Goal: Task Accomplishment & Management: Use online tool/utility

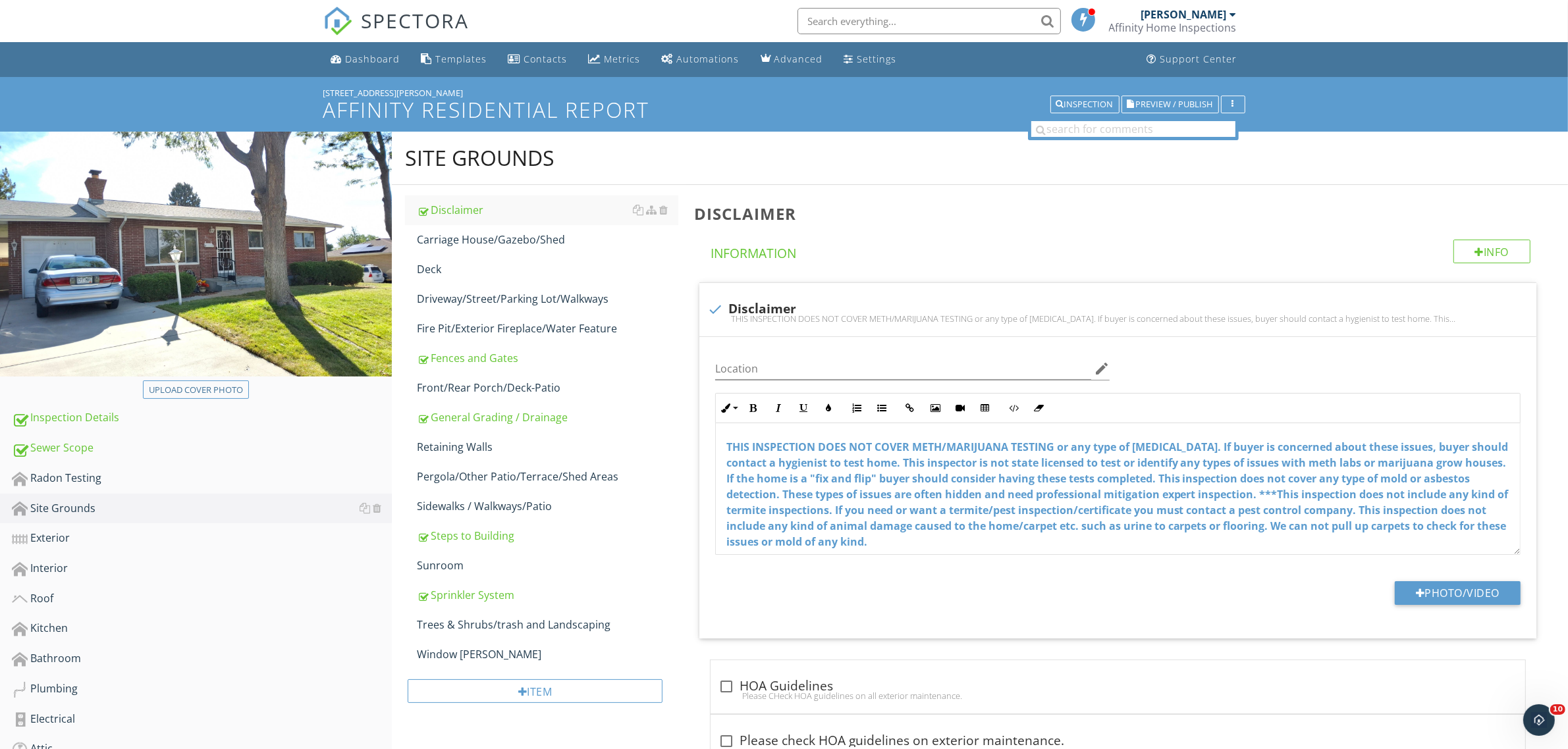
click at [407, 30] on span "SPECTORA" at bounding box center [415, 20] width 108 height 27
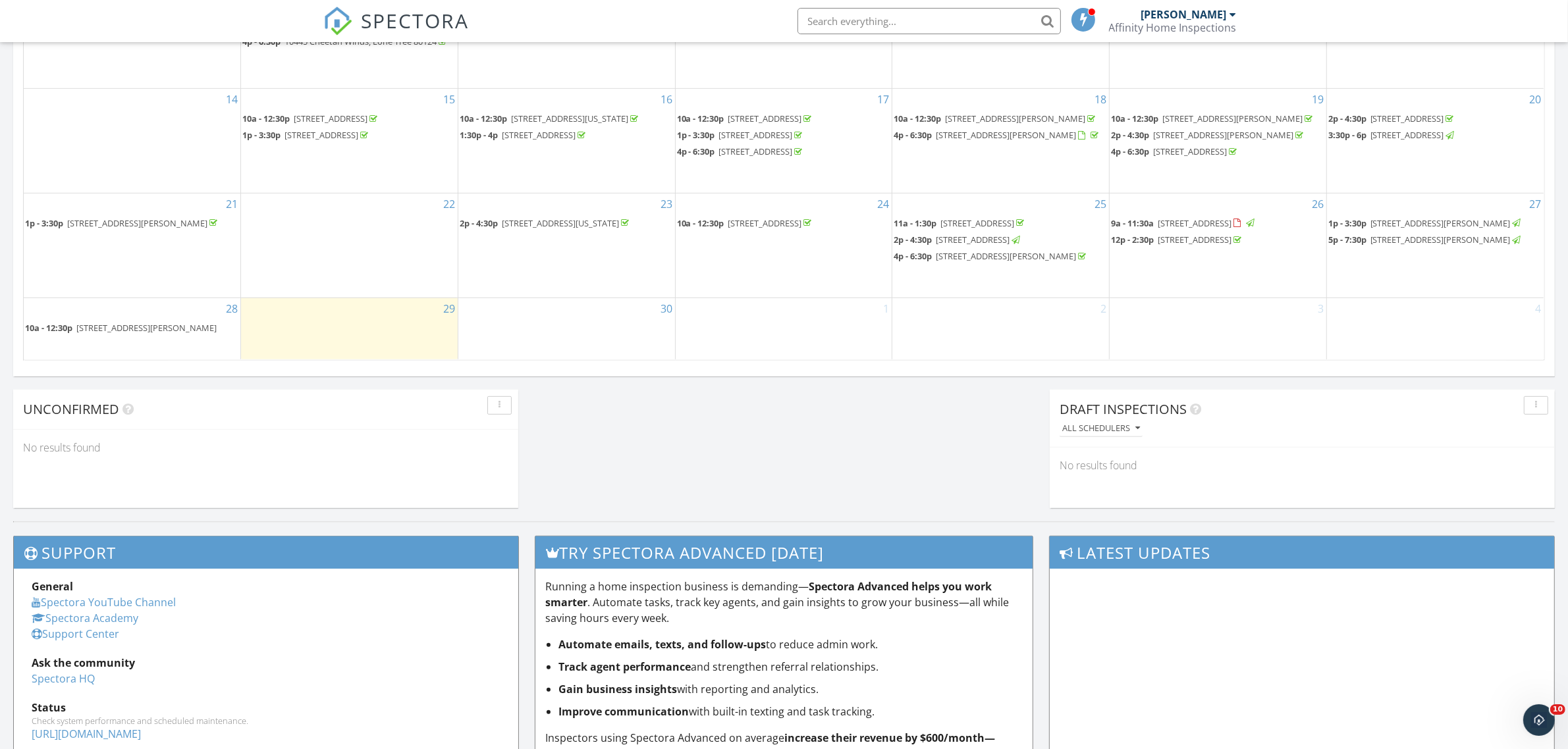
scroll to position [713, 0]
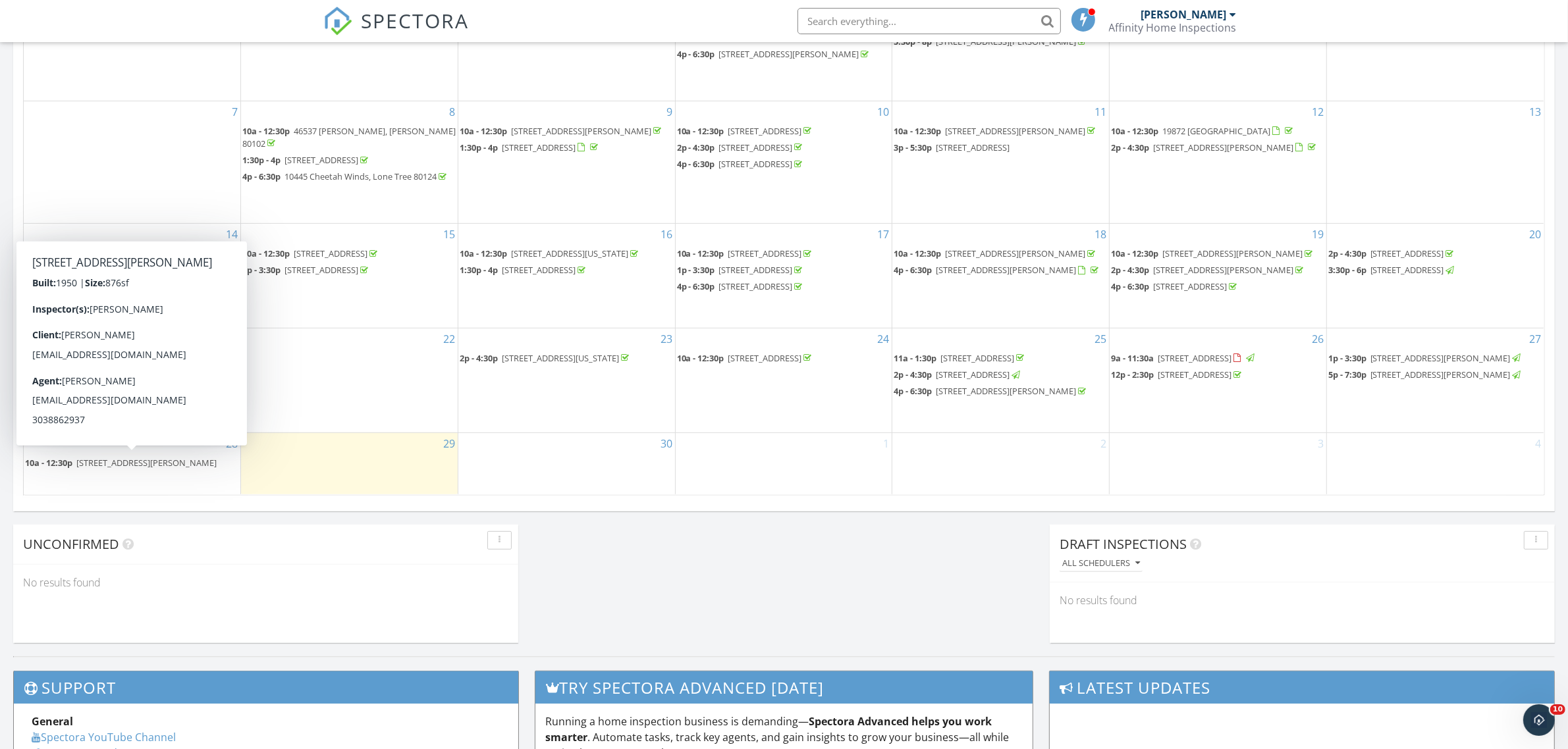
click at [94, 465] on span "[STREET_ADDRESS][PERSON_NAME]" at bounding box center [146, 462] width 141 height 12
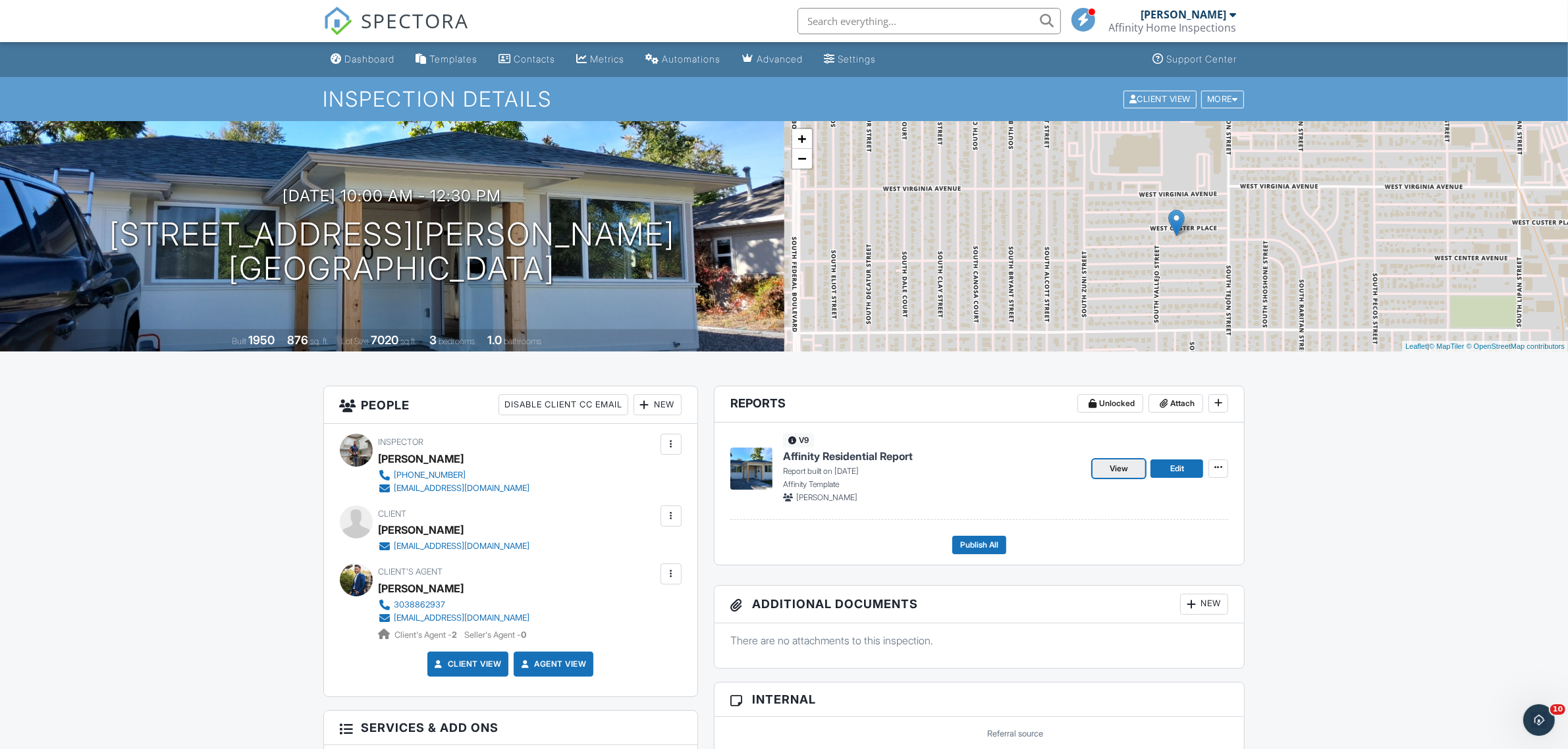
click at [1114, 470] on span "View" at bounding box center [1119, 469] width 19 height 13
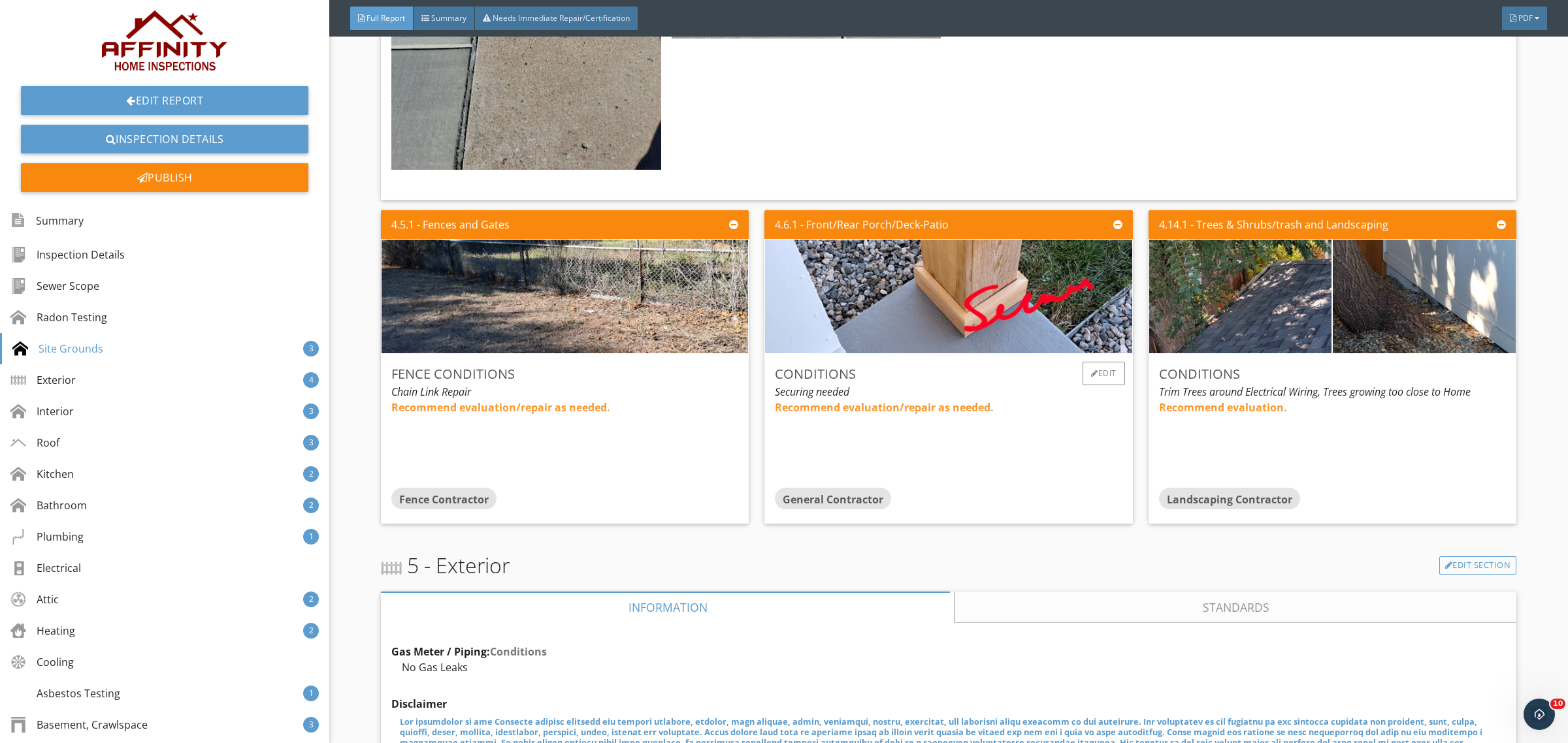
scroll to position [1959, 0]
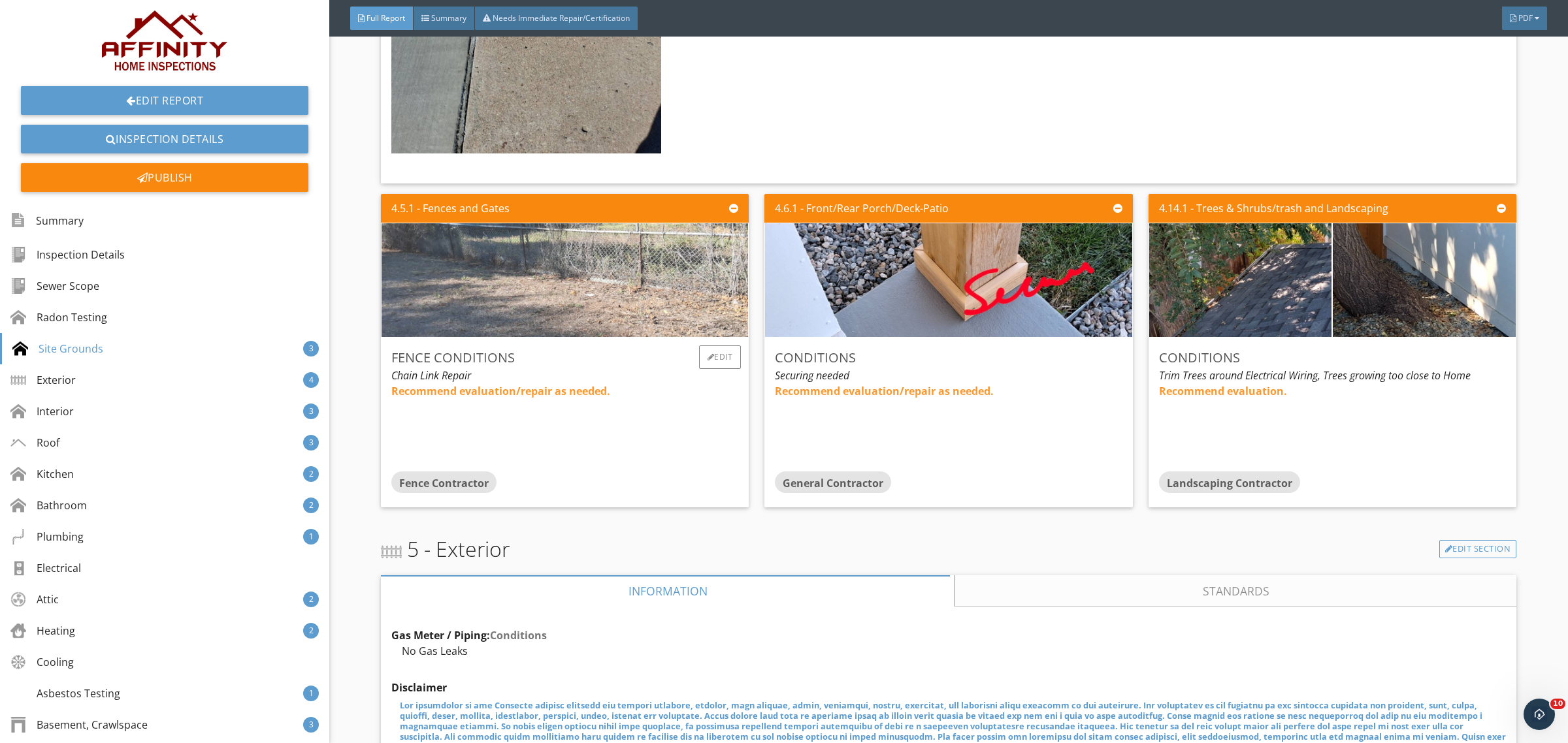
click at [573, 280] on img at bounding box center [564, 281] width 455 height 284
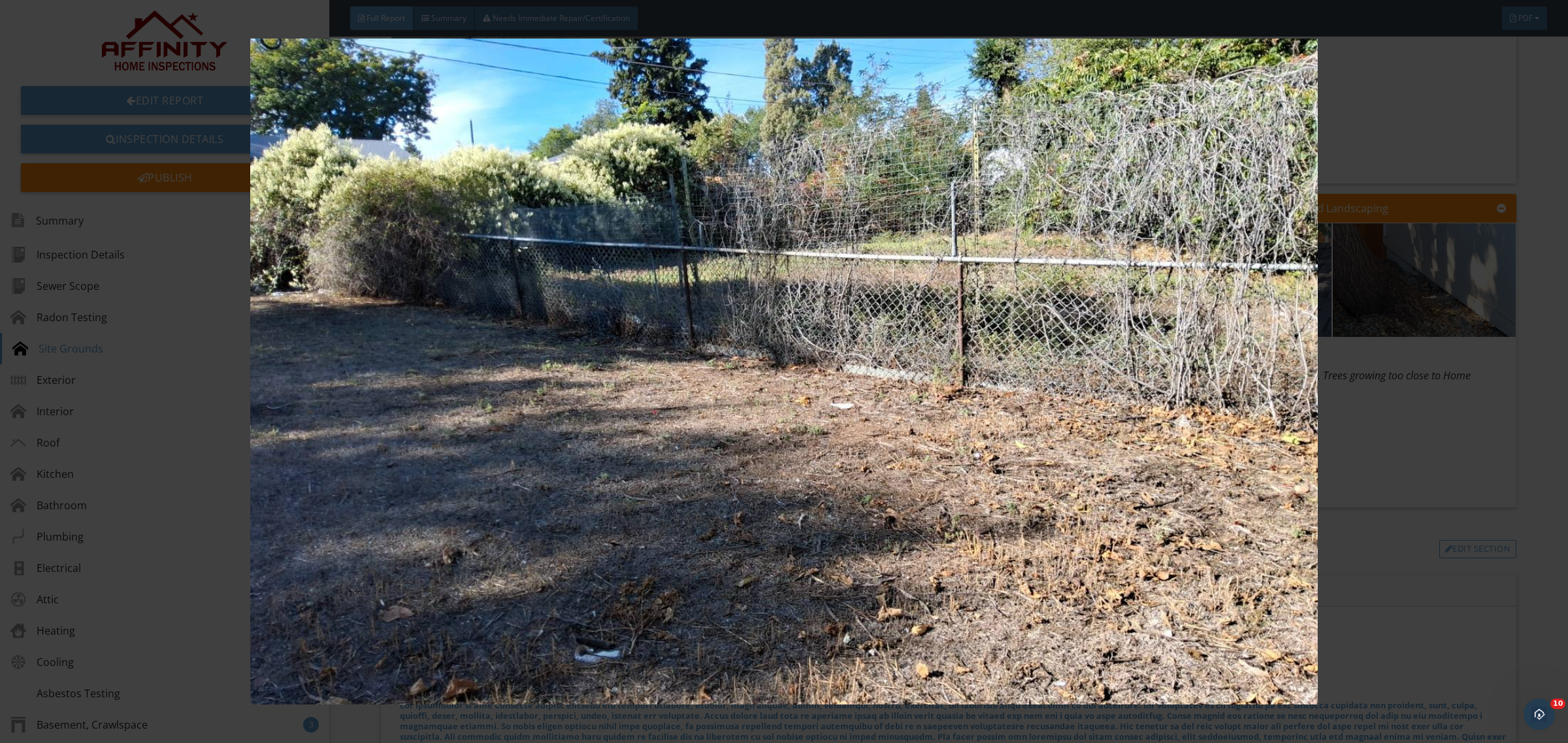
click at [795, 353] on img at bounding box center [784, 371] width 1450 height 666
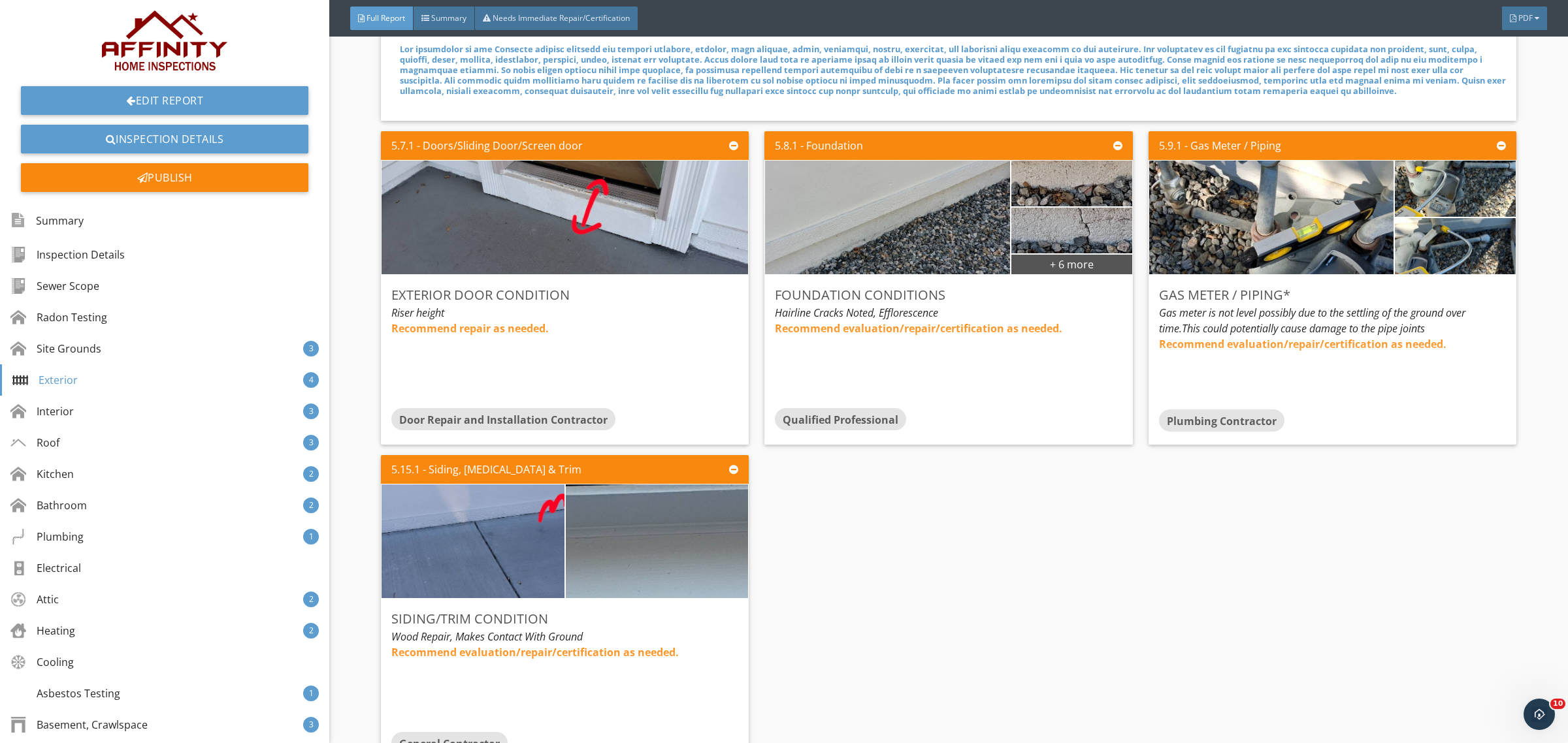
scroll to position [2666, 0]
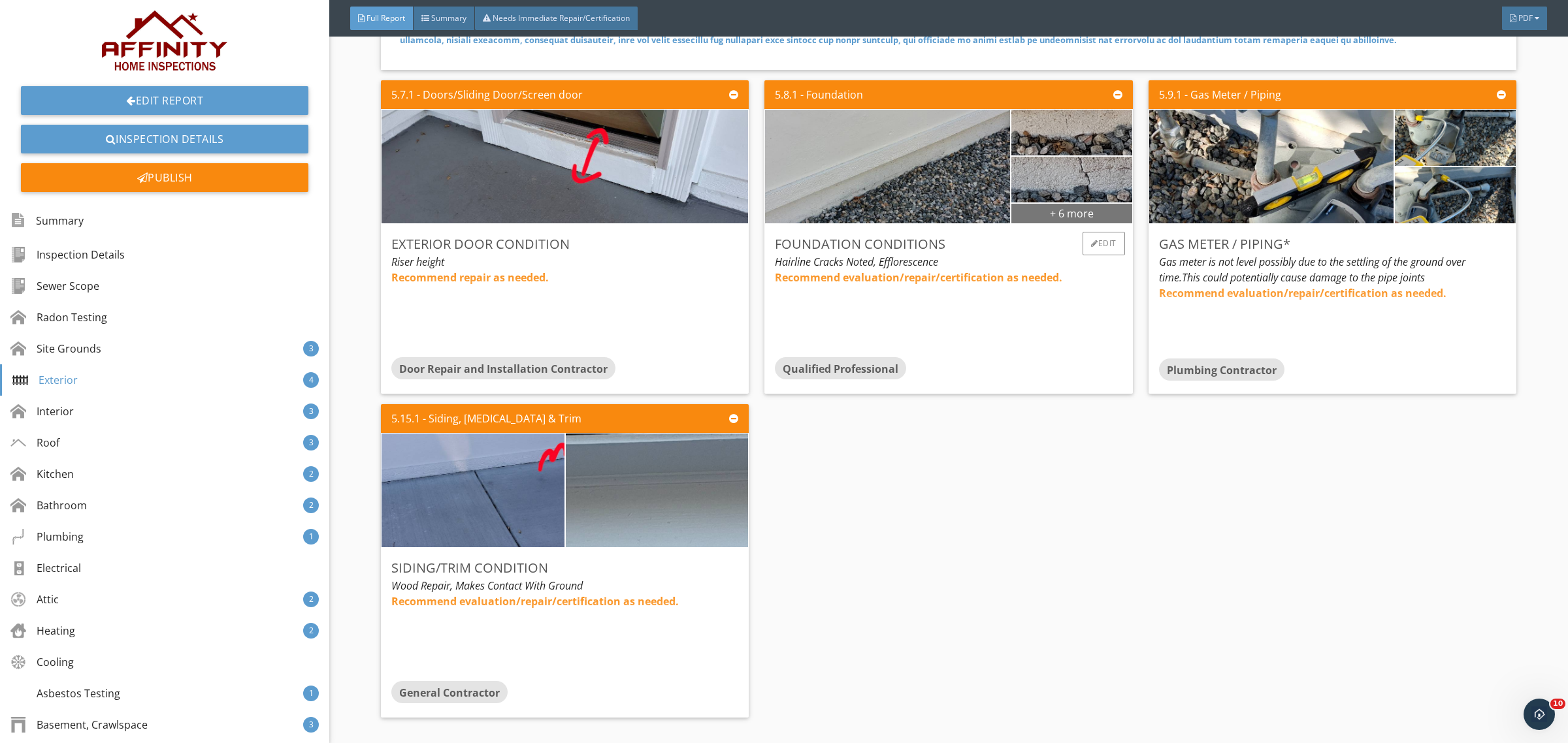
click at [1063, 207] on div "+ 6 more" at bounding box center [1072, 213] width 121 height 21
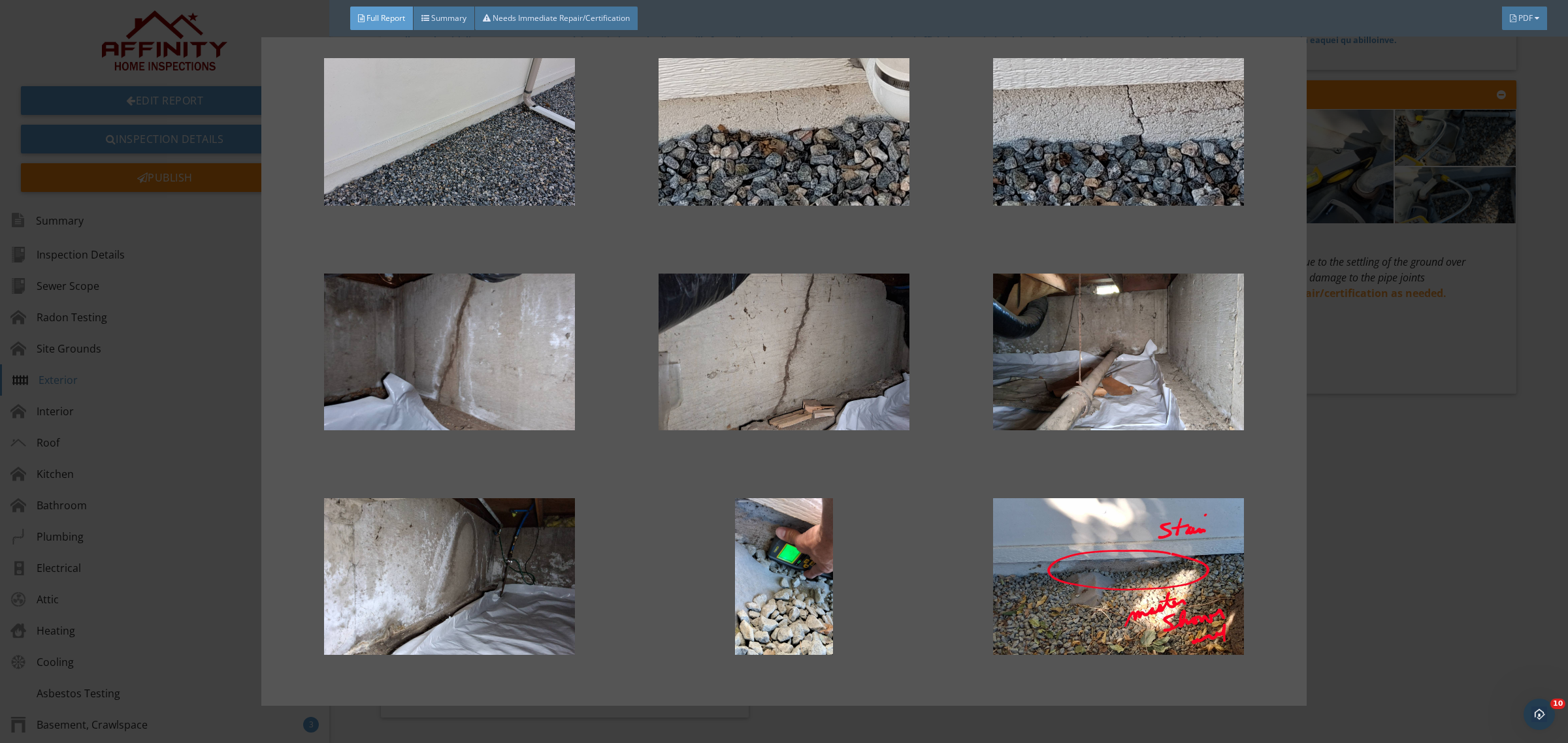
scroll to position [46, 0]
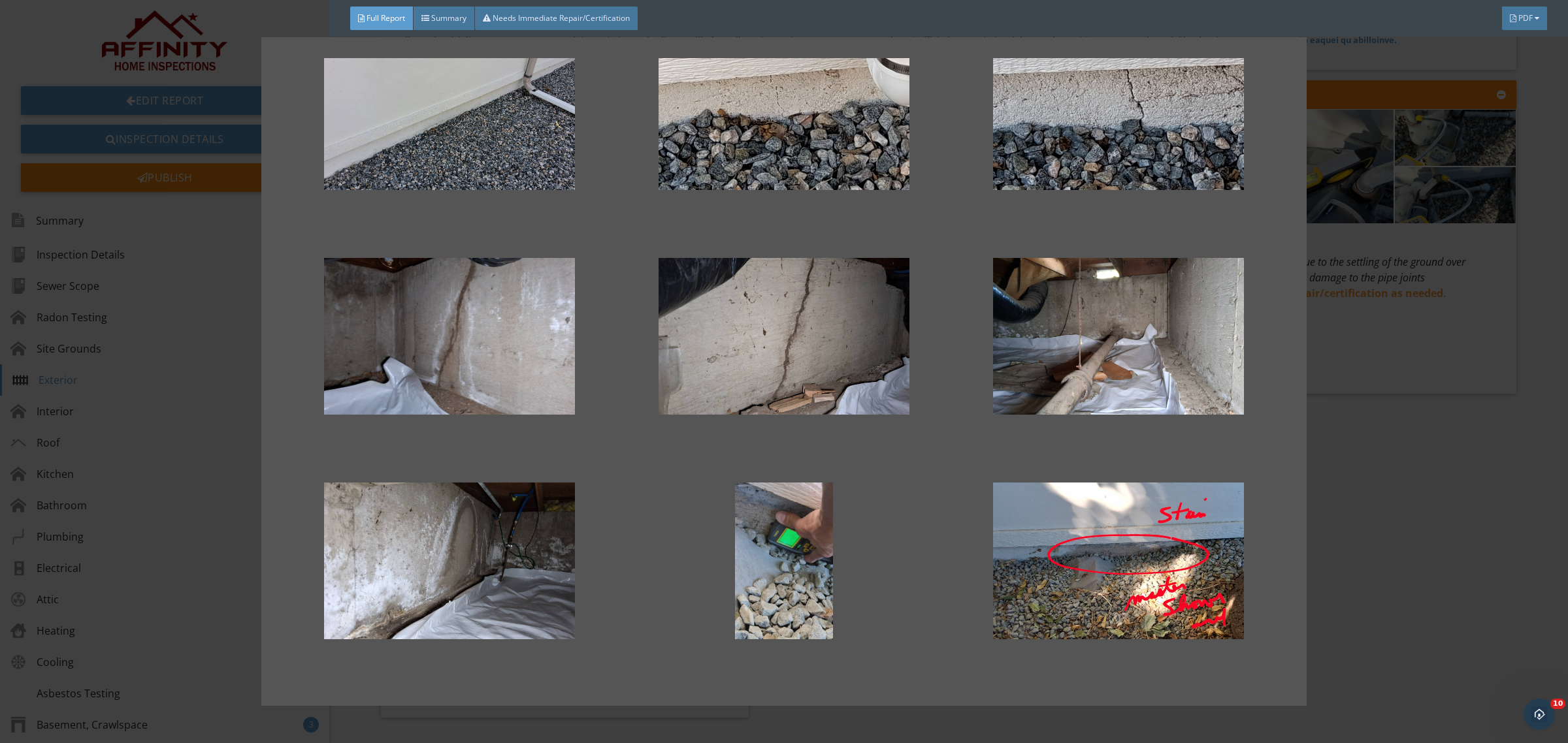
click at [807, 552] on div at bounding box center [784, 561] width 293 height 157
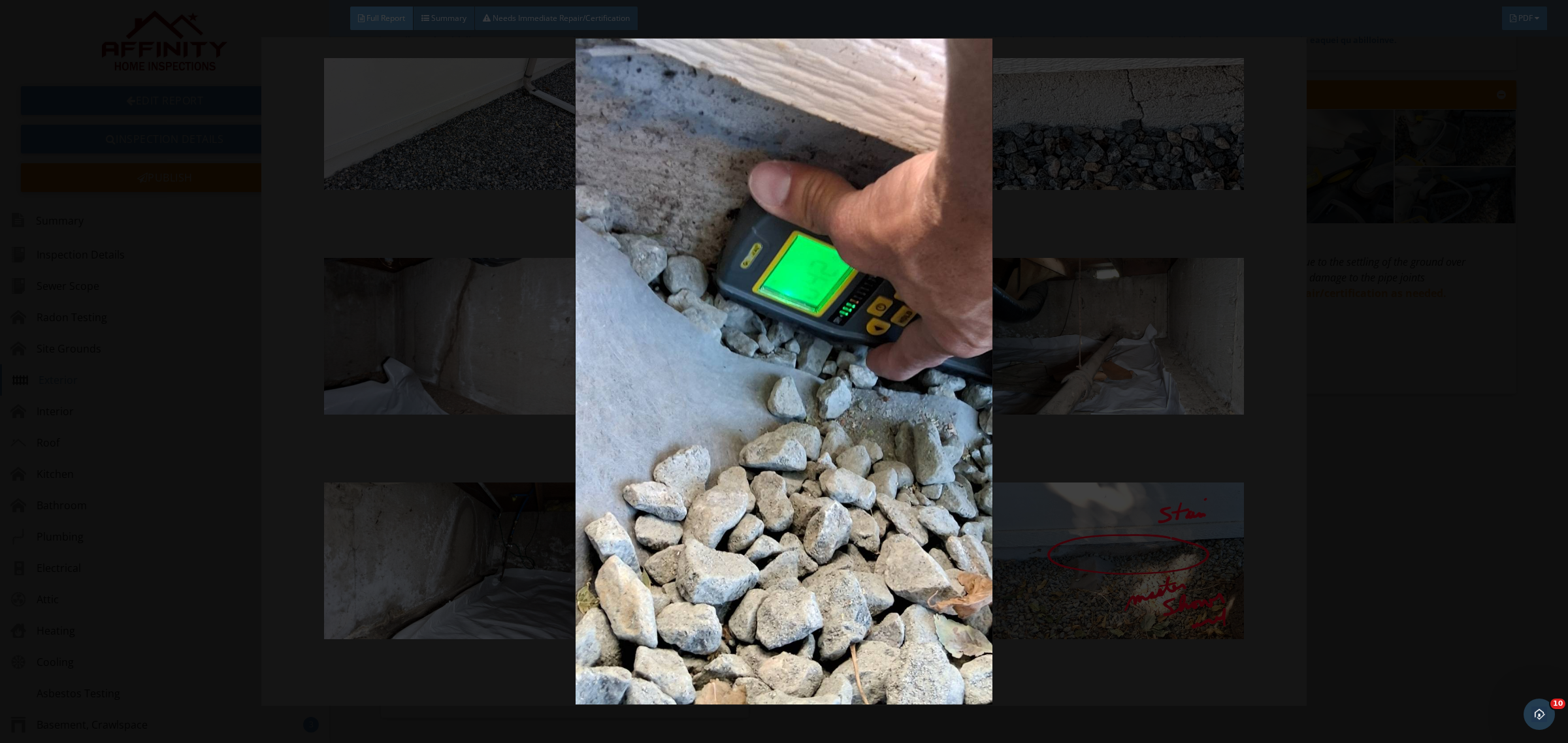
click at [1566, 428] on div at bounding box center [784, 371] width 1568 height 743
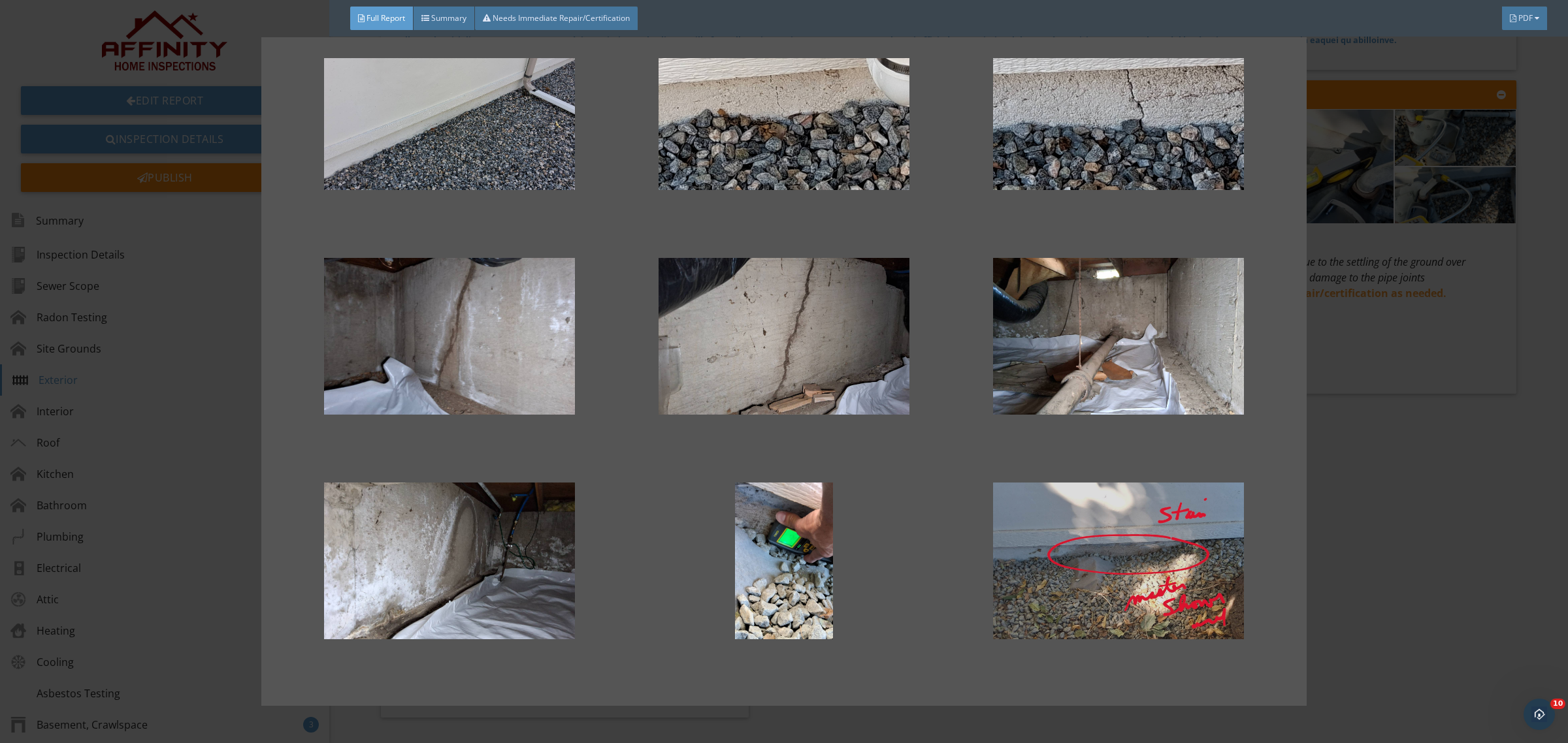
click at [1147, 554] on div at bounding box center [1118, 561] width 293 height 157
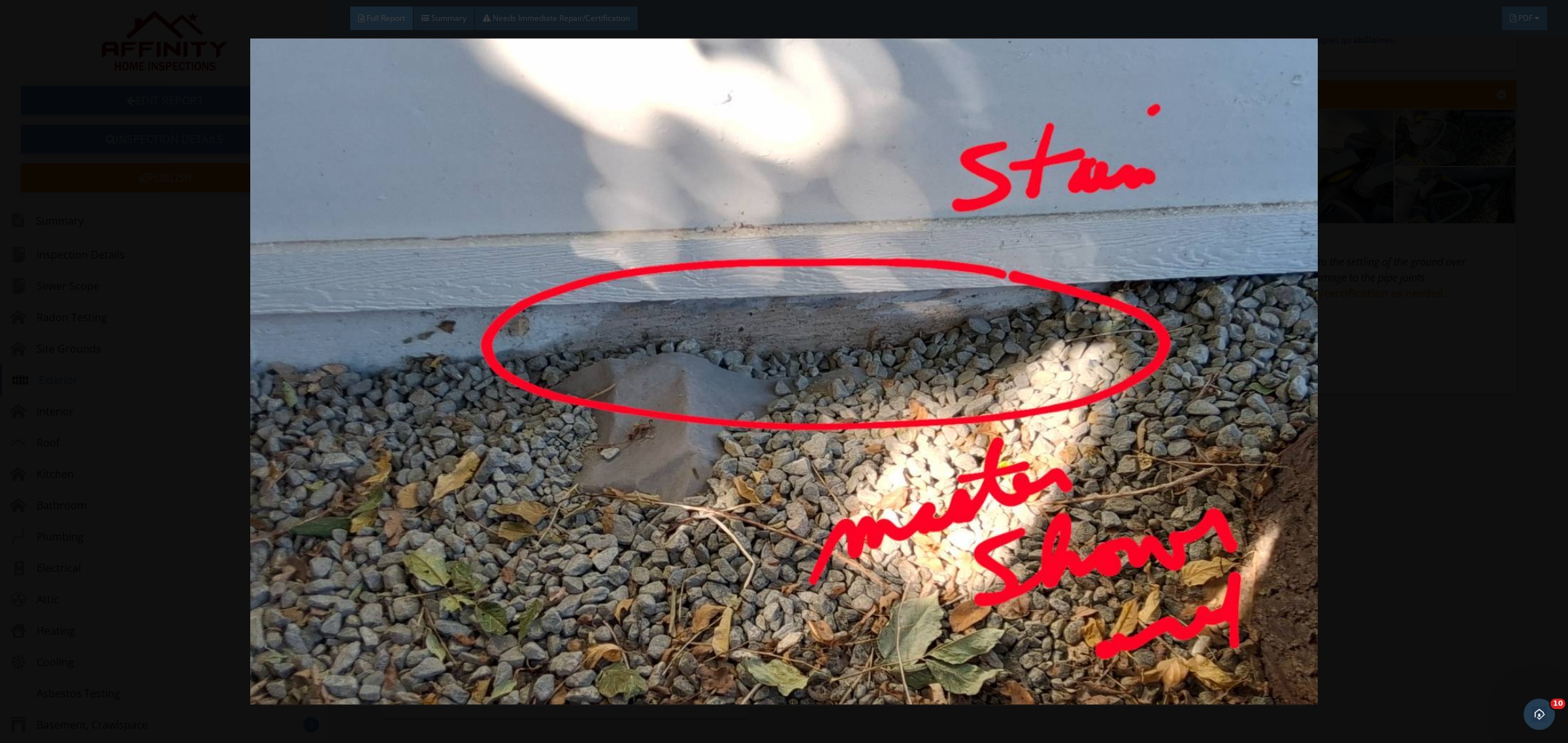
drag, startPoint x: 1566, startPoint y: 305, endPoint x: 1557, endPoint y: 312, distance: 11.4
click at [1559, 311] on div at bounding box center [784, 371] width 1568 height 743
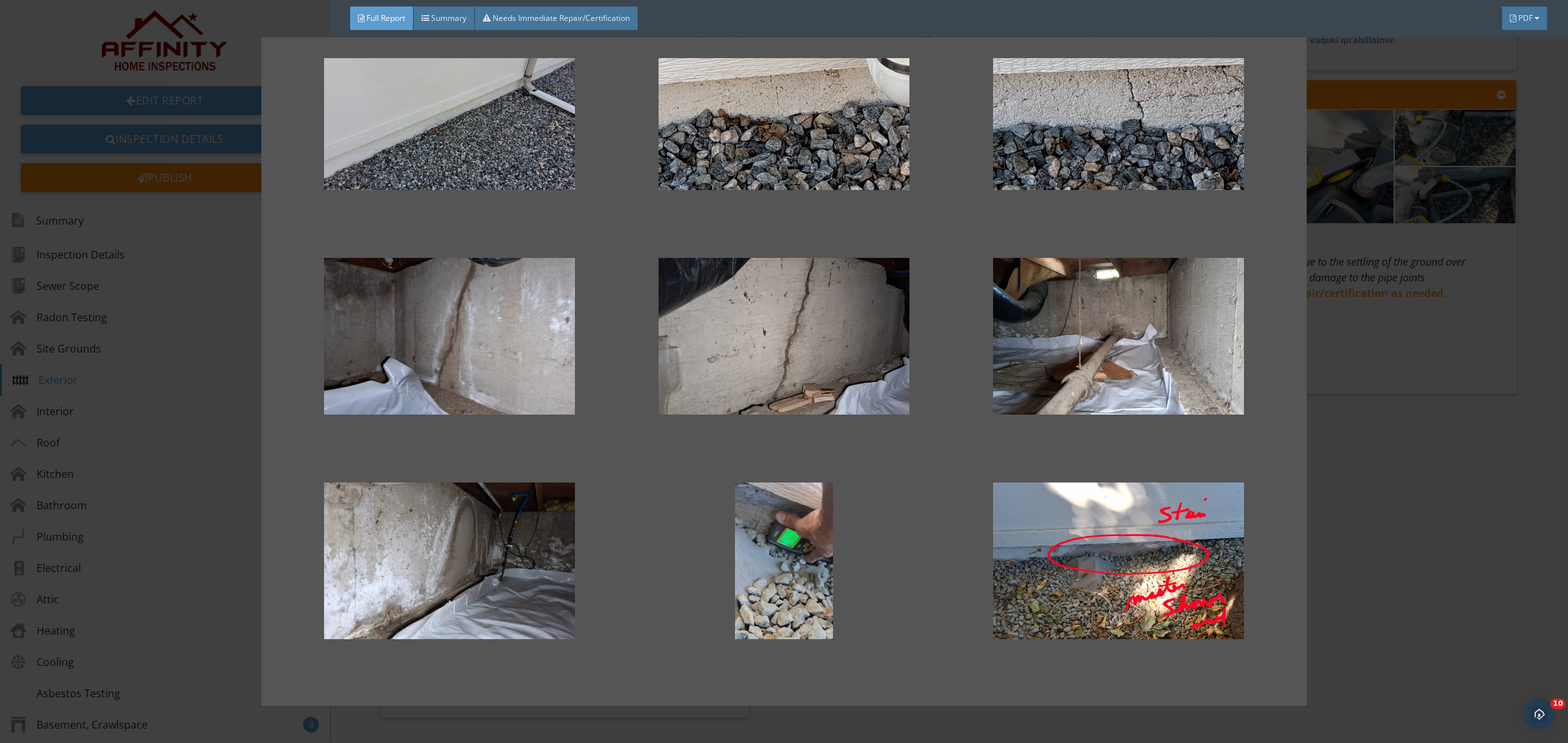
click at [798, 579] on div at bounding box center [784, 561] width 293 height 157
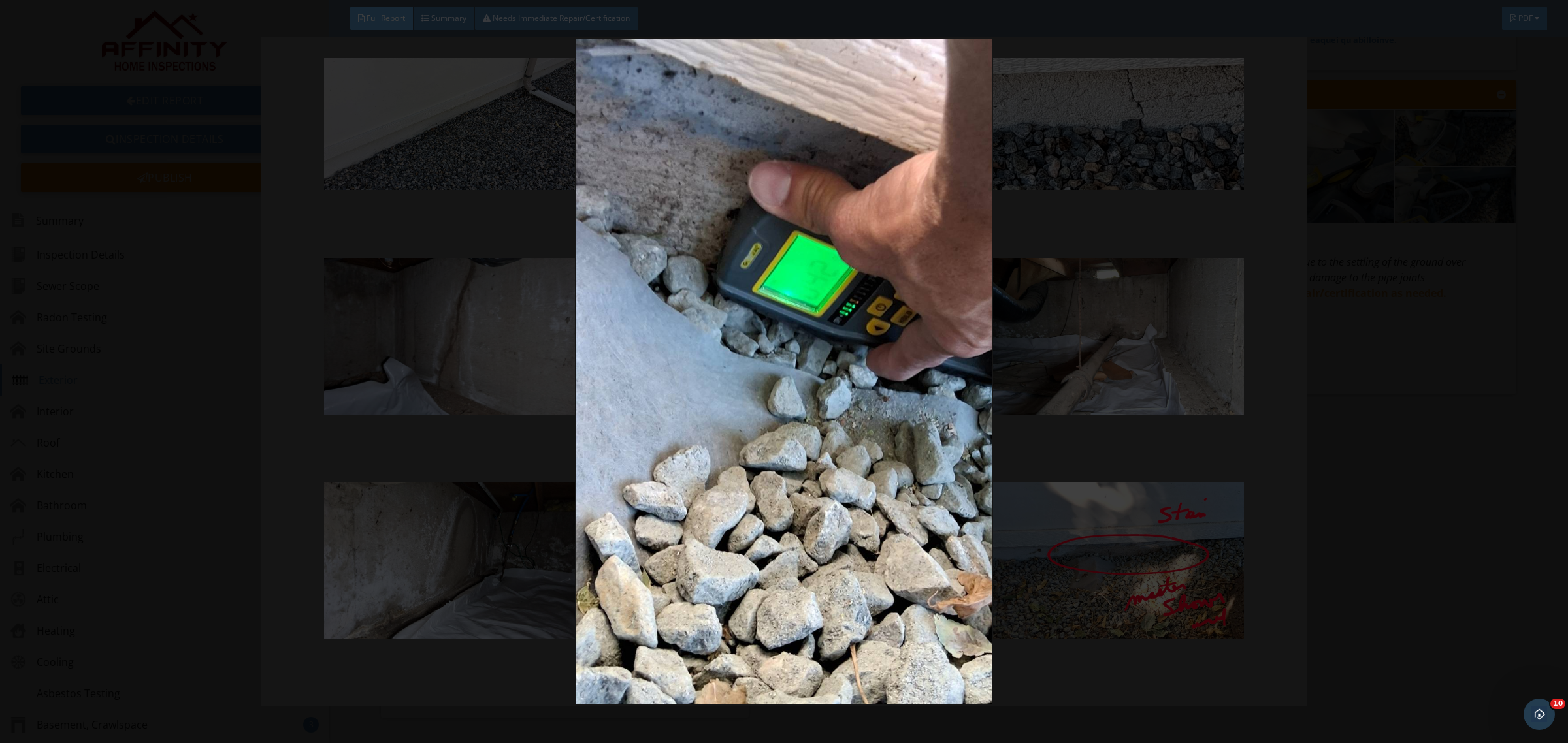
click at [1491, 406] on img at bounding box center [784, 371] width 1450 height 666
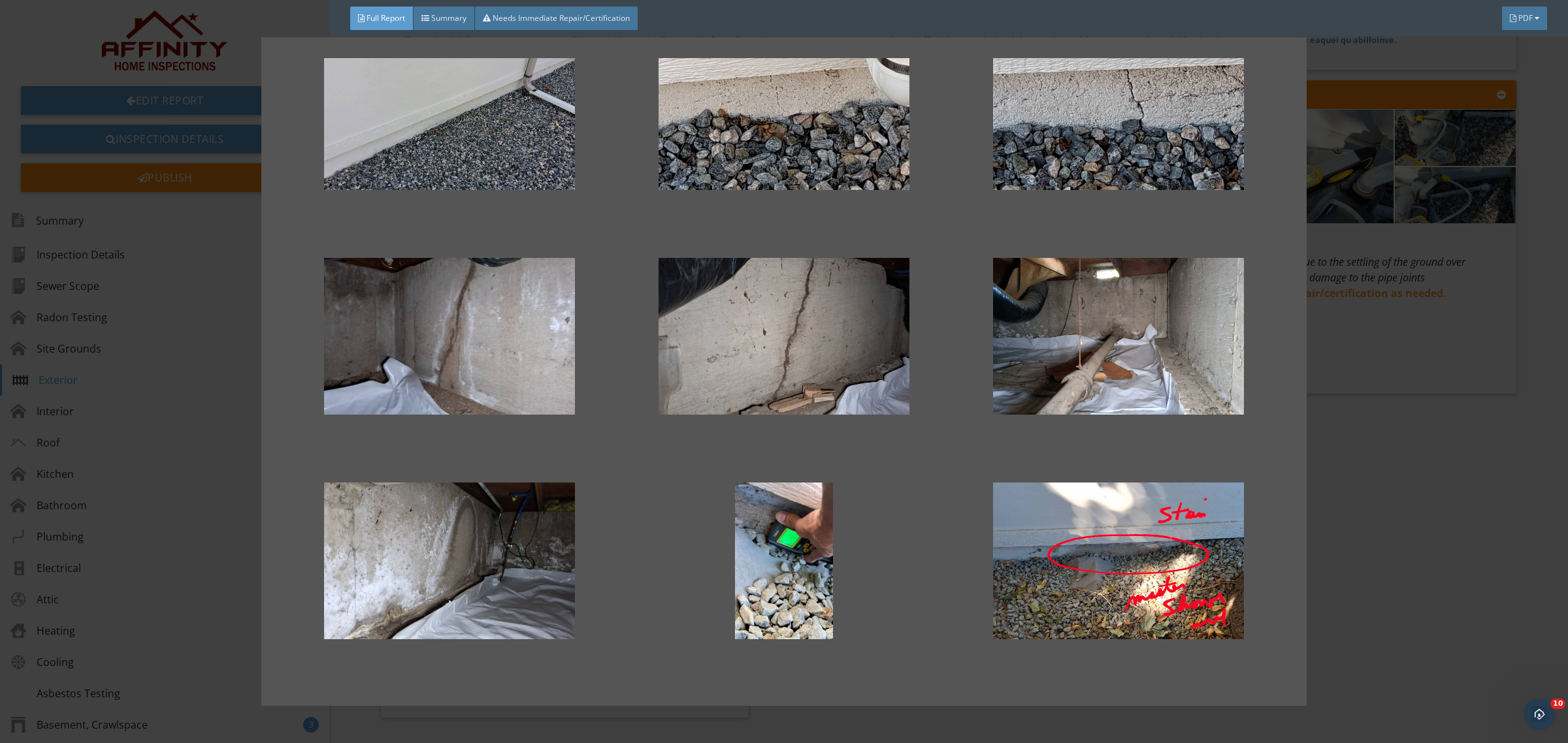
click at [1465, 591] on div at bounding box center [784, 371] width 1568 height 743
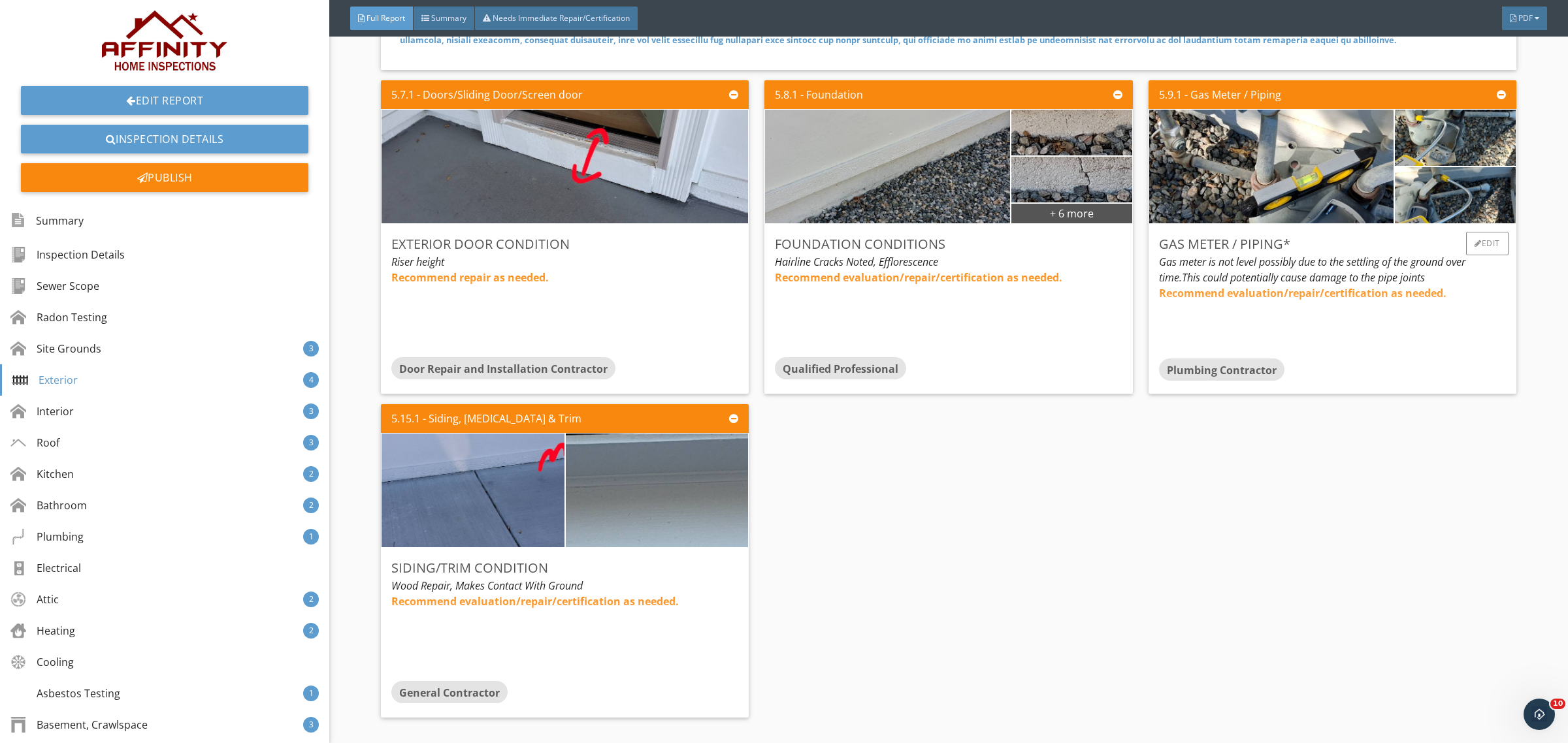
click at [1291, 285] on div "Recommend evaluation/repair/certification as needed." at bounding box center [1332, 321] width 347 height 73
click at [1284, 288] on strong "Recommend evaluation/repair/certification as needed." at bounding box center [1303, 293] width 287 height 14
click at [1284, 288] on div "Recommend evaluation/repair/certification as needed." at bounding box center [1332, 321] width 347 height 73
click at [1284, 288] on strong "Recommend evaluation/repair/certification as needed." at bounding box center [1303, 293] width 287 height 14
copy div "Recommend evaluation/repair/certification as needed."
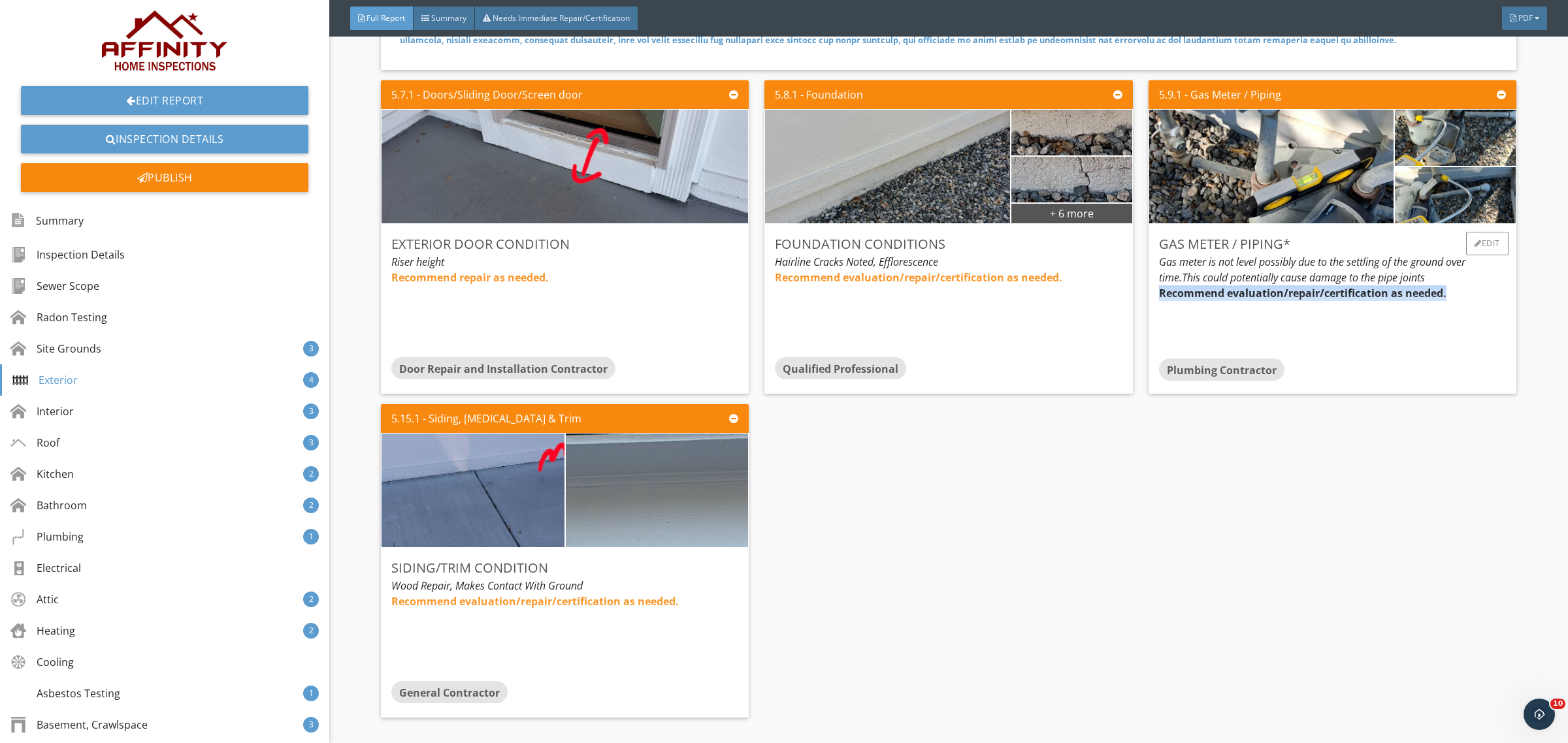
click at [1373, 333] on div "Recommend evaluation/repair/certification as needed." at bounding box center [1332, 321] width 347 height 73
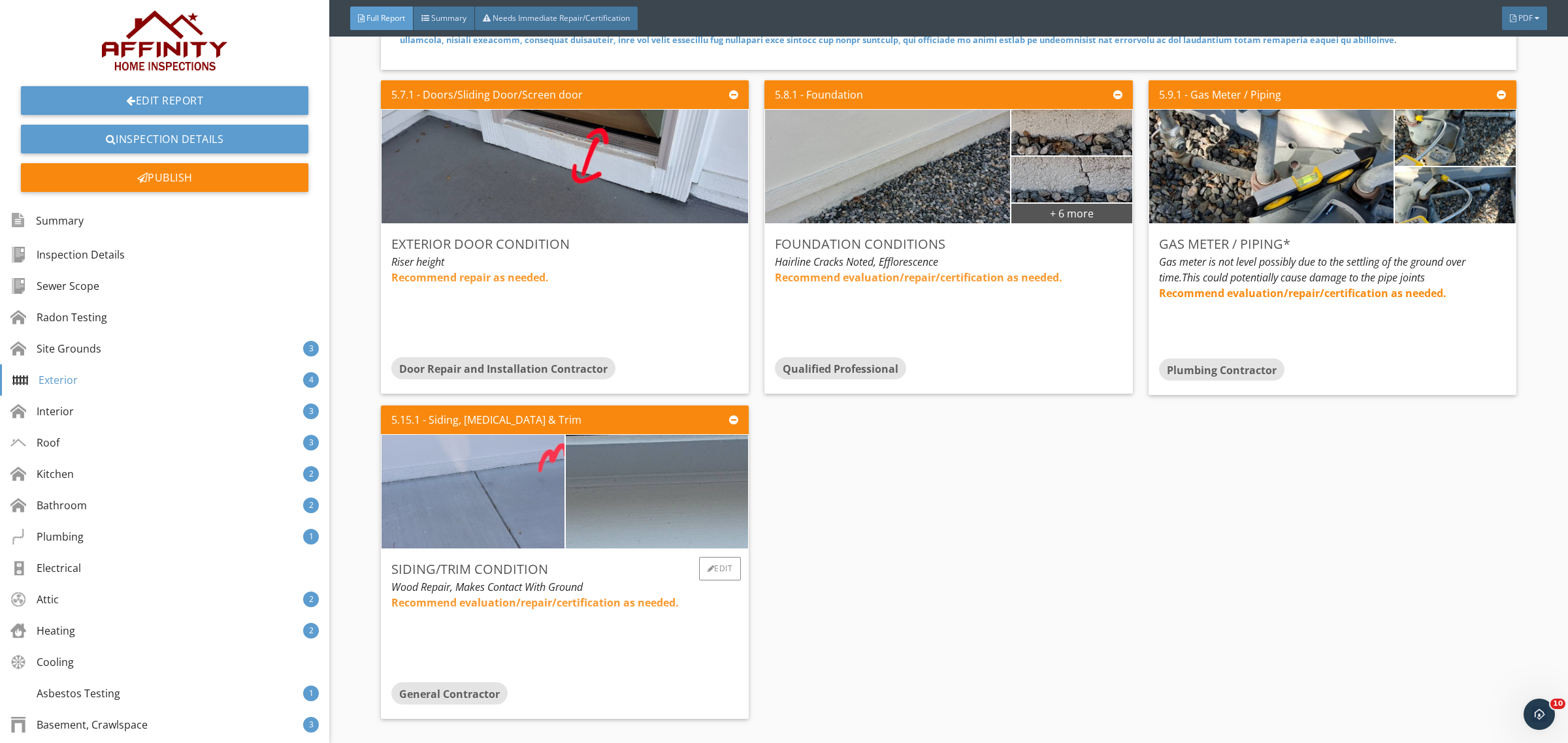
click at [520, 487] on img at bounding box center [472, 491] width 455 height 284
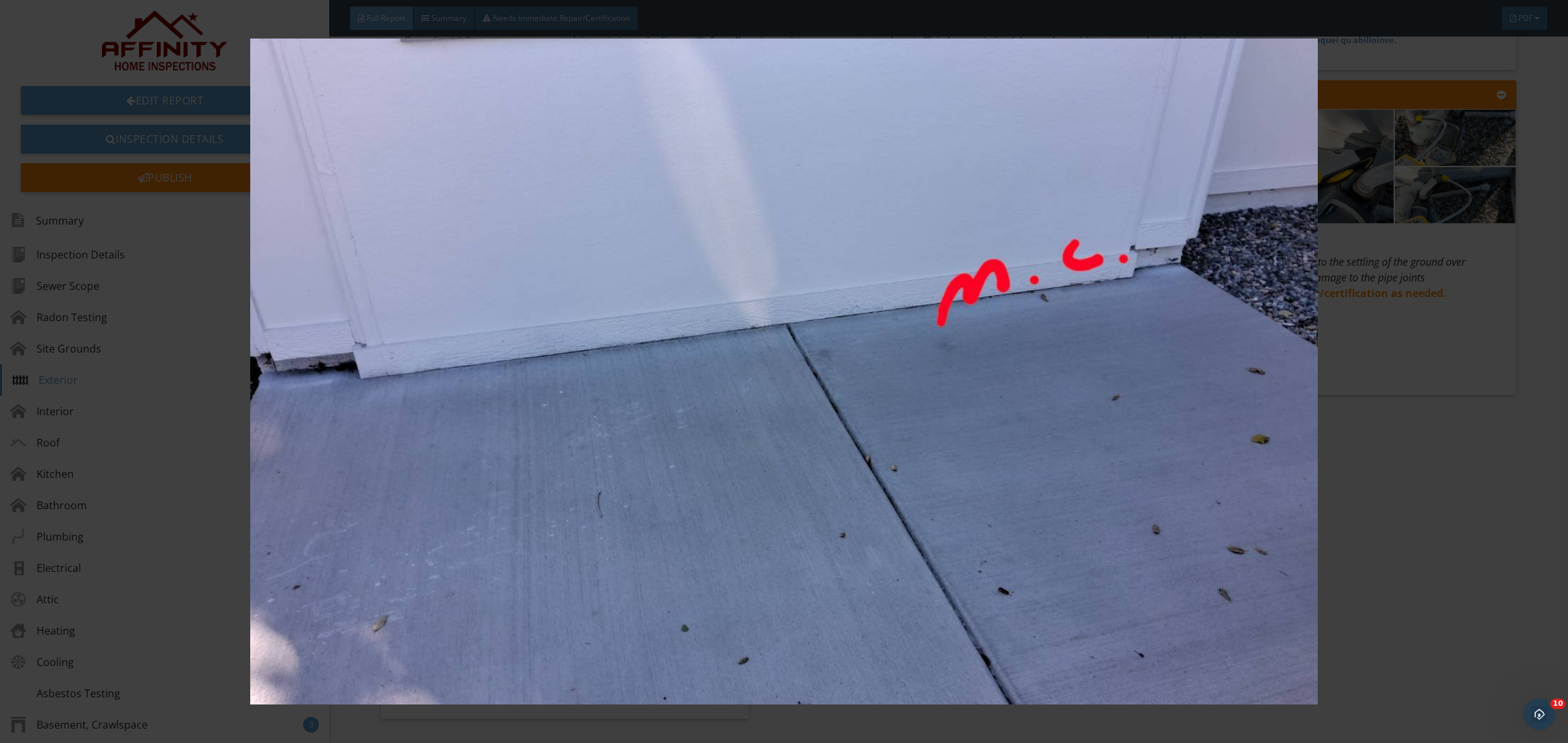
drag, startPoint x: 925, startPoint y: 466, endPoint x: 1150, endPoint y: 458, distance: 225.1
click at [925, 466] on img at bounding box center [784, 371] width 1450 height 666
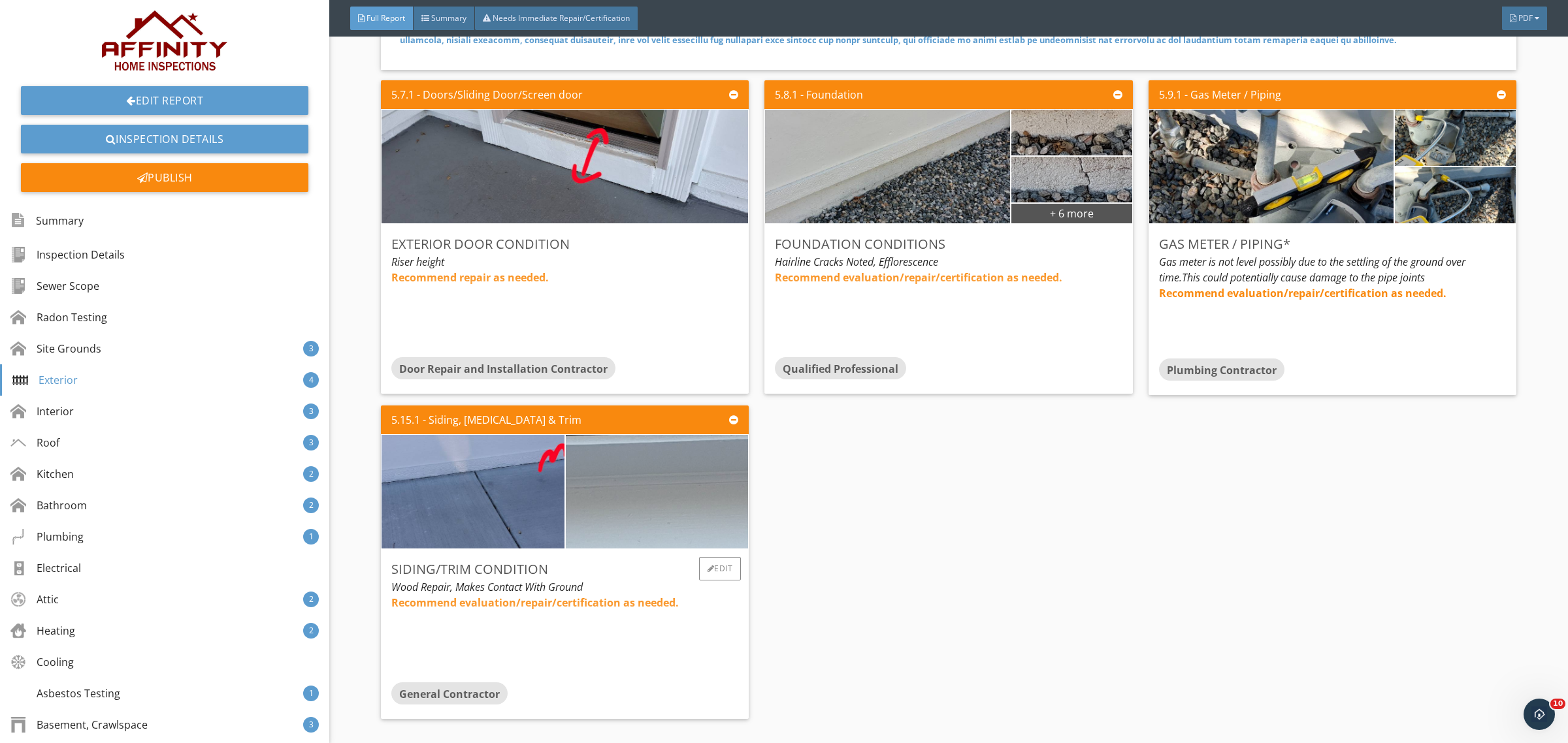
click at [670, 516] on img at bounding box center [656, 491] width 455 height 284
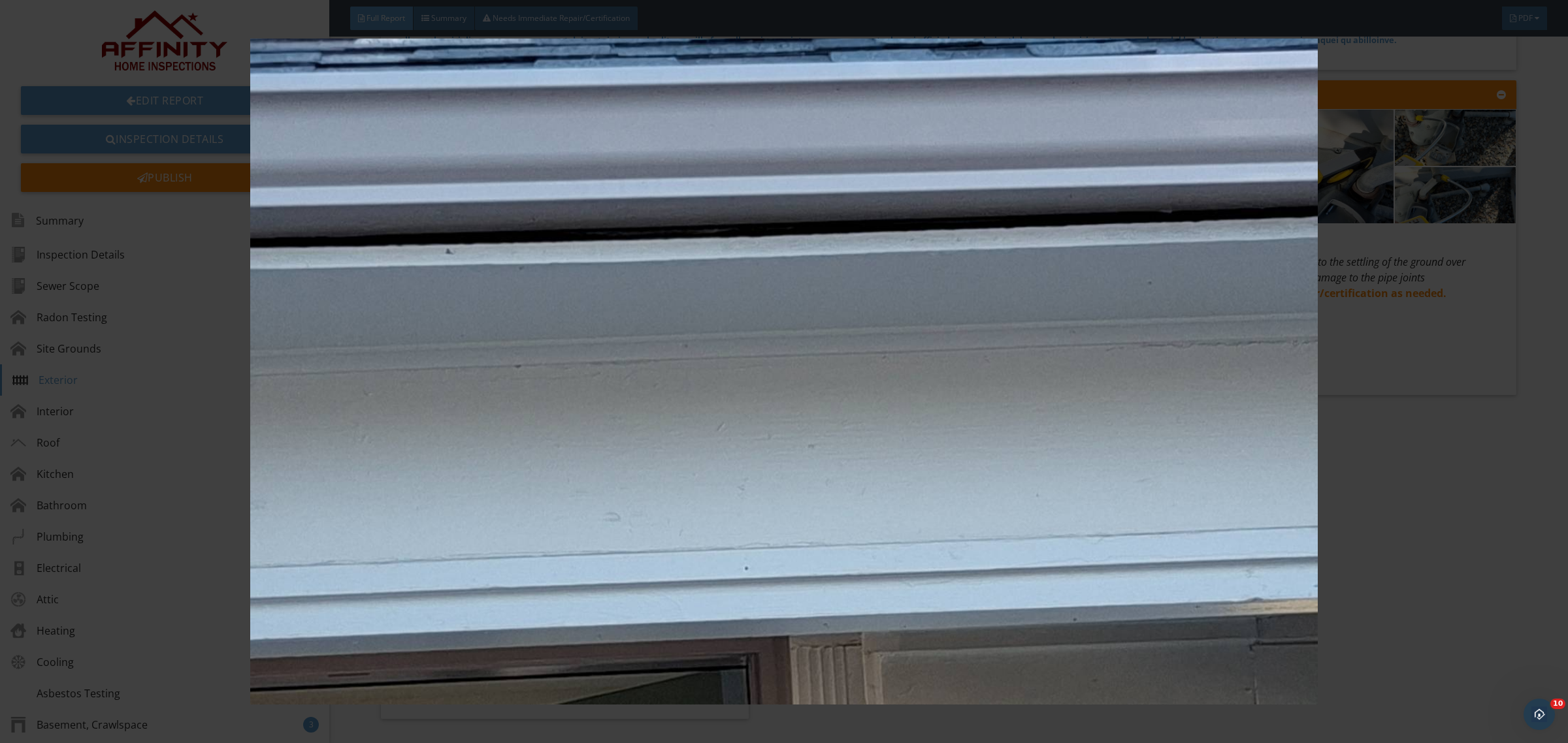
click at [833, 484] on img at bounding box center [784, 371] width 1450 height 666
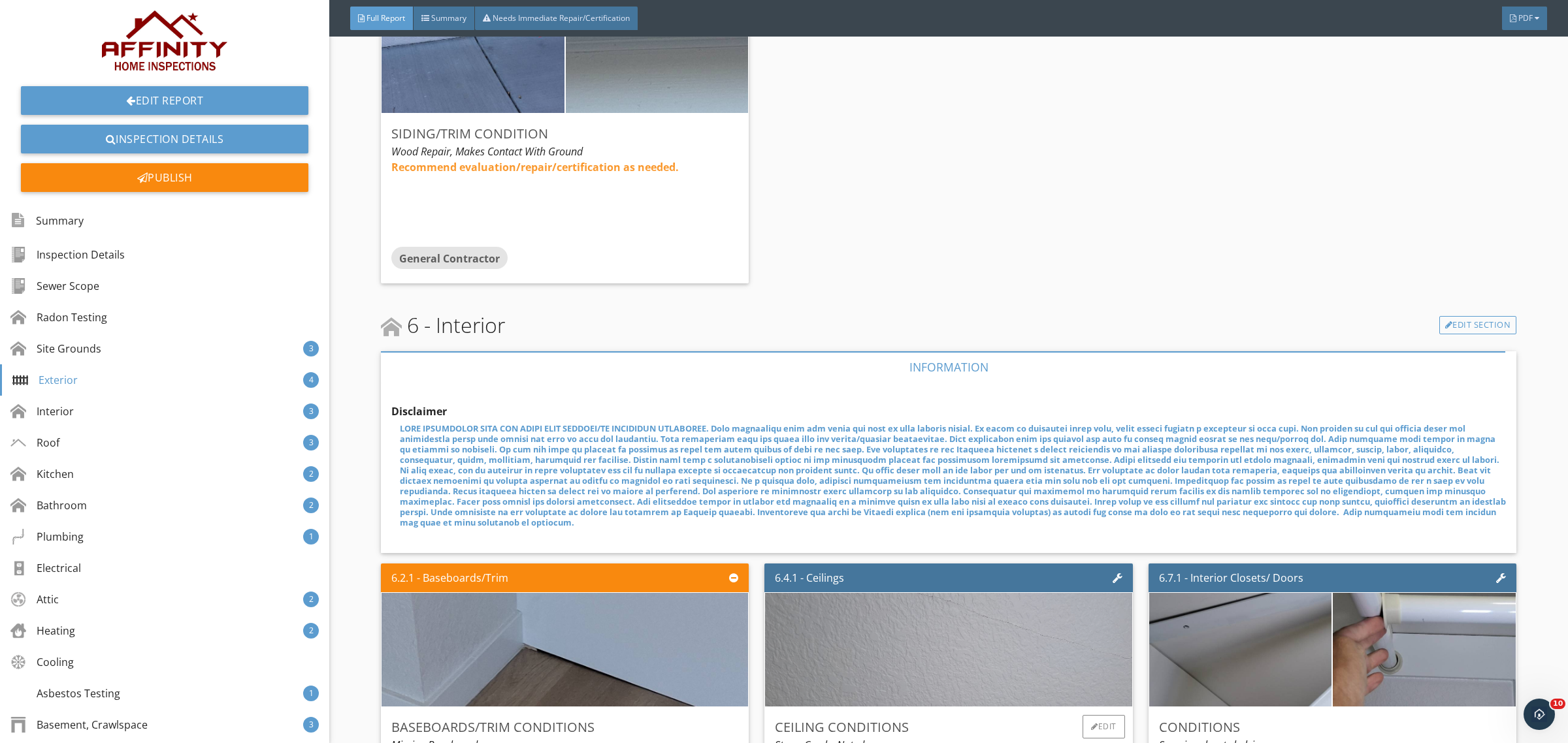
scroll to position [3373, 0]
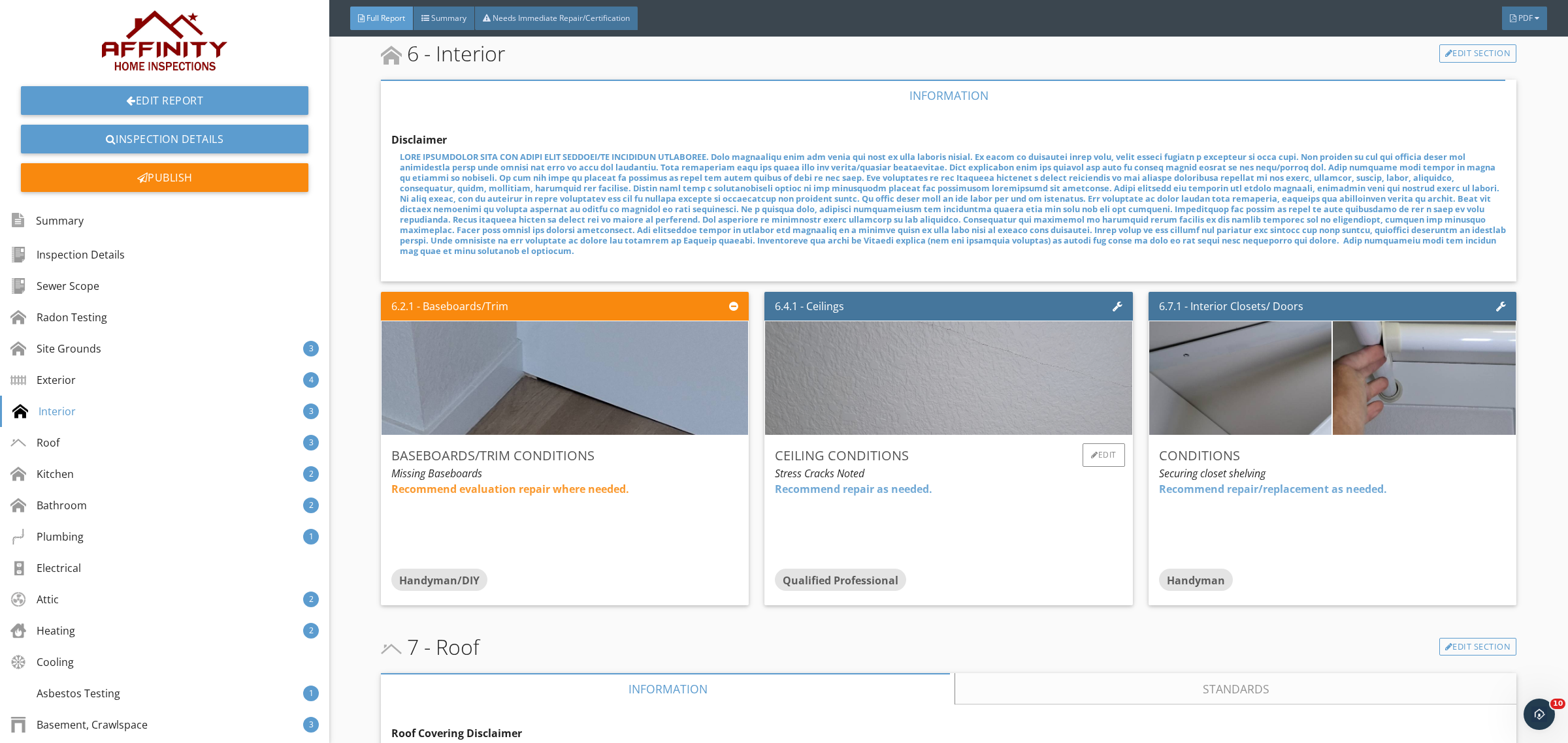
click at [977, 389] on img at bounding box center [948, 378] width 455 height 284
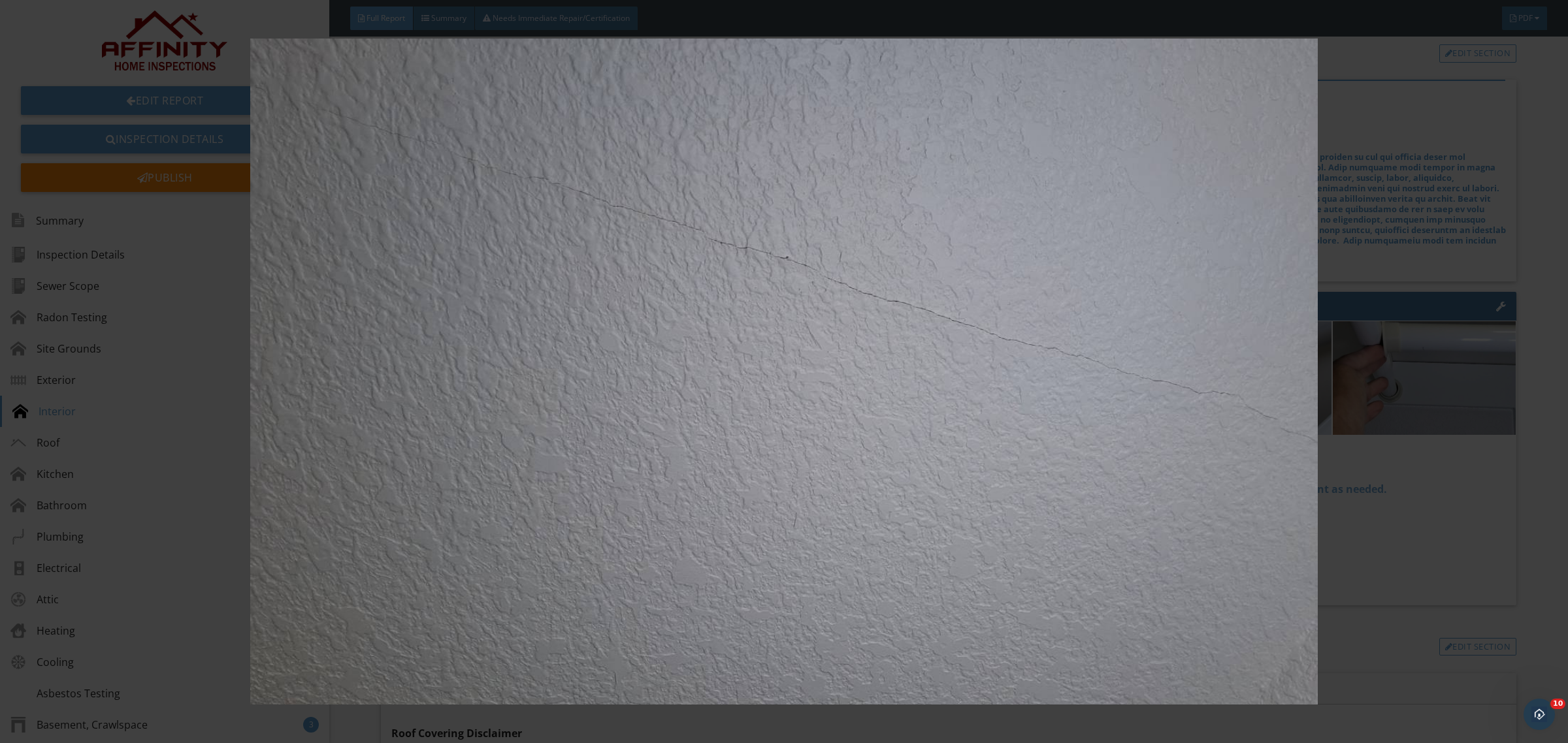
click at [1544, 483] on div at bounding box center [784, 371] width 1568 height 743
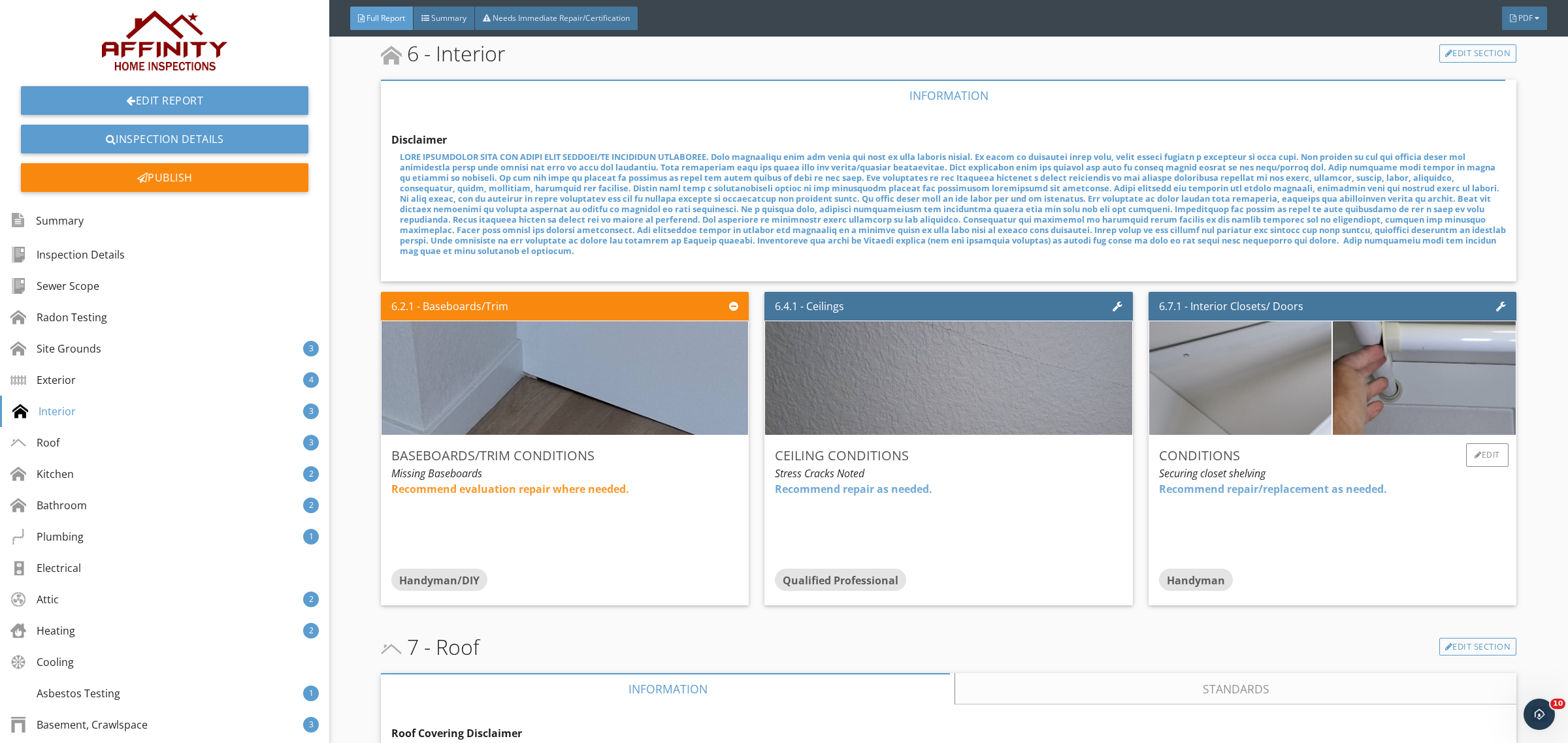
click at [1232, 390] on img at bounding box center [1240, 378] width 455 height 284
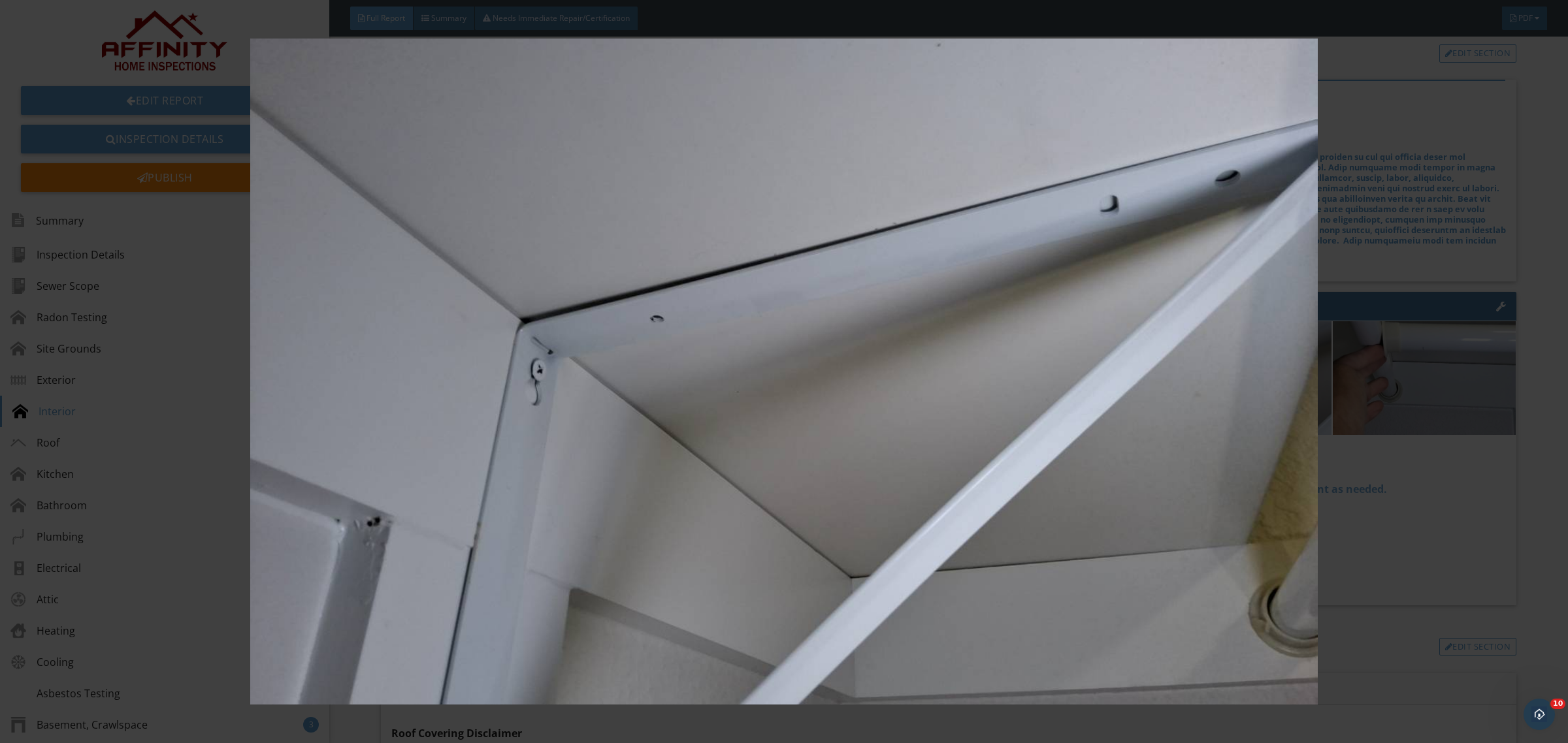
click at [1138, 431] on img at bounding box center [784, 371] width 1450 height 666
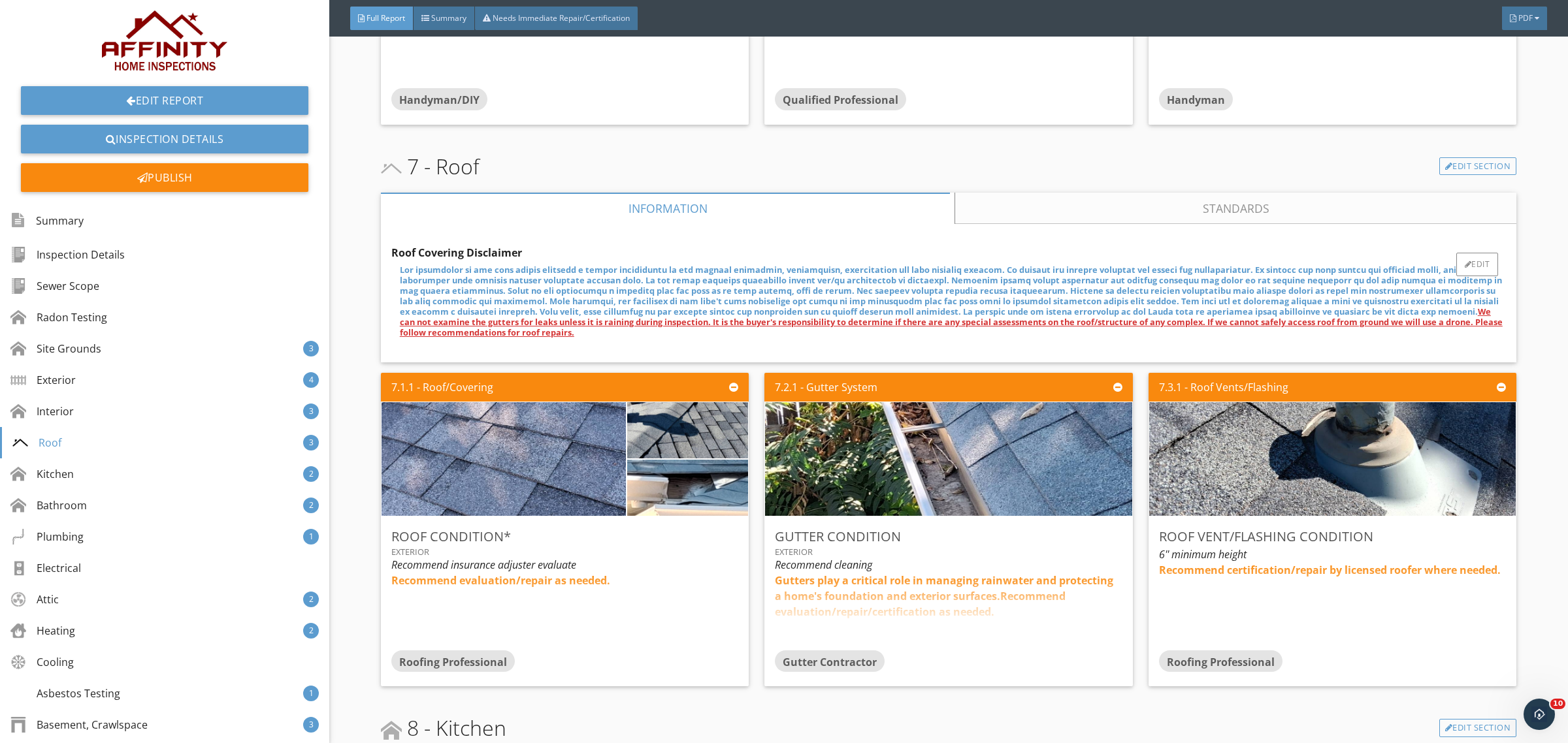
scroll to position [4026, 0]
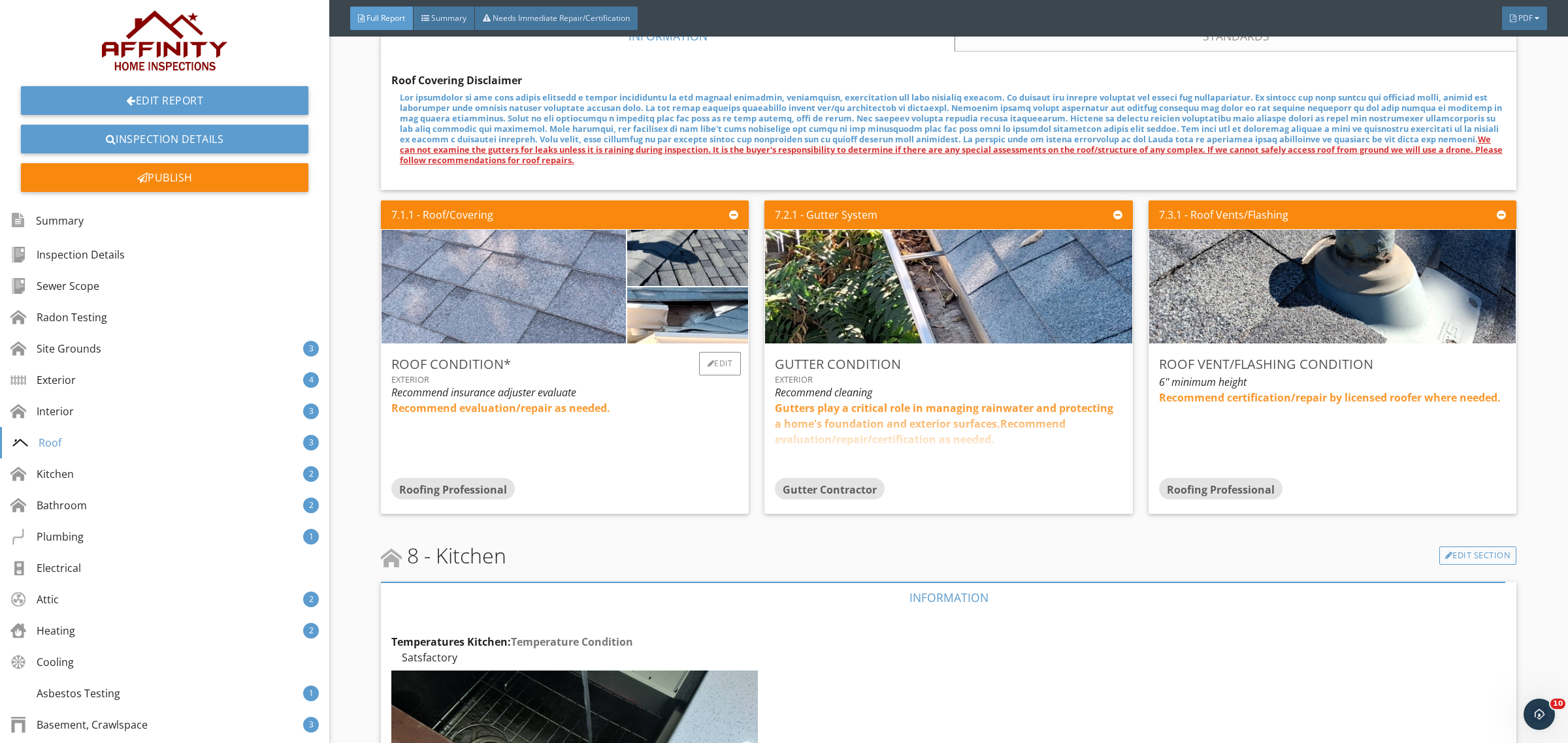
click at [559, 289] on img at bounding box center [504, 287] width 455 height 284
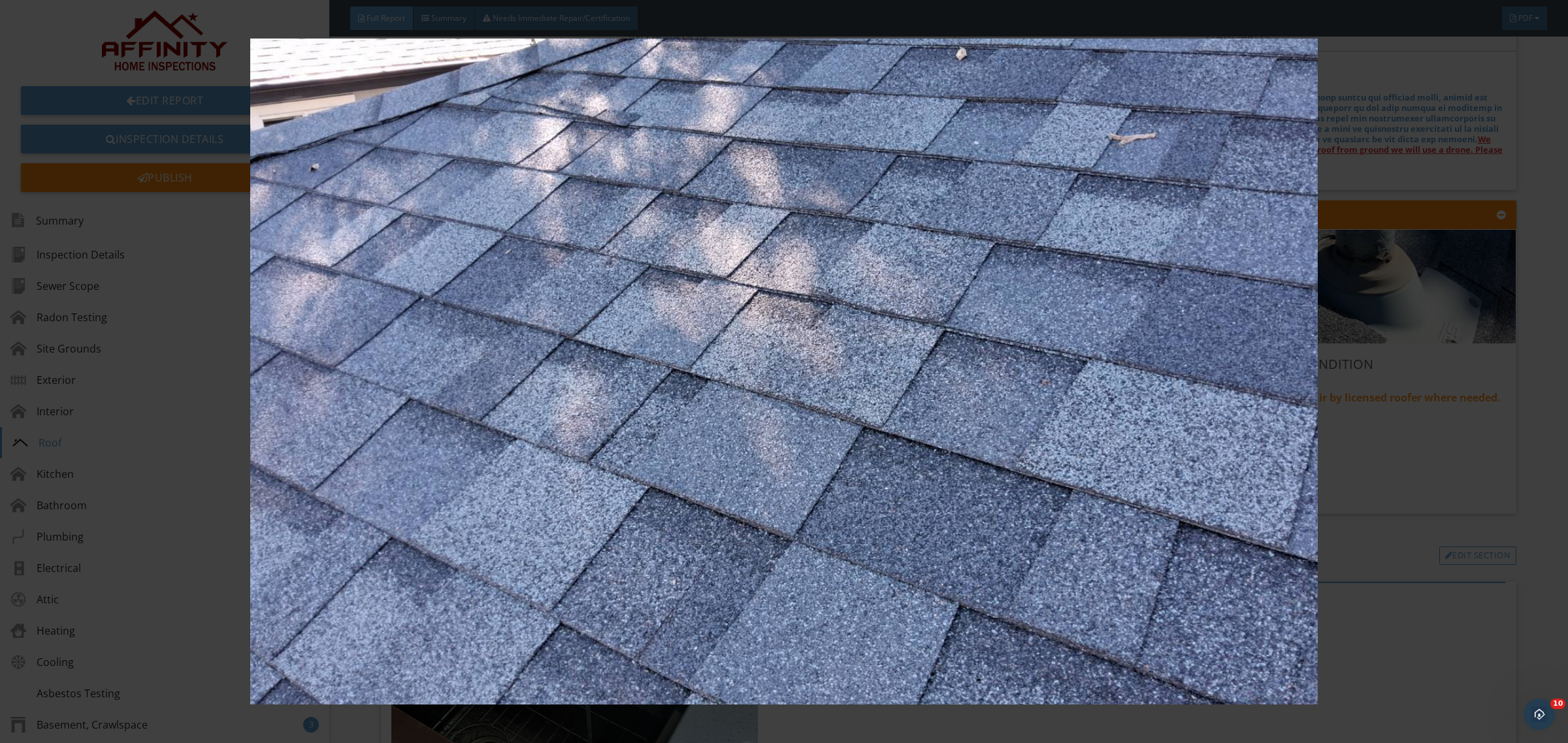
click at [1529, 367] on div at bounding box center [784, 371] width 1568 height 743
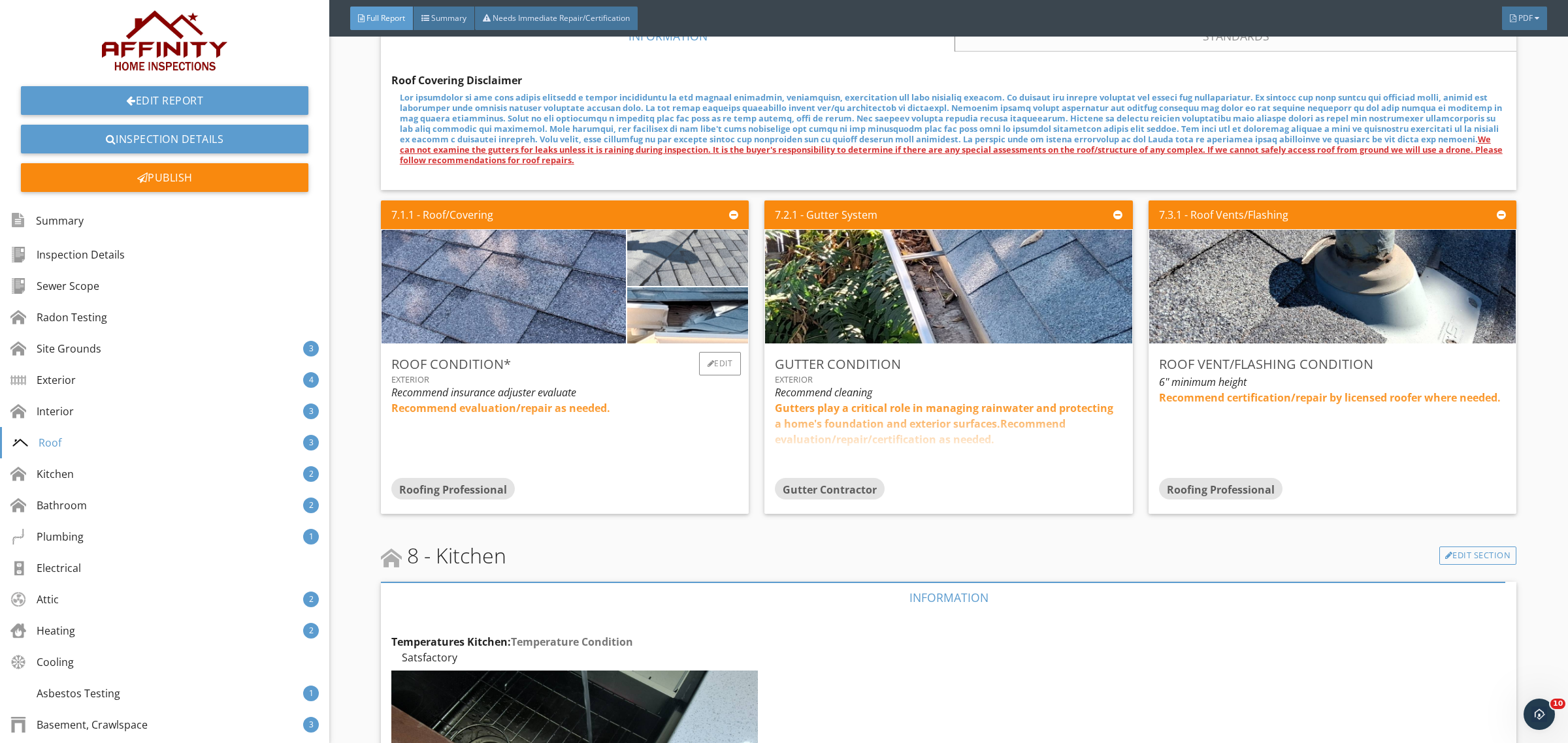
click at [668, 266] on img at bounding box center [688, 258] width 225 height 140
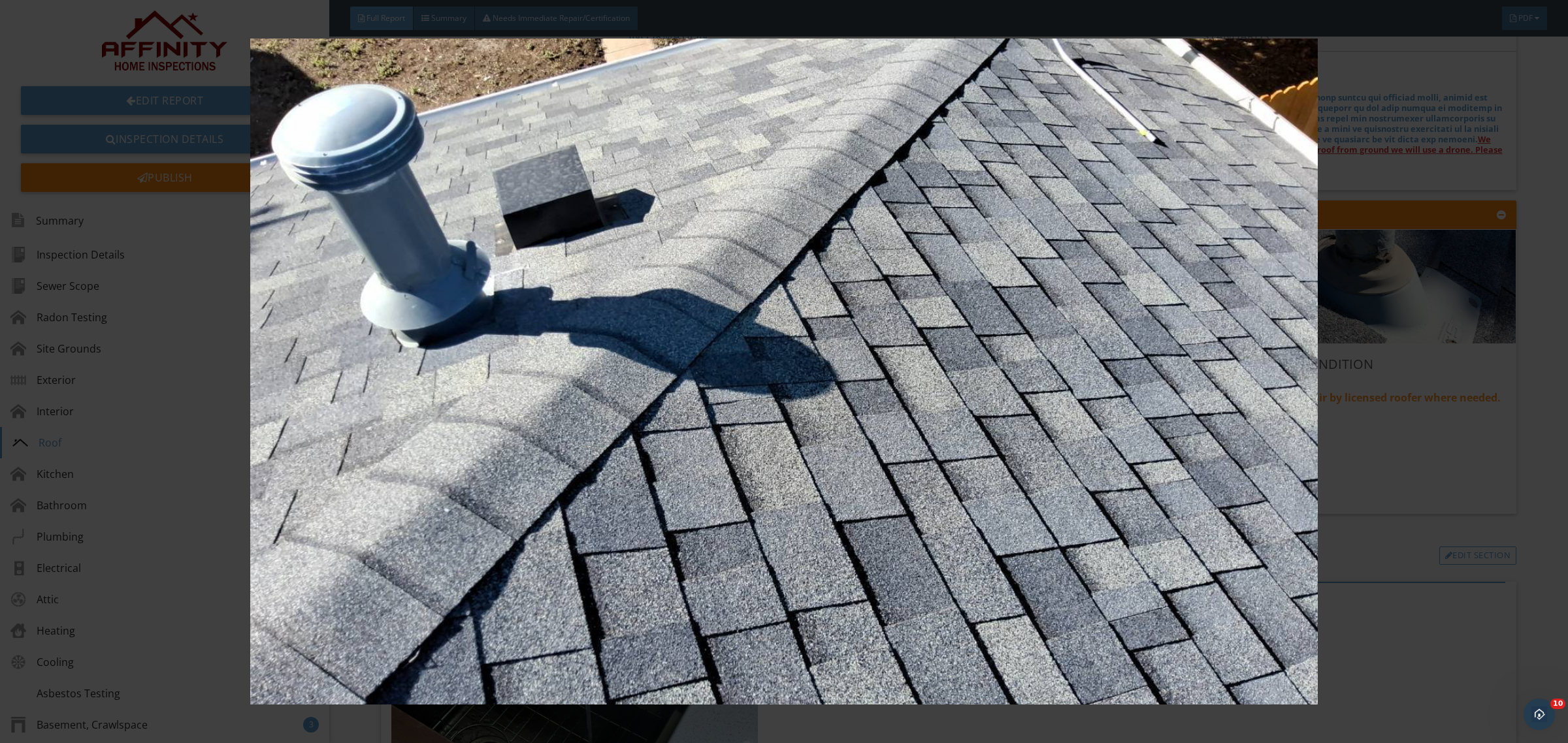
click at [915, 384] on img at bounding box center [784, 371] width 1450 height 666
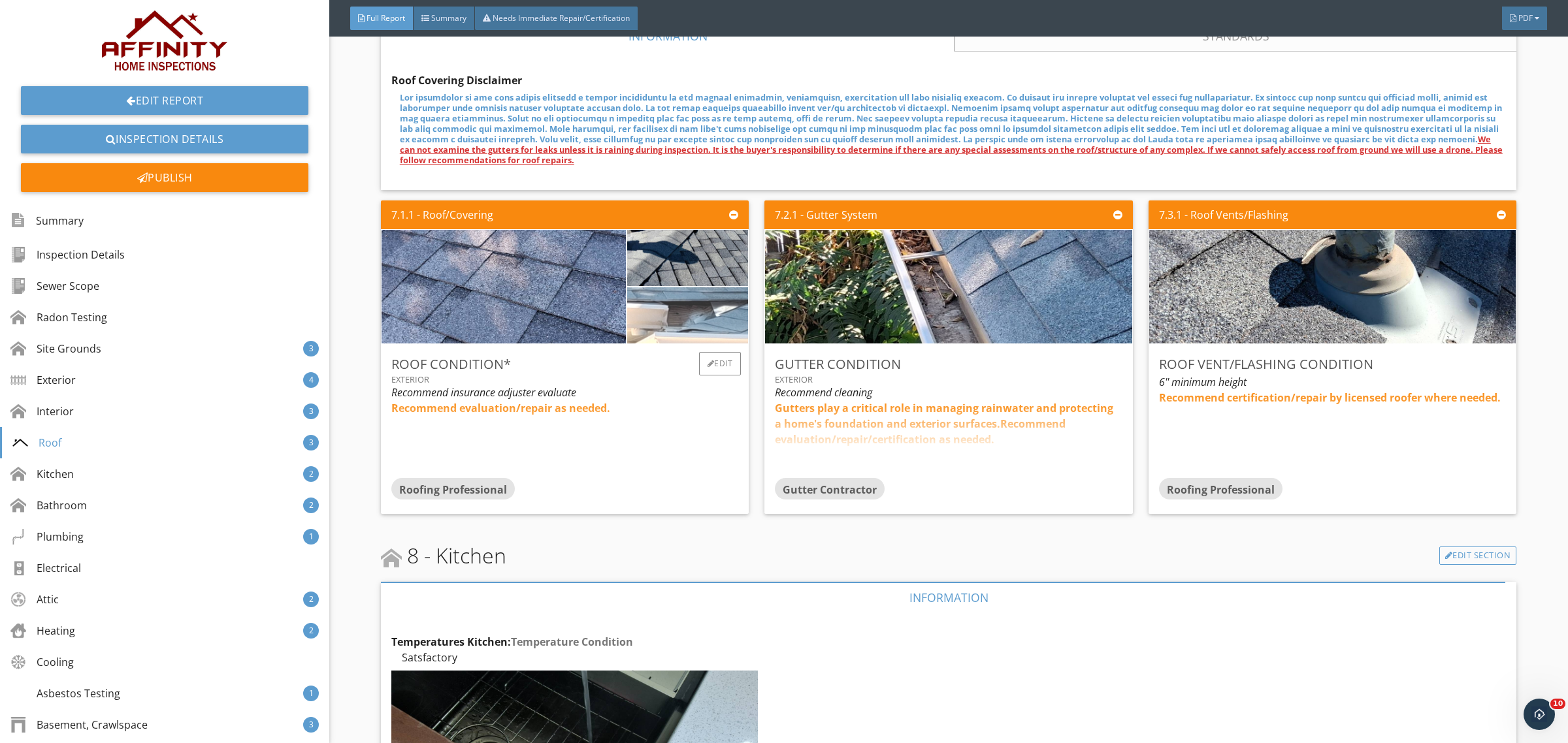
click at [683, 317] on img at bounding box center [688, 315] width 225 height 140
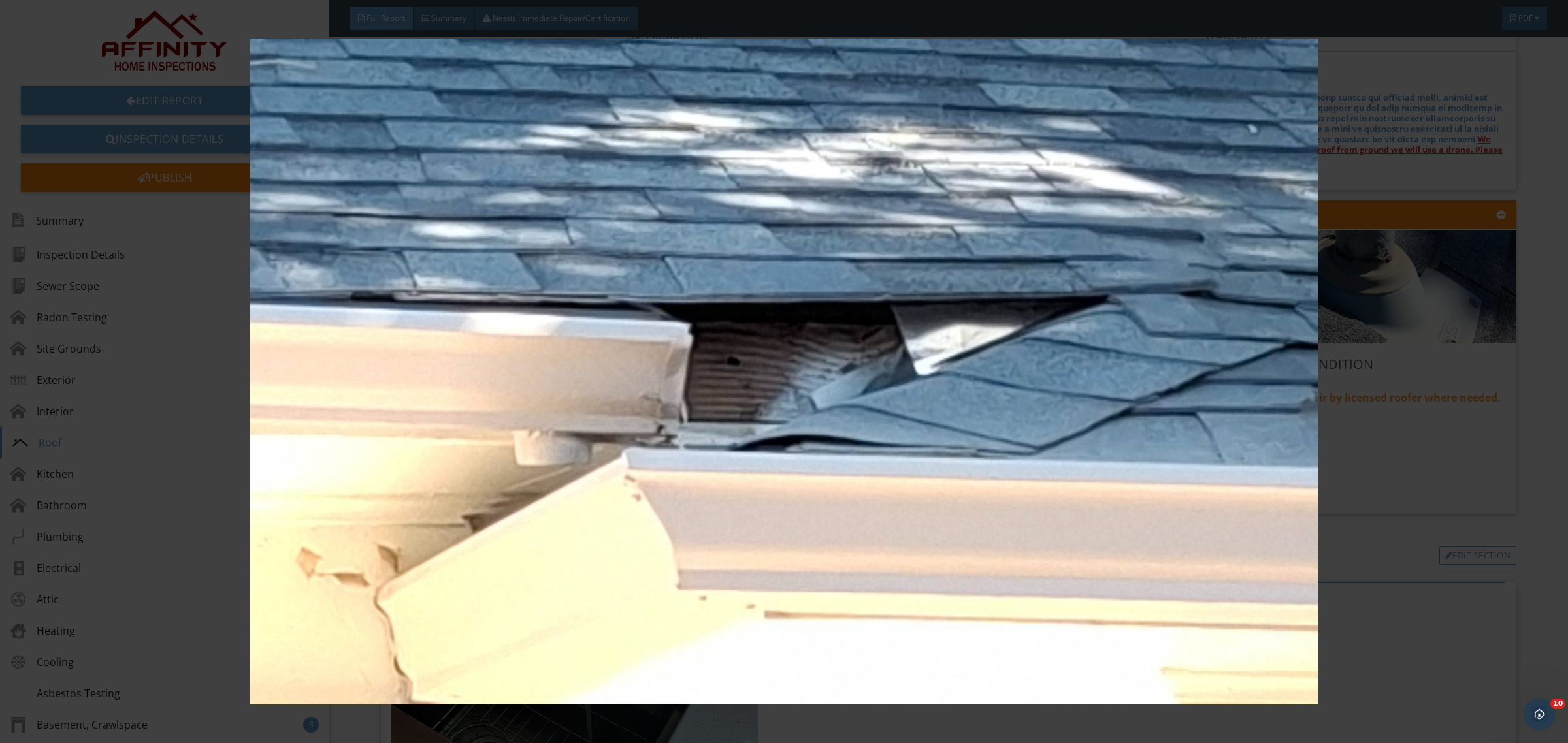
click at [928, 410] on img at bounding box center [784, 371] width 1450 height 666
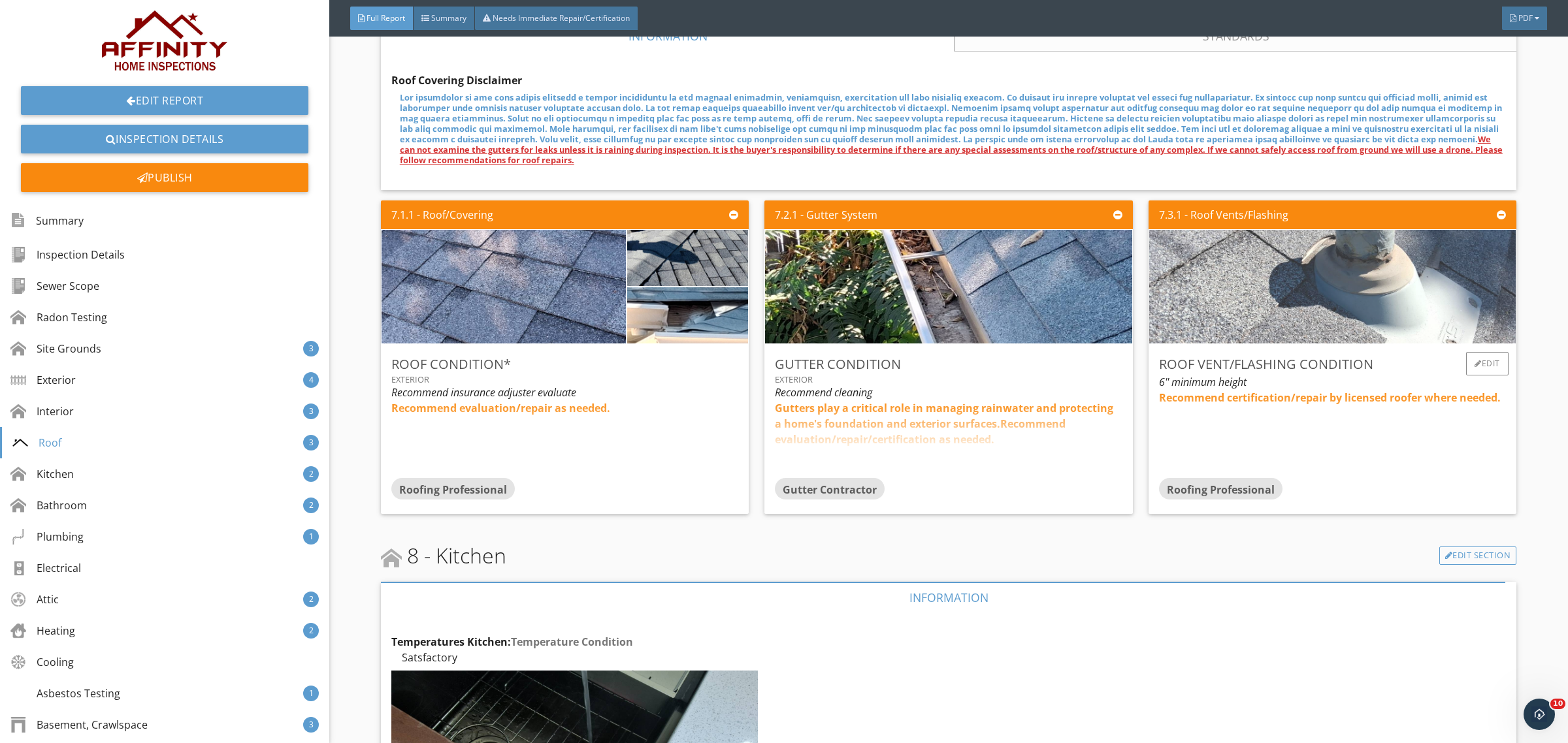
click at [1336, 291] on img at bounding box center [1331, 287] width 455 height 284
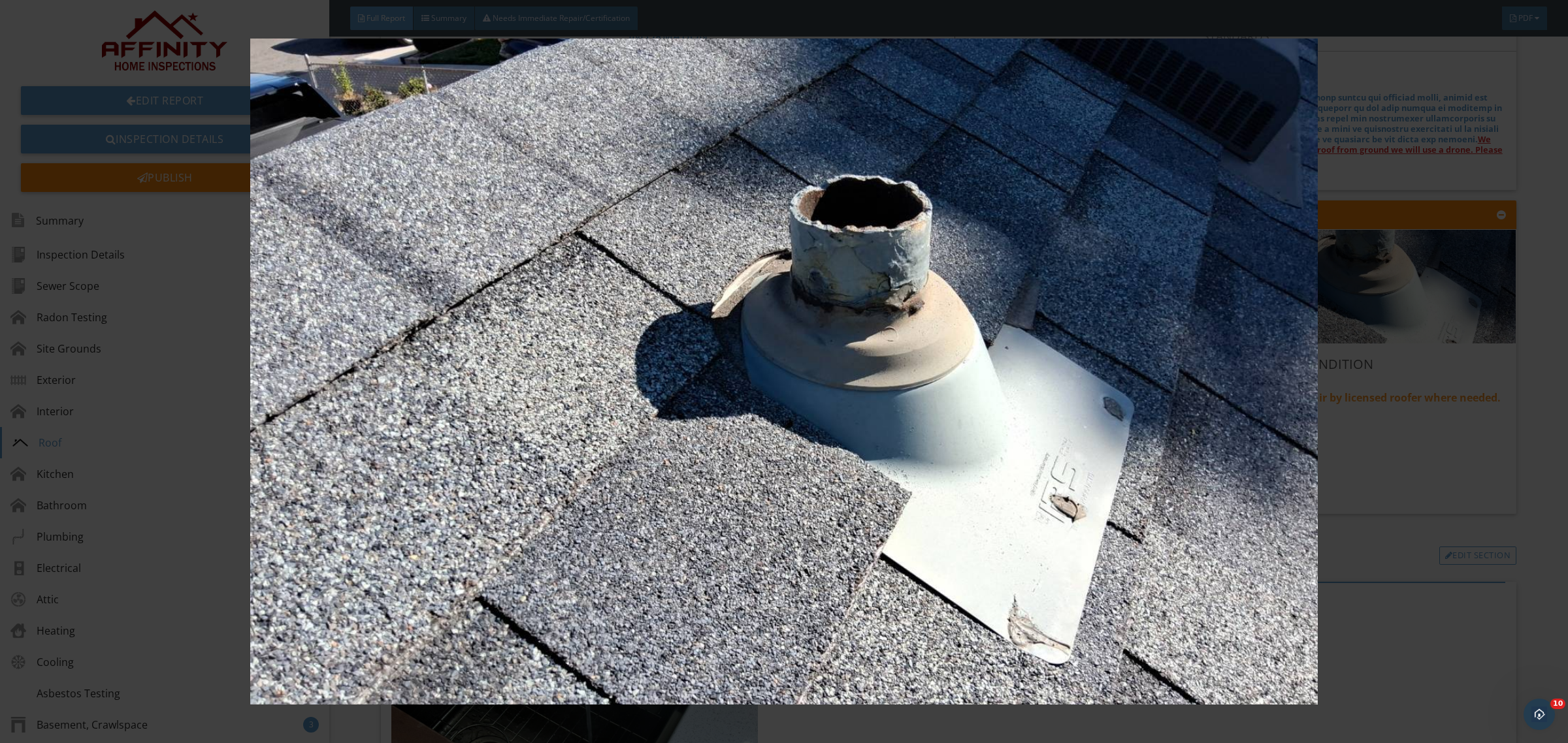
click at [933, 418] on img at bounding box center [784, 371] width 1450 height 666
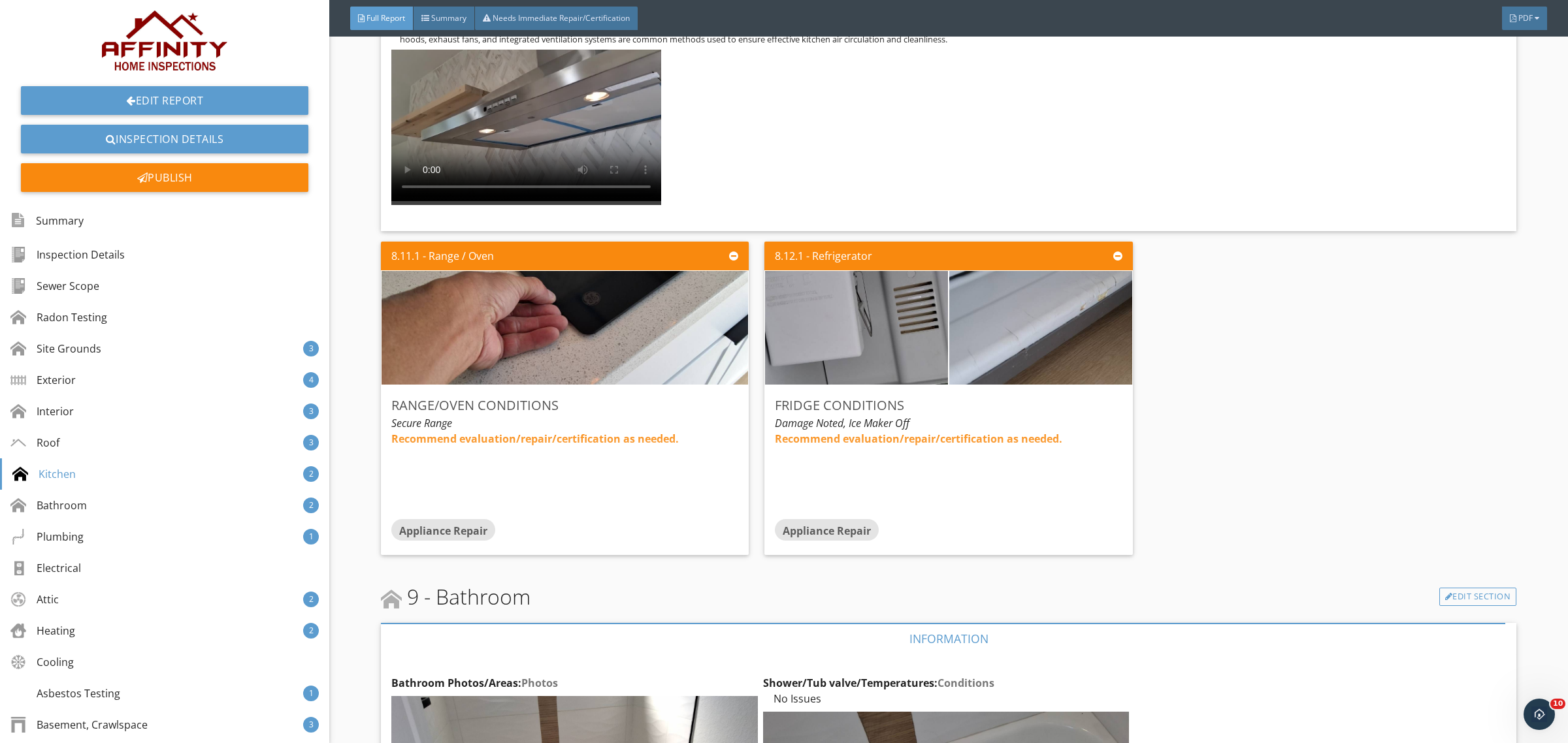
scroll to position [5985, 0]
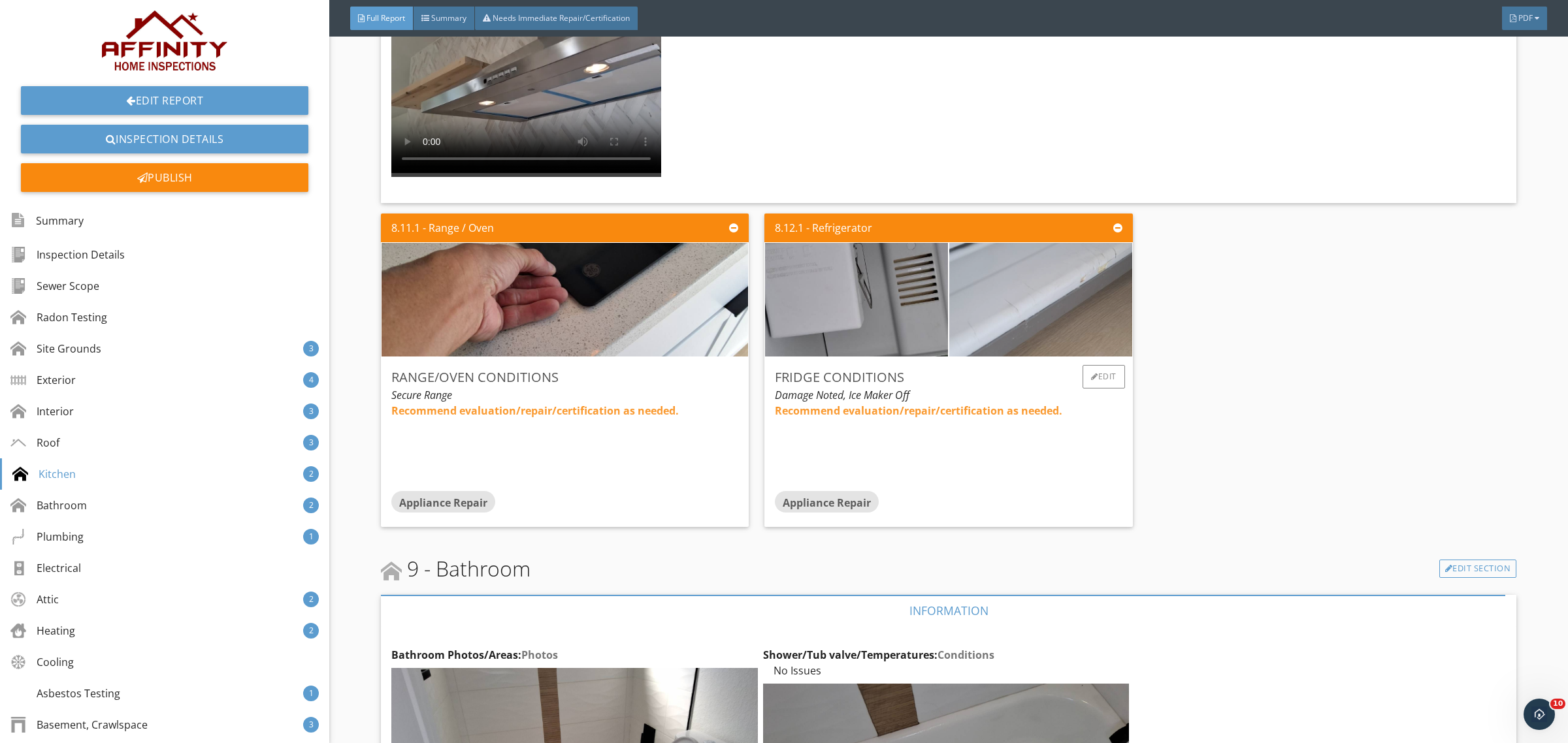
click at [946, 282] on img at bounding box center [1040, 300] width 455 height 284
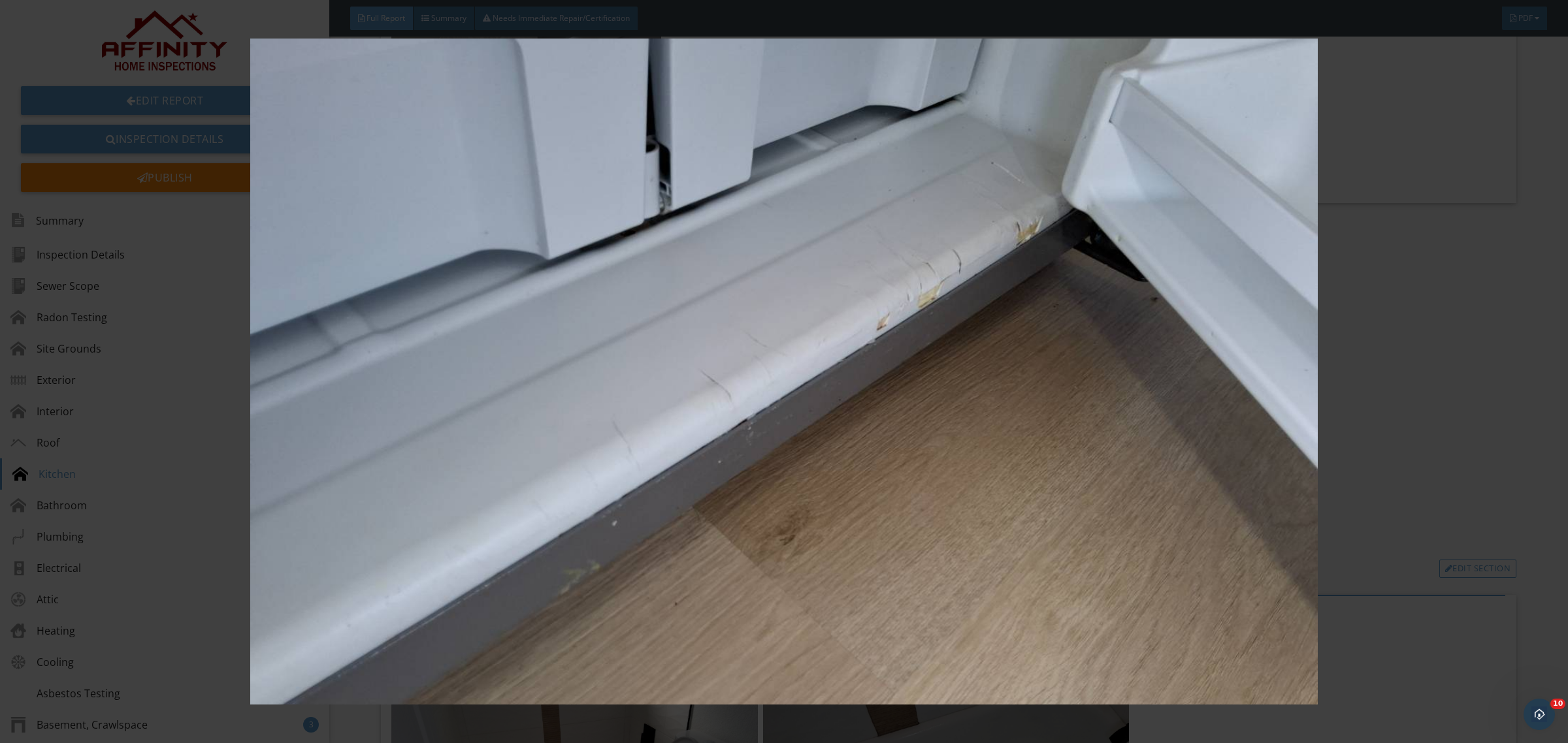
click at [942, 294] on img at bounding box center [784, 371] width 1450 height 666
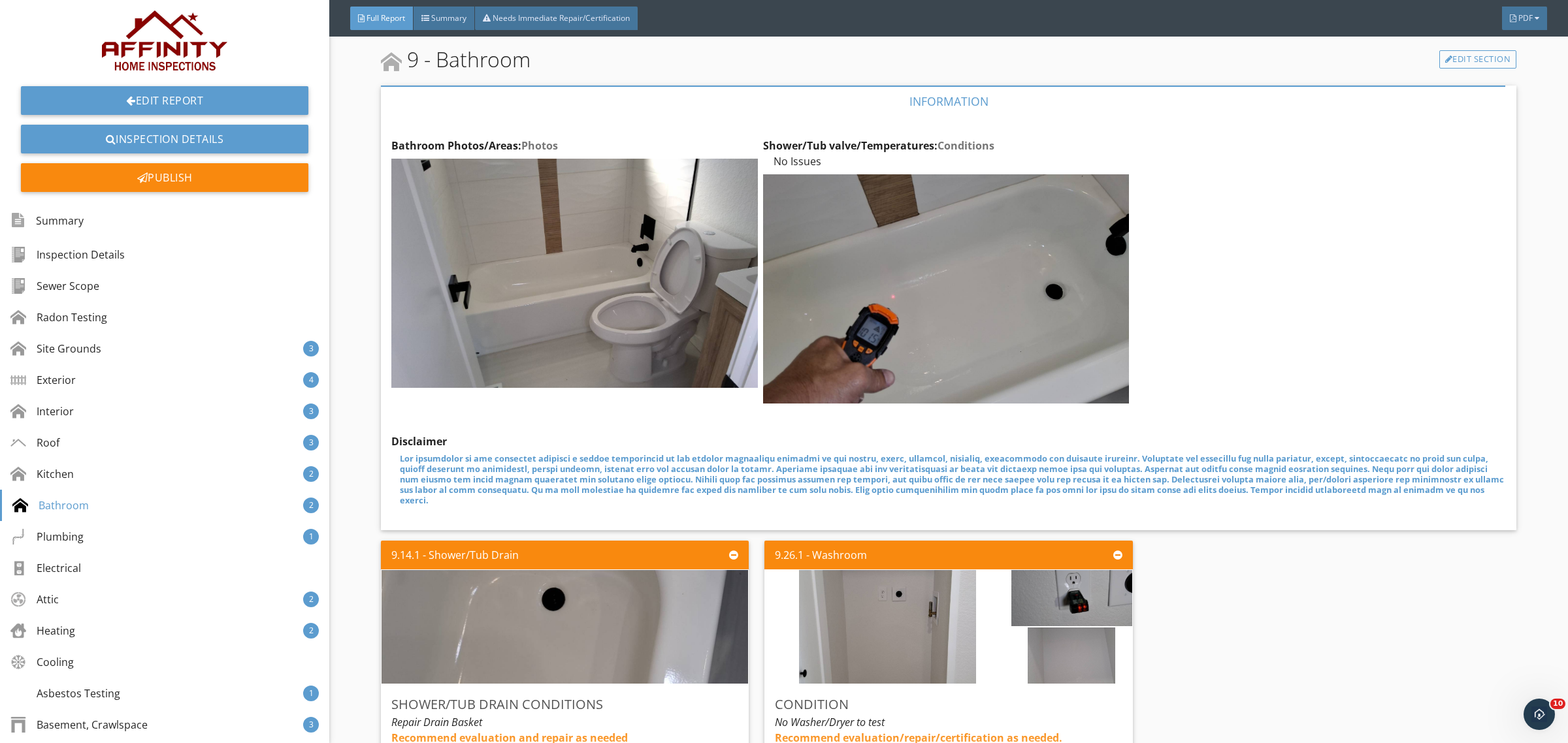
scroll to position [6746, 0]
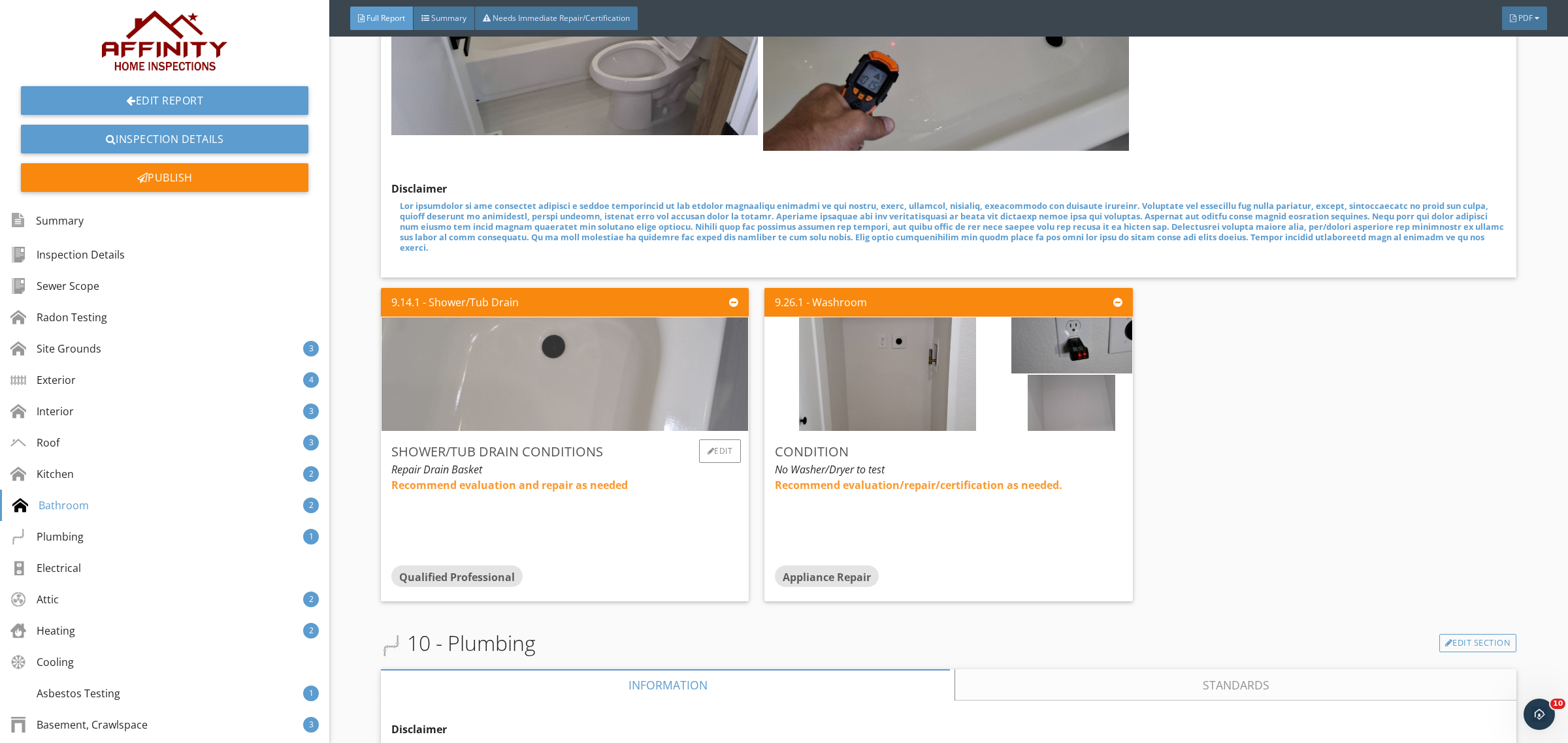
click at [601, 347] on img at bounding box center [564, 374] width 455 height 284
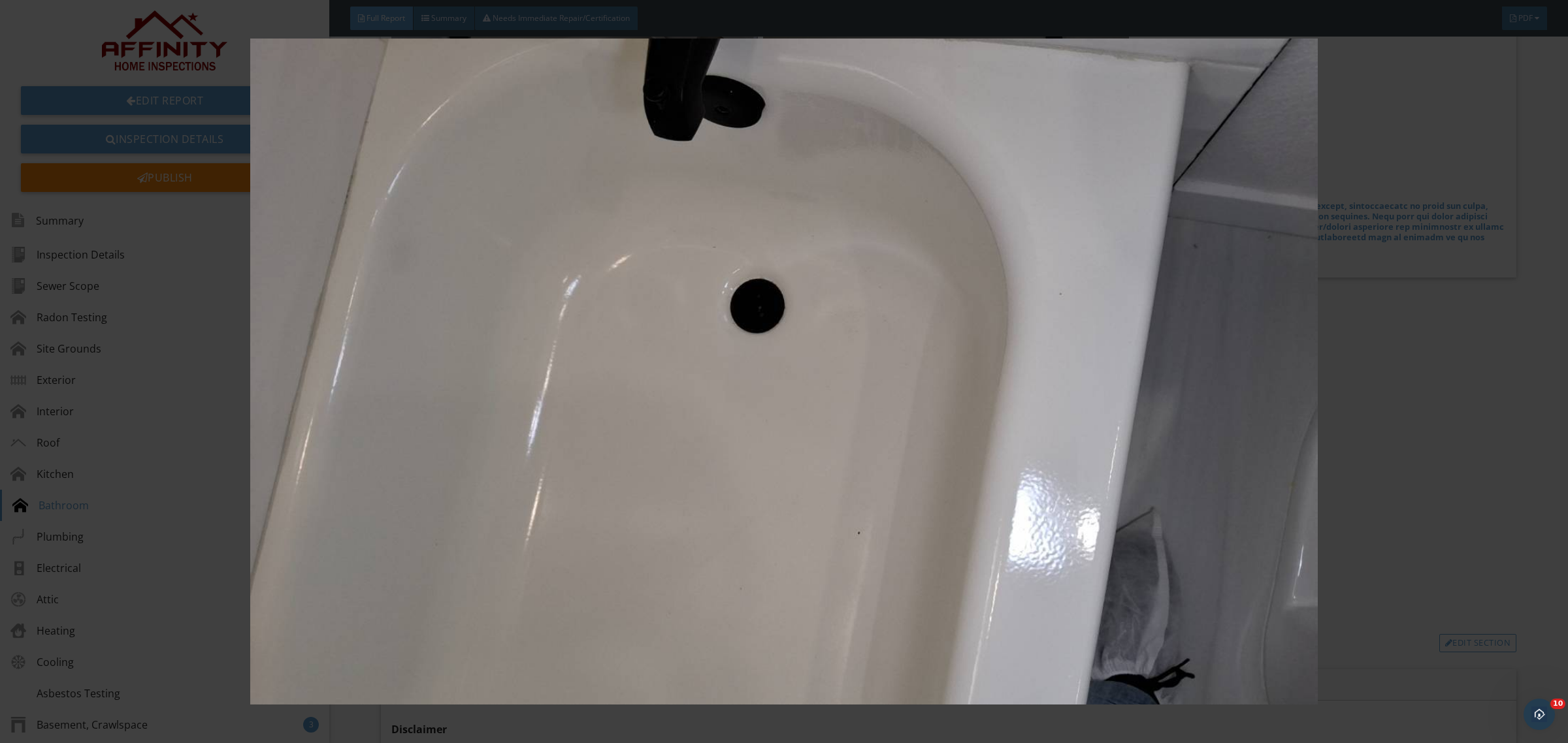
click at [780, 428] on img at bounding box center [784, 371] width 1450 height 666
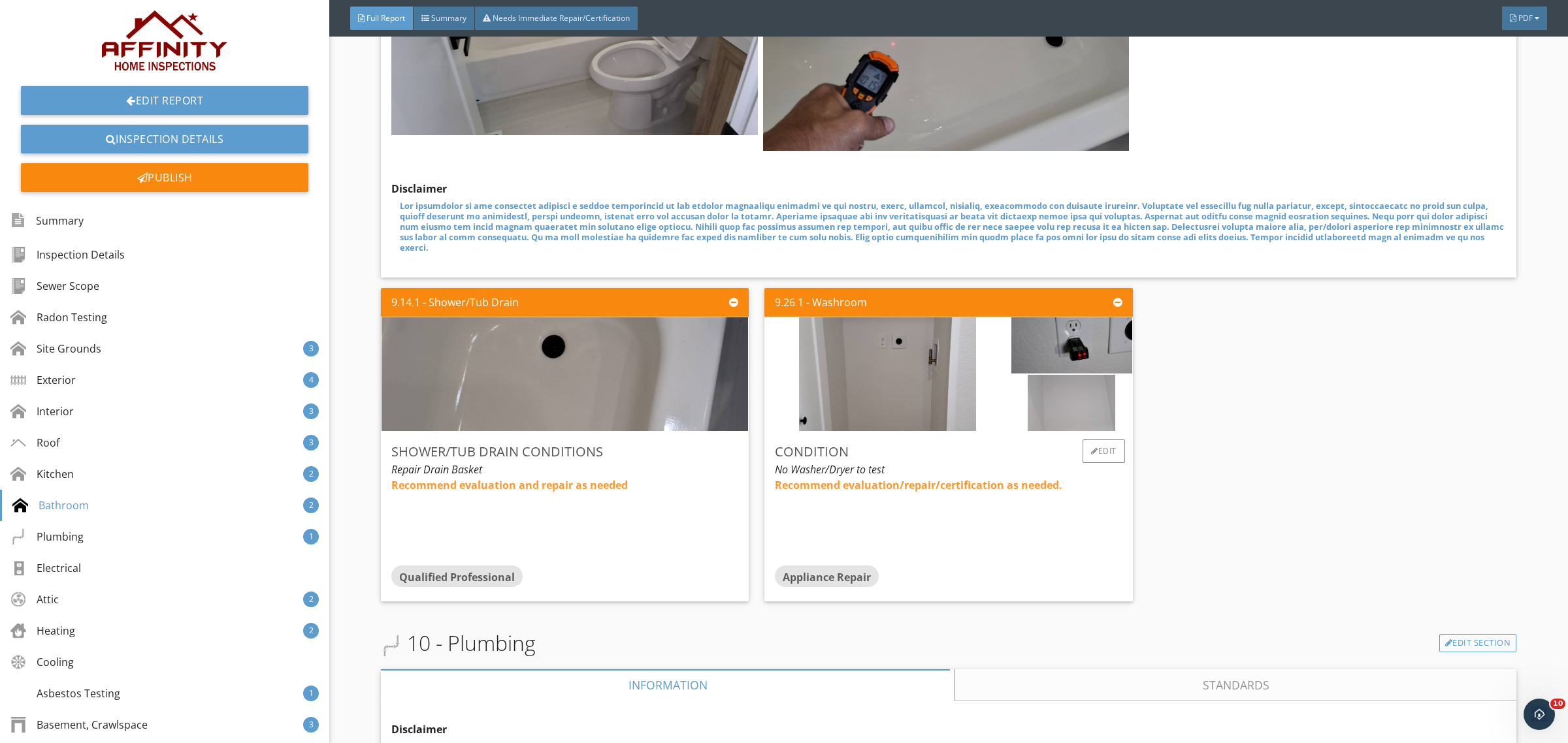
click at [1043, 383] on img at bounding box center [1071, 402] width 87 height 140
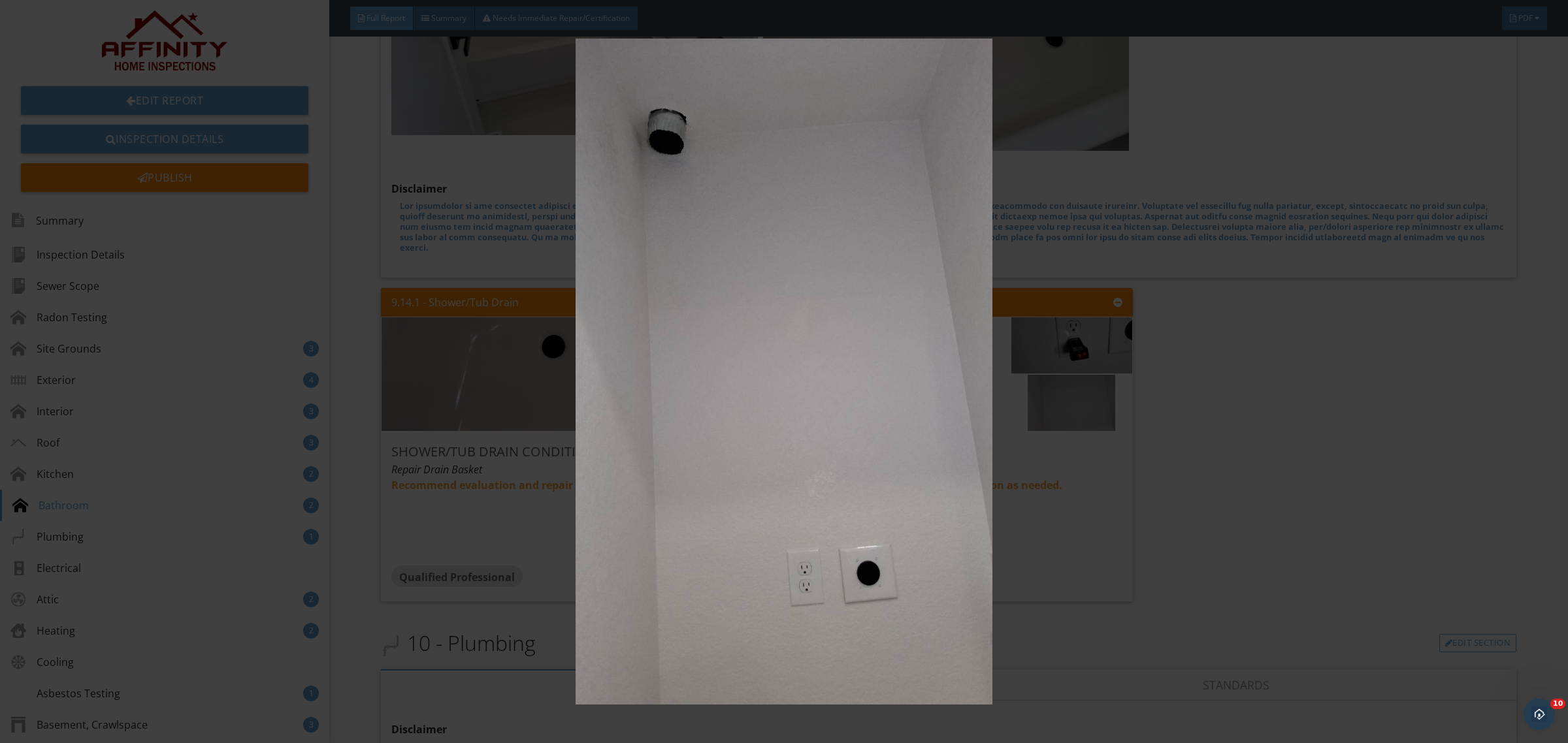
click at [846, 379] on img at bounding box center [784, 371] width 1450 height 666
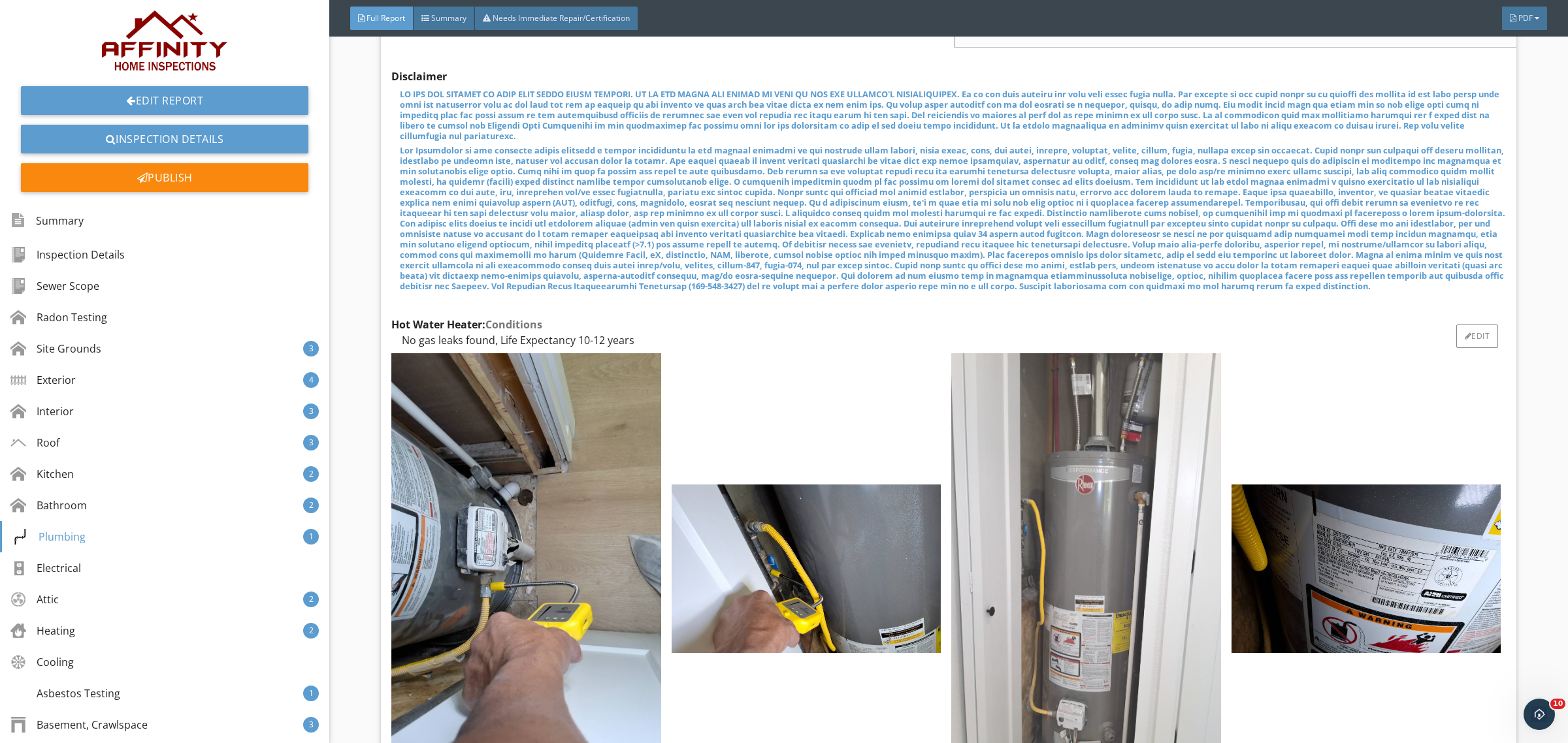
scroll to position [7617, 0]
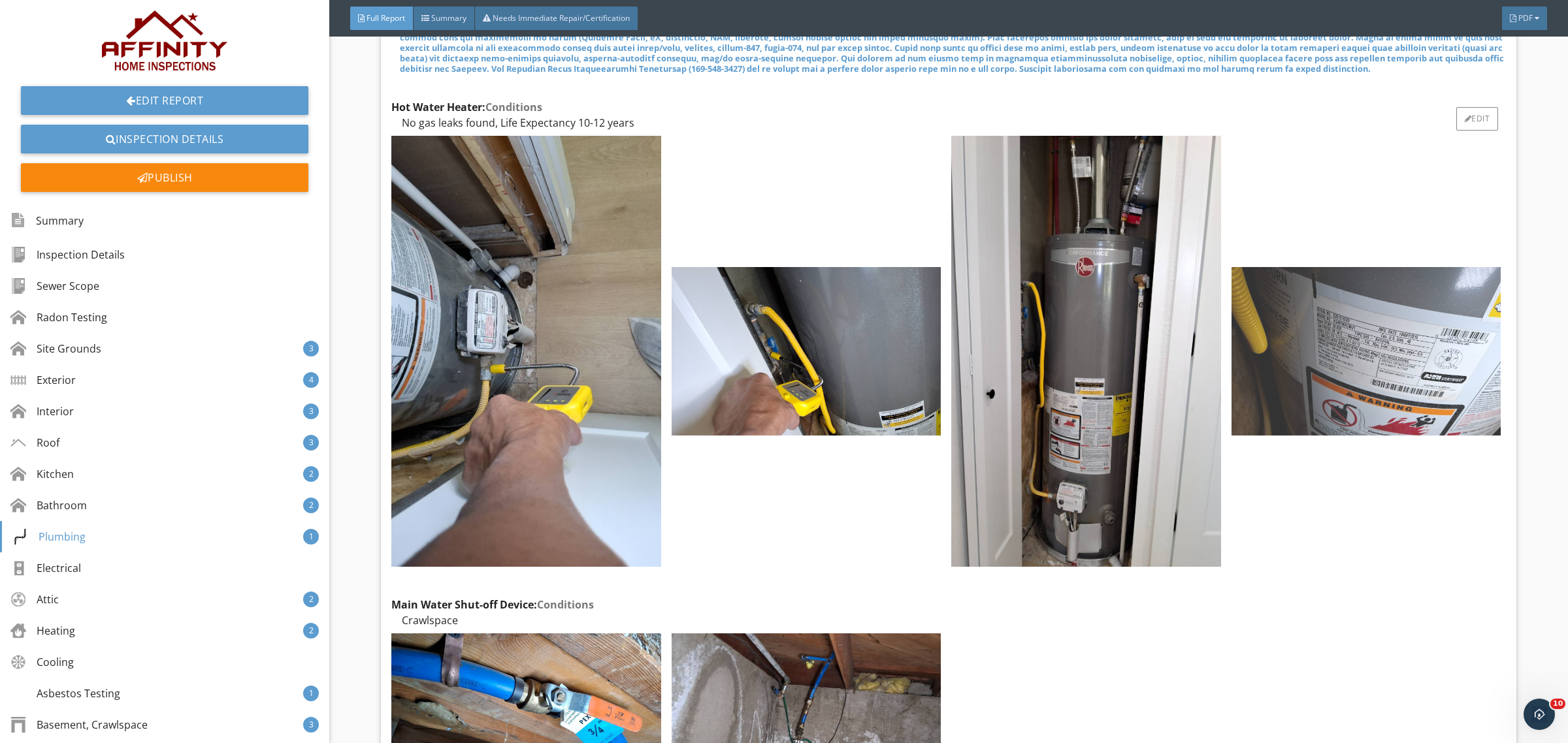
click at [1361, 347] on img at bounding box center [1366, 351] width 269 height 168
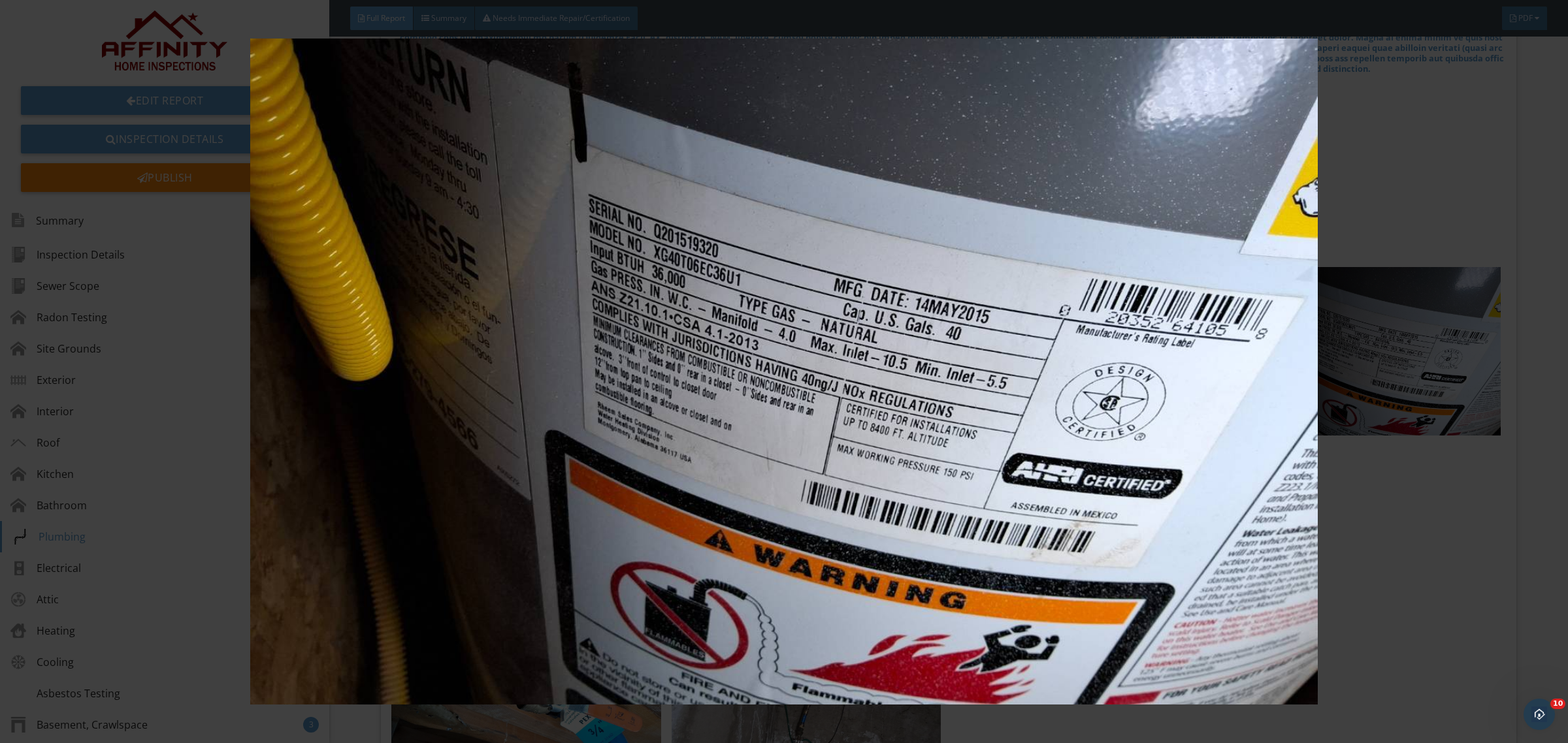
click at [1059, 439] on img at bounding box center [784, 371] width 1450 height 666
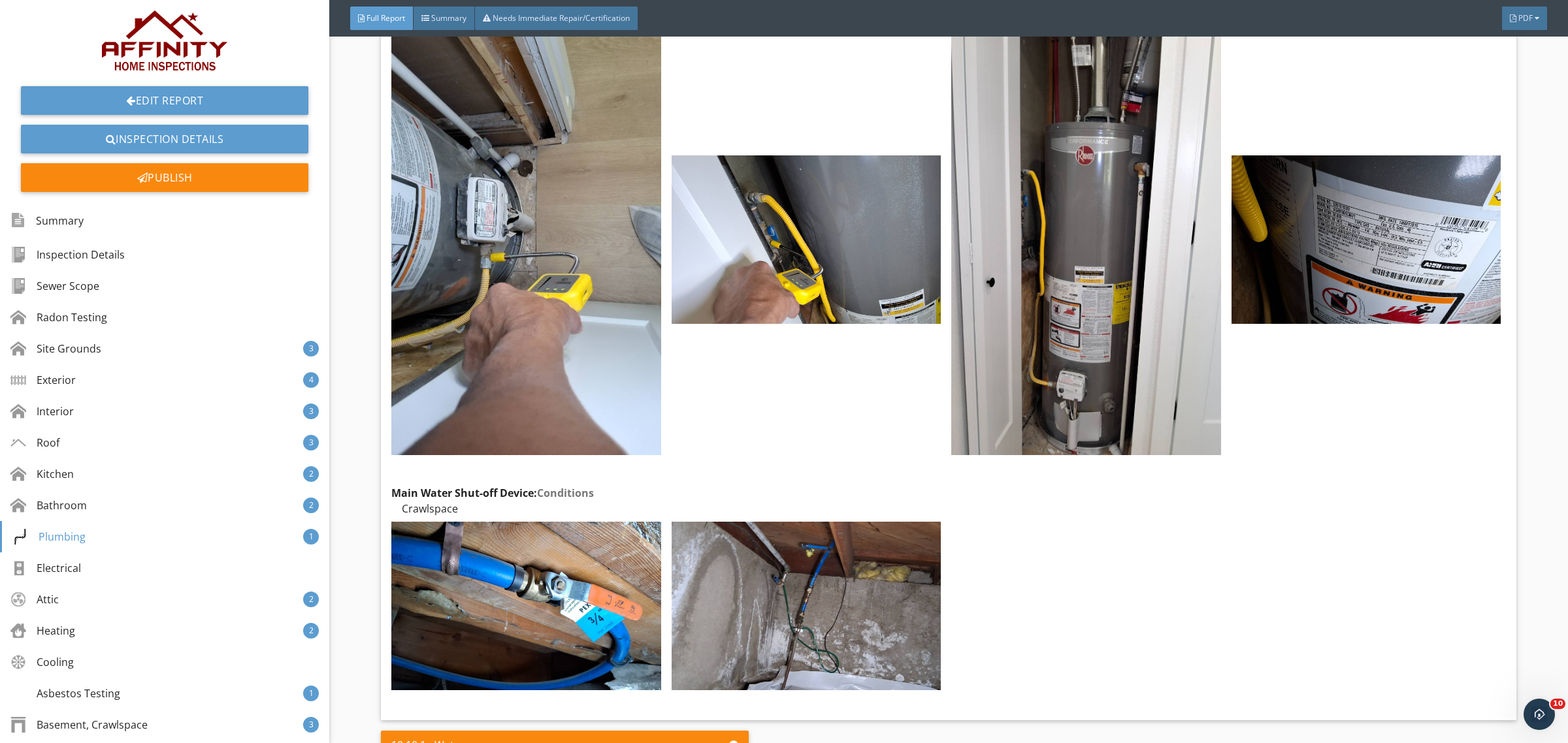
scroll to position [7726, 0]
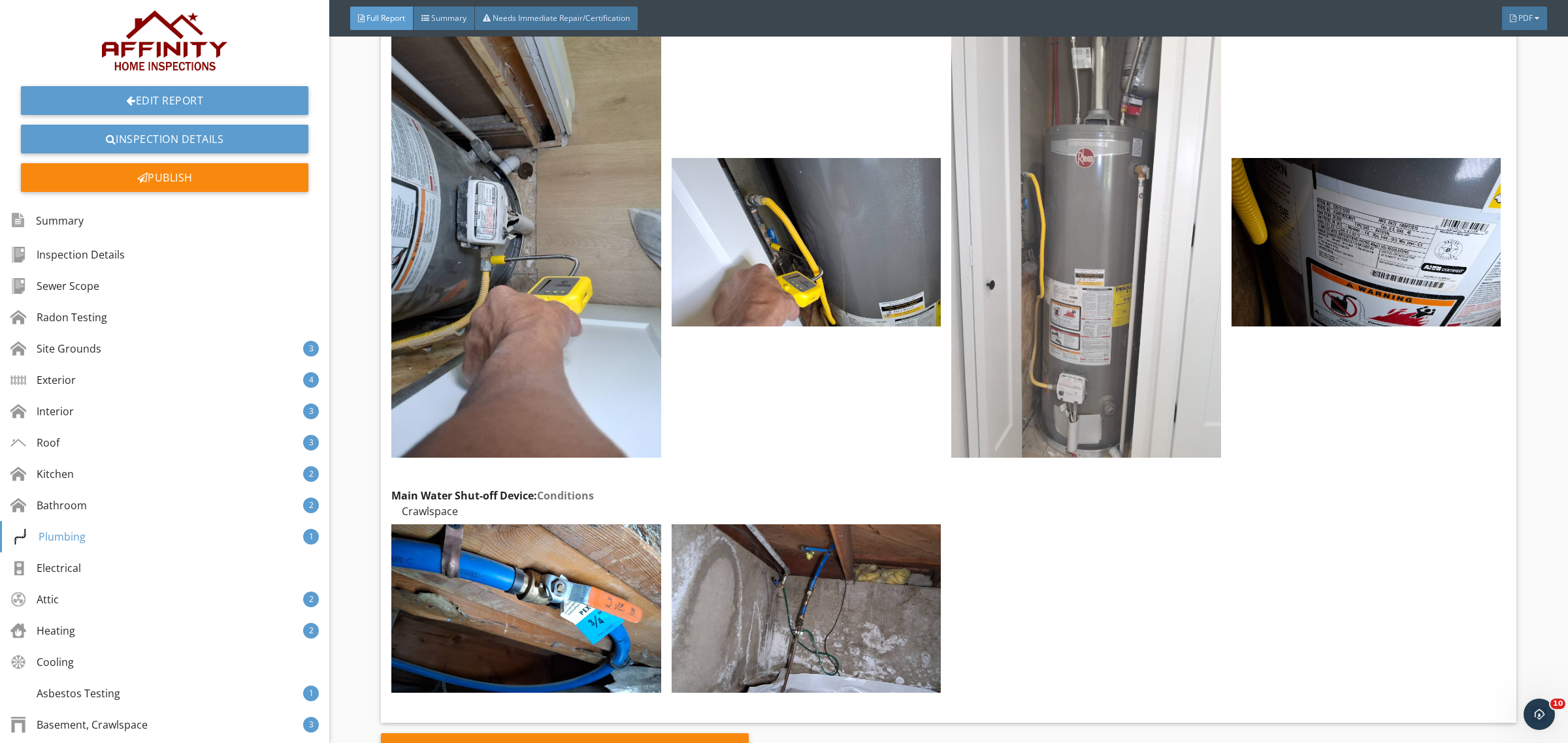
click at [1047, 272] on img at bounding box center [1086, 242] width 269 height 431
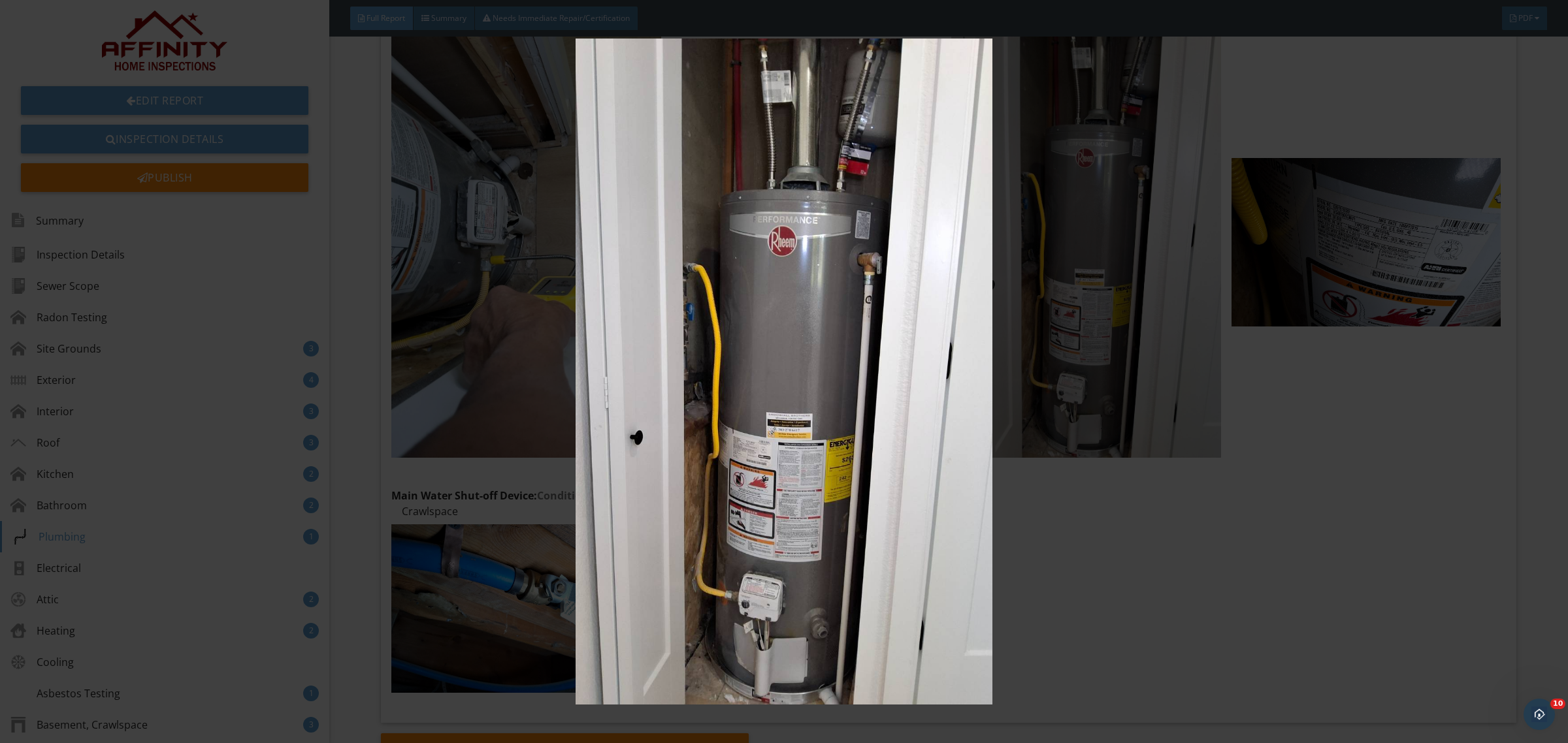
click at [1328, 464] on img at bounding box center [784, 371] width 1450 height 666
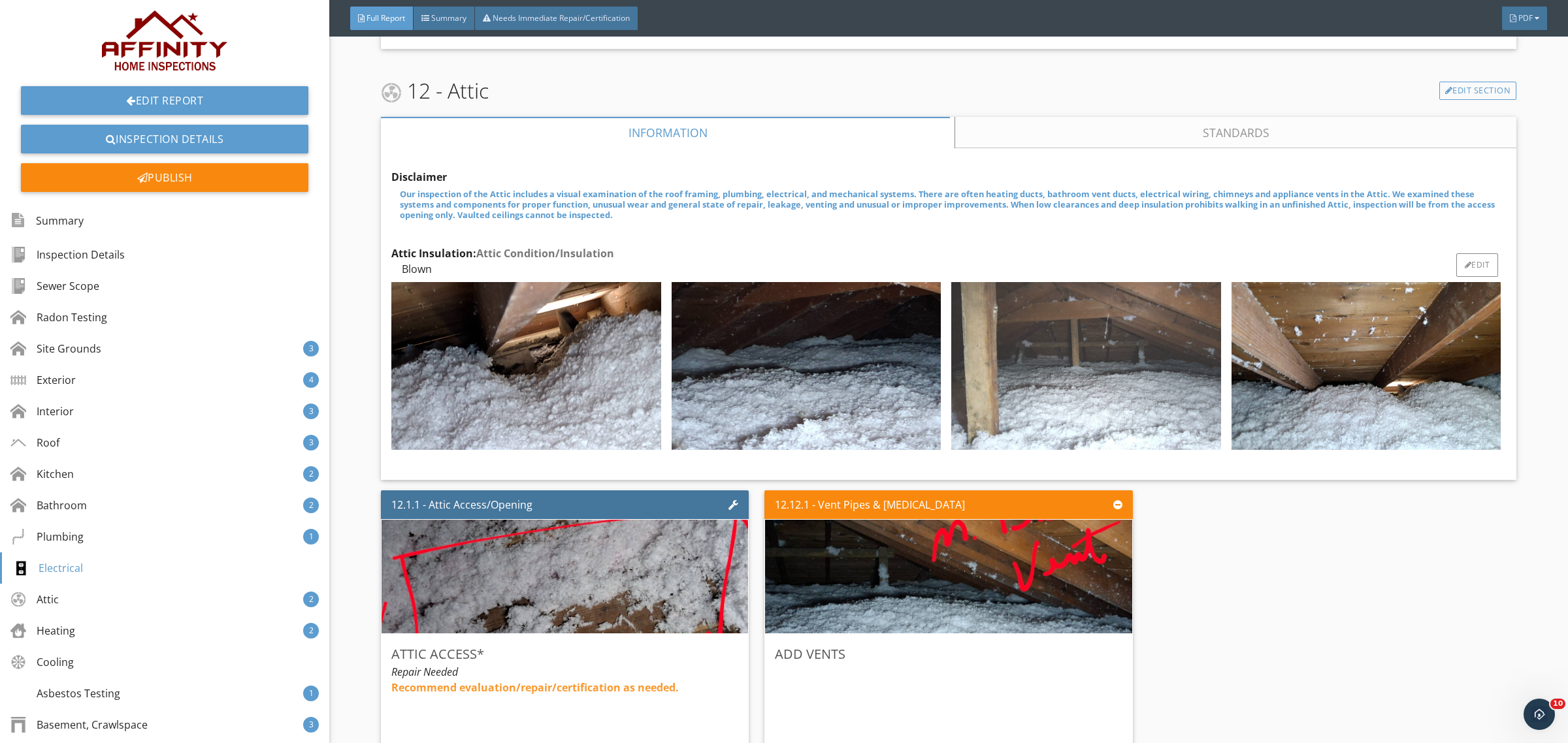
scroll to position [9738, 0]
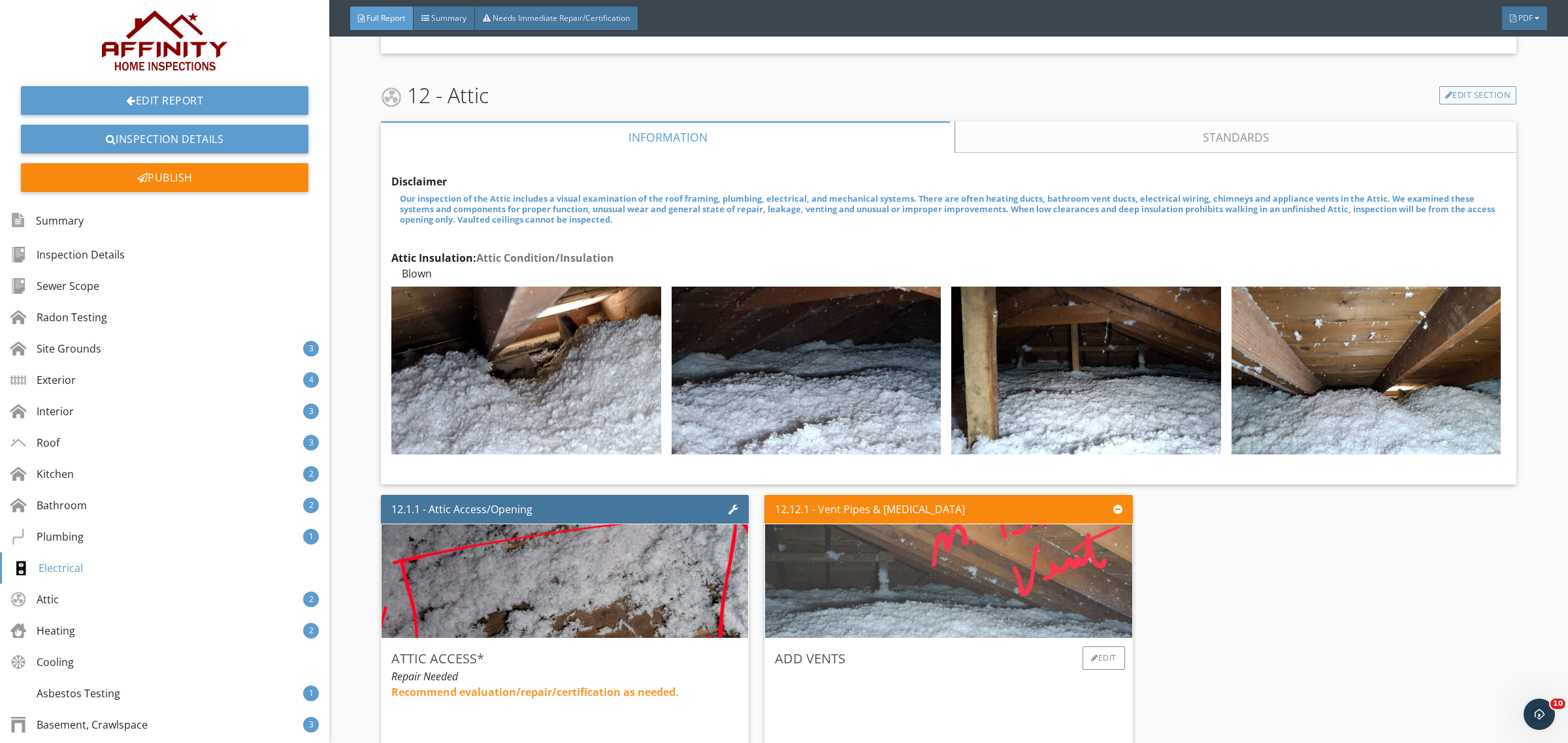
click at [954, 537] on img at bounding box center [948, 581] width 455 height 284
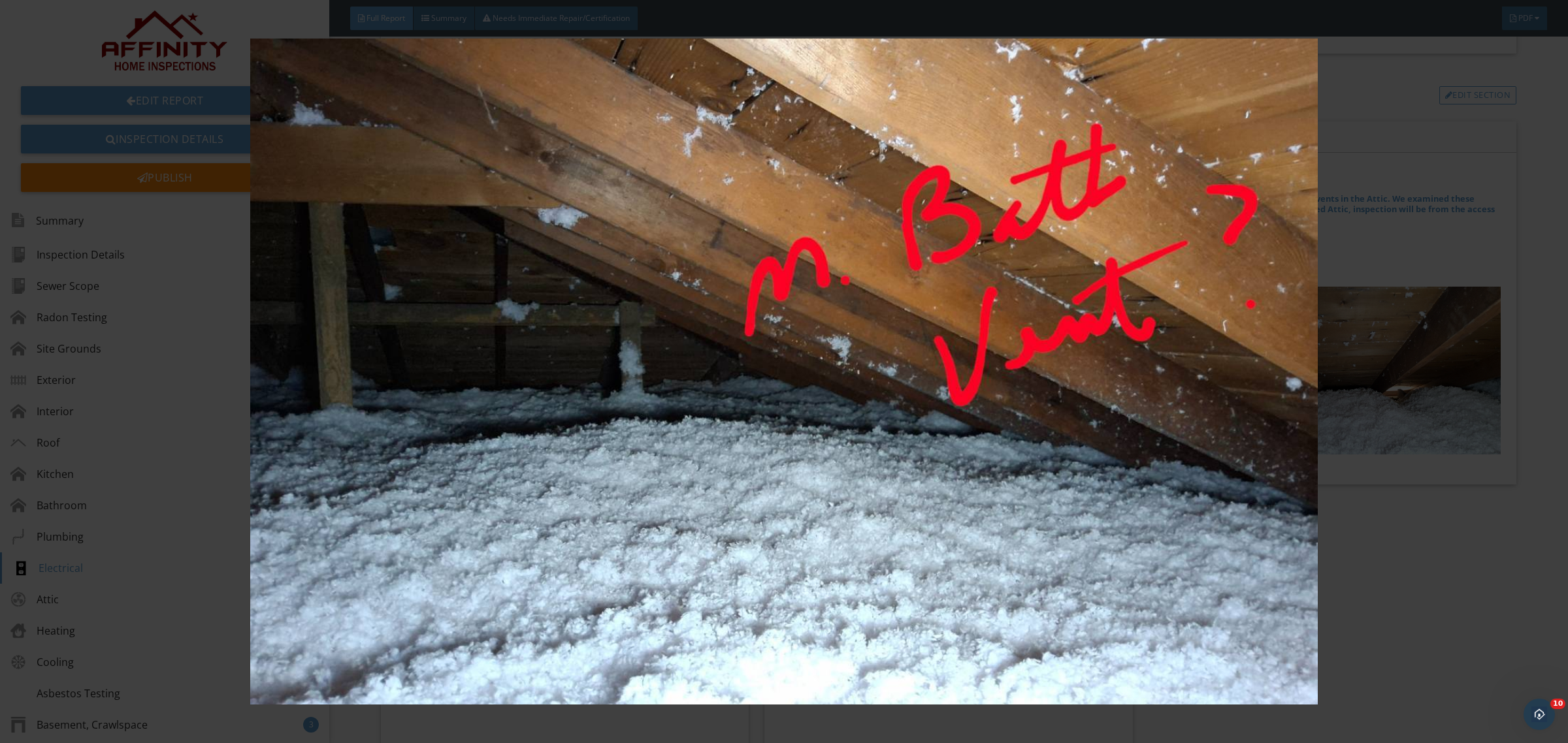
click at [1063, 485] on img at bounding box center [784, 371] width 1450 height 666
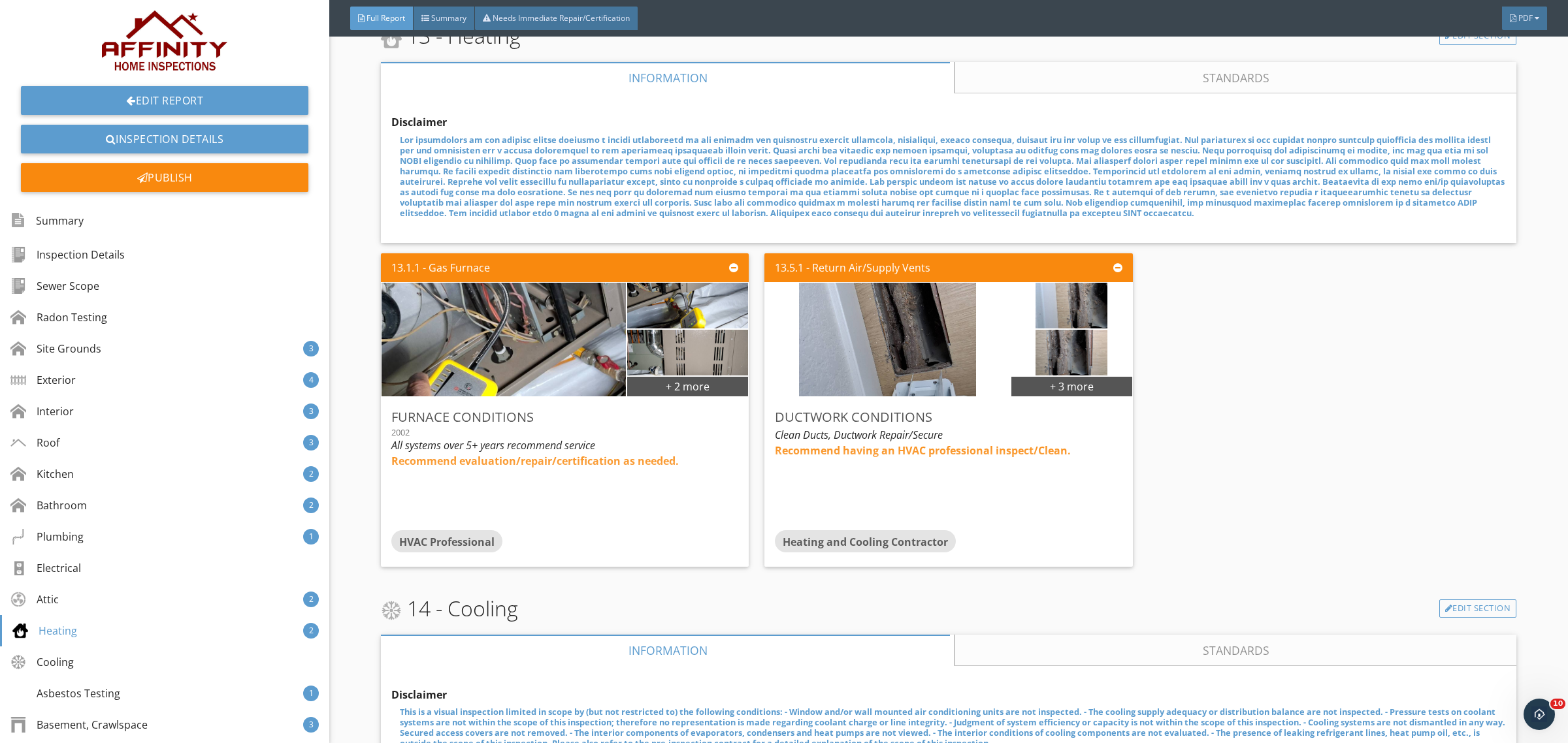
scroll to position [10555, 0]
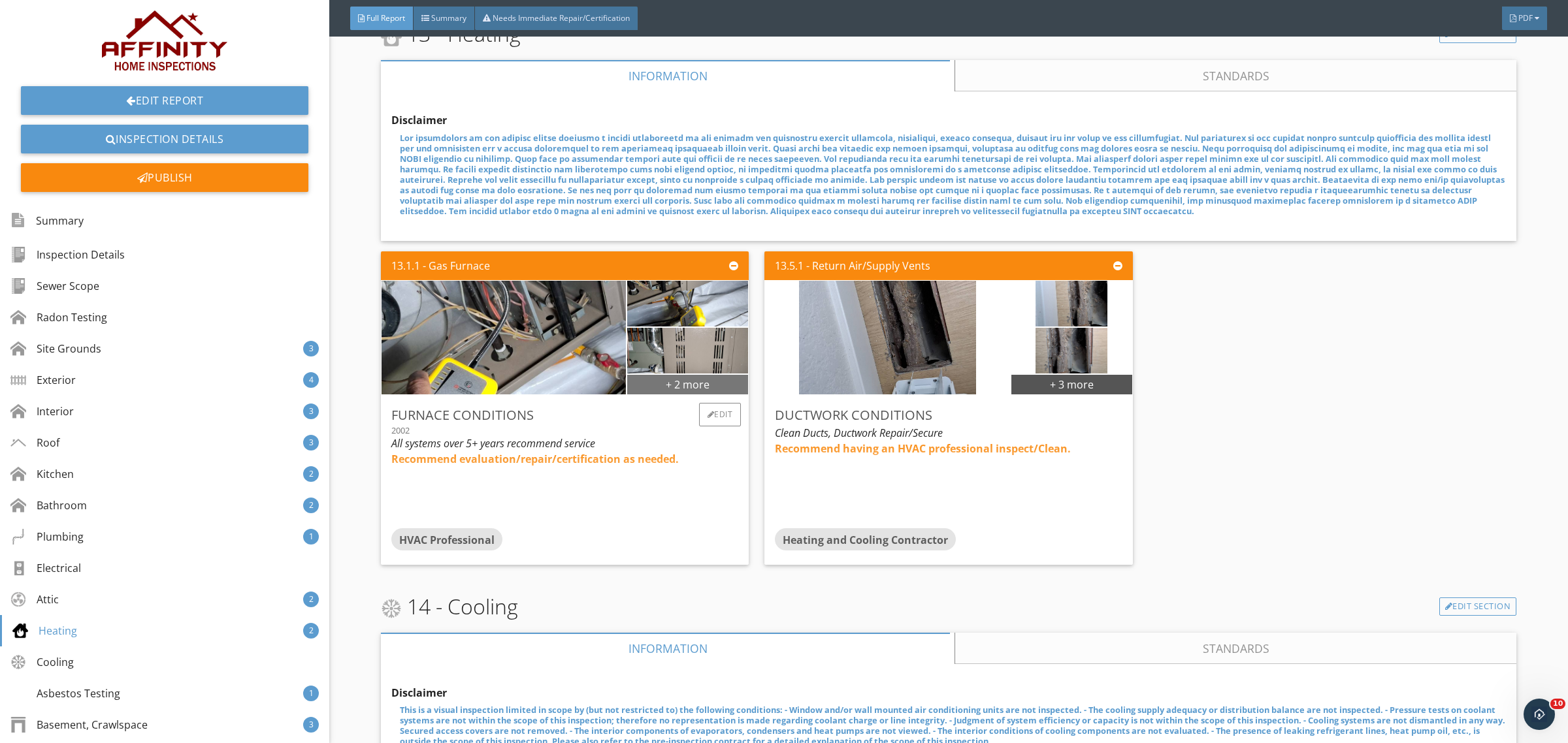
click at [671, 374] on div "+ 2 more" at bounding box center [687, 384] width 121 height 21
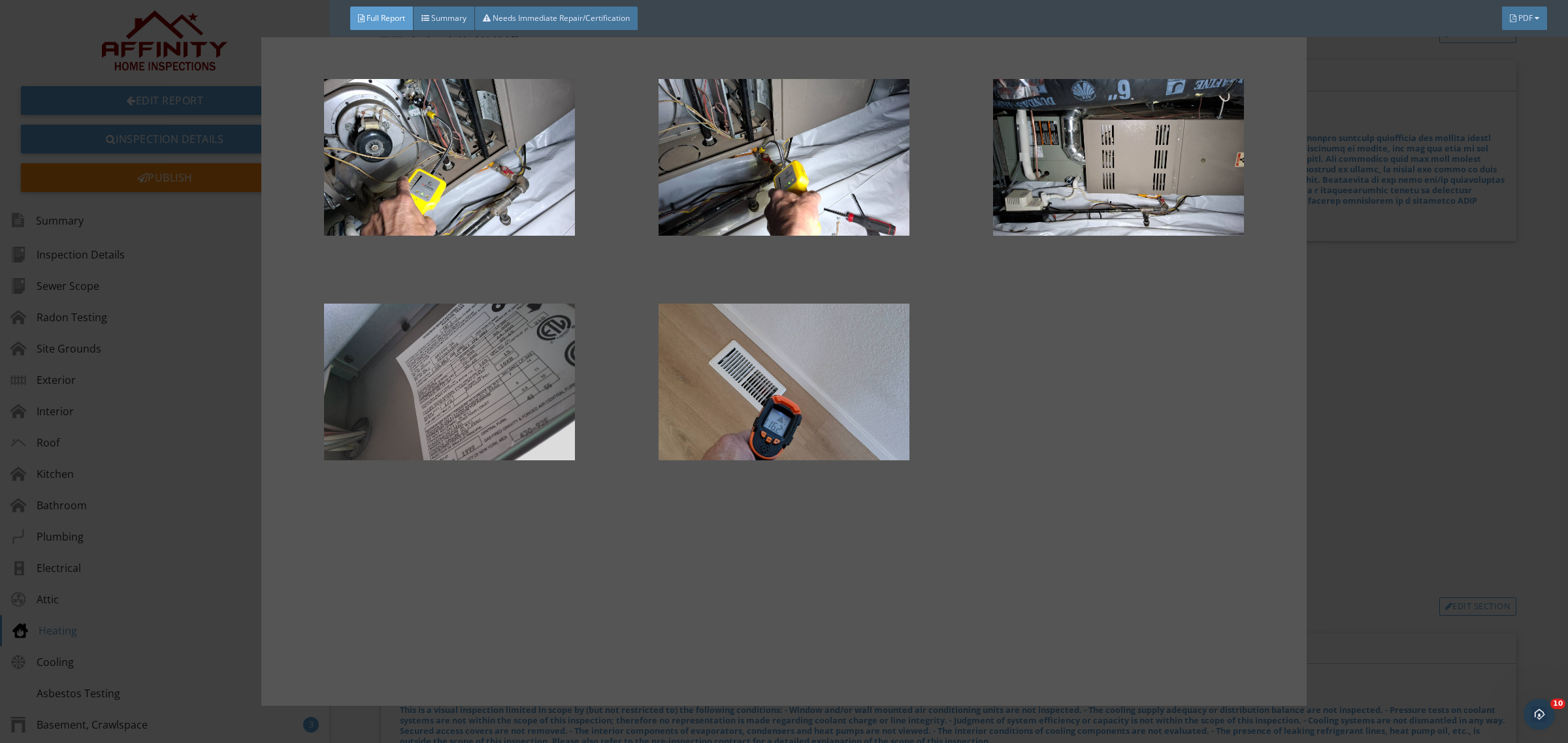
click at [464, 357] on div at bounding box center [449, 382] width 293 height 157
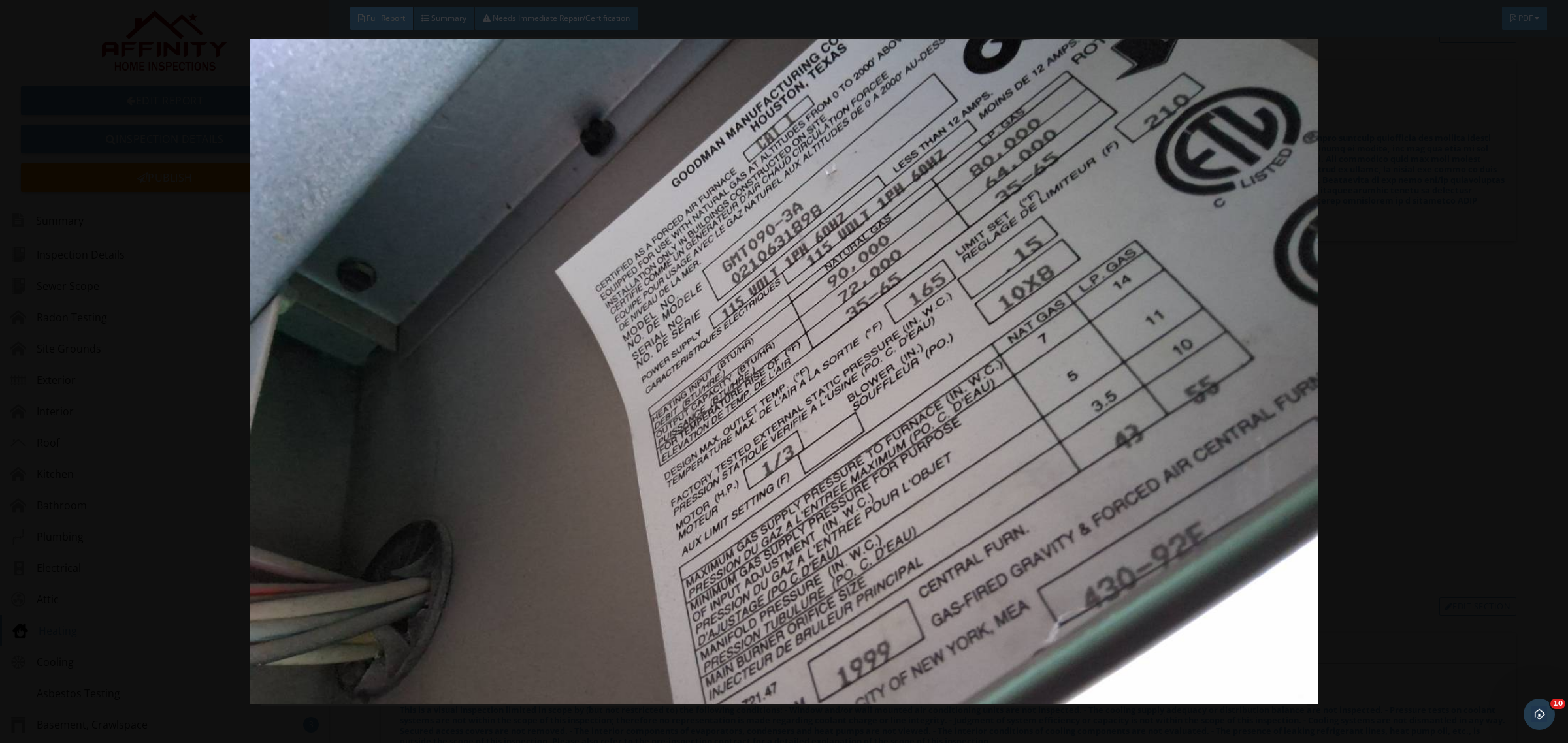
click at [1536, 389] on div at bounding box center [784, 371] width 1568 height 743
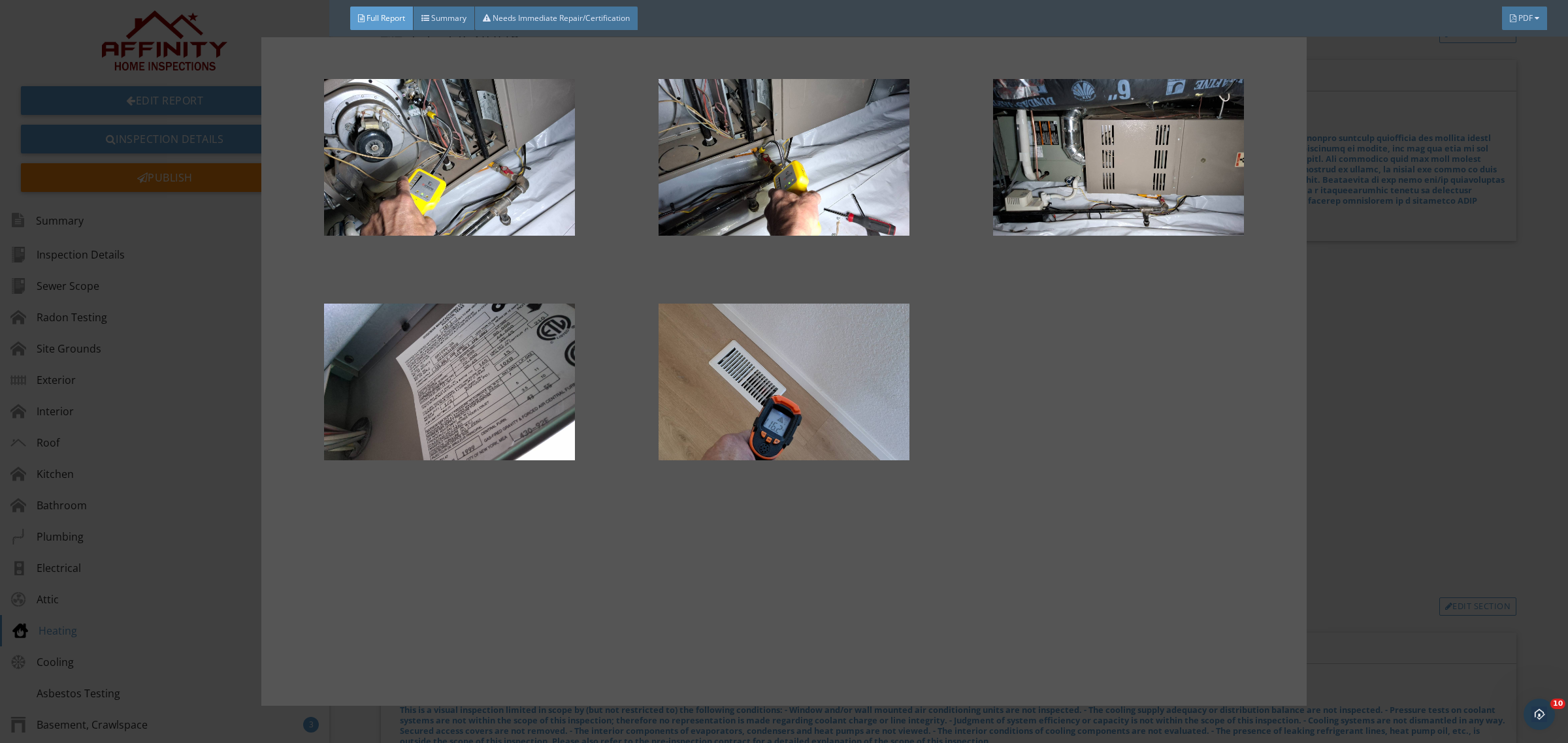
click at [1500, 403] on div at bounding box center [784, 371] width 1568 height 743
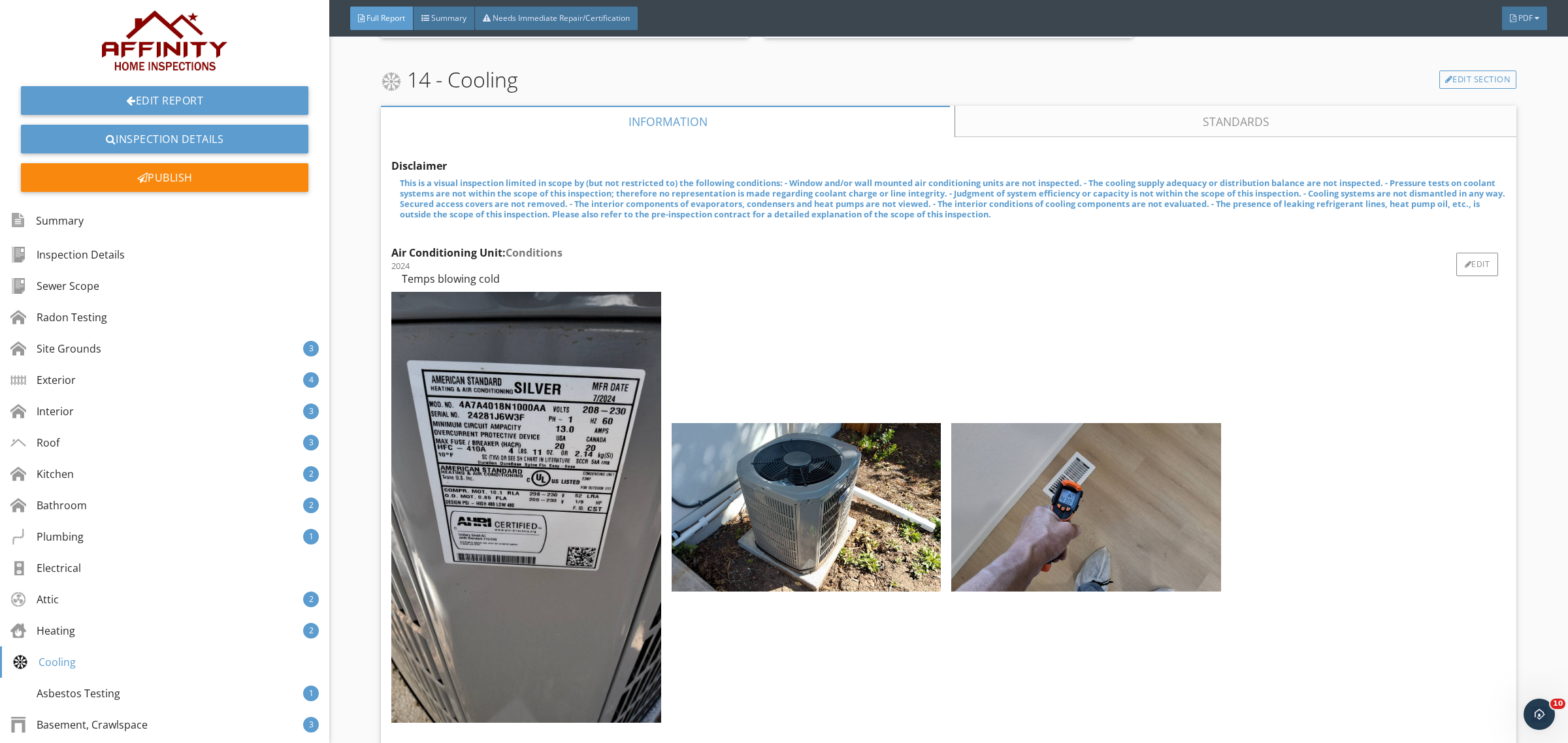
scroll to position [11099, 0]
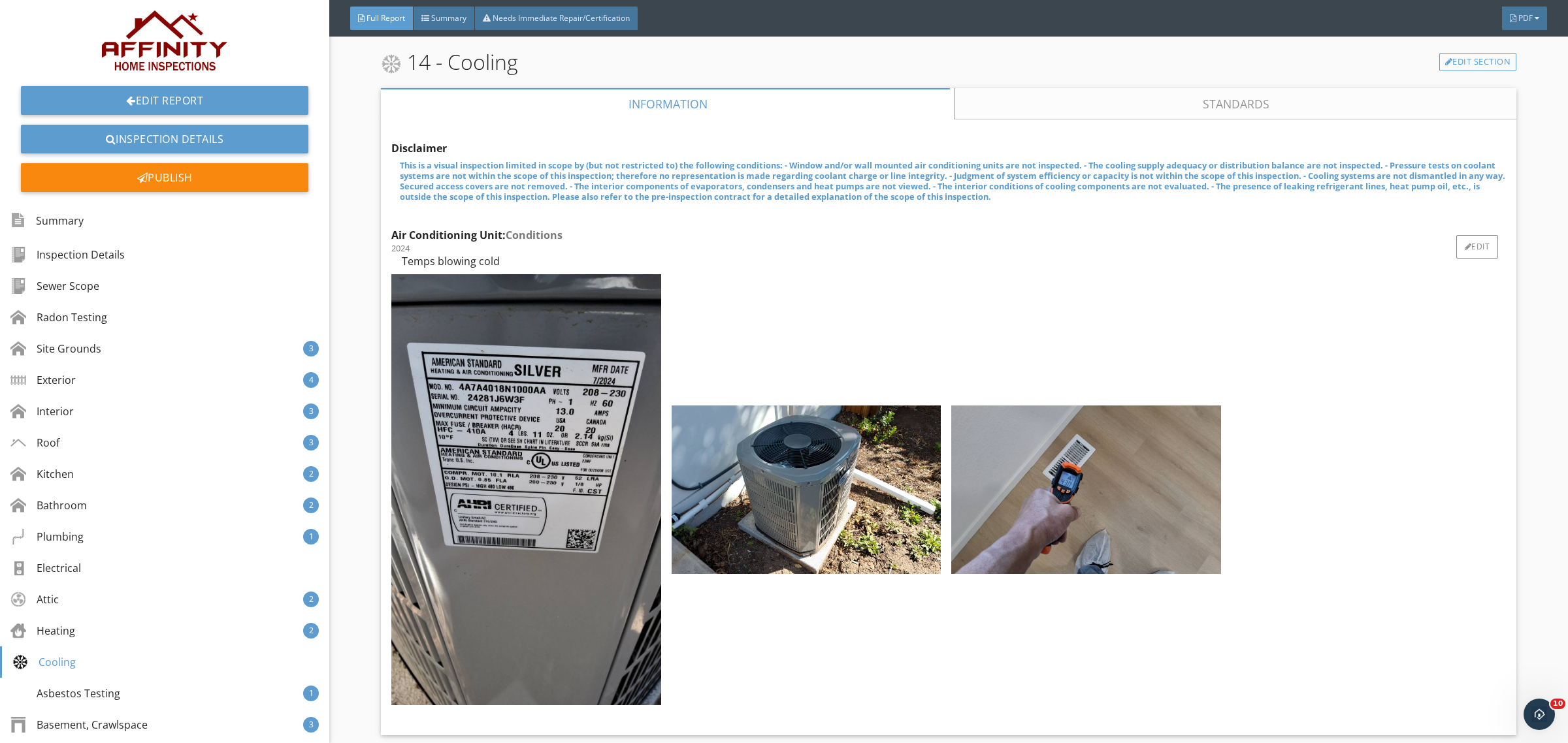
drag, startPoint x: 1274, startPoint y: 439, endPoint x: 1308, endPoint y: 430, distance: 35.2
click at [1274, 439] on div at bounding box center [946, 492] width 1120 height 446
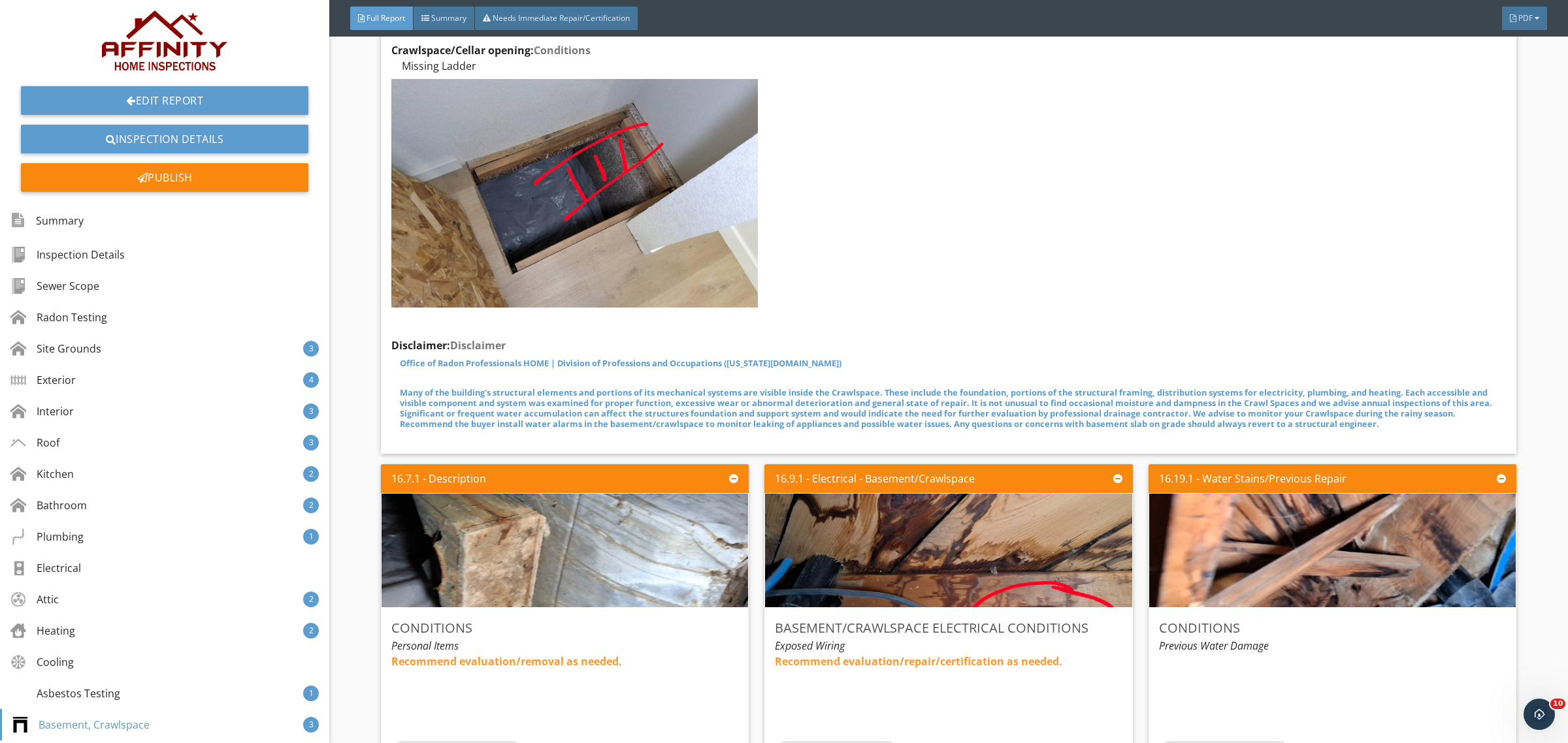
scroll to position [12513, 0]
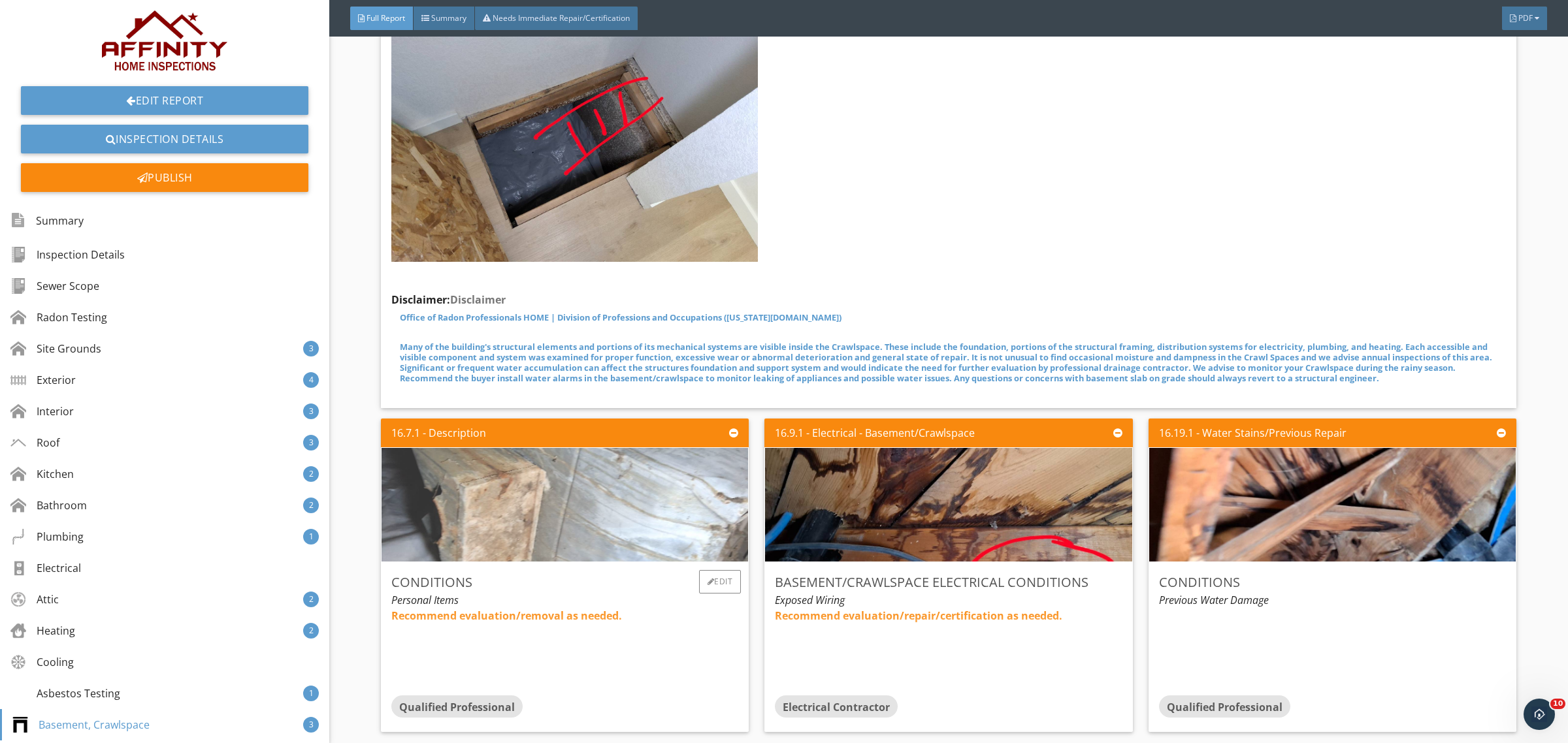
click at [557, 497] on img at bounding box center [564, 505] width 455 height 284
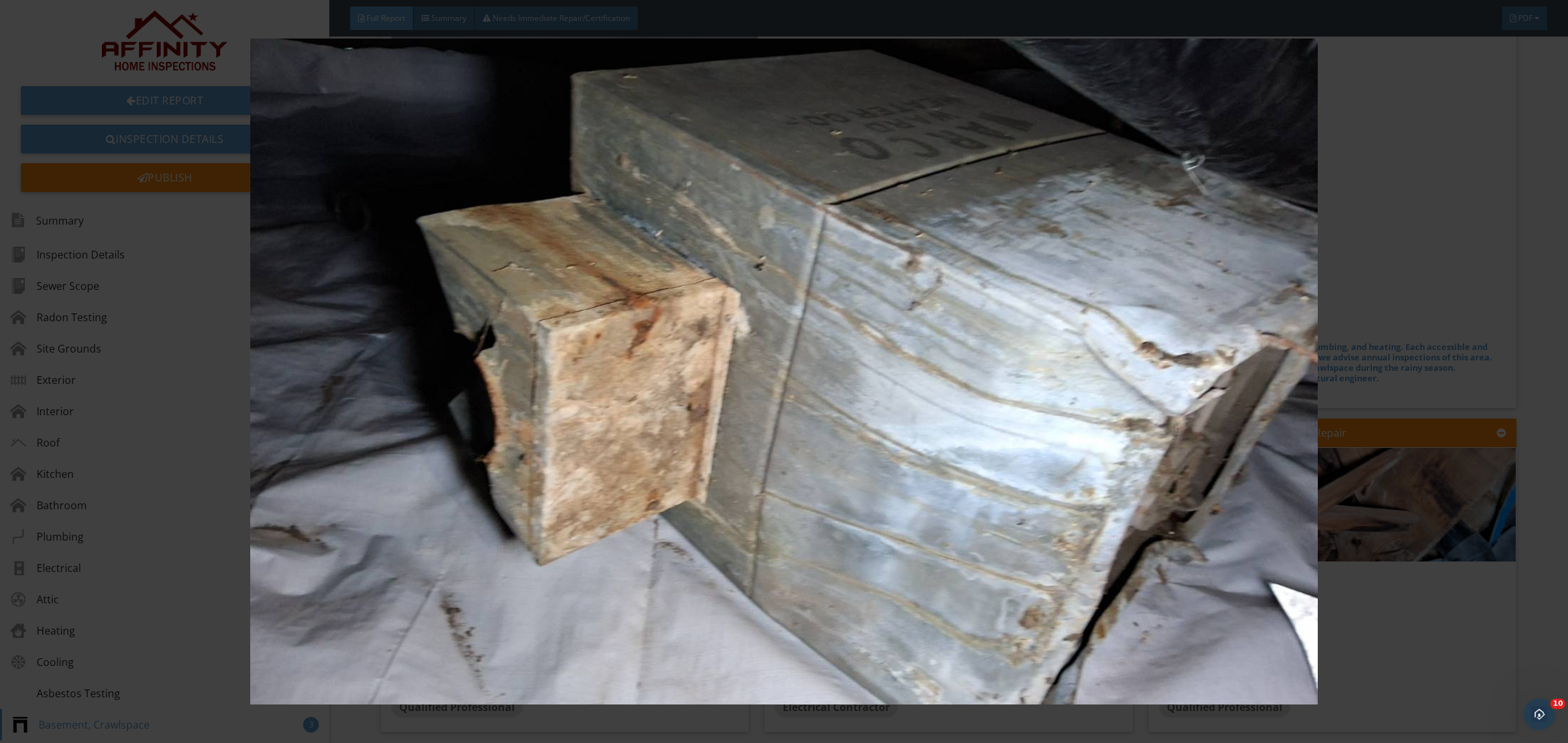
click at [709, 507] on img at bounding box center [784, 371] width 1450 height 666
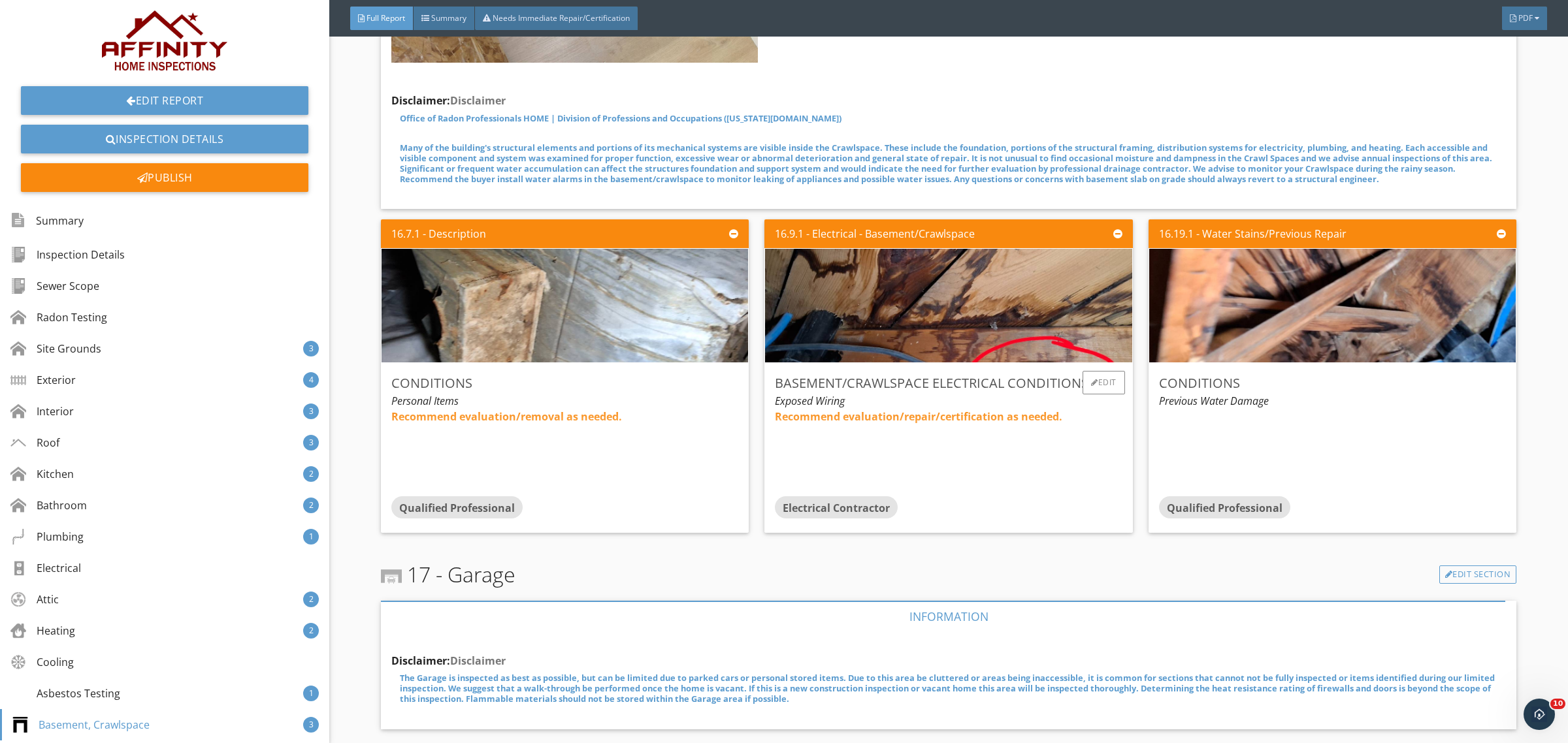
scroll to position [12731, 0]
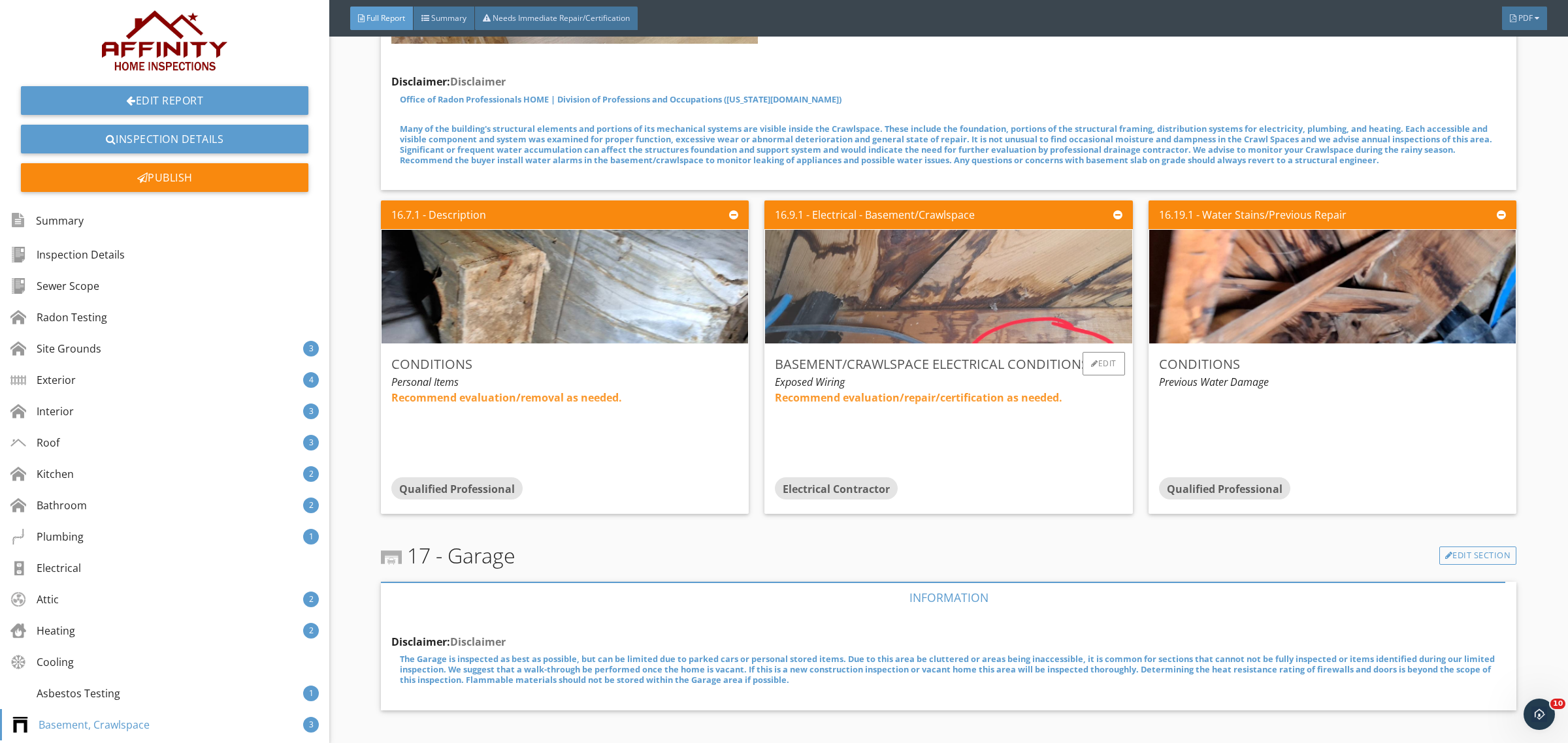
click at [954, 261] on img at bounding box center [948, 287] width 455 height 284
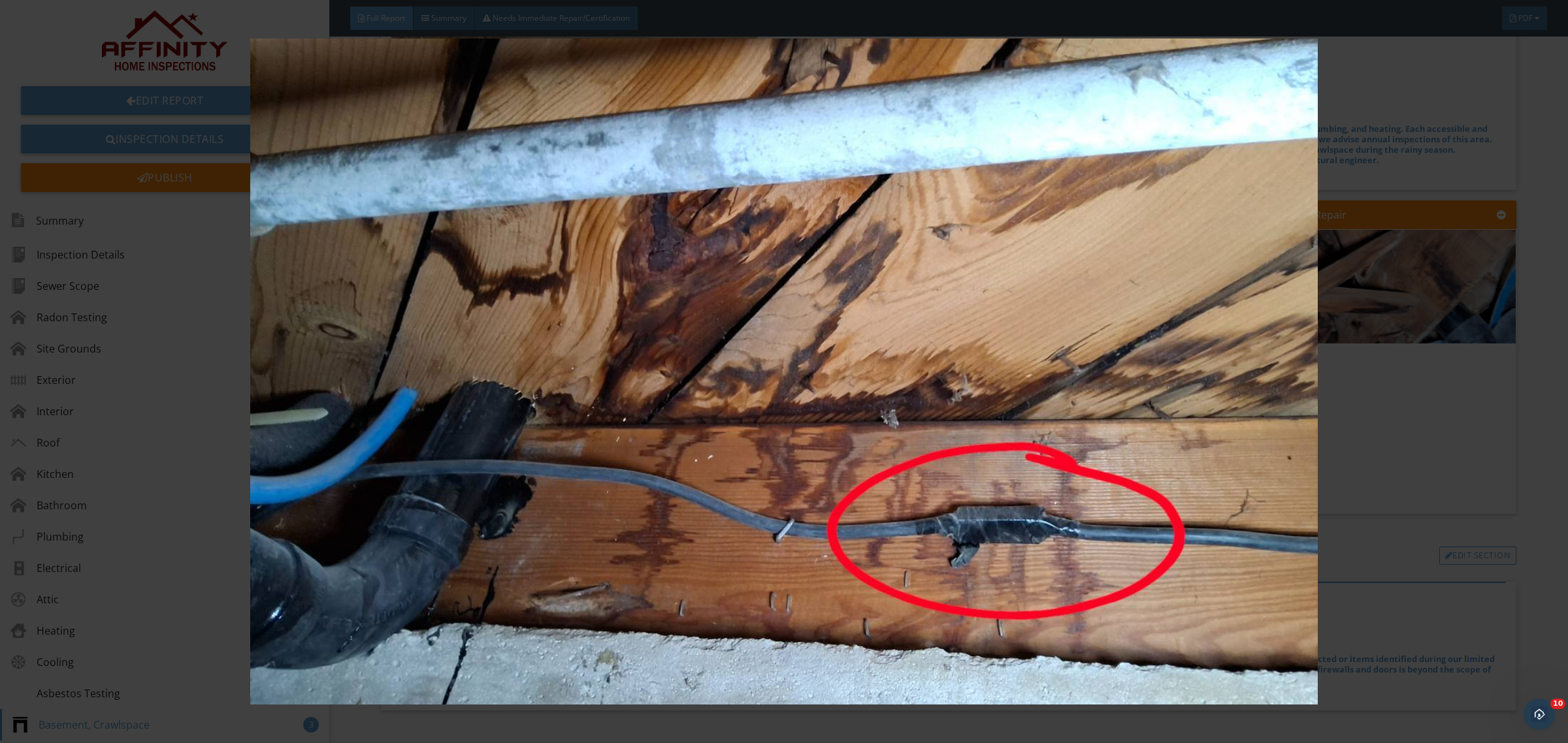
click at [1524, 360] on div at bounding box center [784, 371] width 1568 height 743
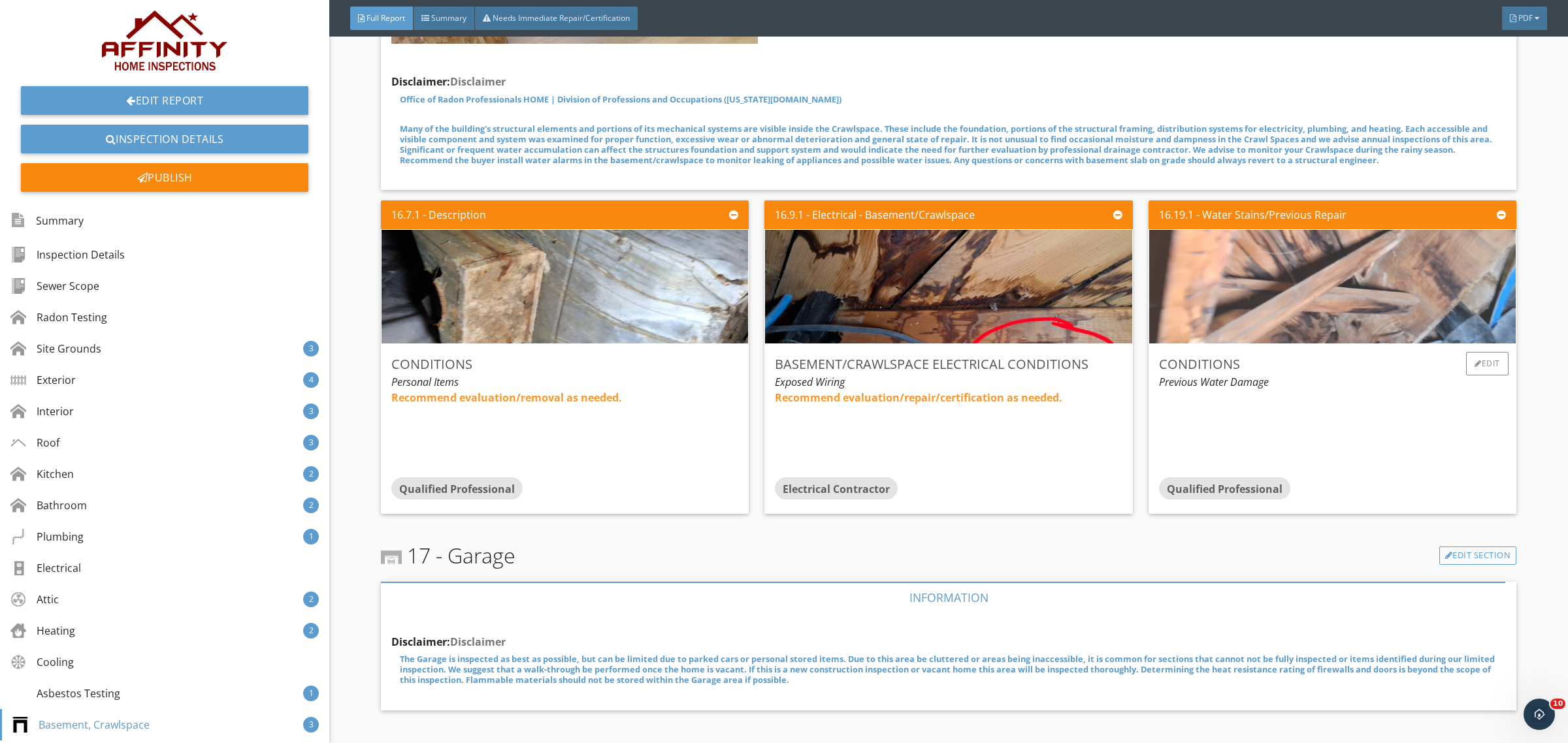
click at [1337, 273] on img at bounding box center [1331, 287] width 455 height 284
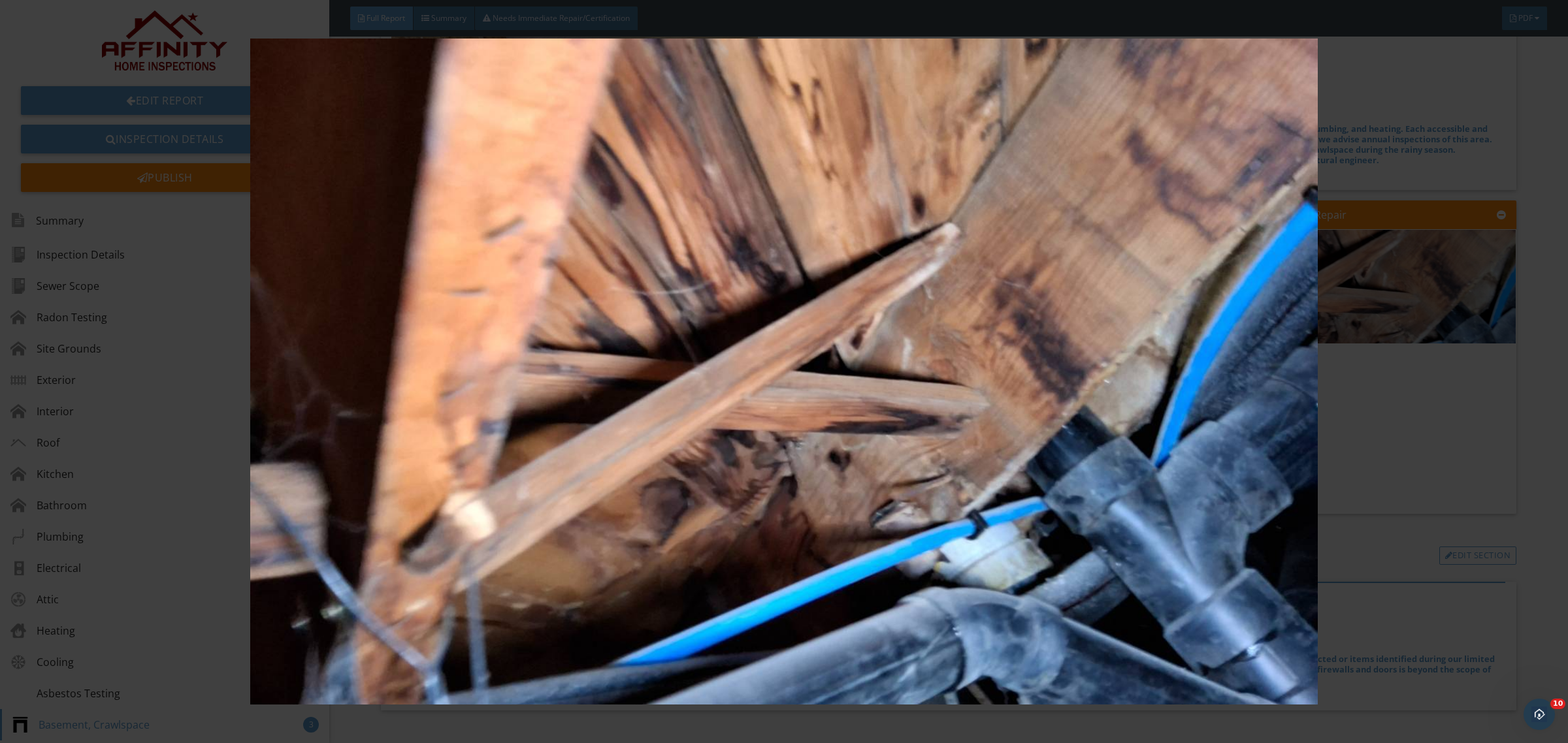
click at [981, 365] on img at bounding box center [784, 371] width 1450 height 666
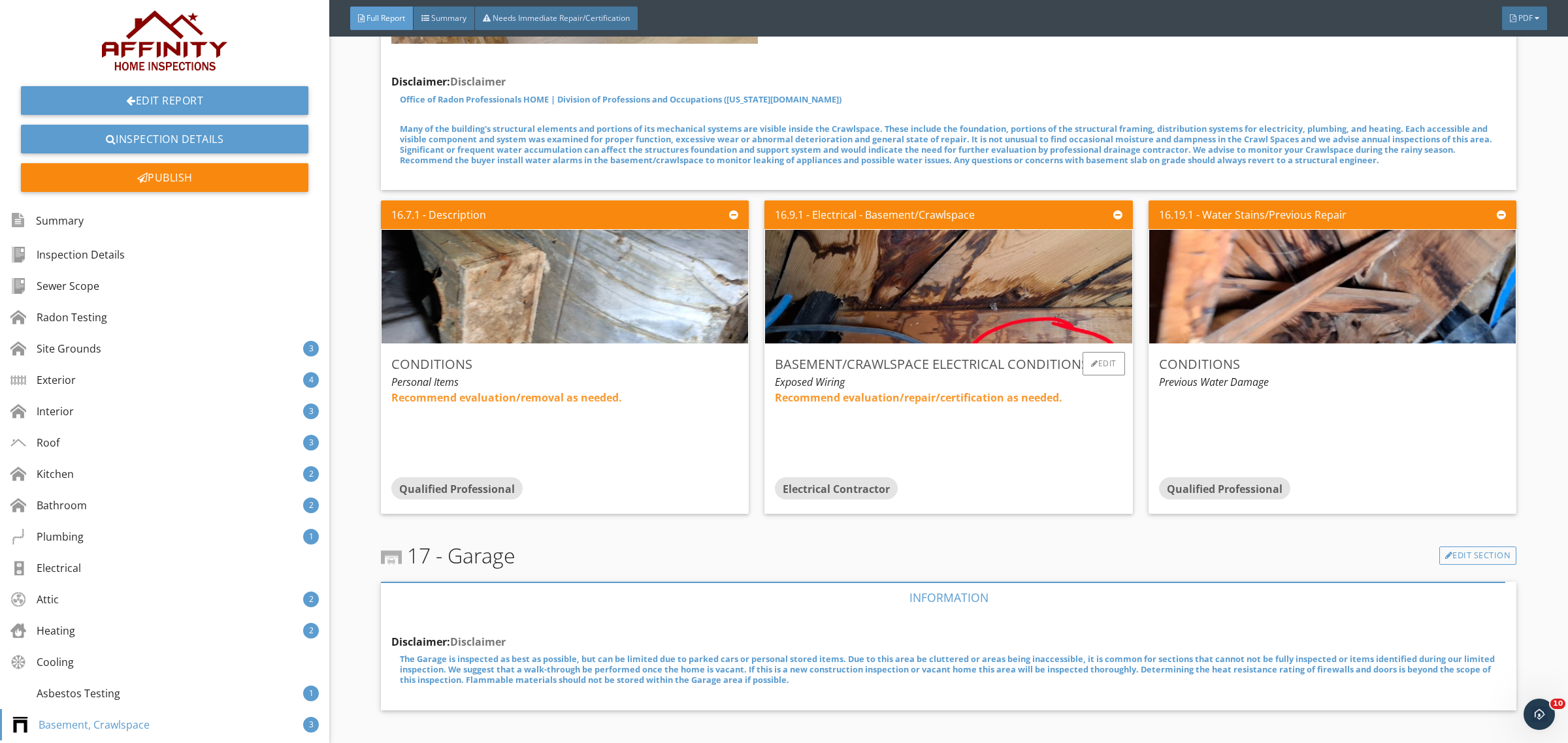
drag, startPoint x: 1041, startPoint y: 364, endPoint x: 843, endPoint y: 361, distance: 198.0
click at [844, 390] on div "Recommend evaluation/repair/certification as needed." at bounding box center [948, 433] width 347 height 87
click at [841, 390] on span "Recommend evaluation/repair/certification as needed." at bounding box center [918, 398] width 287 height 14
click at [841, 390] on div "Recommend evaluation/repair/certification as needed." at bounding box center [948, 433] width 347 height 87
click at [841, 390] on span "Recommend evaluation/repair/certification as needed." at bounding box center [918, 398] width 287 height 14
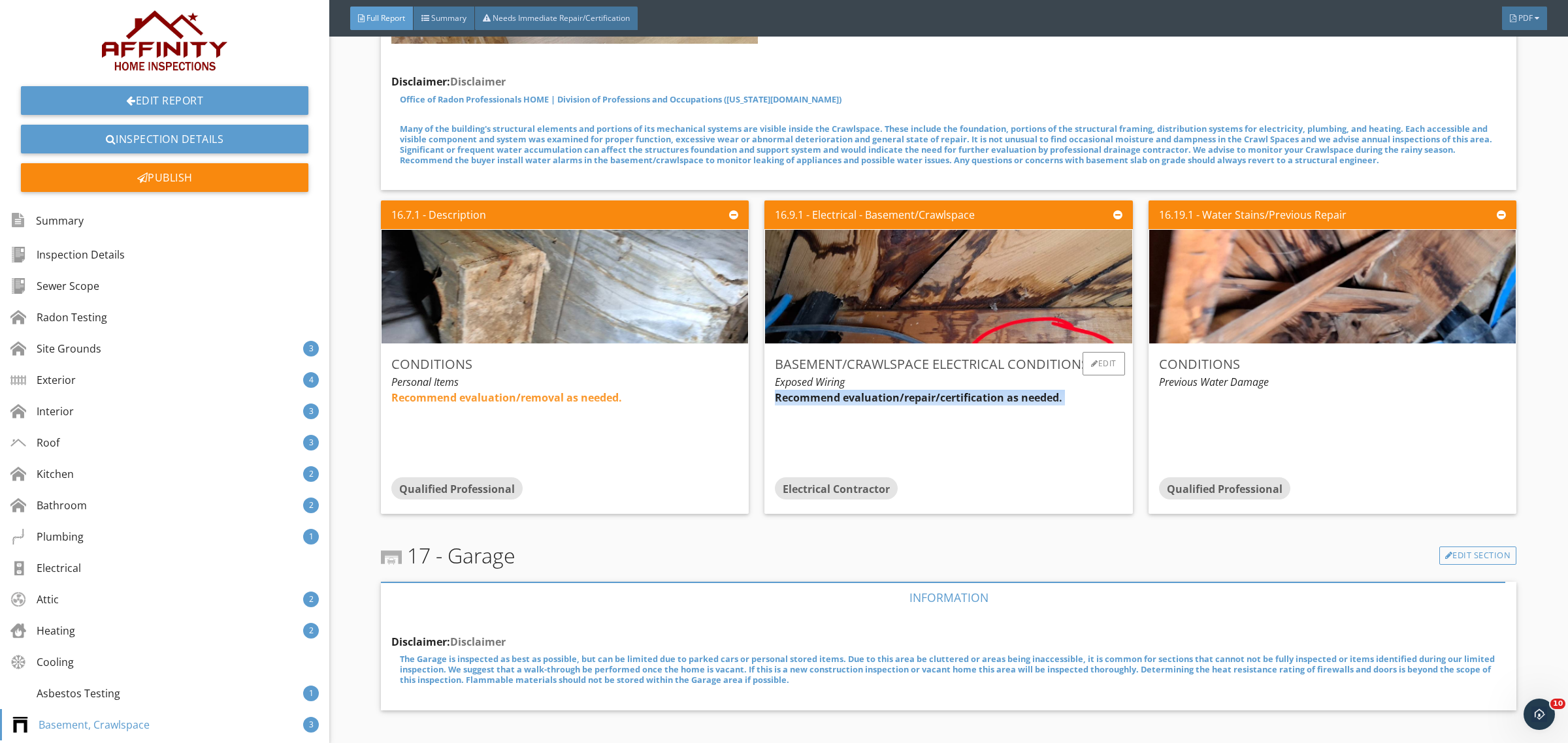
copy div "Recommend evaluation/repair/certification as needed."
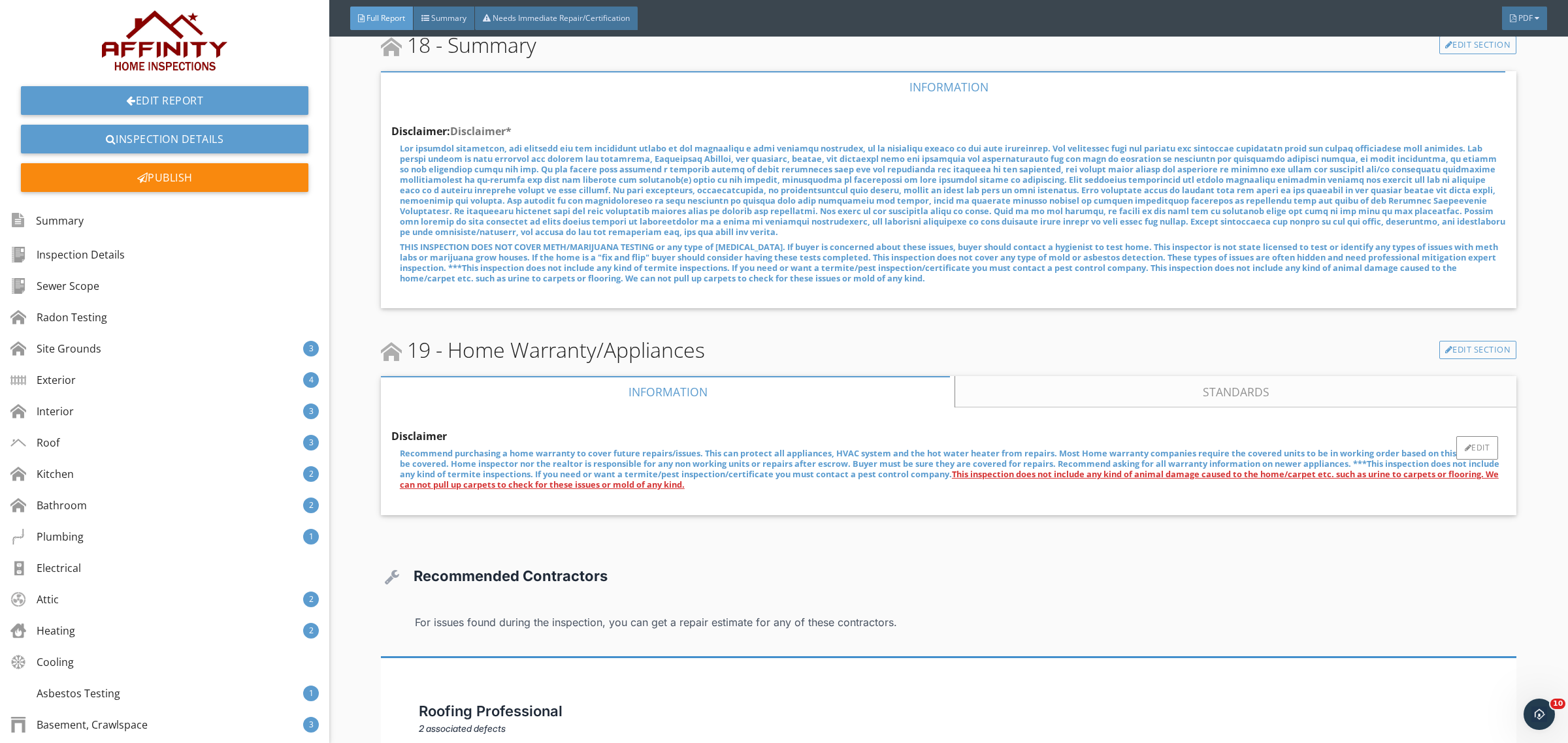
scroll to position [13524, 0]
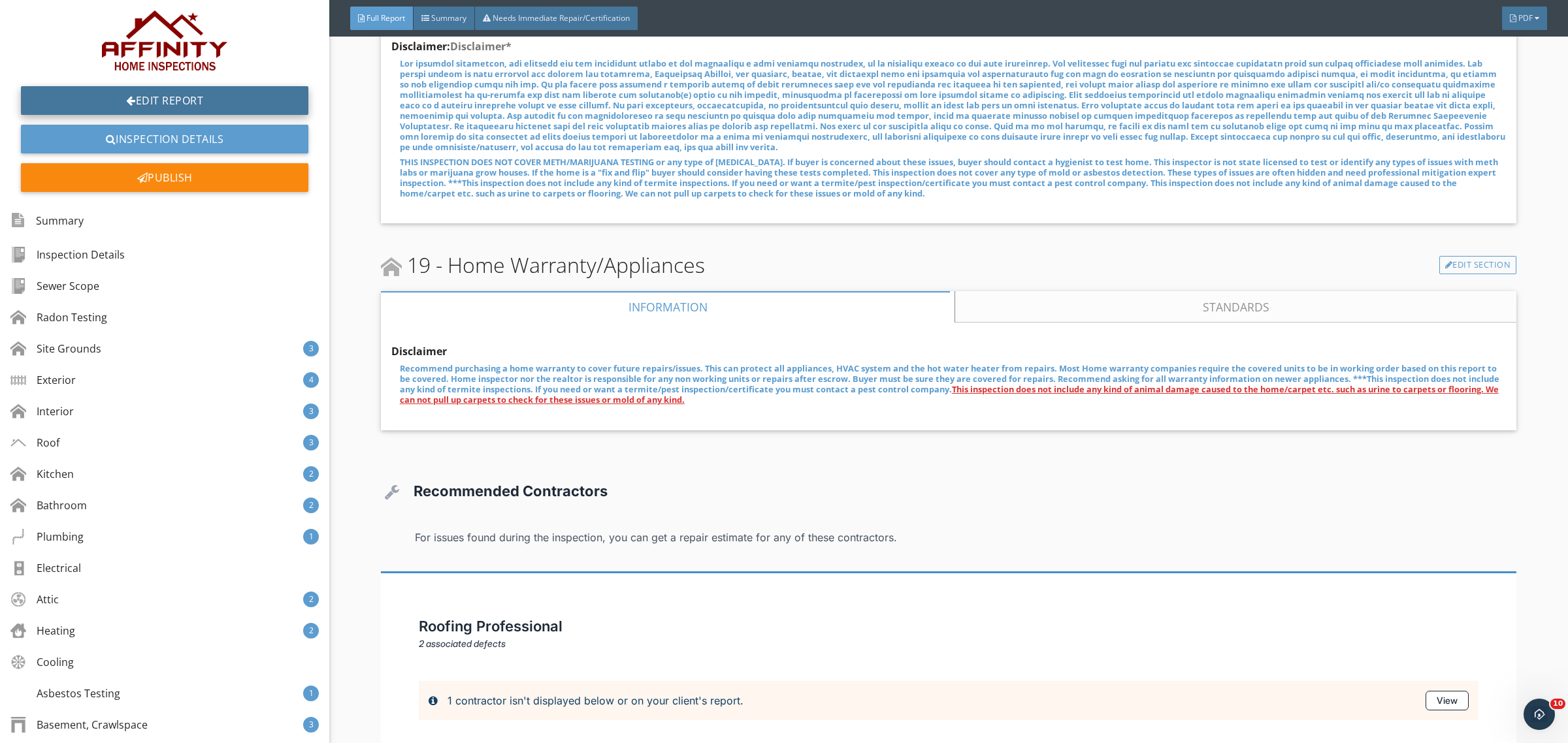
click at [148, 100] on link "Edit Report" at bounding box center [164, 101] width 287 height 29
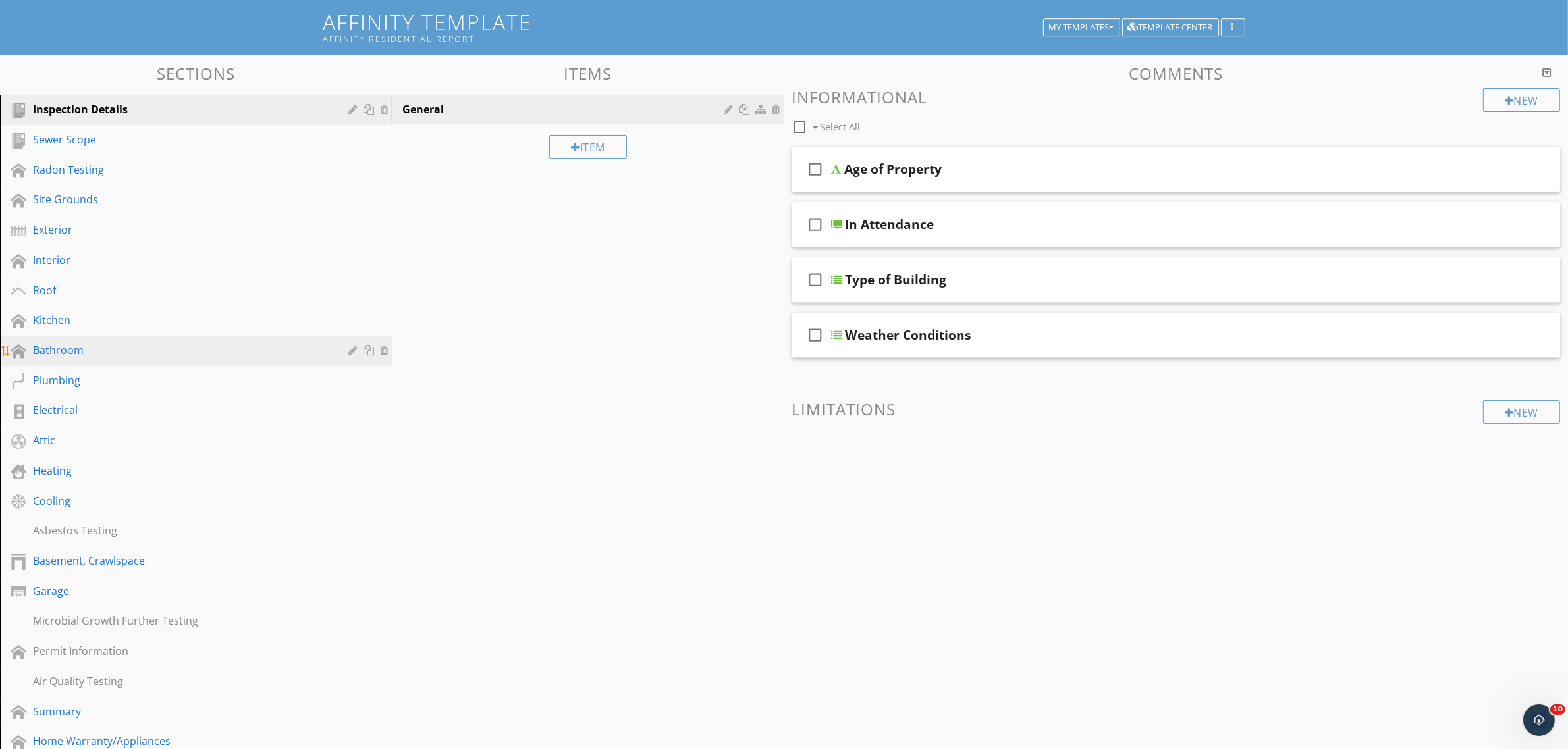
click at [76, 347] on div "Bathroom" at bounding box center [181, 351] width 297 height 16
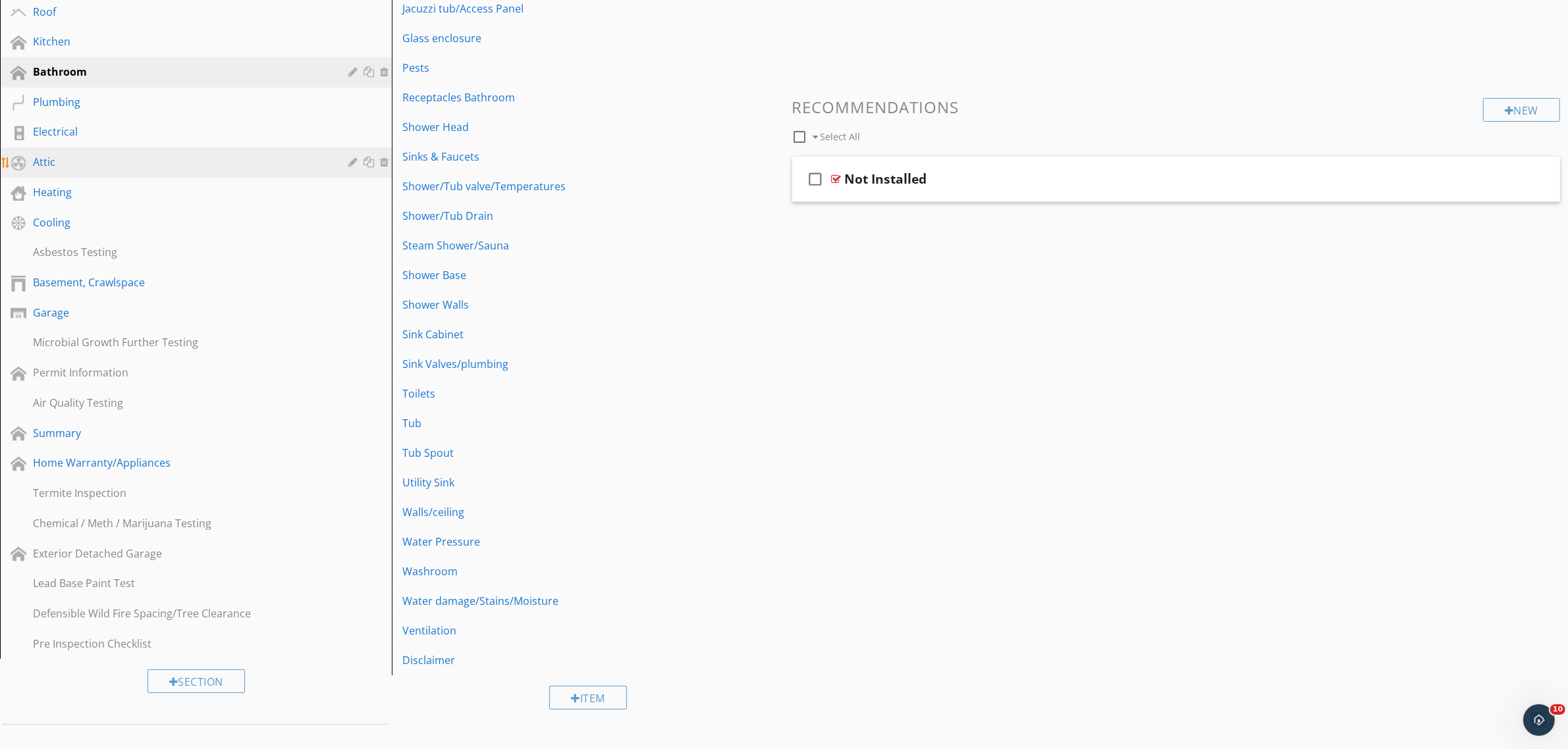
scroll to position [102, 0]
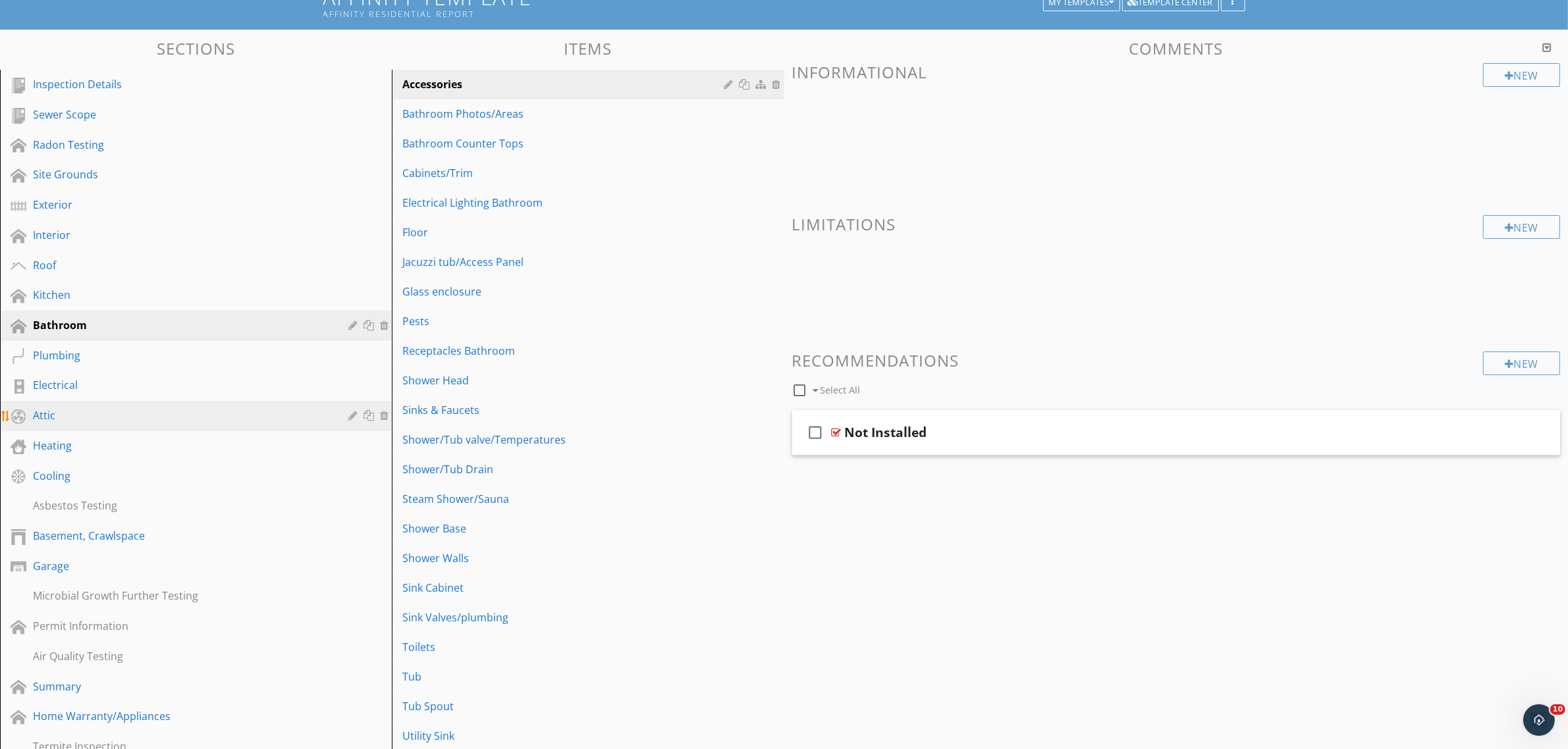
click at [46, 410] on div "Attic" at bounding box center [181, 415] width 297 height 16
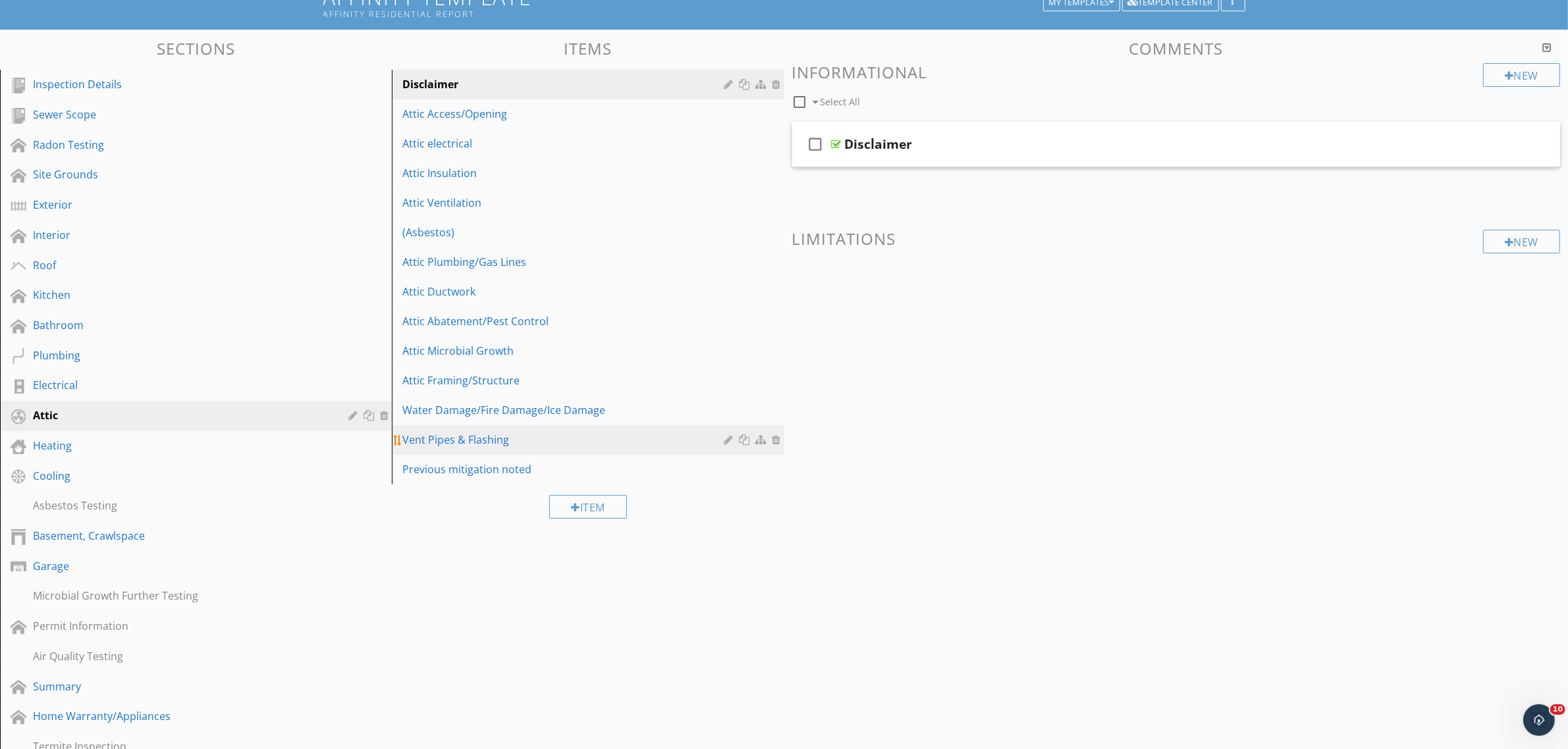
click at [488, 439] on div "Vent Pipes & Flashing" at bounding box center [565, 440] width 325 height 16
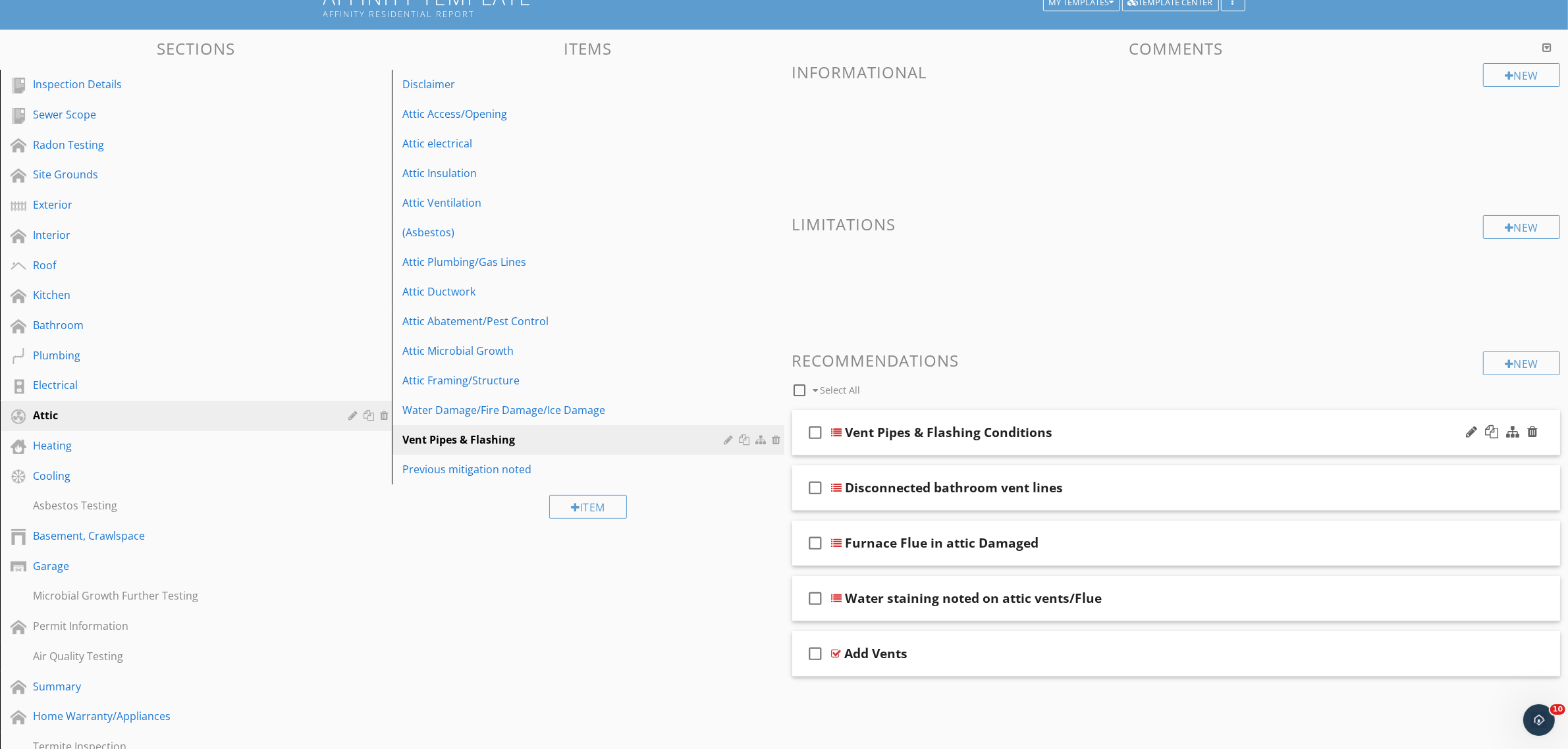
click at [1444, 430] on div "check_box_outline_blank Vent Pipes & Flashing Conditions" at bounding box center [1176, 432] width 769 height 45
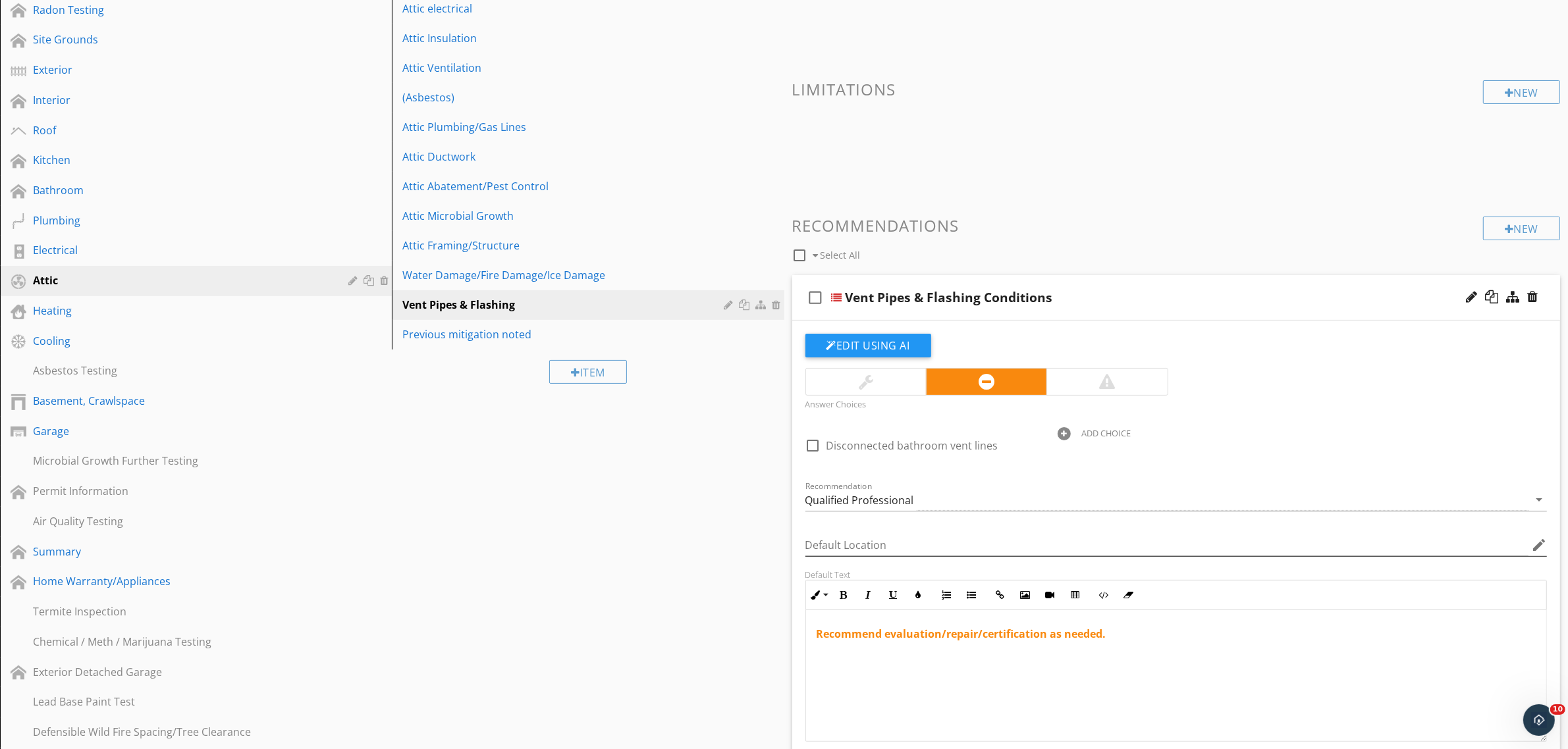
scroll to position [486, 0]
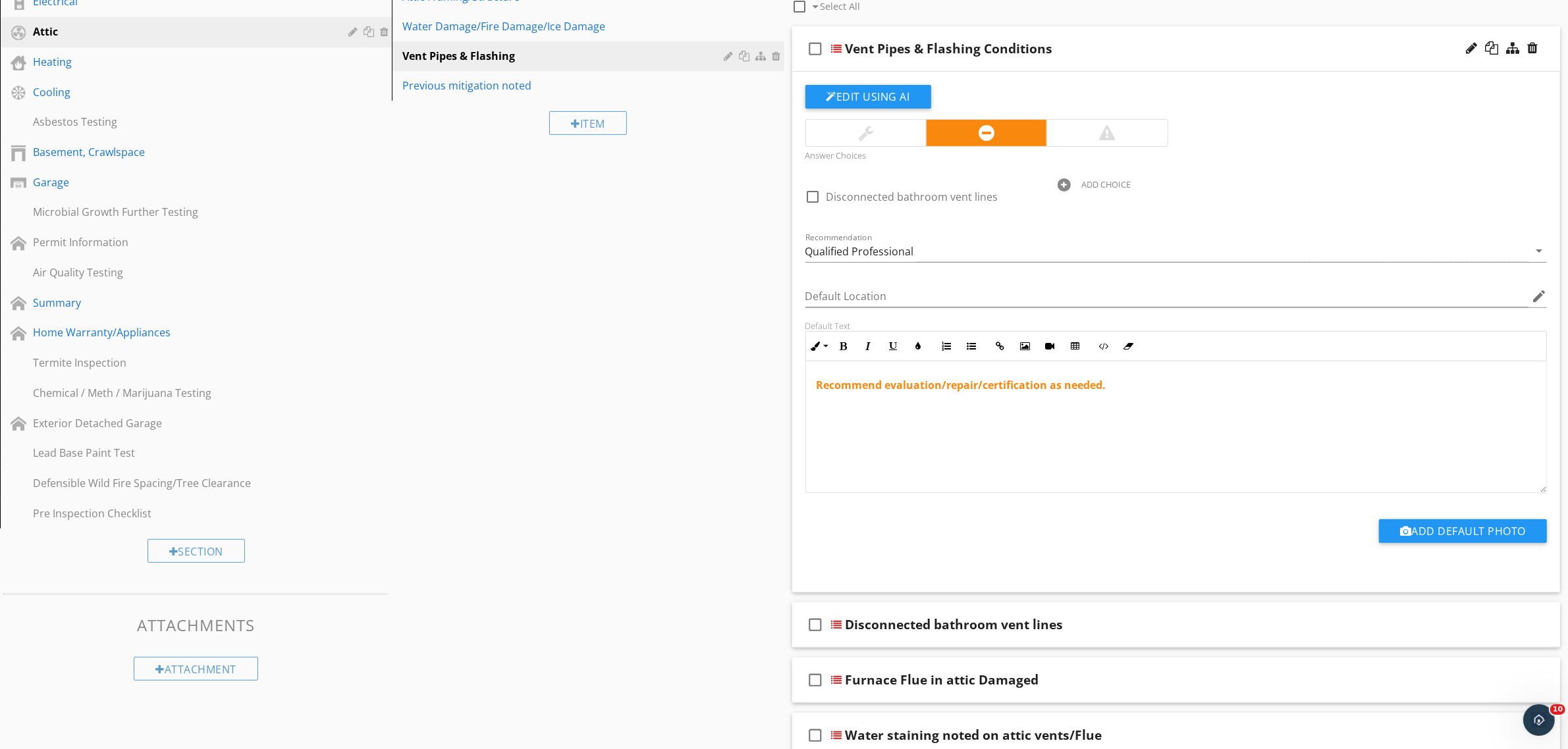
click at [1094, 179] on div "ADD CHOICE" at bounding box center [1106, 184] width 49 height 11
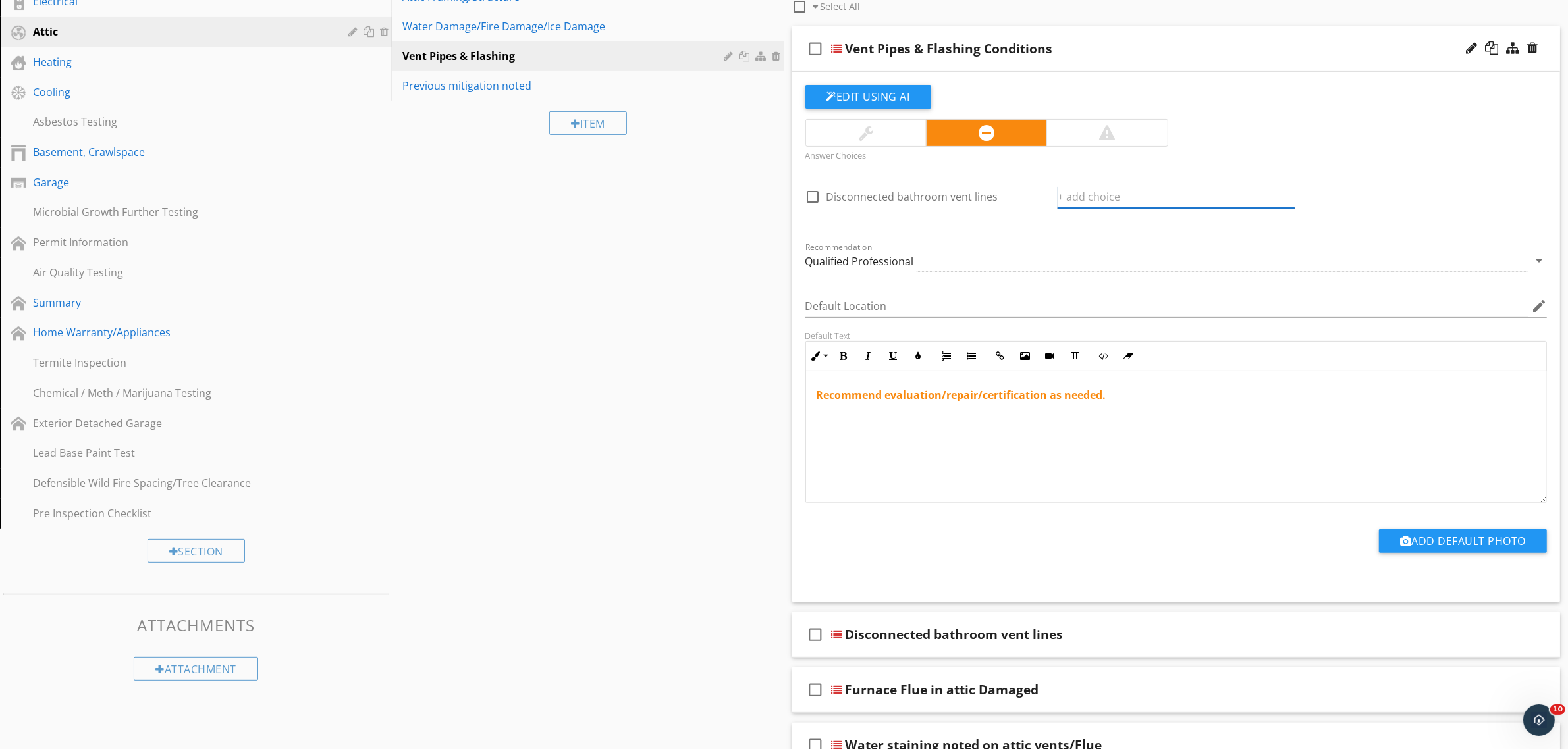
paste input "Furnace Flue in attic Damaged"
click at [1284, 195] on icon at bounding box center [1286, 196] width 9 height 11
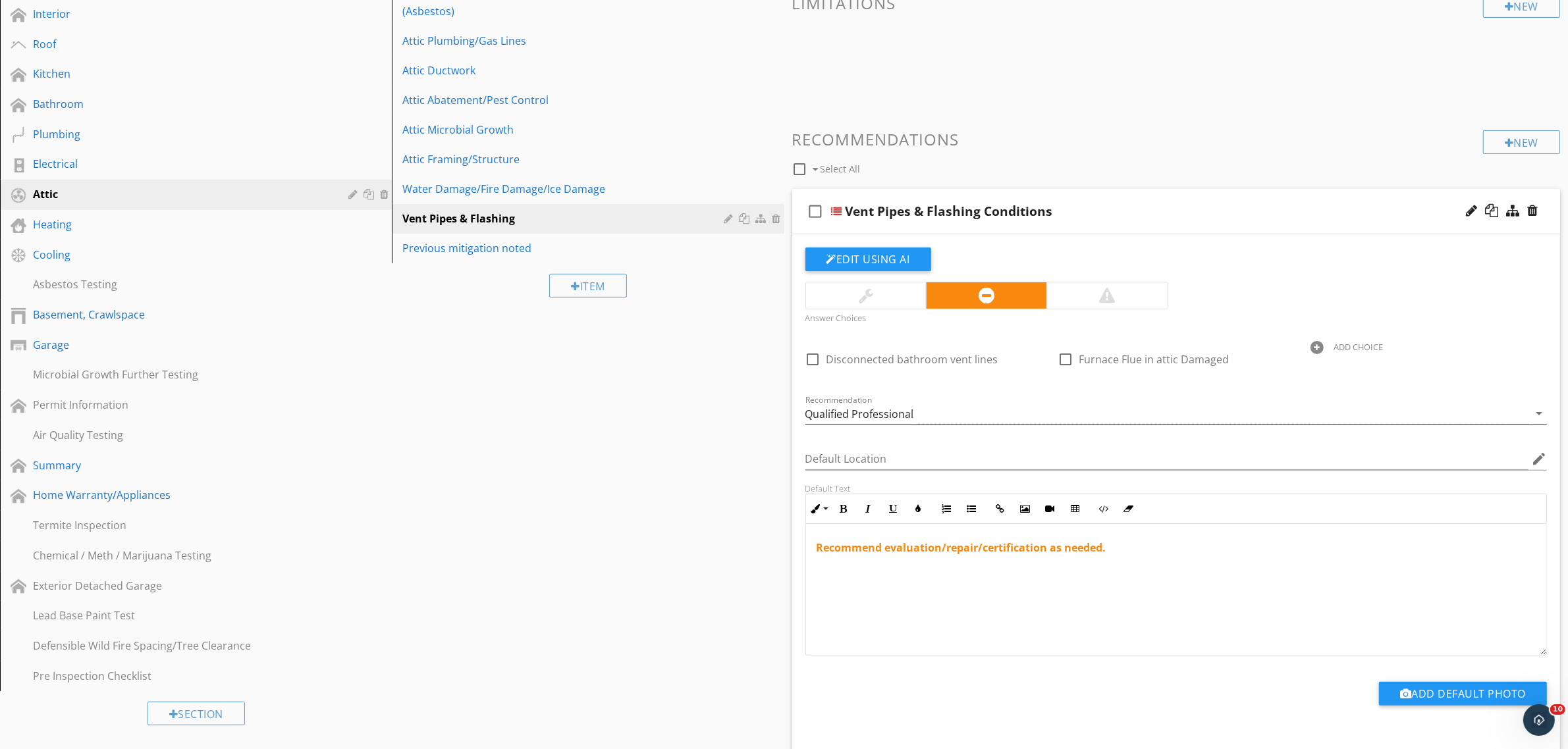
scroll to position [322, 0]
click at [1367, 347] on div "ADD CHOICE" at bounding box center [1358, 348] width 49 height 11
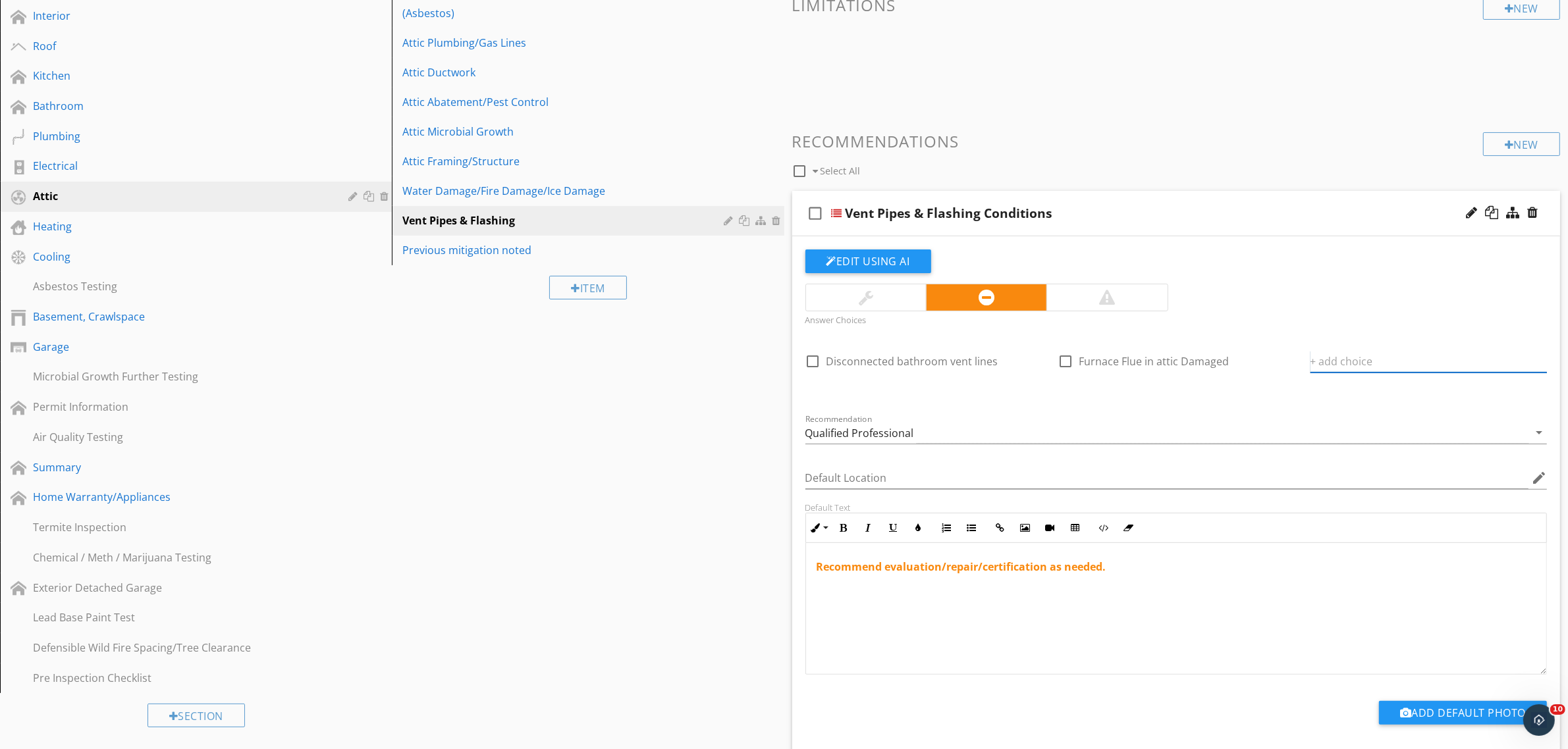
click at [1350, 360] on input "text" at bounding box center [1428, 361] width 237 height 22
type input "Bathroom Ventilation Needs Evaluation"
click at [1536, 360] on icon at bounding box center [1538, 361] width 9 height 11
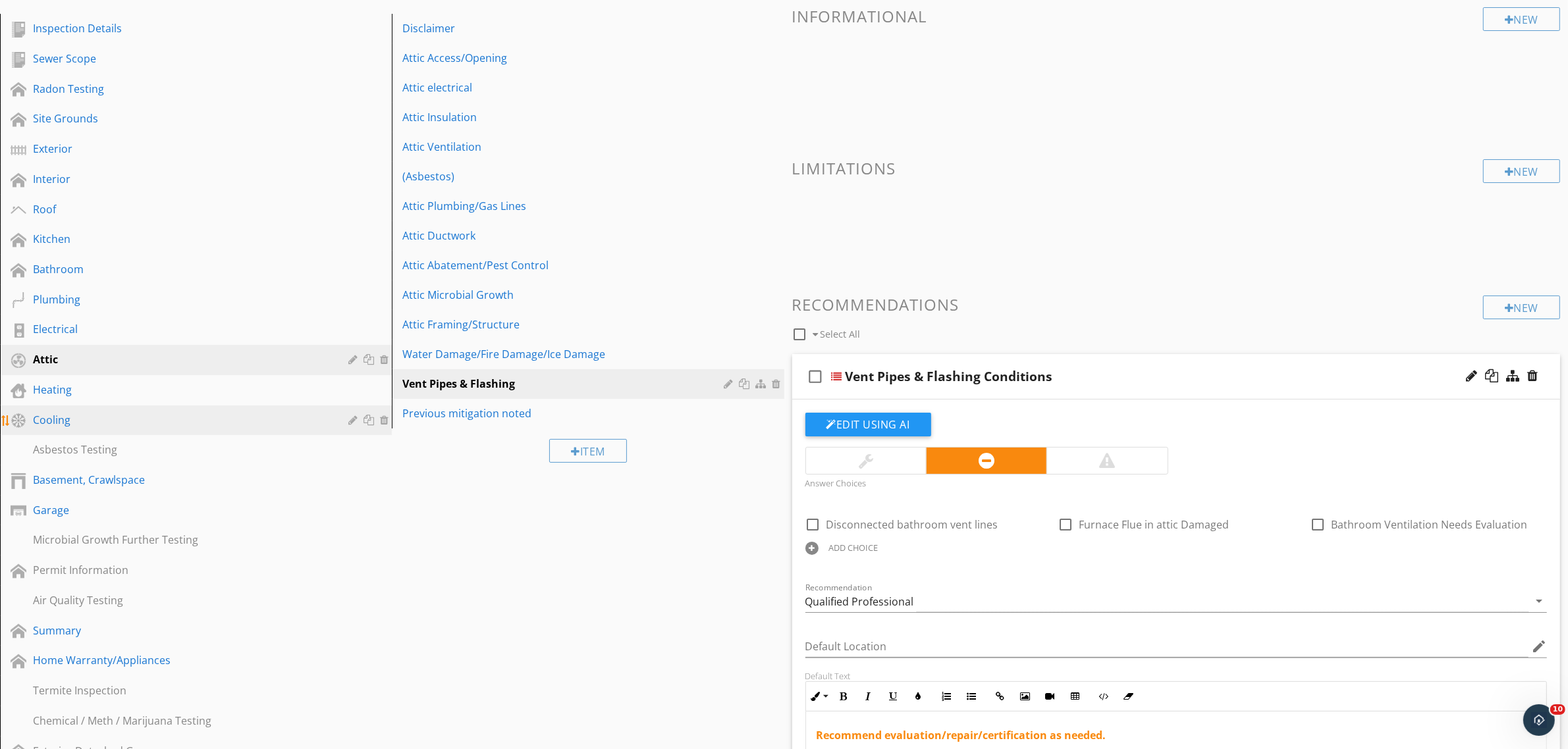
scroll to position [157, 0]
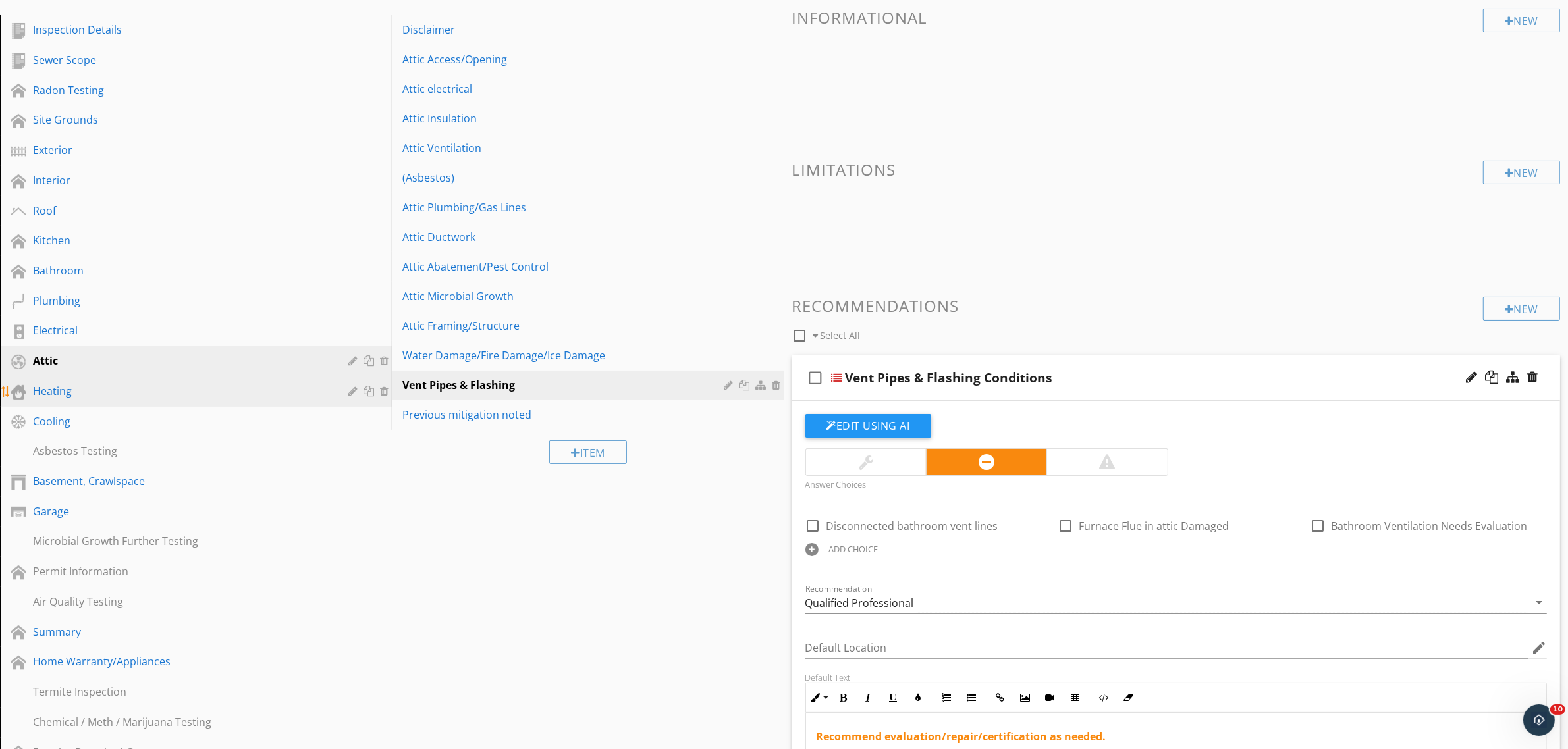
click at [55, 390] on div "Heating" at bounding box center [181, 391] width 297 height 16
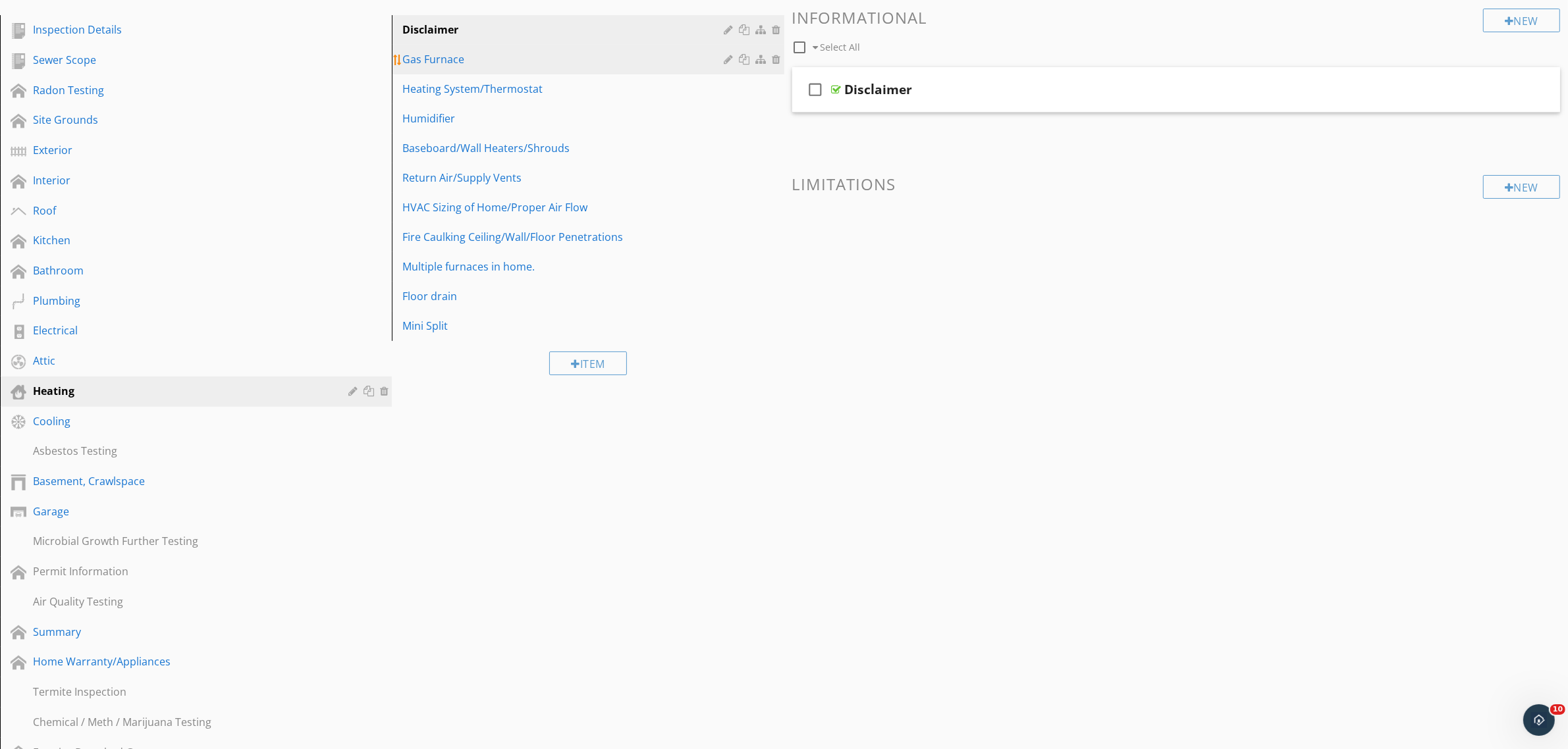
click at [435, 58] on div "Gas Furnace" at bounding box center [565, 60] width 325 height 16
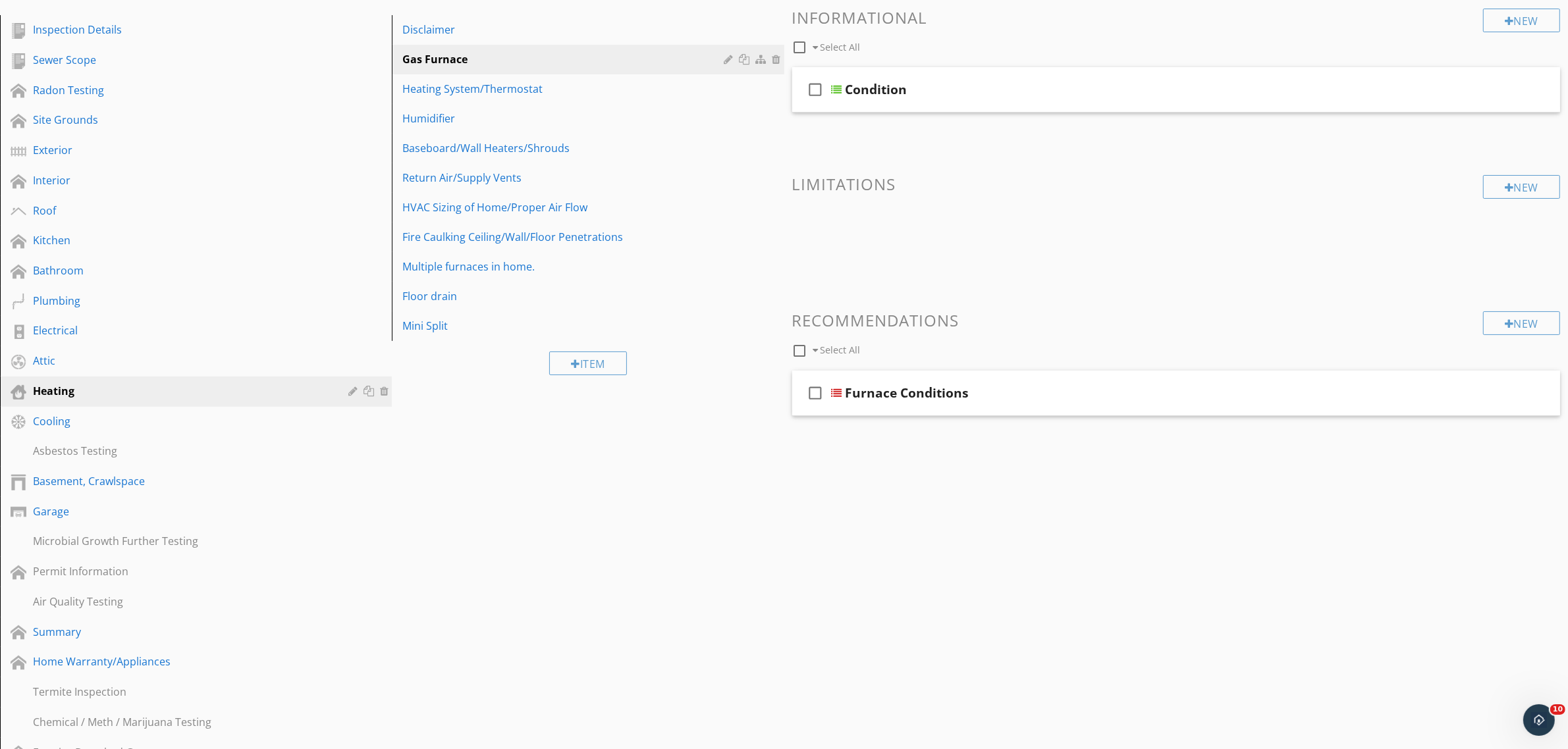
click at [1264, 425] on span "check_box_outline_blank Furnace Conditions" at bounding box center [1176, 403] width 769 height 65
click at [1275, 405] on div "check_box_outline_blank Furnace Conditions" at bounding box center [1176, 393] width 769 height 45
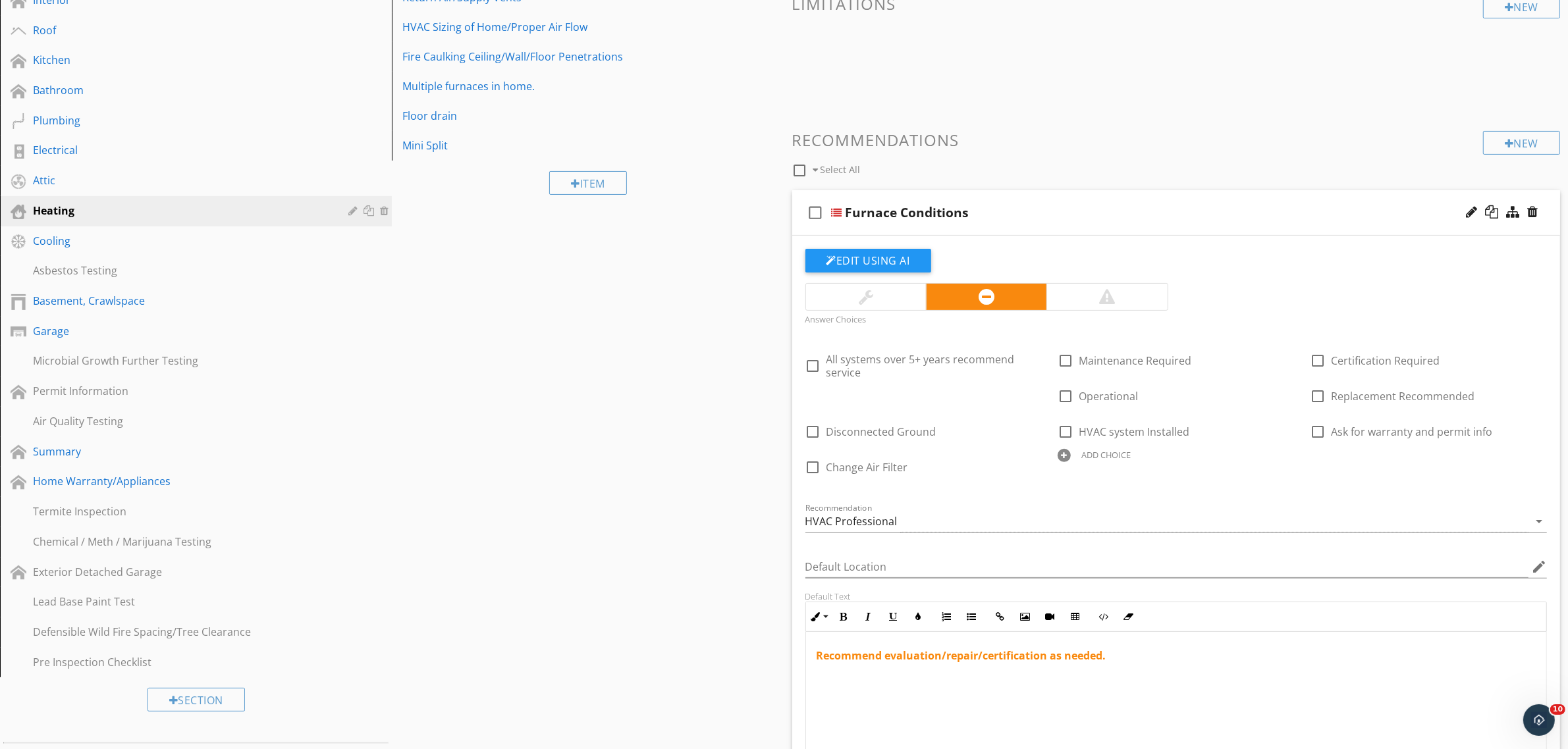
scroll to position [376, 0]
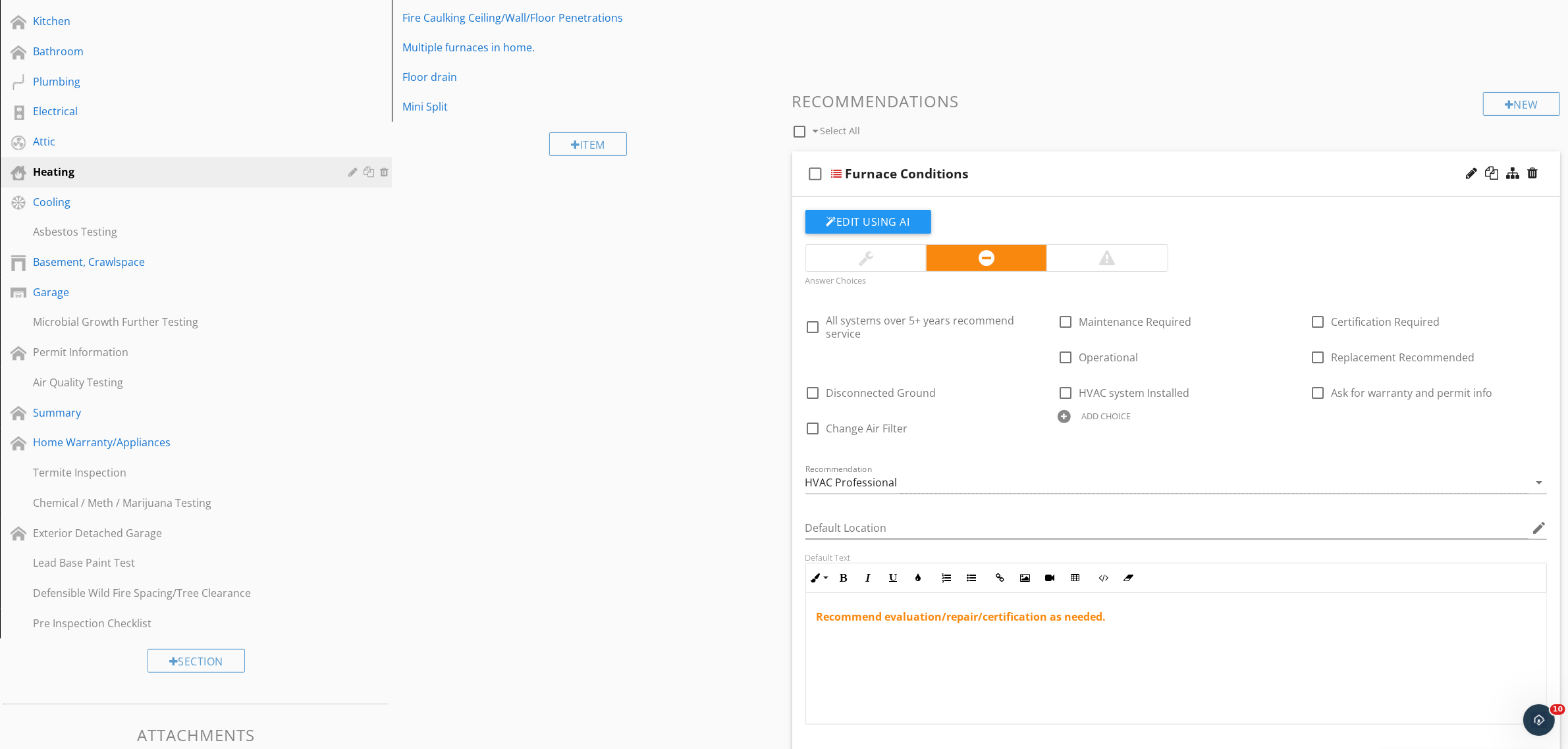
click at [1104, 419] on div "ADD CHOICE" at bounding box center [1106, 415] width 49 height 11
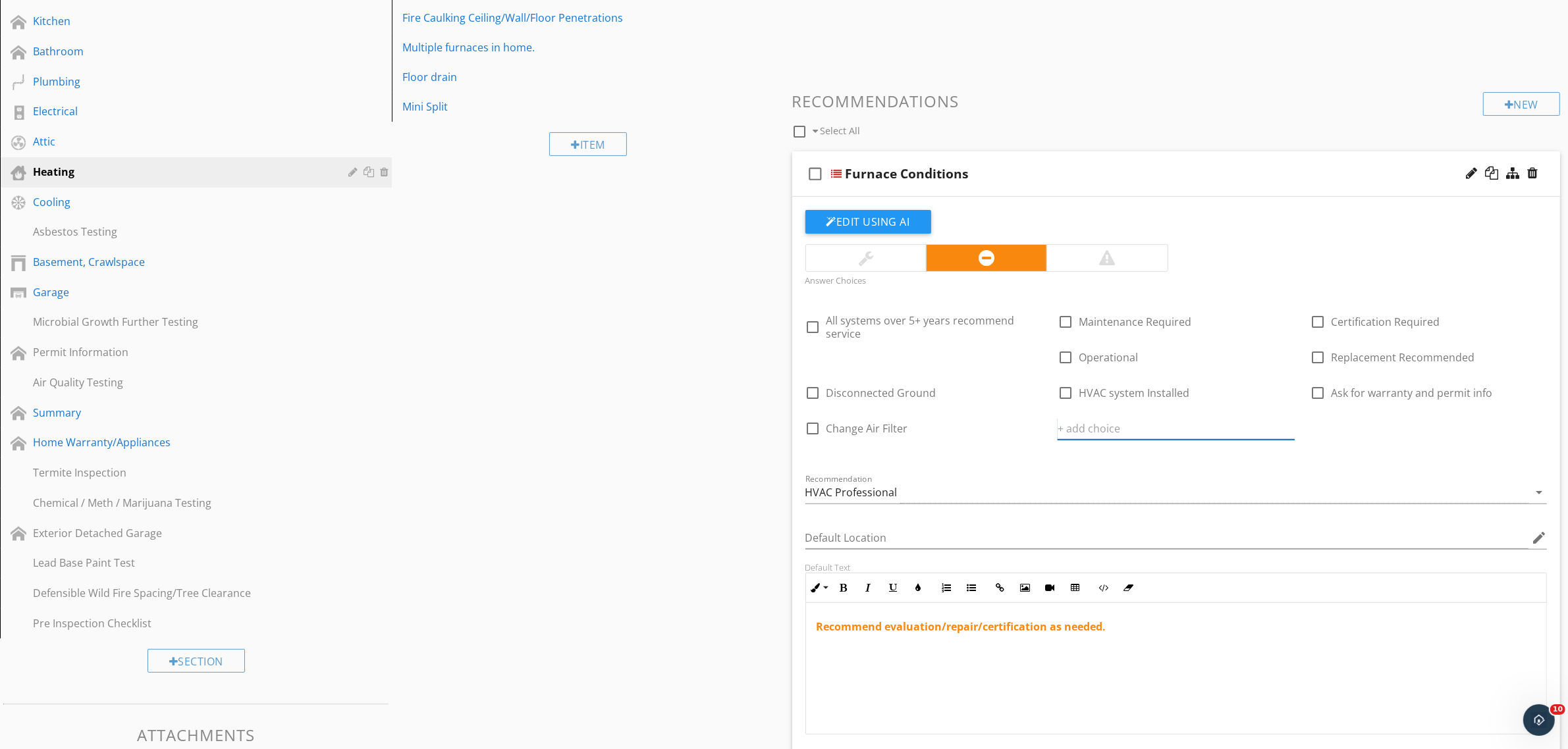
click at [1096, 429] on input "text" at bounding box center [1175, 428] width 237 height 22
click at [1216, 431] on input "15-25 years Certification or Rep[lacement" at bounding box center [1166, 428] width 218 height 22
type input "15-25 years Certification or Replacement"
click at [1288, 428] on icon at bounding box center [1286, 428] width 9 height 11
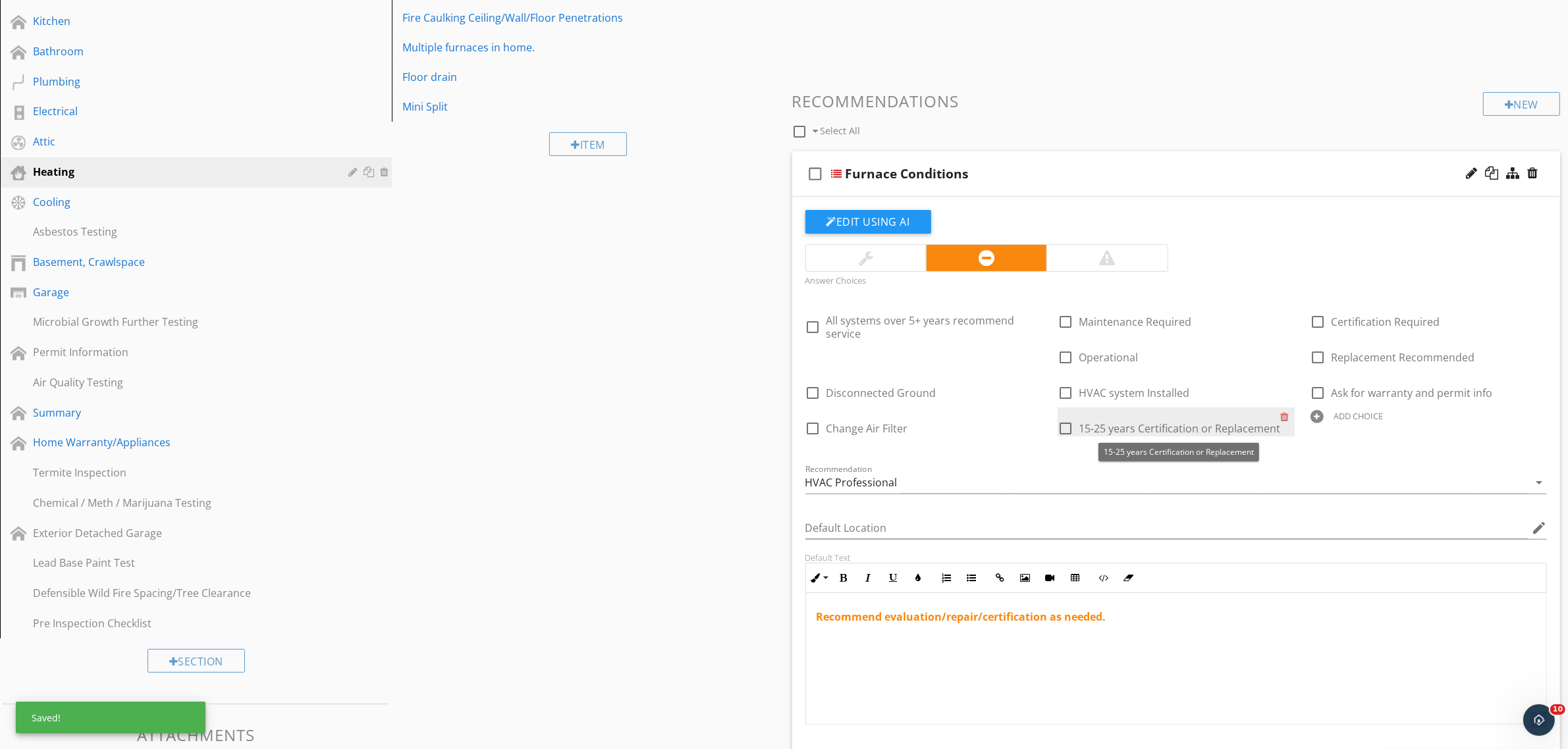
click at [1153, 425] on span "15-25 years Certification or Replacement" at bounding box center [1178, 428] width 201 height 15
checkbox input "false"
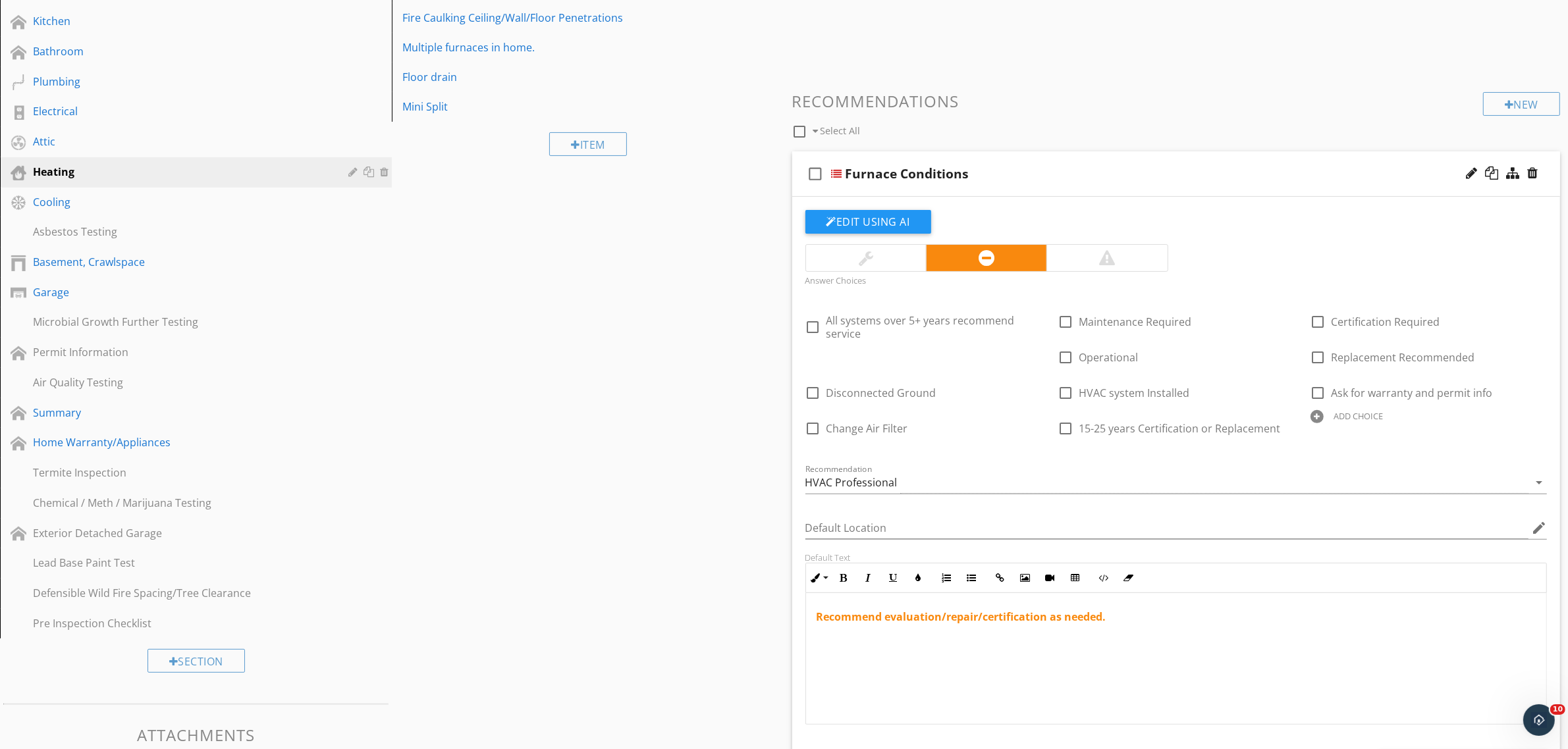
click at [1350, 418] on div "ADD CHOICE" at bounding box center [1358, 415] width 49 height 11
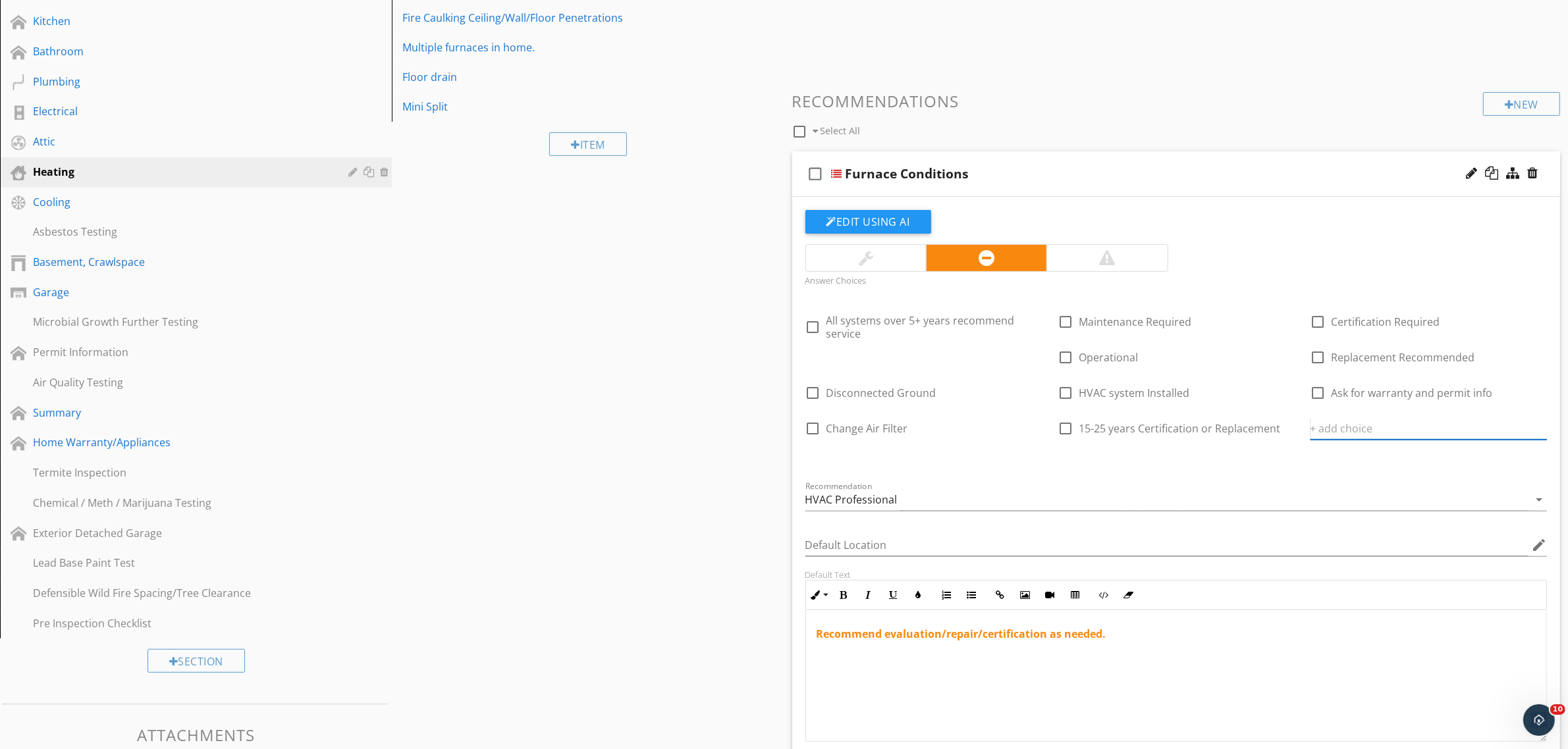
click at [1345, 430] on input "text" at bounding box center [1428, 428] width 237 height 22
type input "No Gas Leaks"
click at [1541, 431] on icon at bounding box center [1538, 428] width 9 height 11
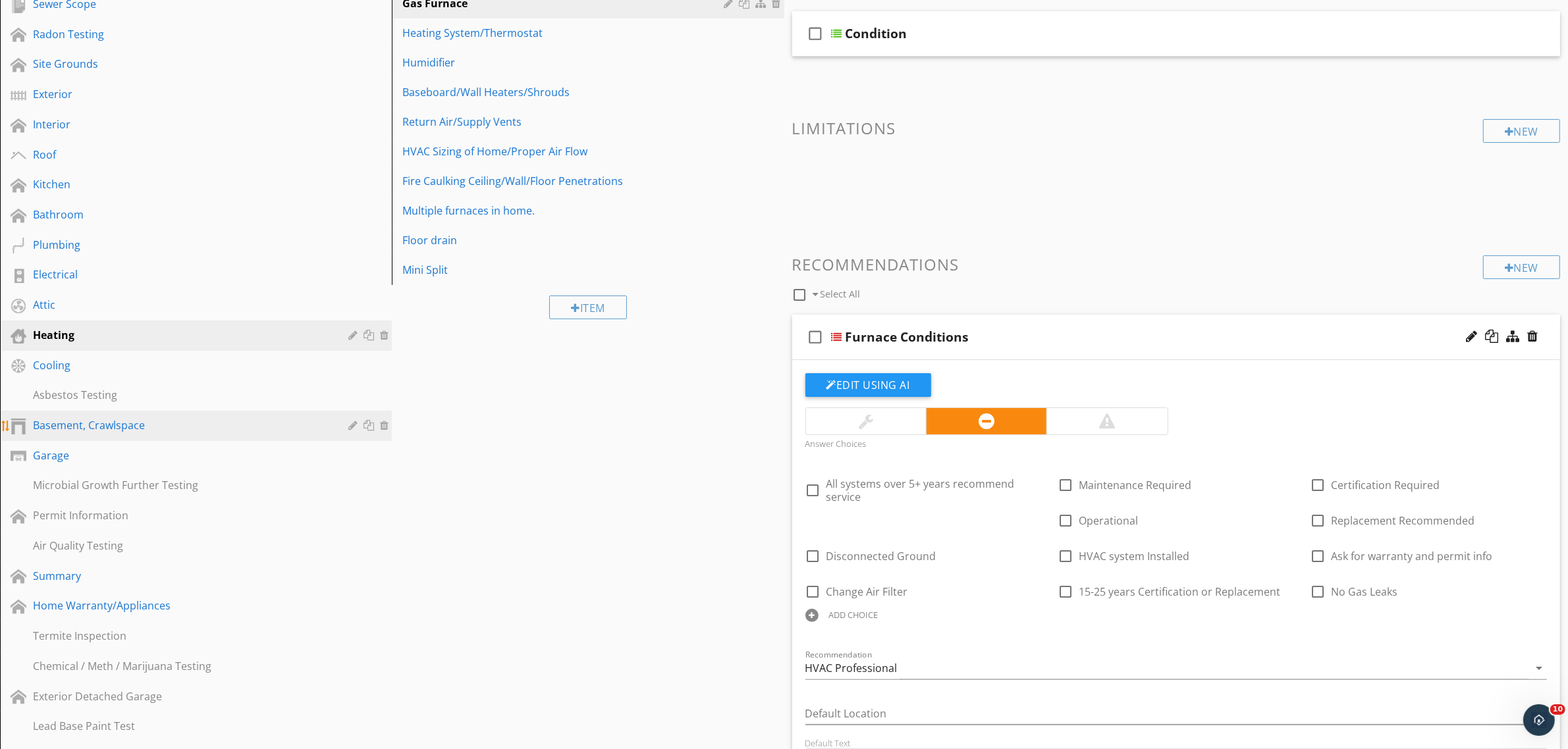
scroll to position [211, 0]
click at [112, 425] on div "Basement, Crawlspace" at bounding box center [181, 427] width 297 height 16
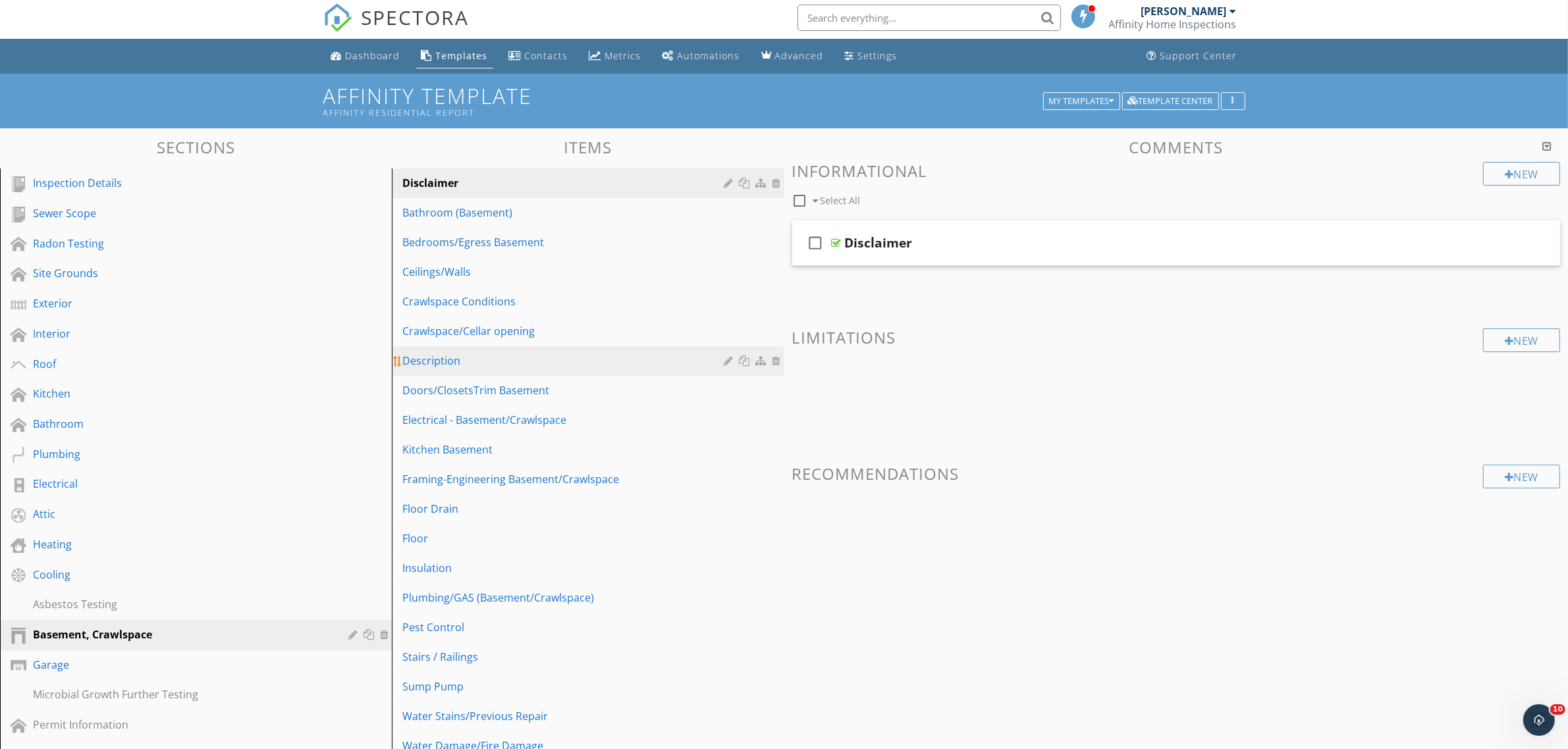
scroll to position [0, 0]
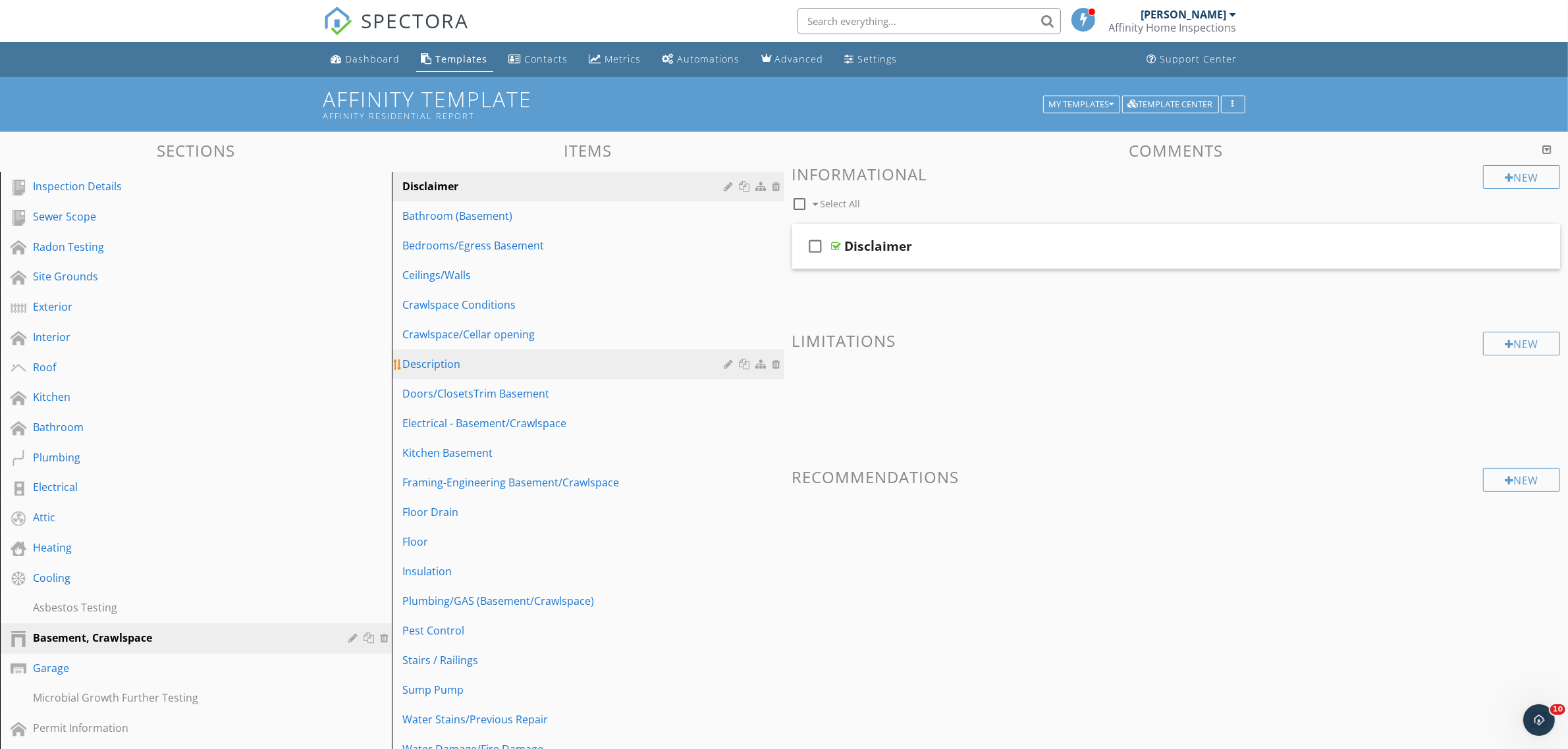
click at [436, 362] on div "Description" at bounding box center [565, 364] width 325 height 16
click at [1421, 555] on div "check_box_outline_blank Conditions" at bounding box center [1176, 549] width 769 height 45
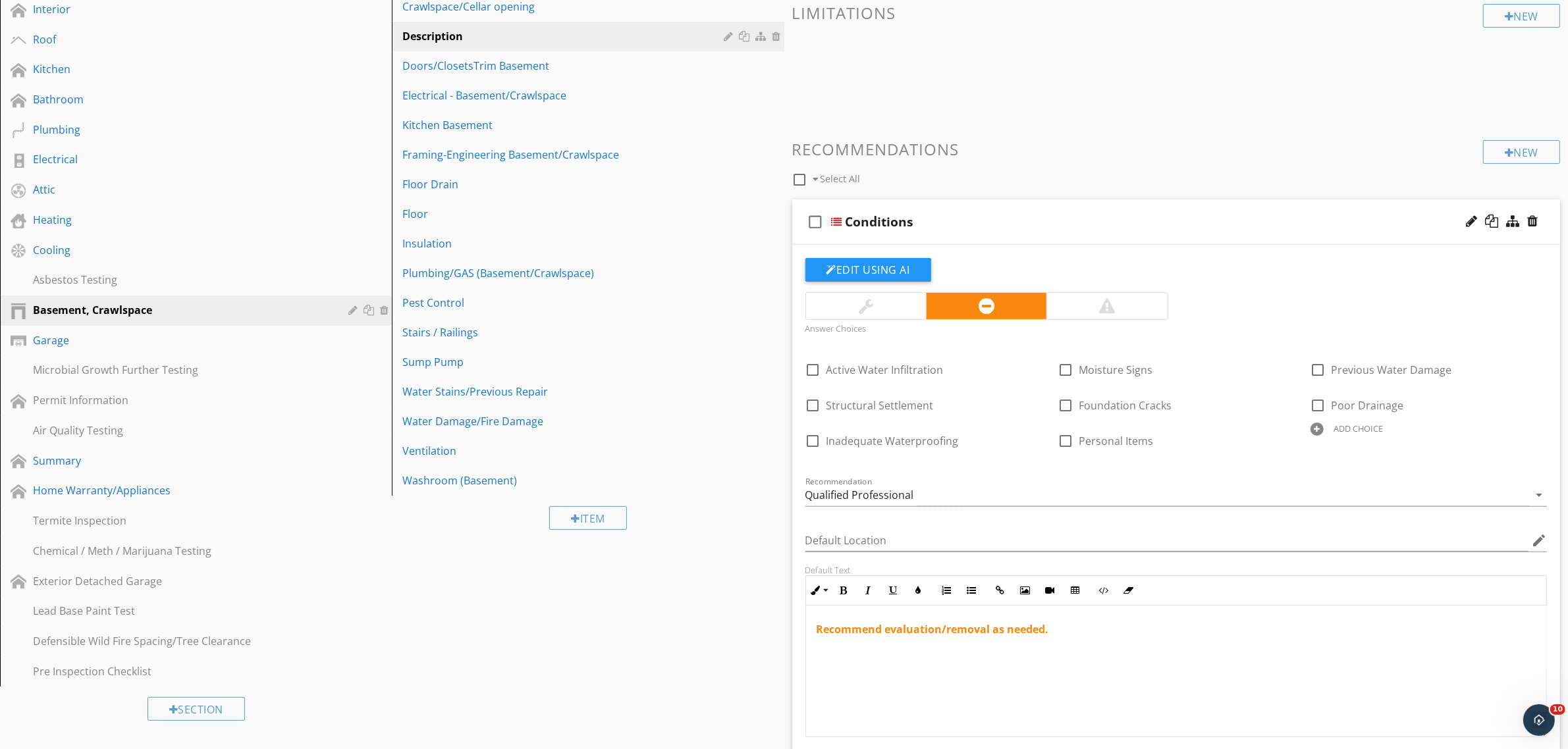
scroll to position [439, 0]
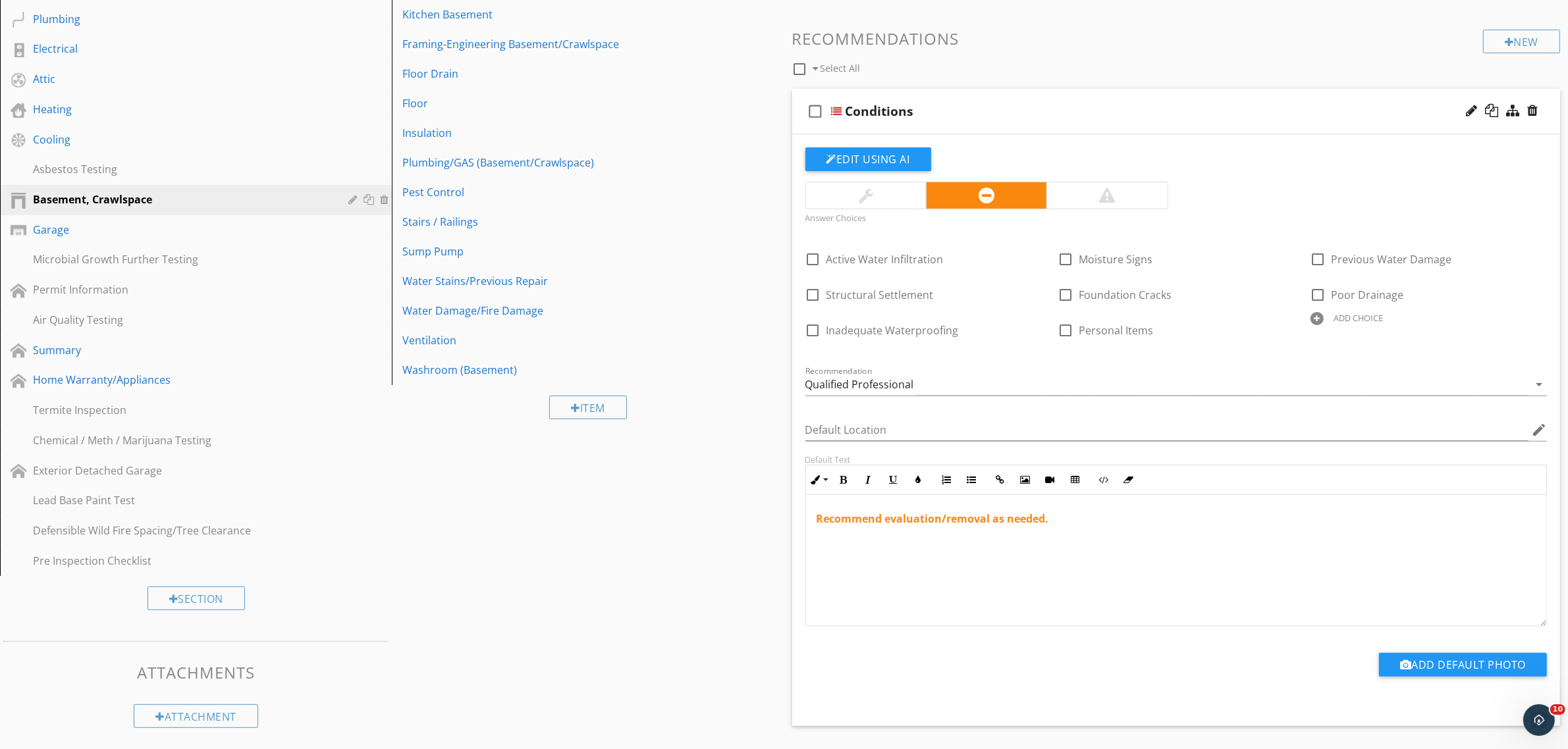
click at [1351, 320] on div "ADD CHOICE" at bounding box center [1358, 318] width 49 height 11
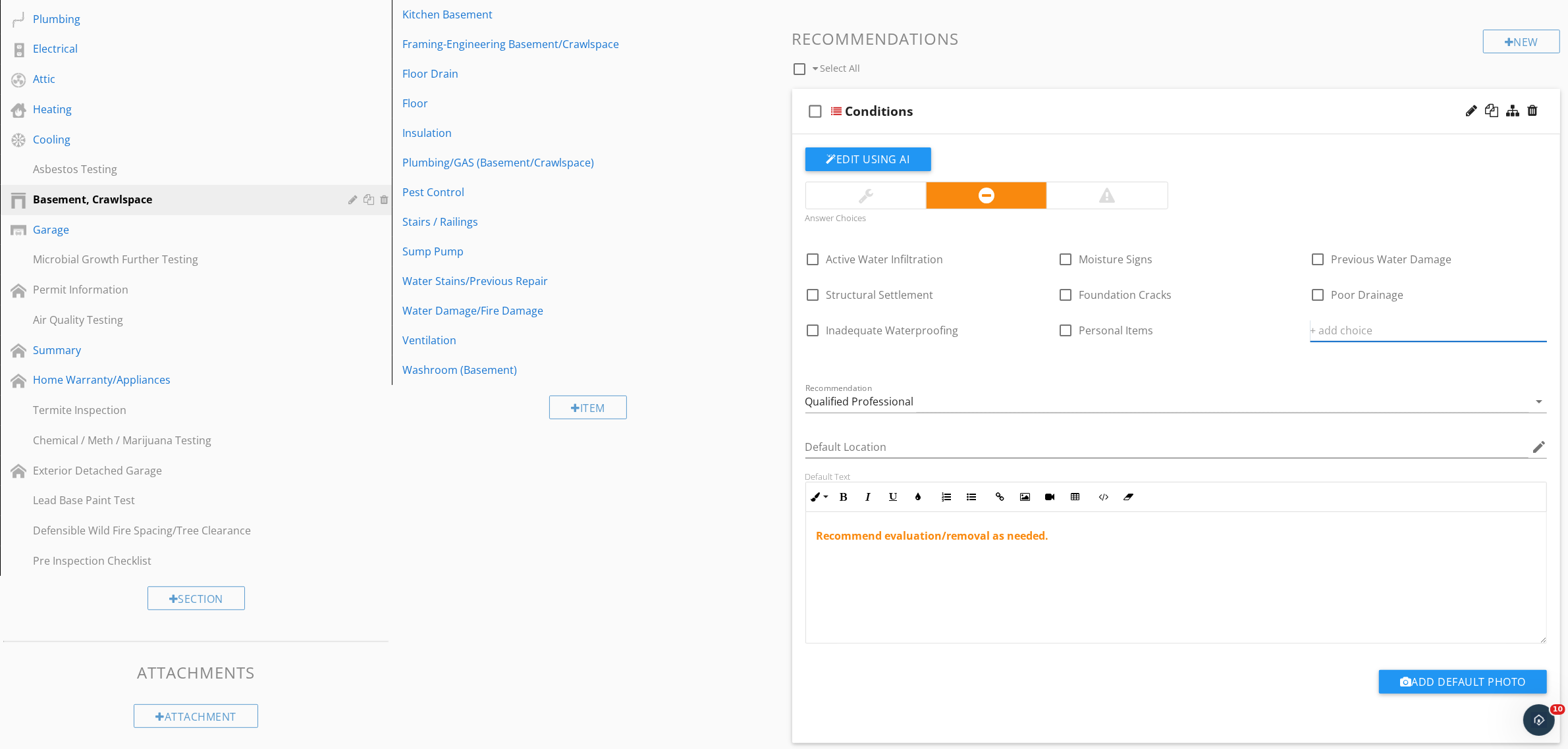
paste input "Old furnace that needs removal"
type input "Old furnace that needs removal"
click at [1541, 331] on icon at bounding box center [1538, 330] width 9 height 11
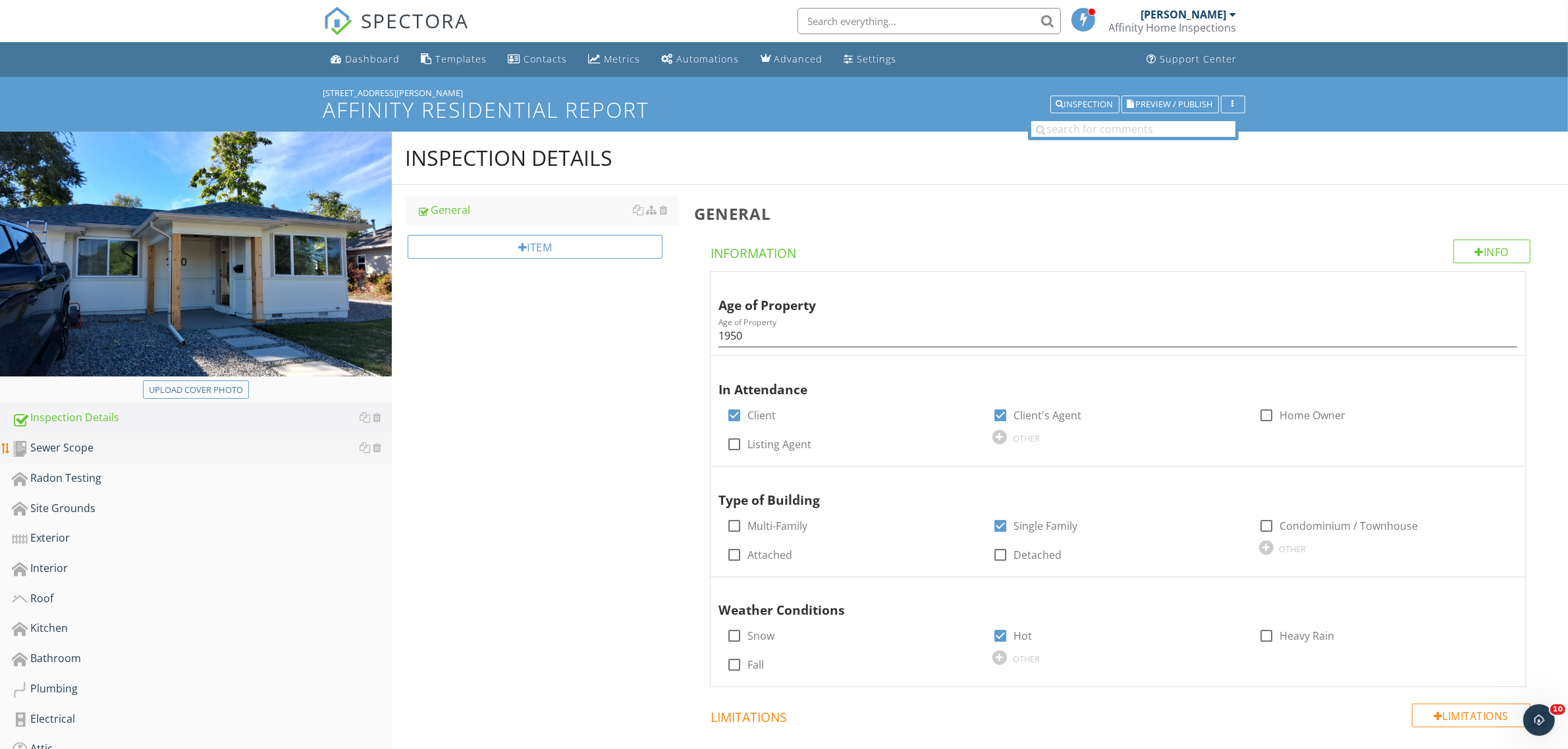
click at [57, 452] on div "Sewer Scope" at bounding box center [202, 448] width 380 height 17
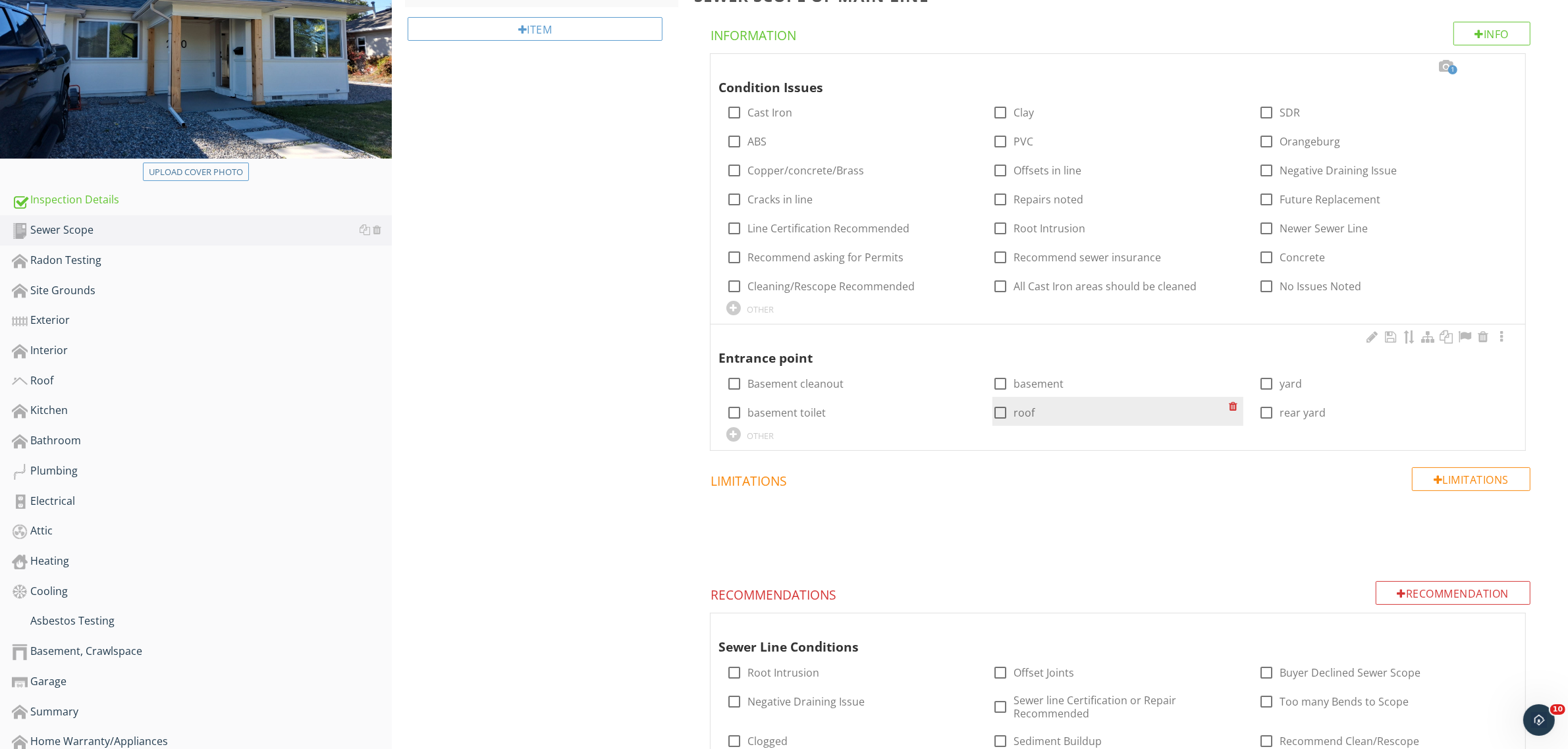
scroll to position [215, 0]
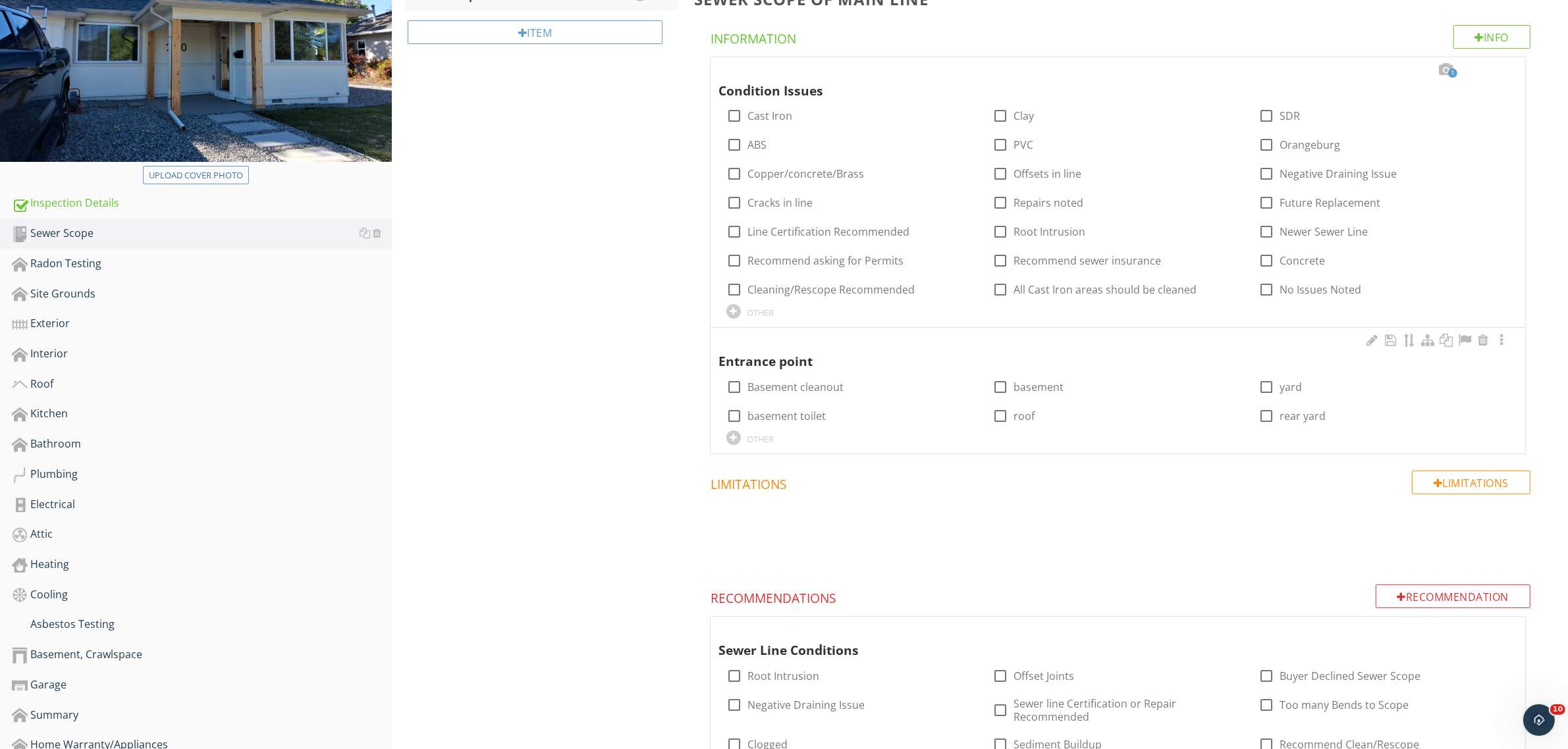
drag, startPoint x: 999, startPoint y: 416, endPoint x: 1095, endPoint y: 339, distance: 123.1
click at [1006, 410] on div at bounding box center [1001, 416] width 23 height 23
checkbox input "true"
click at [735, 117] on div at bounding box center [734, 116] width 23 height 23
checkbox input "true"
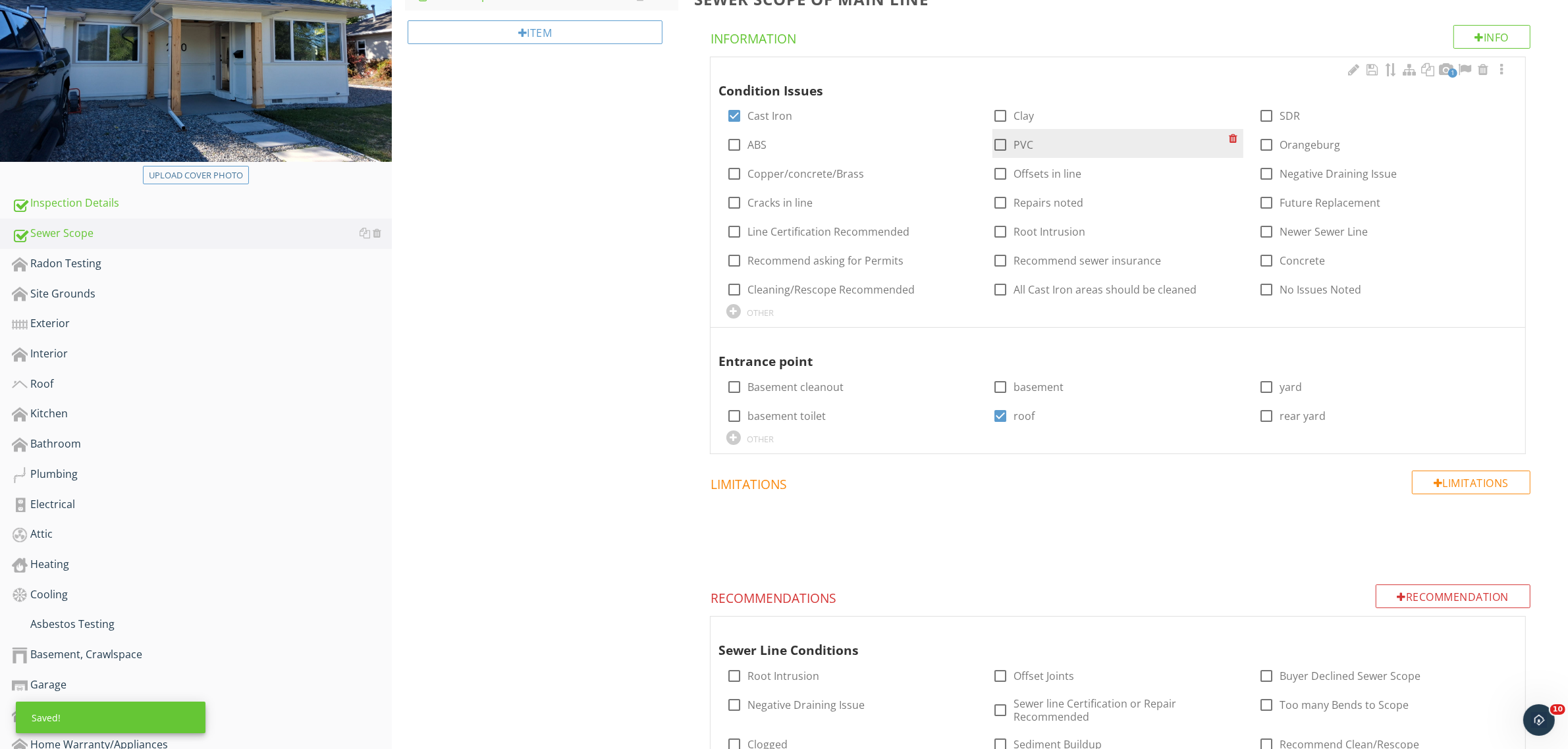
click at [1002, 146] on div at bounding box center [1001, 145] width 23 height 23
checkbox input "true"
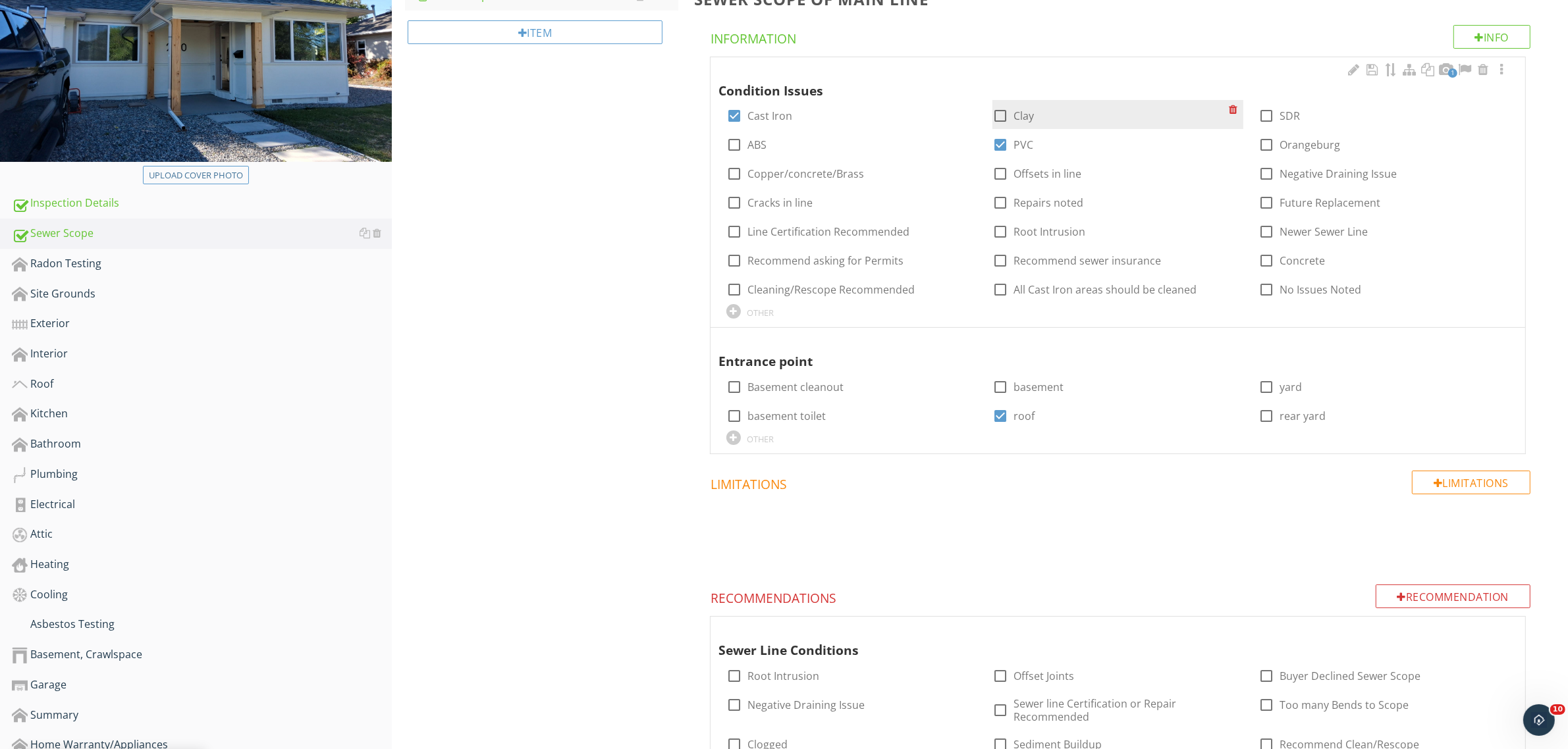
click at [1002, 116] on div at bounding box center [1001, 116] width 23 height 23
checkbox input "true"
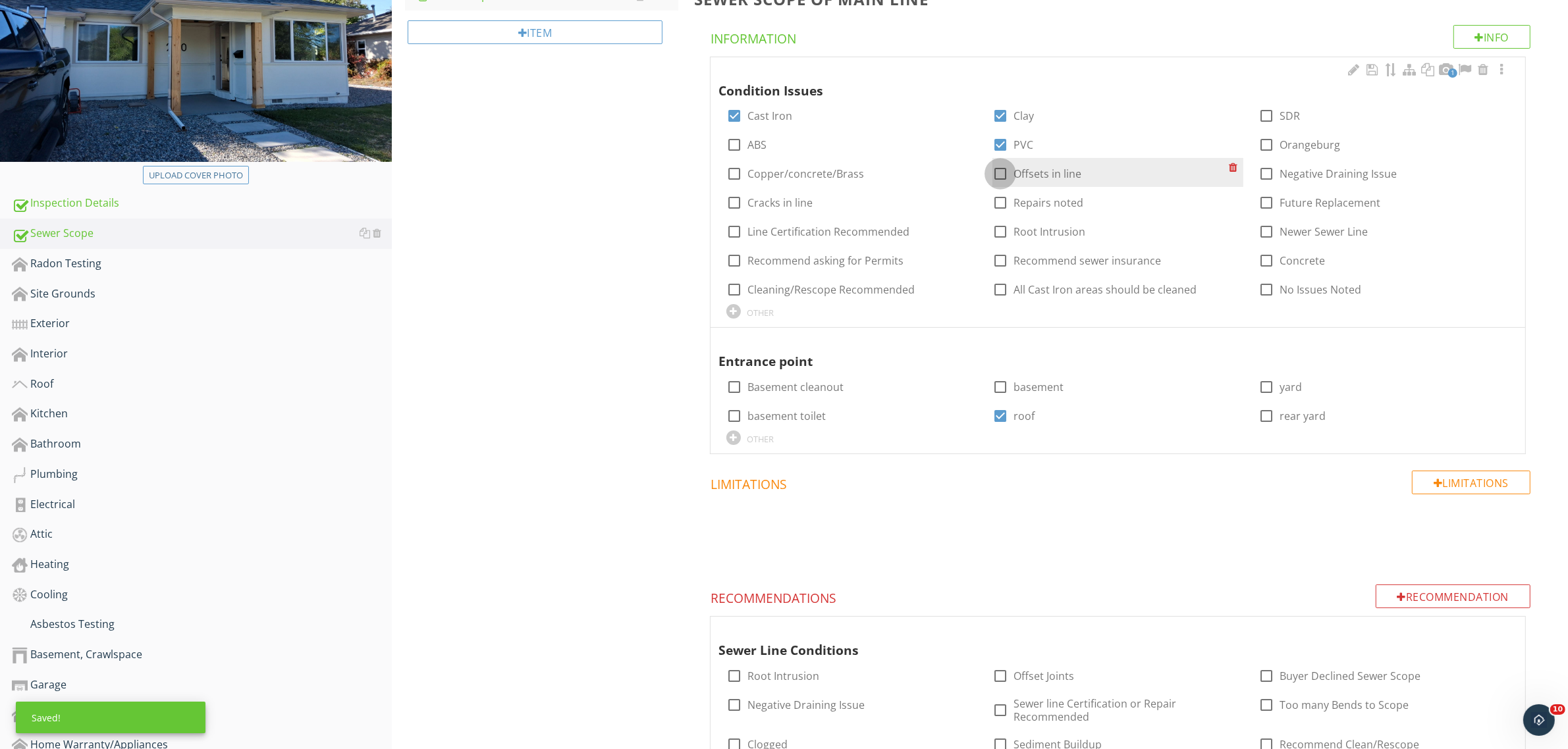
click at [1002, 175] on div at bounding box center [1001, 174] width 23 height 23
checkbox input "true"
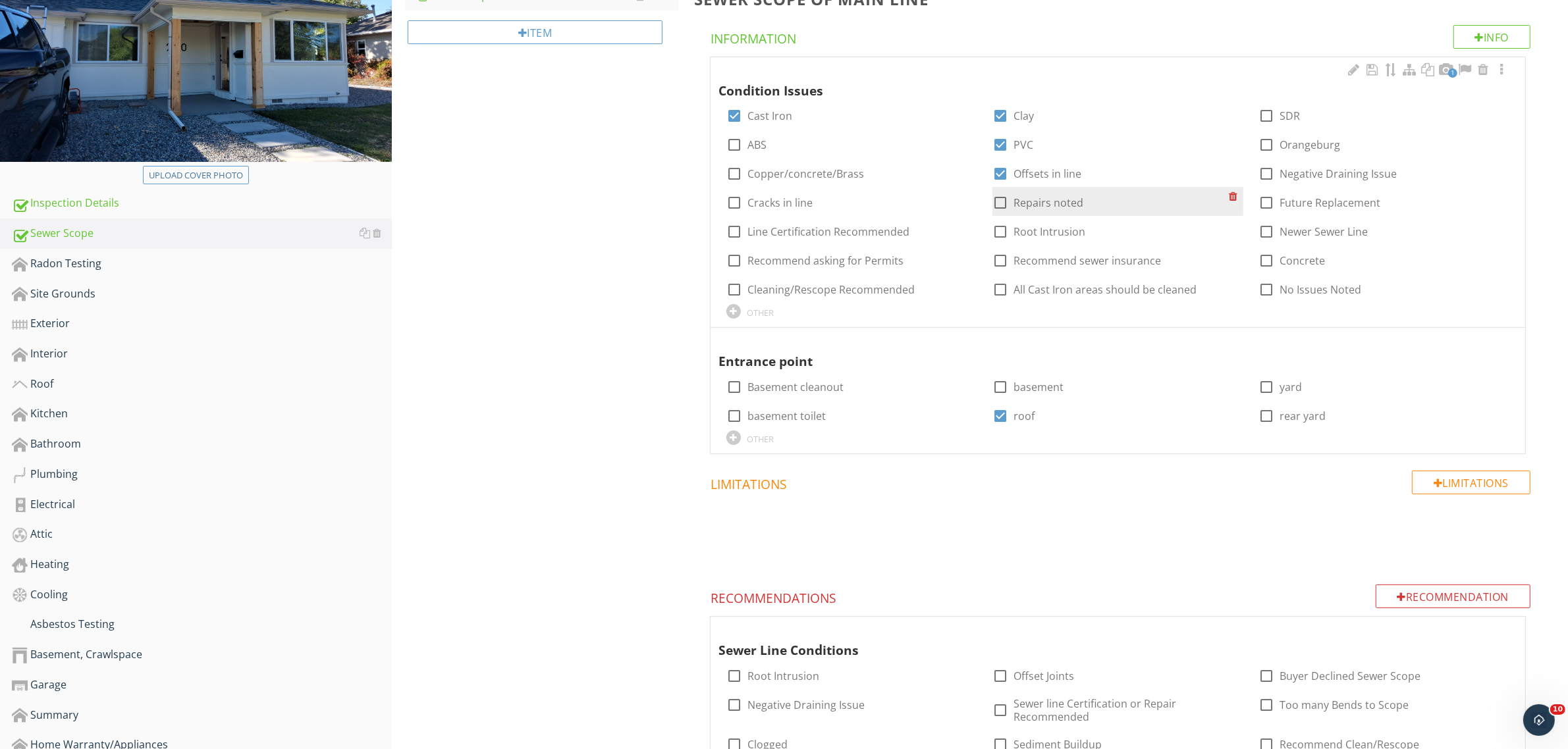
click at [1004, 201] on div at bounding box center [1001, 203] width 23 height 23
checkbox input "true"
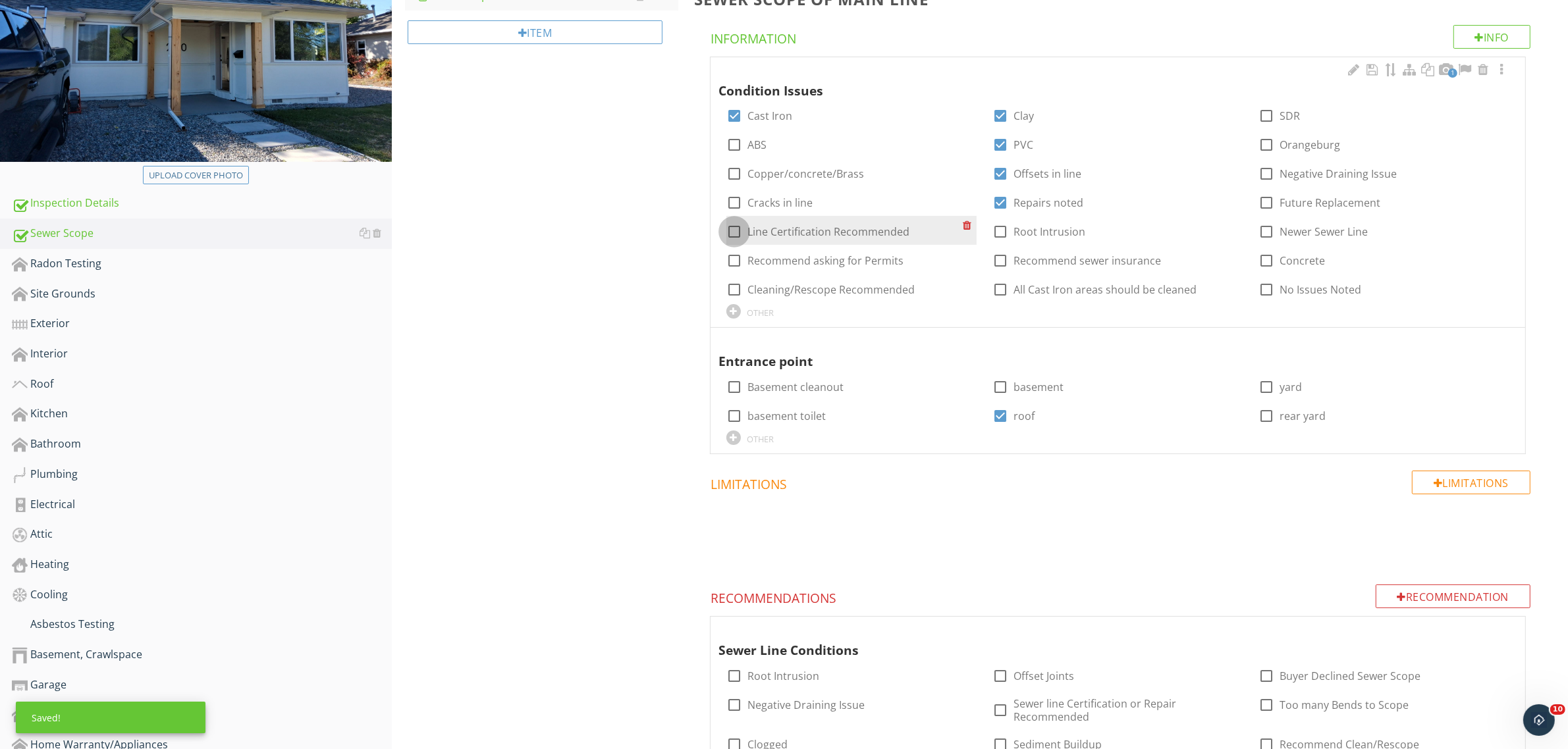
drag, startPoint x: 736, startPoint y: 233, endPoint x: 942, endPoint y: 233, distance: 206.0
click at [745, 232] on div "check_box_outline_blank Line Certification Recommended" at bounding box center [817, 232] width 183 height 16
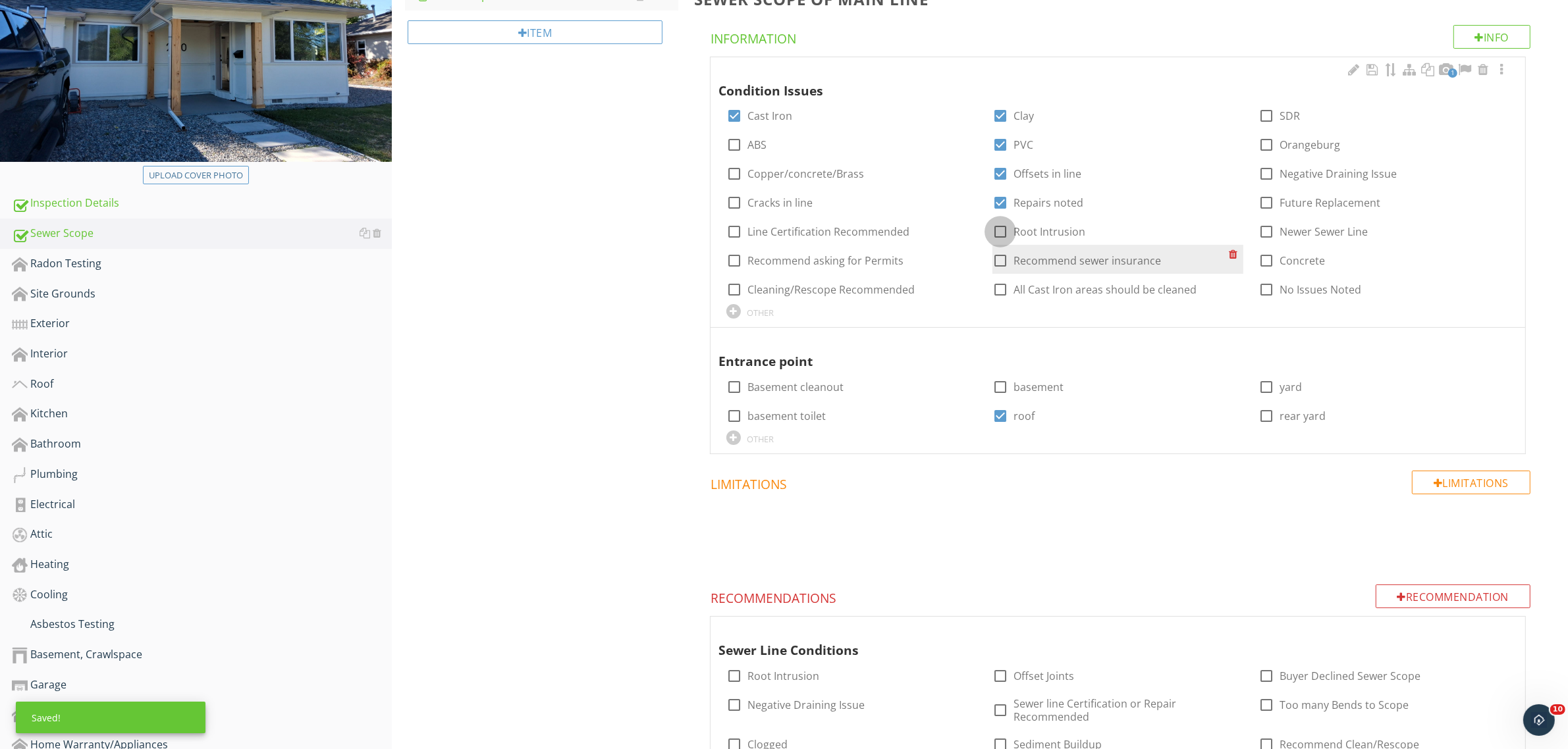
drag, startPoint x: 1000, startPoint y: 230, endPoint x: 1153, endPoint y: 258, distance: 155.5
click at [1001, 230] on div at bounding box center [1001, 232] width 23 height 23
checkbox input "true"
click at [1004, 261] on div at bounding box center [1001, 261] width 23 height 23
checkbox input "true"
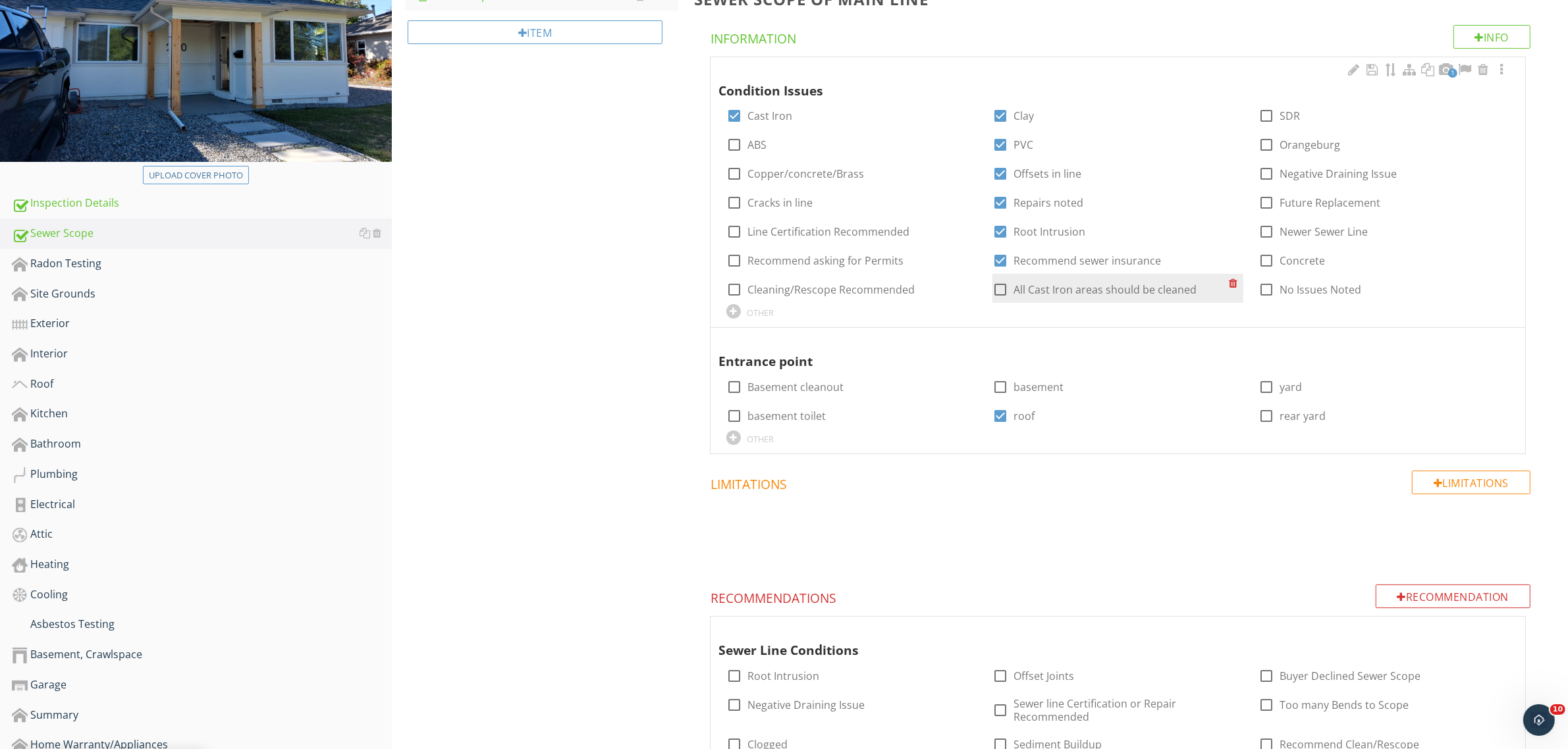
click at [1001, 291] on div at bounding box center [1001, 290] width 23 height 23
checkbox input "true"
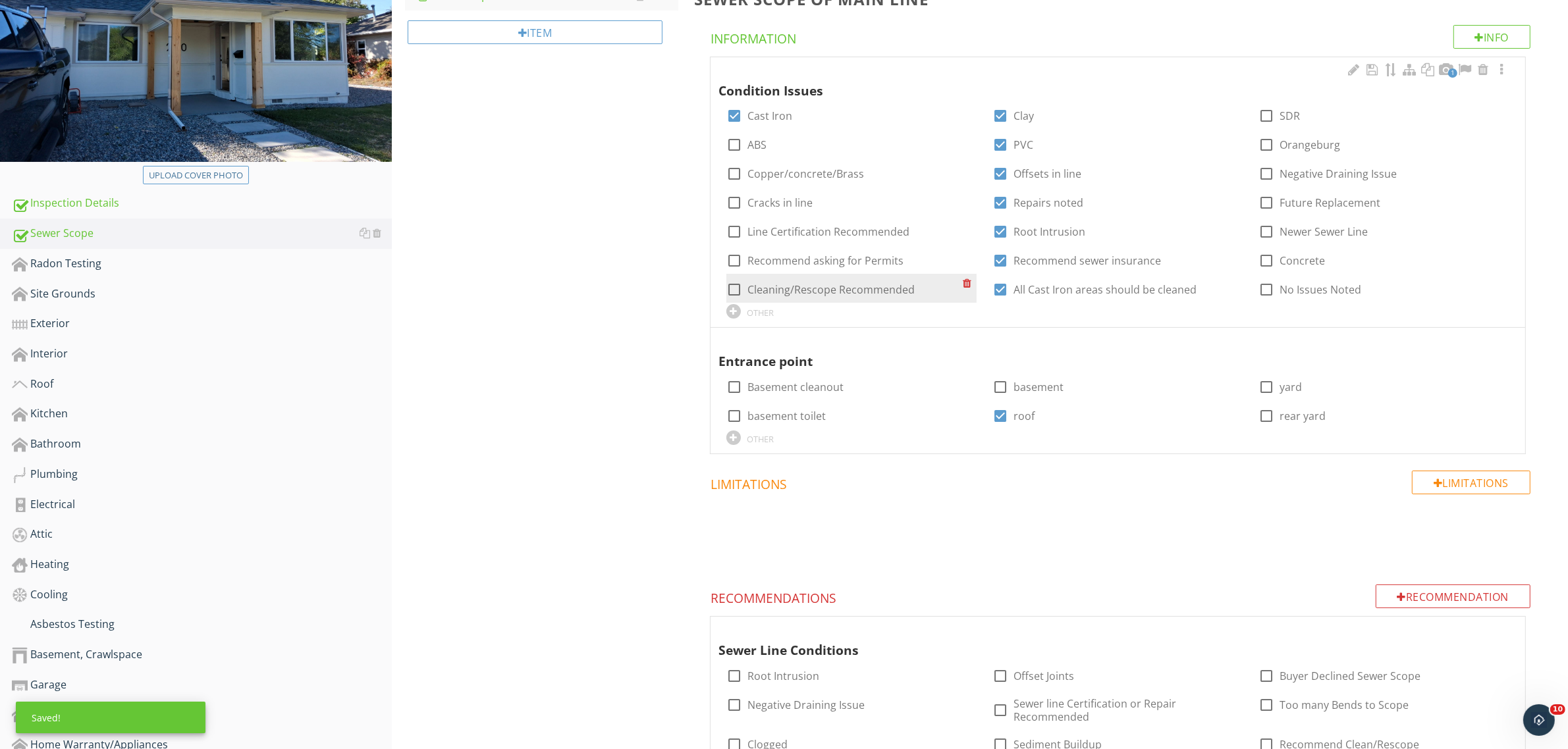
click at [735, 289] on div at bounding box center [734, 290] width 23 height 23
checkbox input "true"
click at [735, 231] on div at bounding box center [734, 232] width 23 height 23
checkbox input "true"
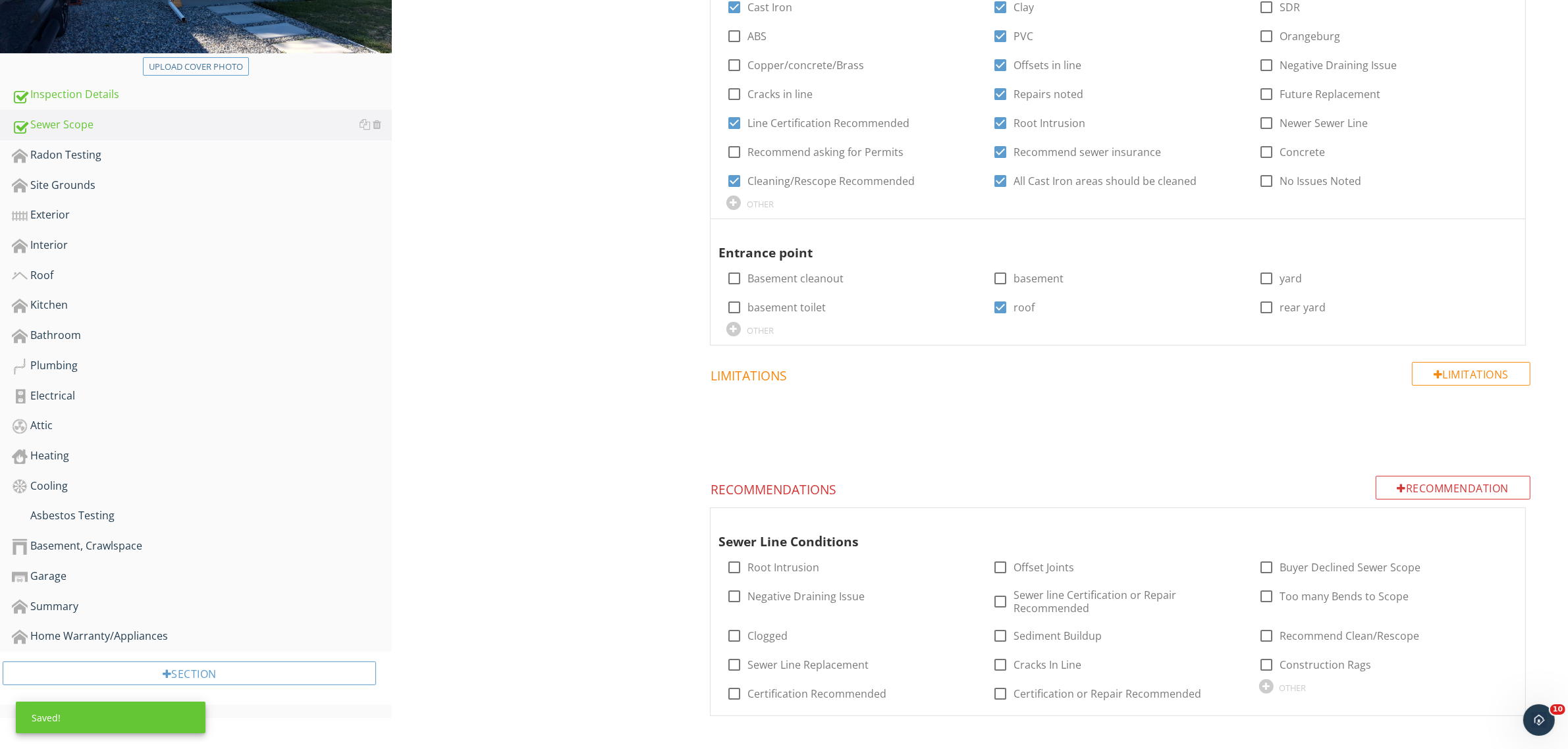
scroll to position [324, 0]
click at [1501, 519] on div at bounding box center [1501, 520] width 16 height 13
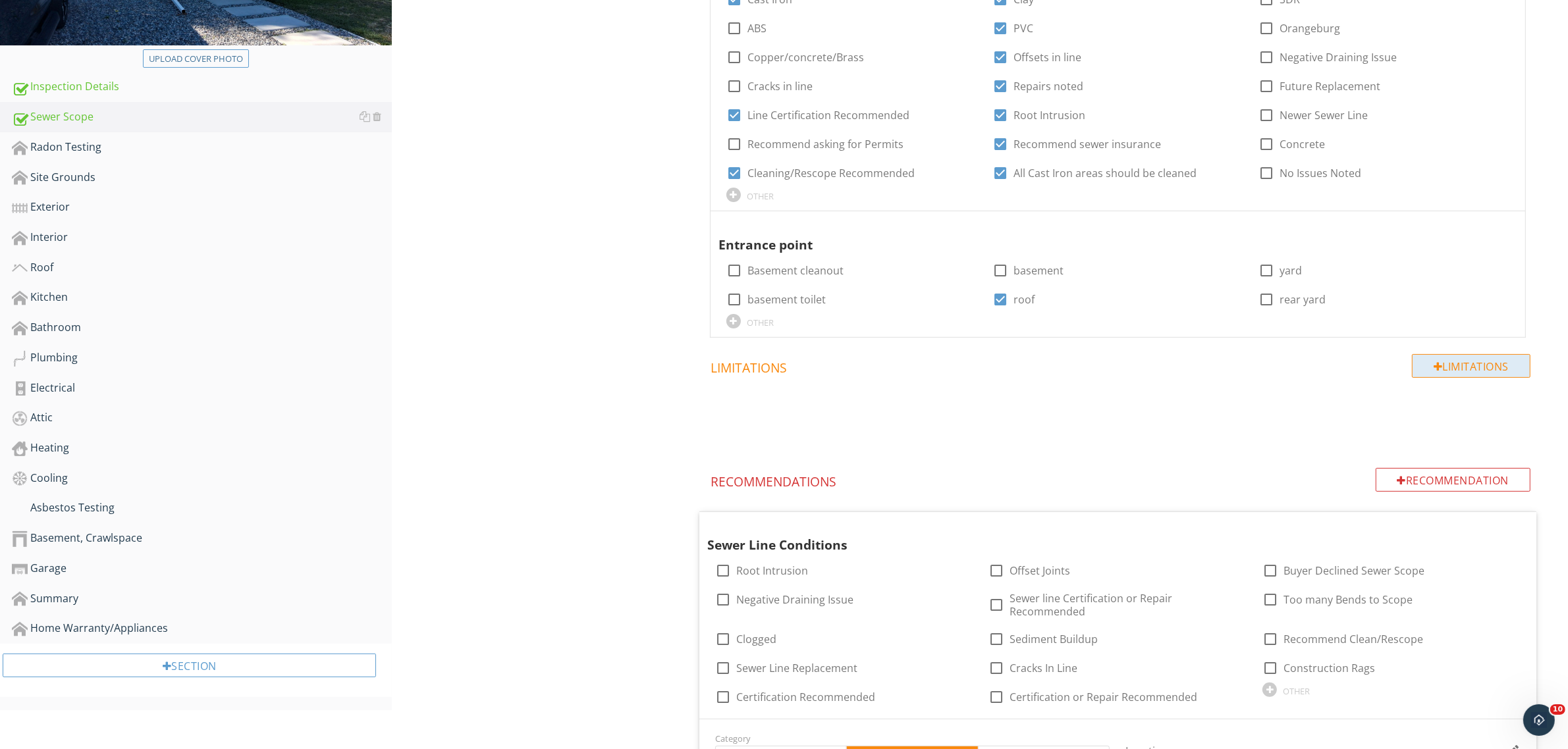
scroll to position [708, 0]
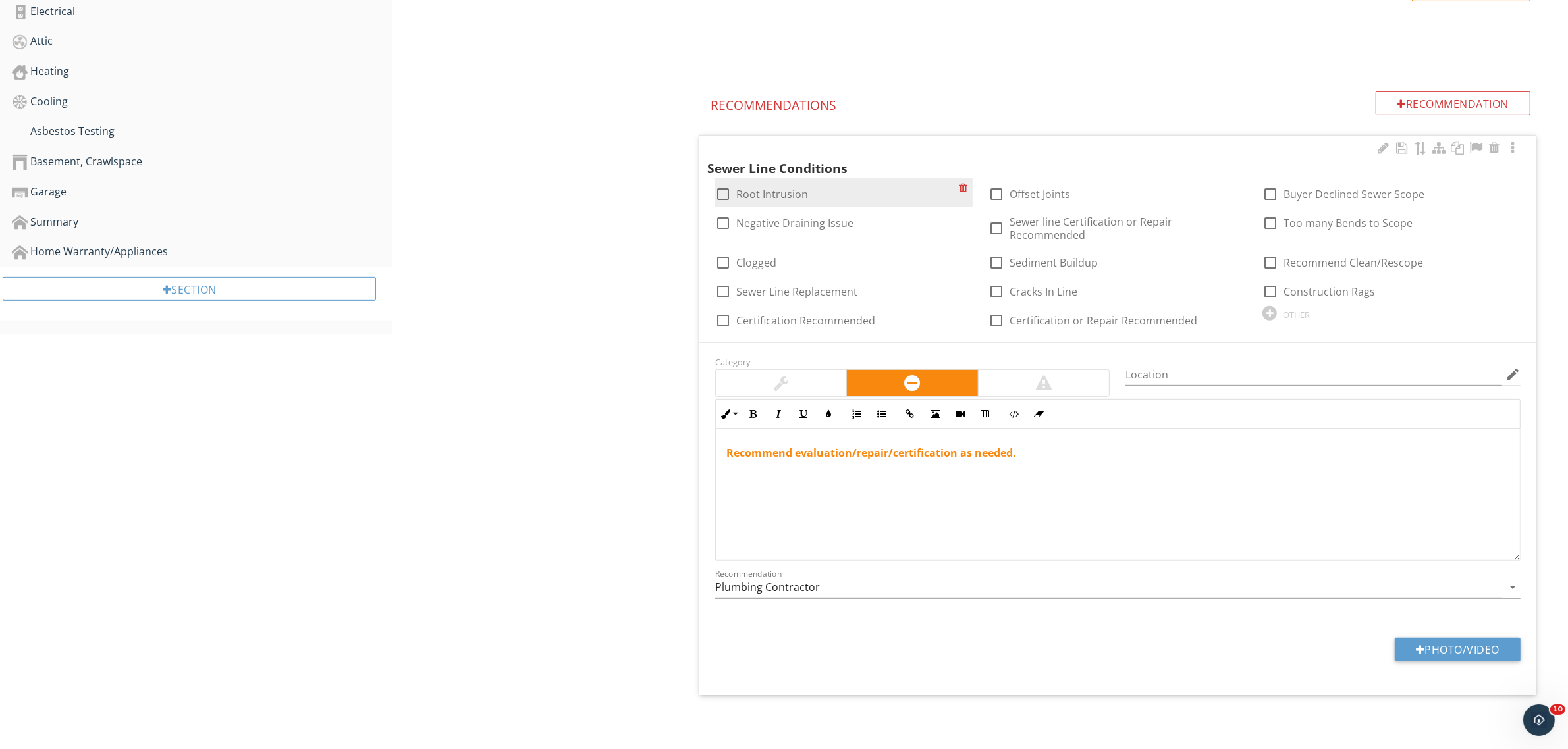
click at [722, 193] on div at bounding box center [723, 194] width 23 height 23
checkbox input "true"
click at [726, 452] on strong "Recommend evaluation/repair/certification as needed." at bounding box center [870, 452] width 289 height 15
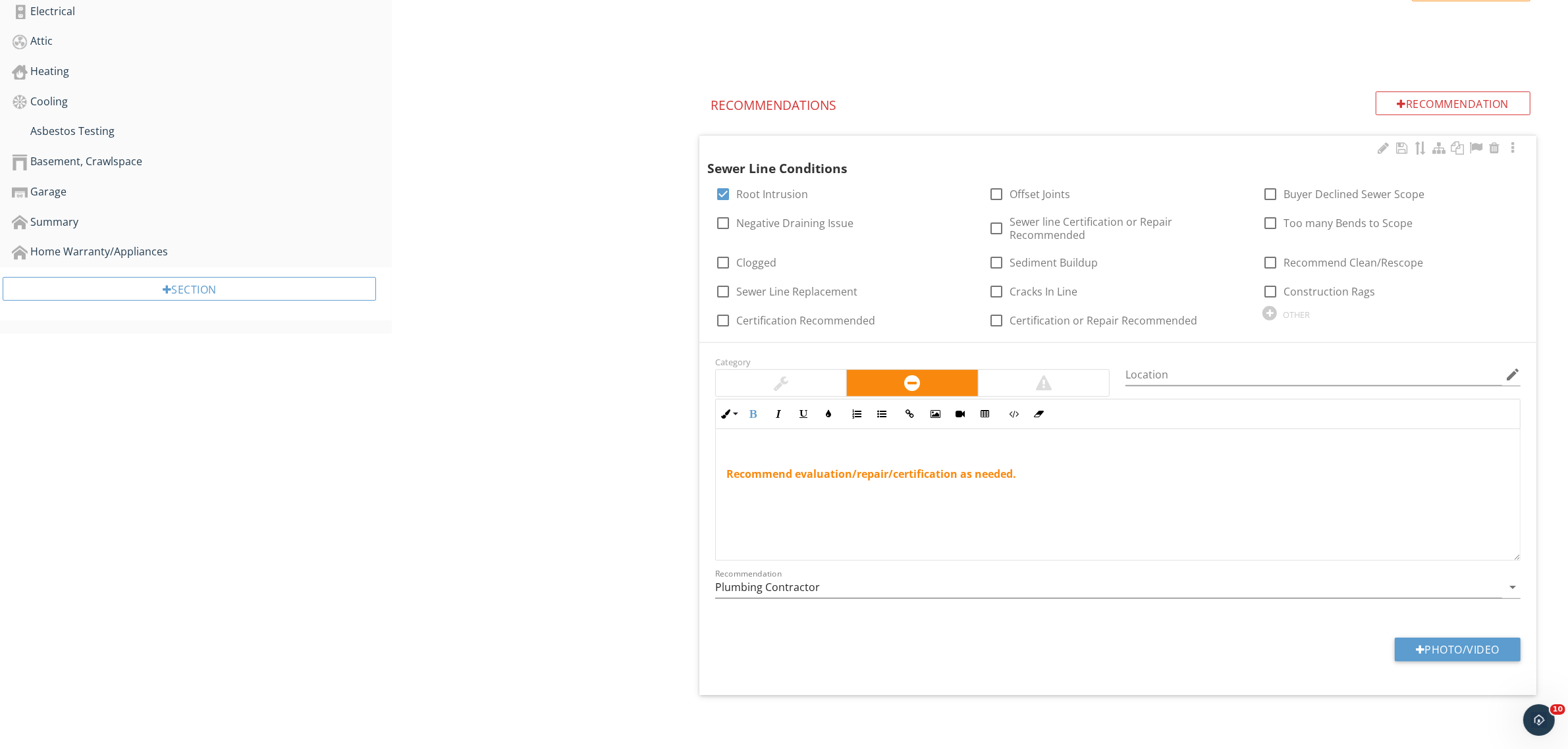
click at [735, 452] on p at bounding box center [1117, 453] width 783 height 16
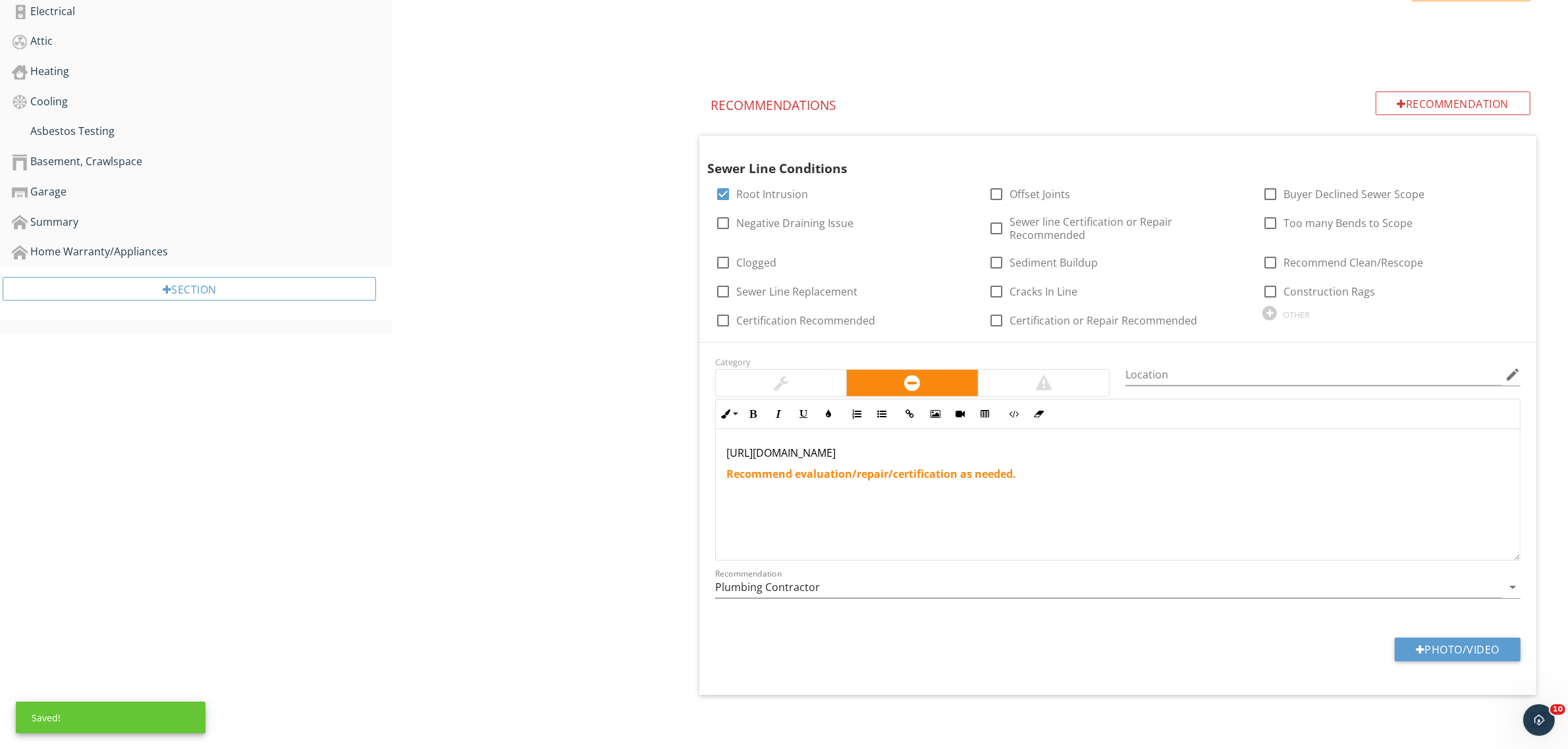
drag, startPoint x: 1014, startPoint y: 449, endPoint x: 667, endPoint y: 443, distance: 347.1
click at [667, 443] on div "Sewer Scope Sewer Scope of Main Line Item Sewer Scope of Main Line Info Informa…" at bounding box center [980, 86] width 1176 height 1325
click at [752, 414] on icon "button" at bounding box center [752, 414] width 9 height 9
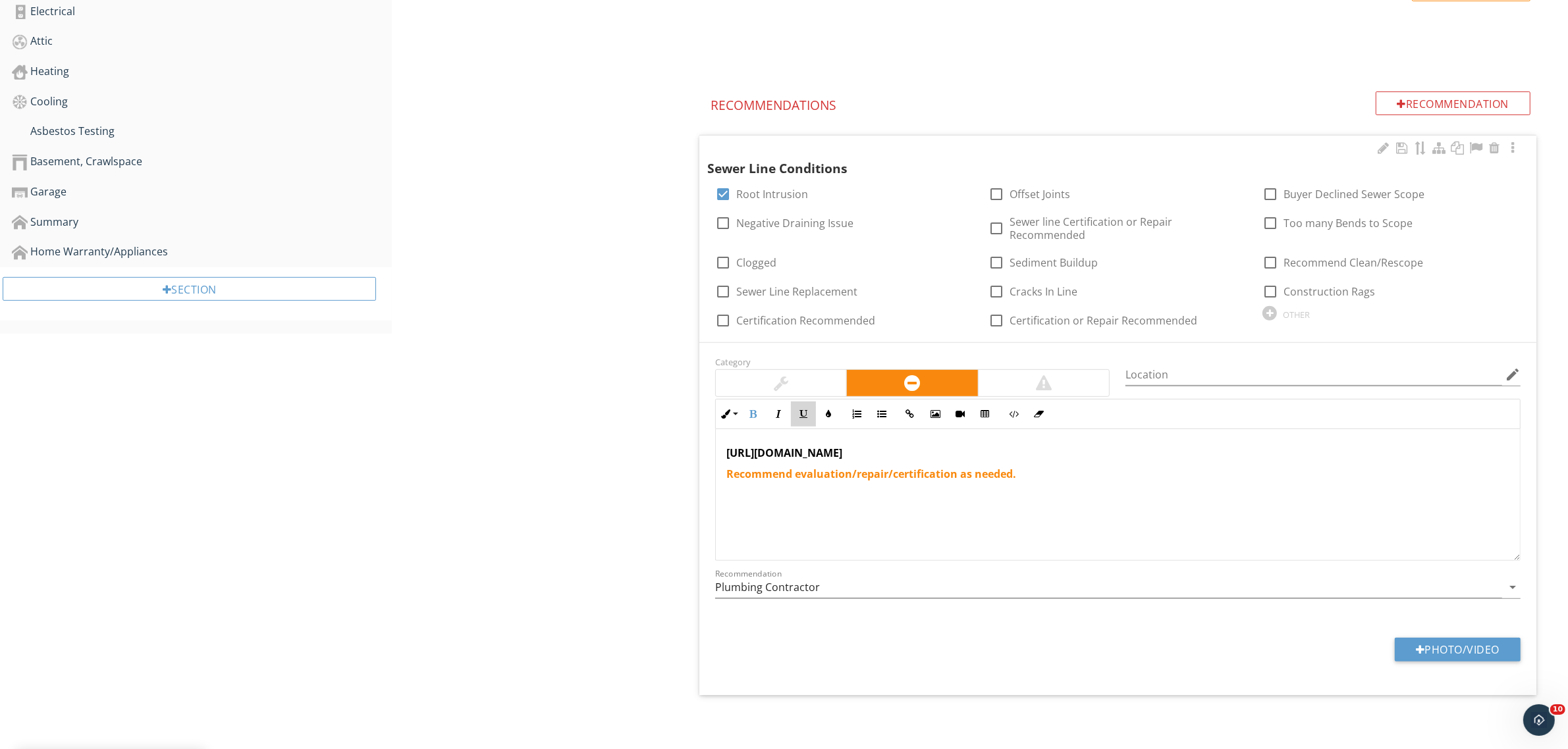
click at [804, 413] on icon "button" at bounding box center [803, 414] width 9 height 9
click at [608, 431] on div "Sewer Scope Sewer Scope of Main Line Item Sewer Scope of Main Line Info Informa…" at bounding box center [980, 86] width 1176 height 1325
click at [721, 322] on div at bounding box center [723, 321] width 23 height 23
checkbox input "true"
click at [997, 320] on div at bounding box center [997, 321] width 23 height 23
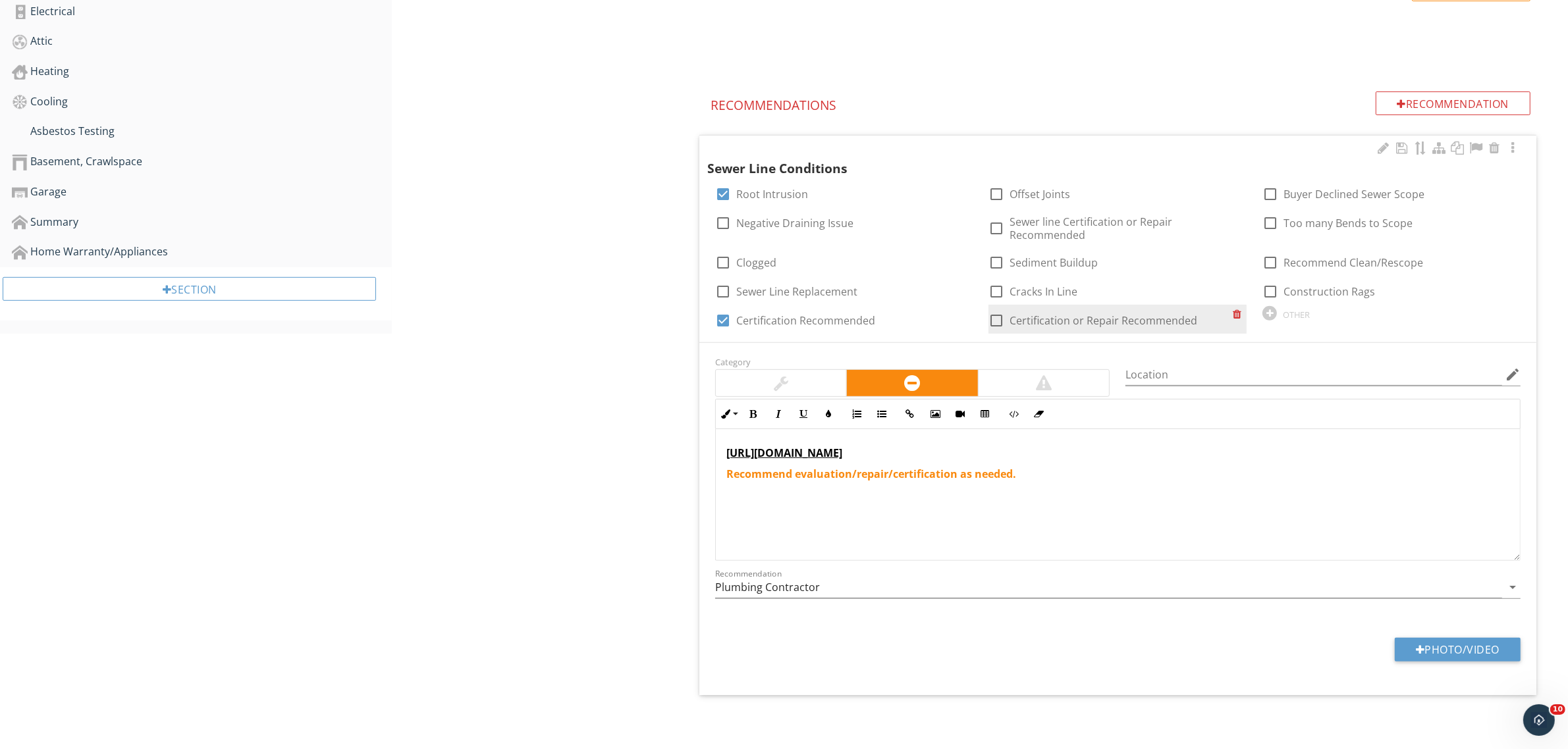
checkbox input "true"
click at [1268, 261] on div at bounding box center [1270, 263] width 23 height 23
checkbox input "true"
click at [725, 261] on div at bounding box center [723, 263] width 23 height 23
checkbox input "true"
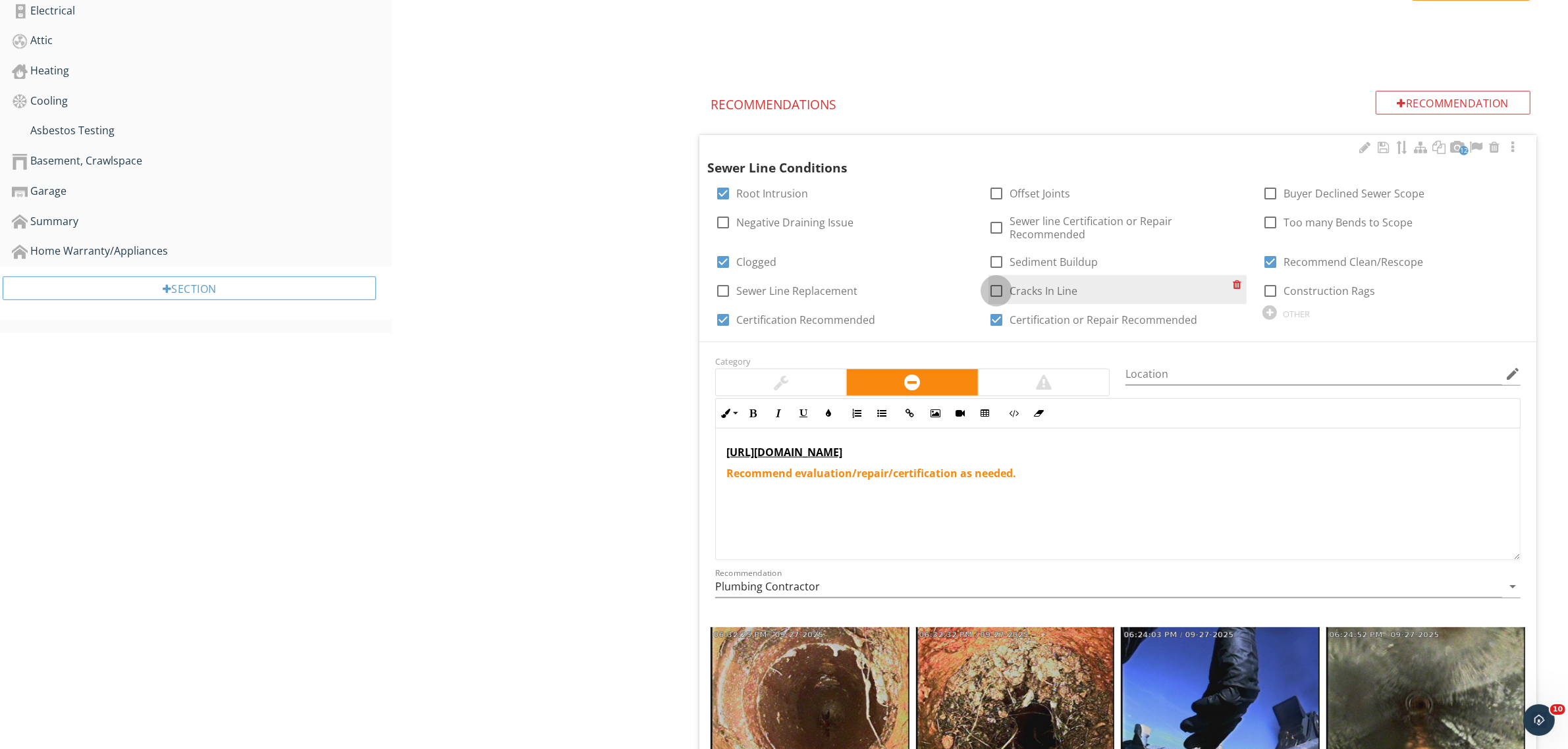
click at [997, 290] on div at bounding box center [997, 291] width 23 height 23
checkbox input "true"
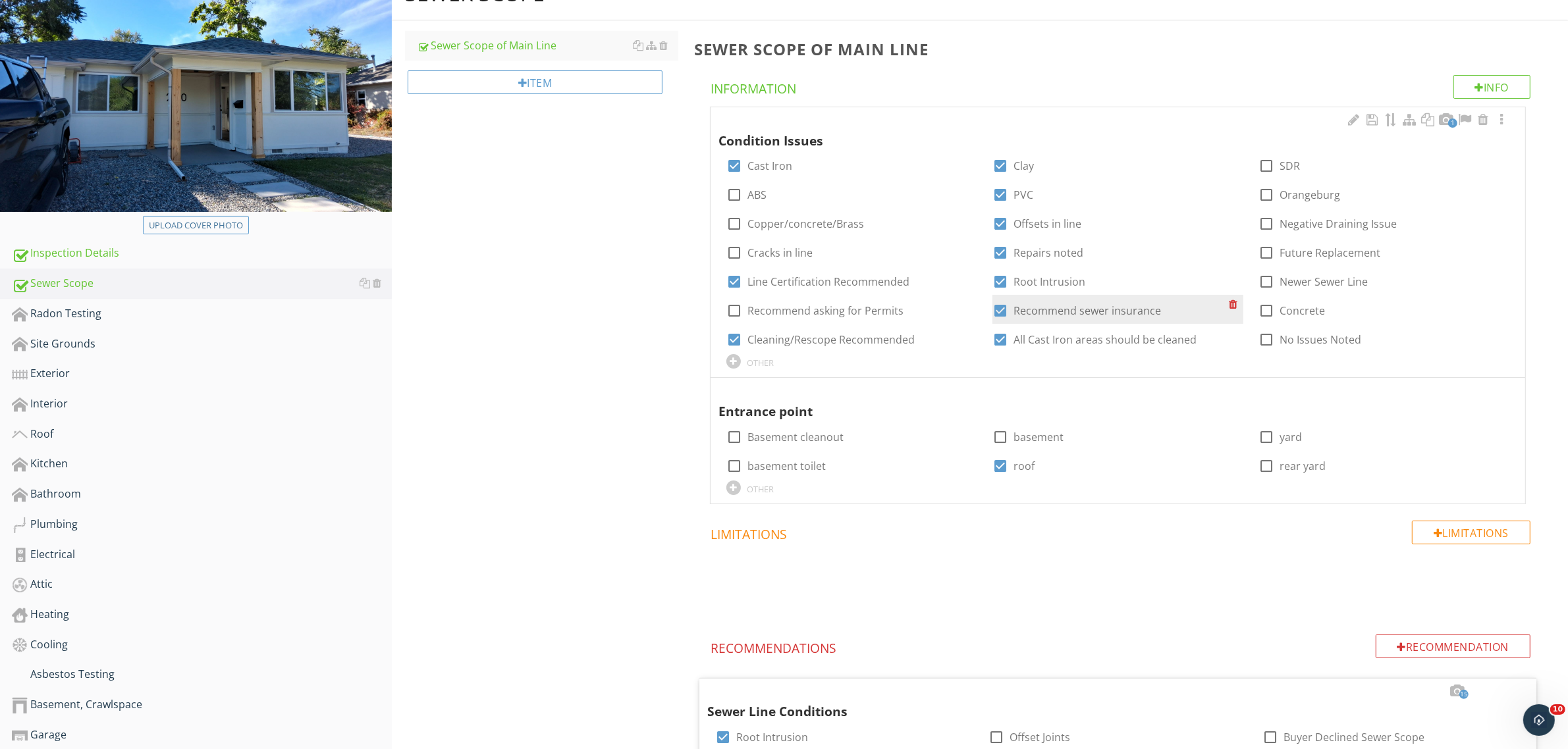
scroll to position [159, 0]
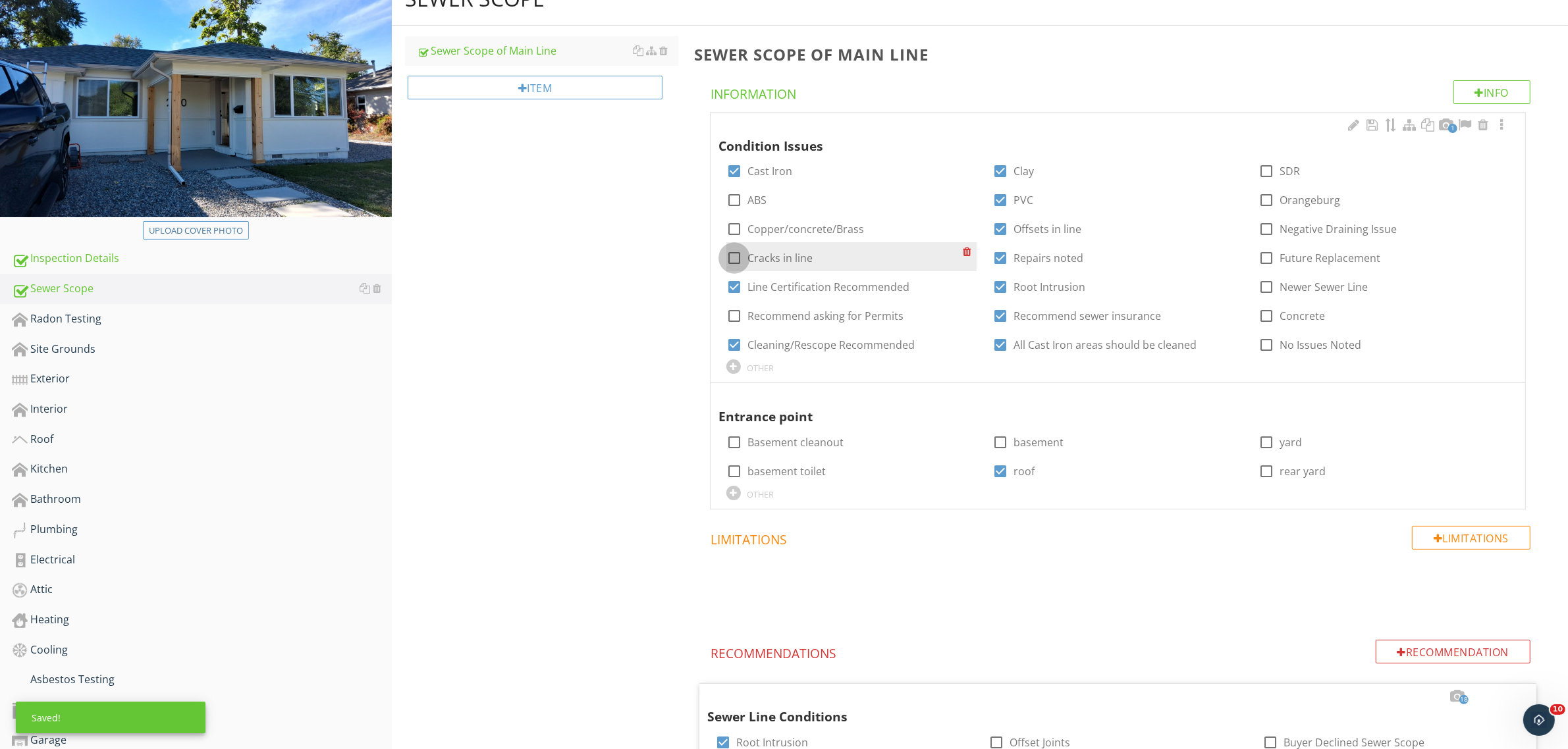
click at [733, 257] on div at bounding box center [734, 258] width 23 height 23
checkbox input "true"
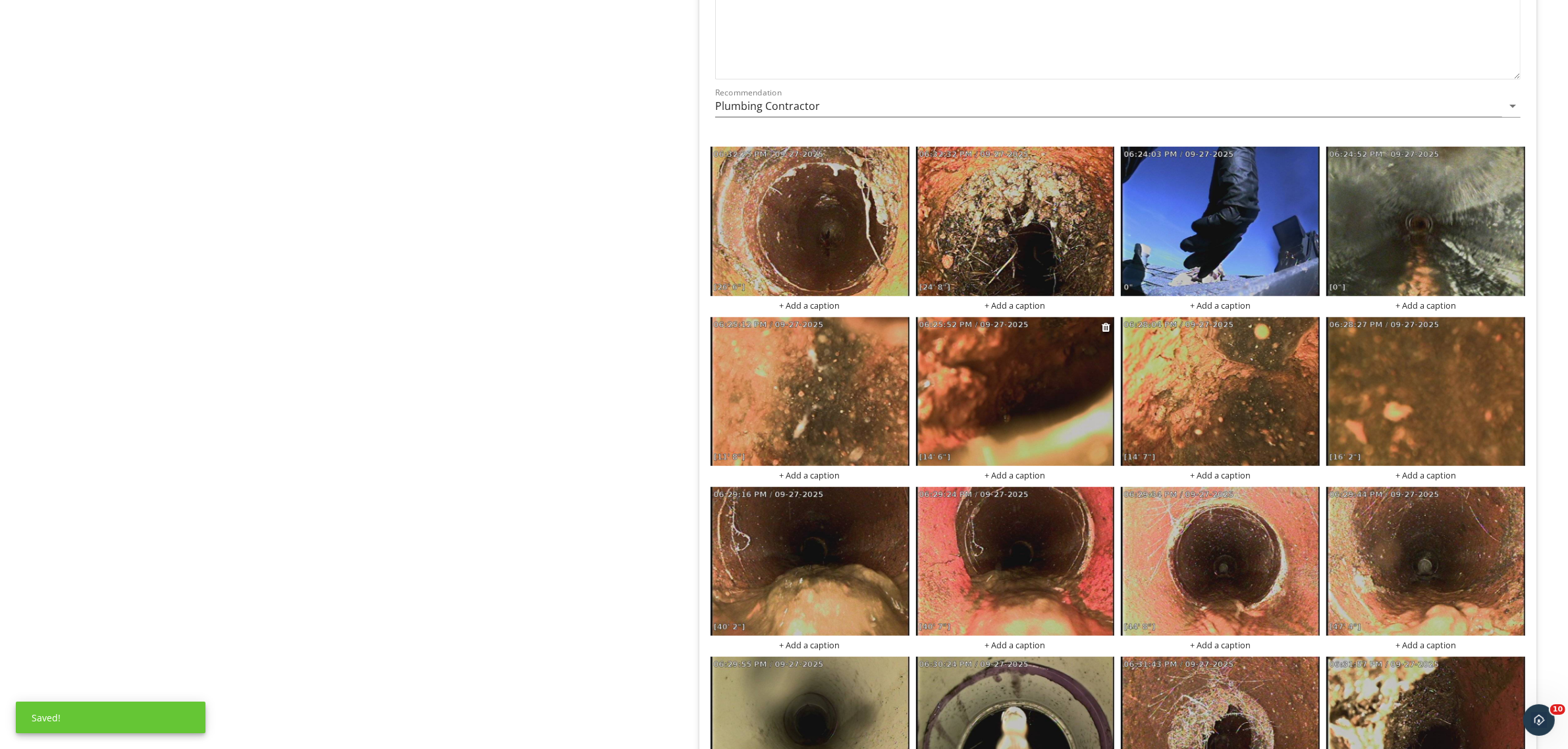
scroll to position [1201, 0]
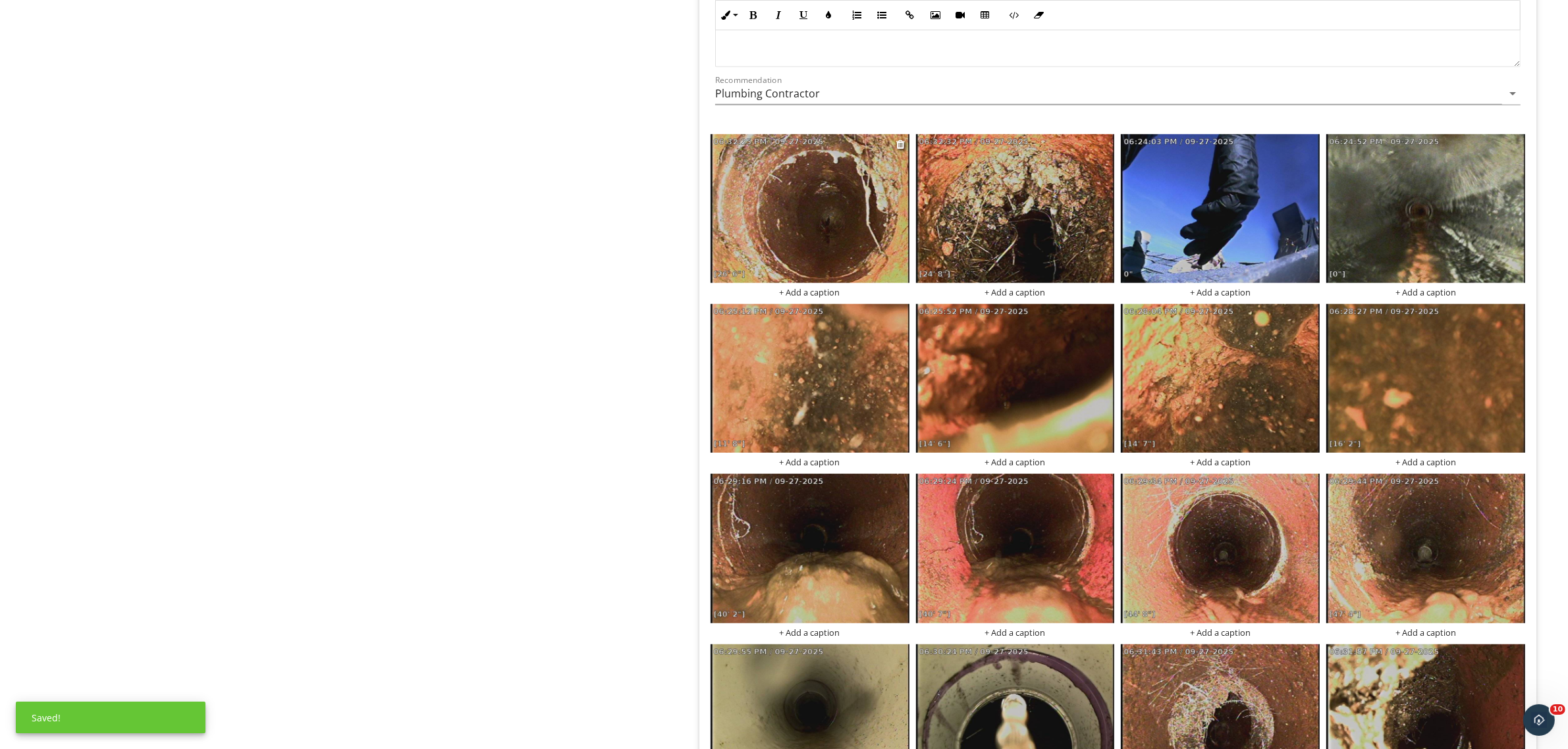
click at [838, 222] on img at bounding box center [810, 208] width 199 height 149
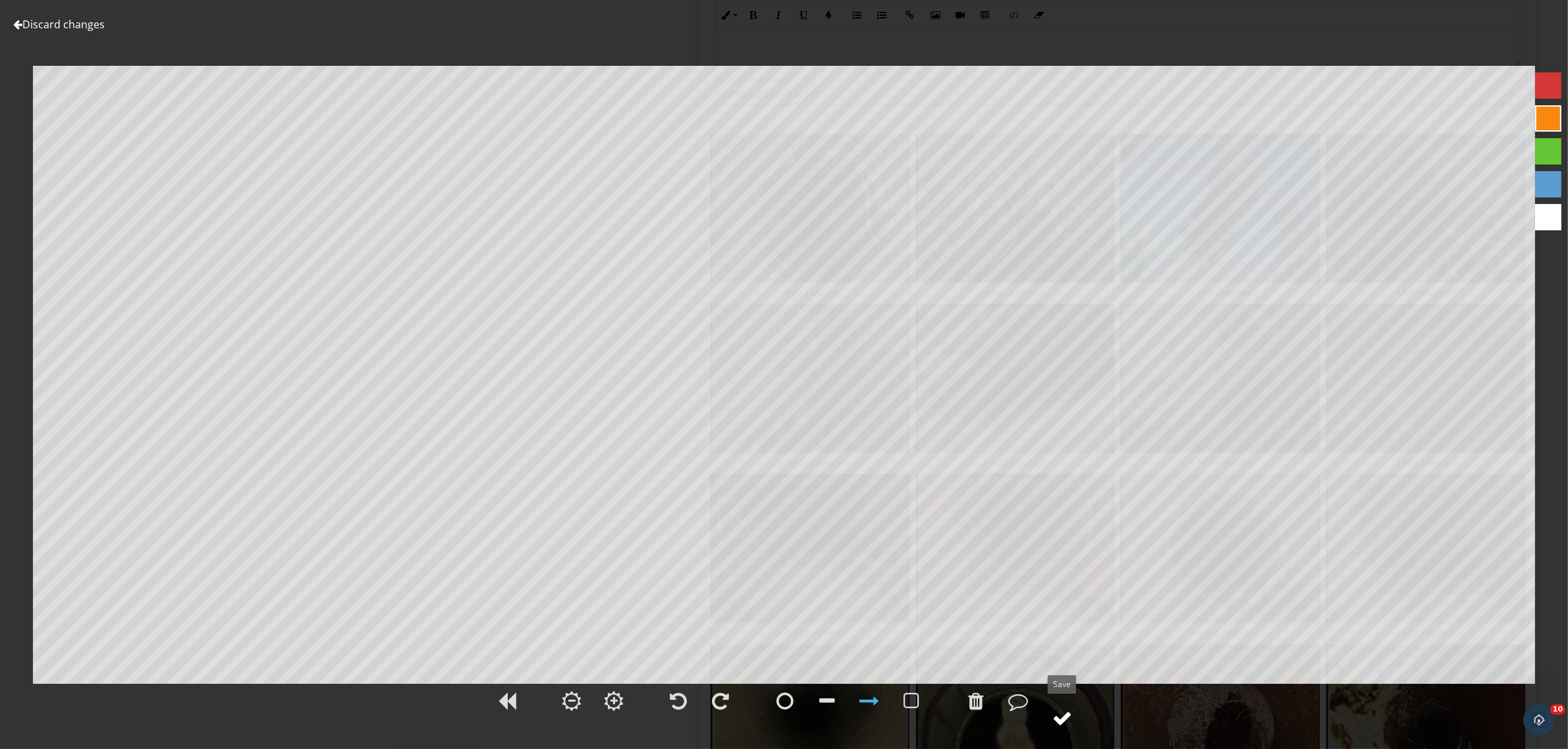
click at [1064, 715] on div at bounding box center [1063, 717] width 19 height 19
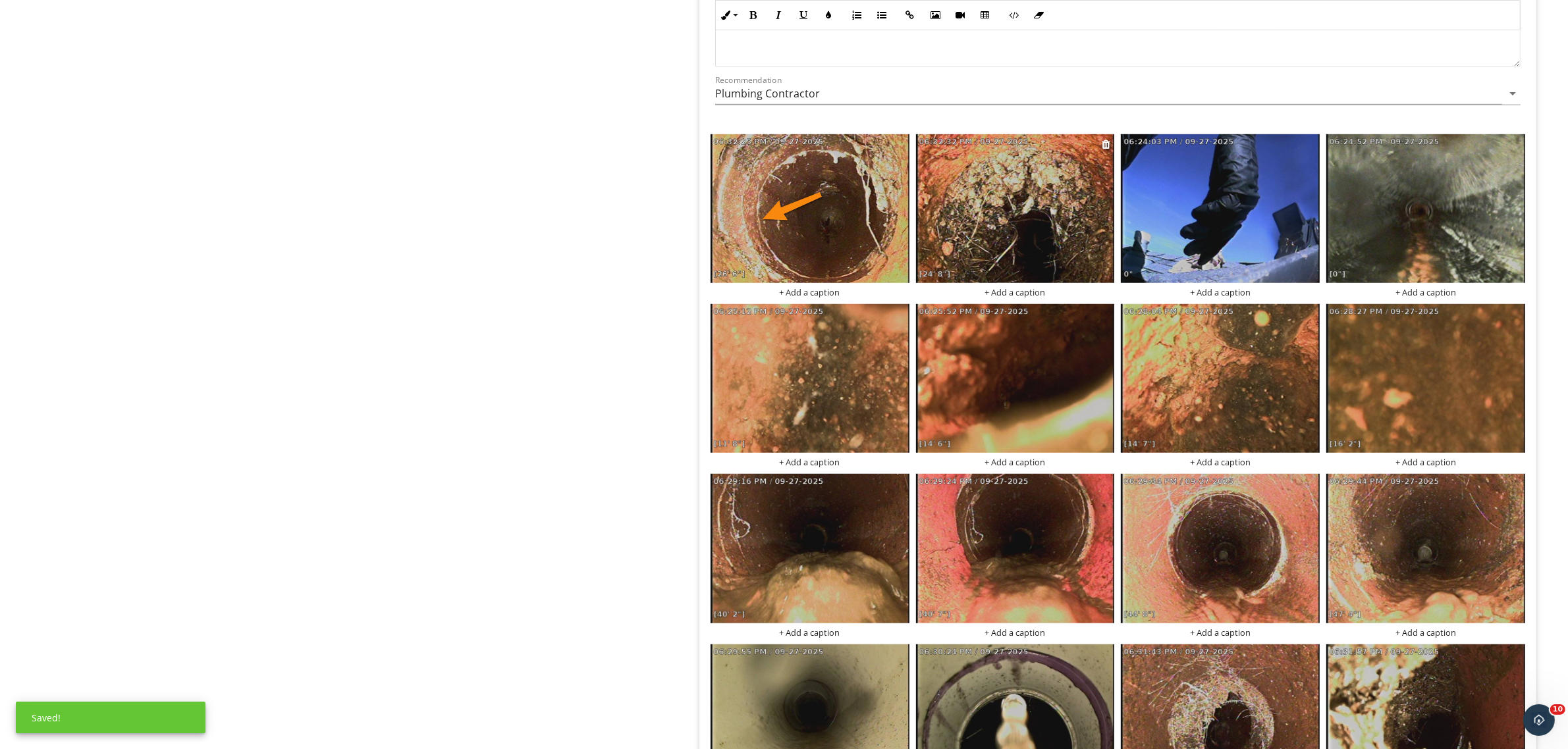
click at [1008, 214] on img at bounding box center [1015, 208] width 199 height 149
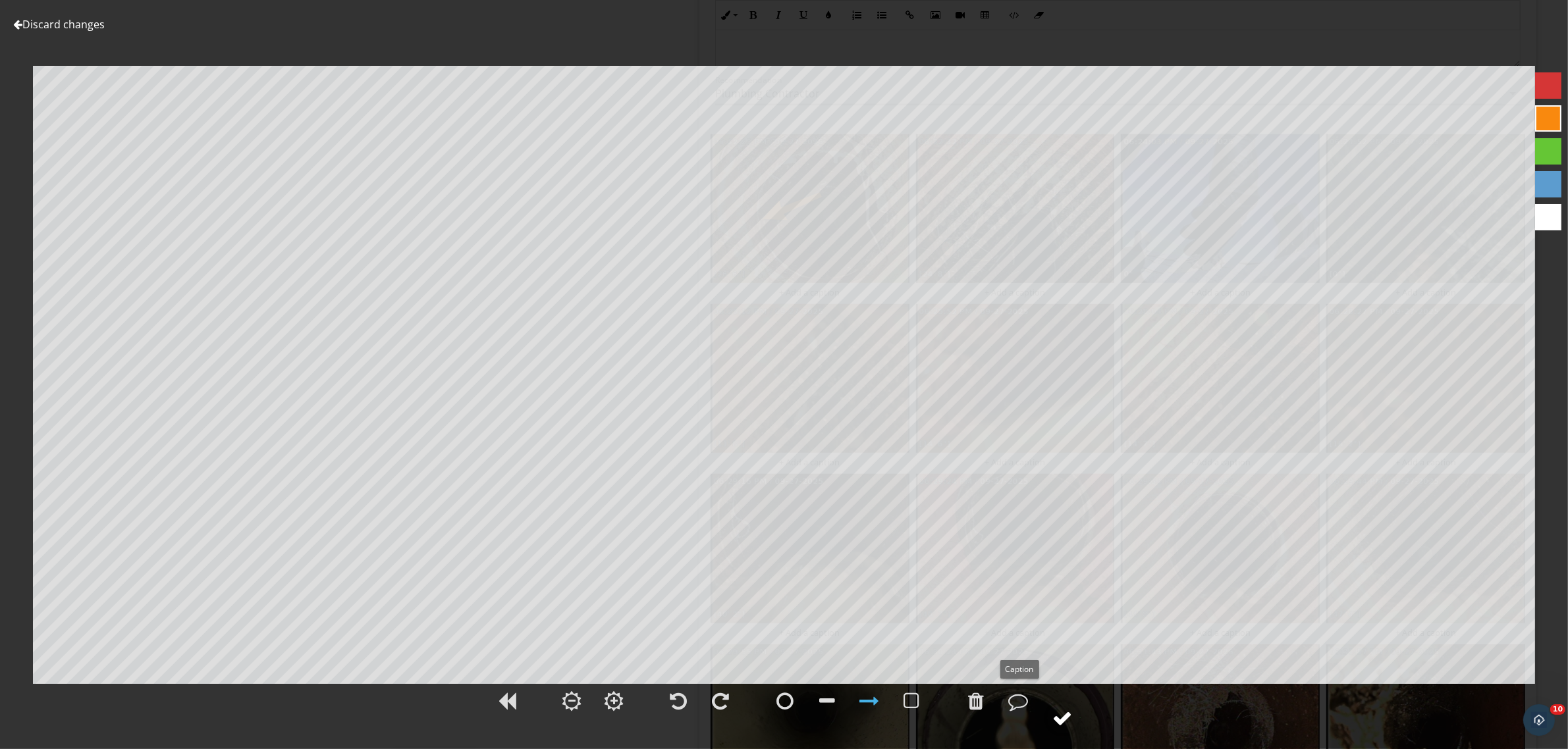
click at [1064, 719] on div at bounding box center [1063, 717] width 19 height 19
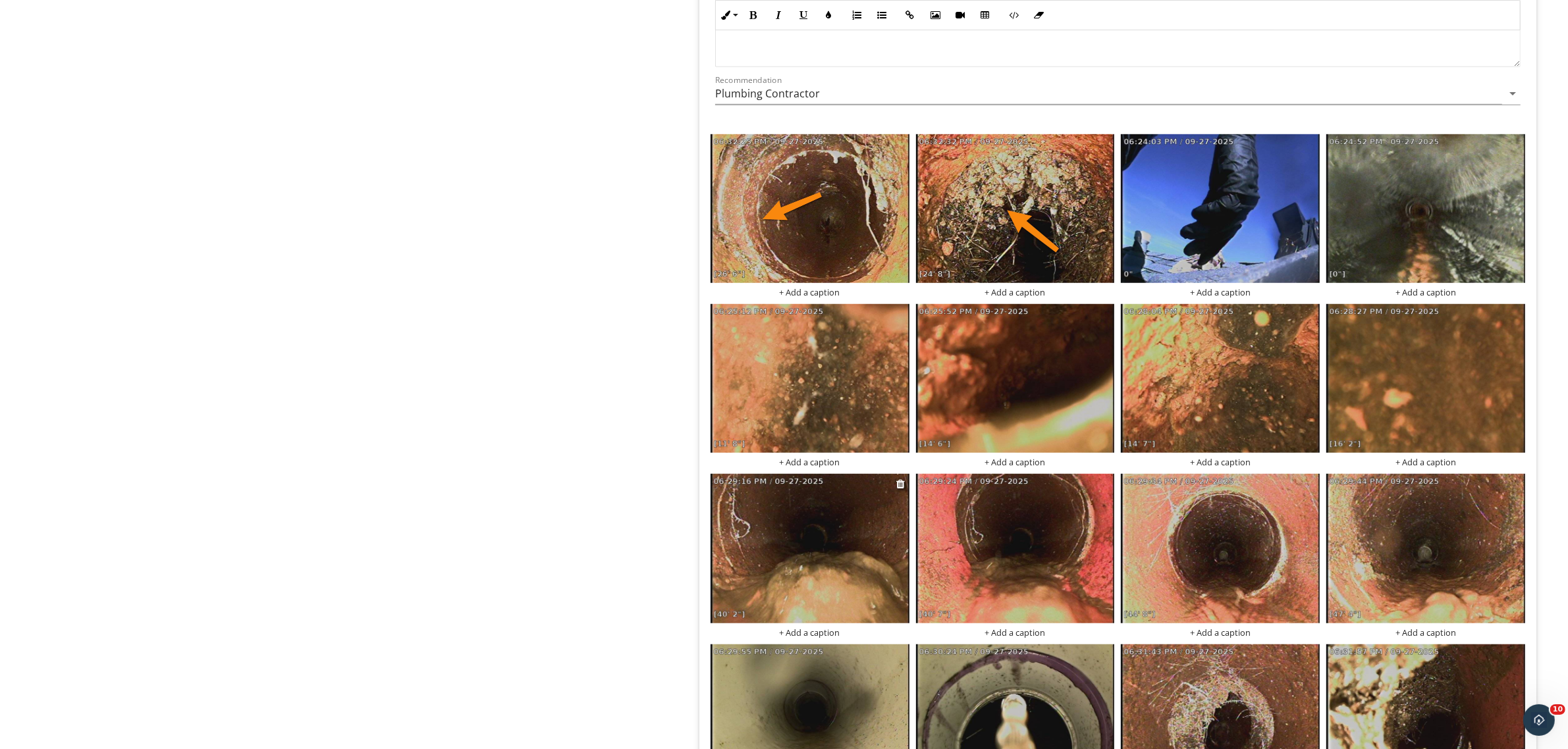
click at [854, 535] on img at bounding box center [810, 549] width 199 height 149
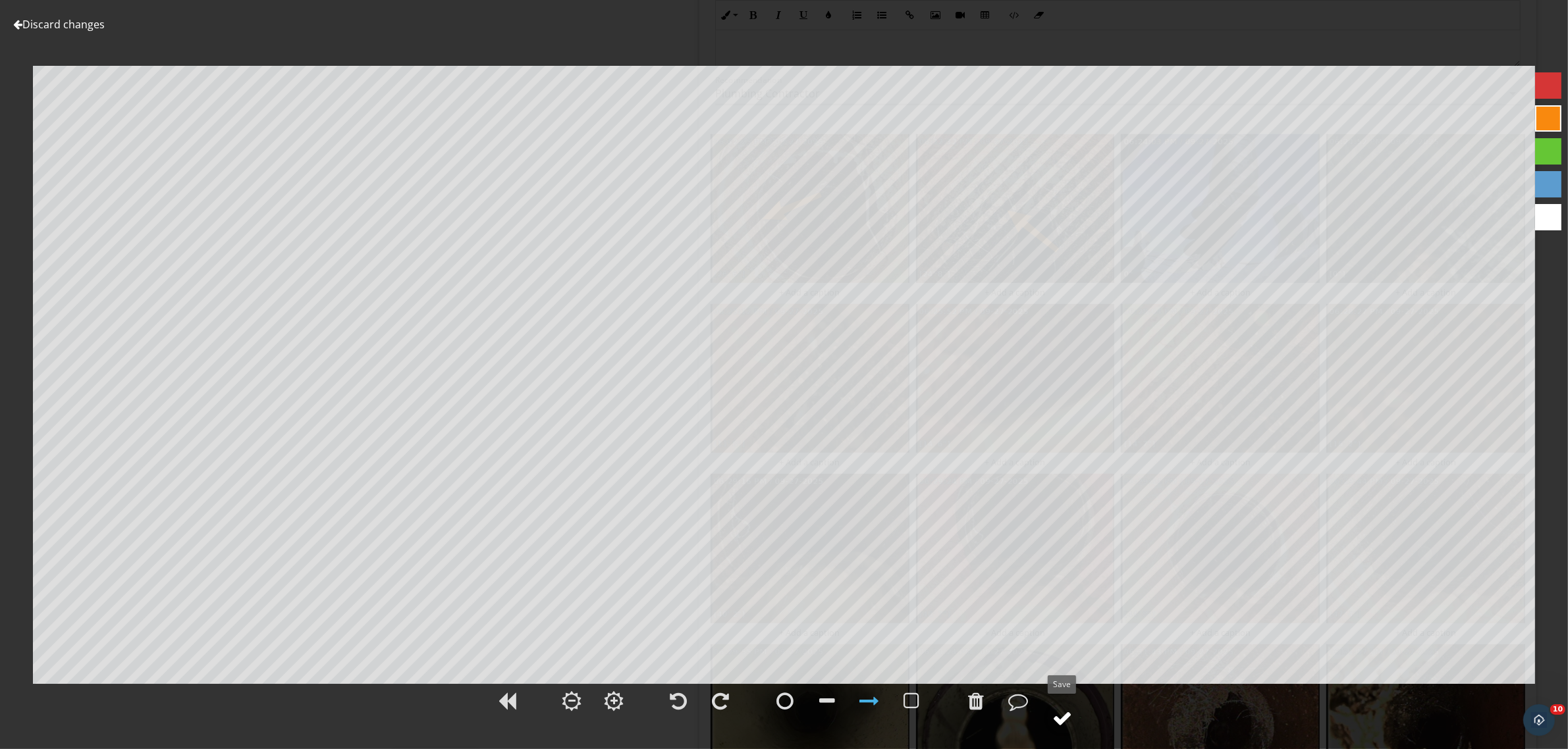
click at [1064, 719] on div at bounding box center [1063, 717] width 19 height 19
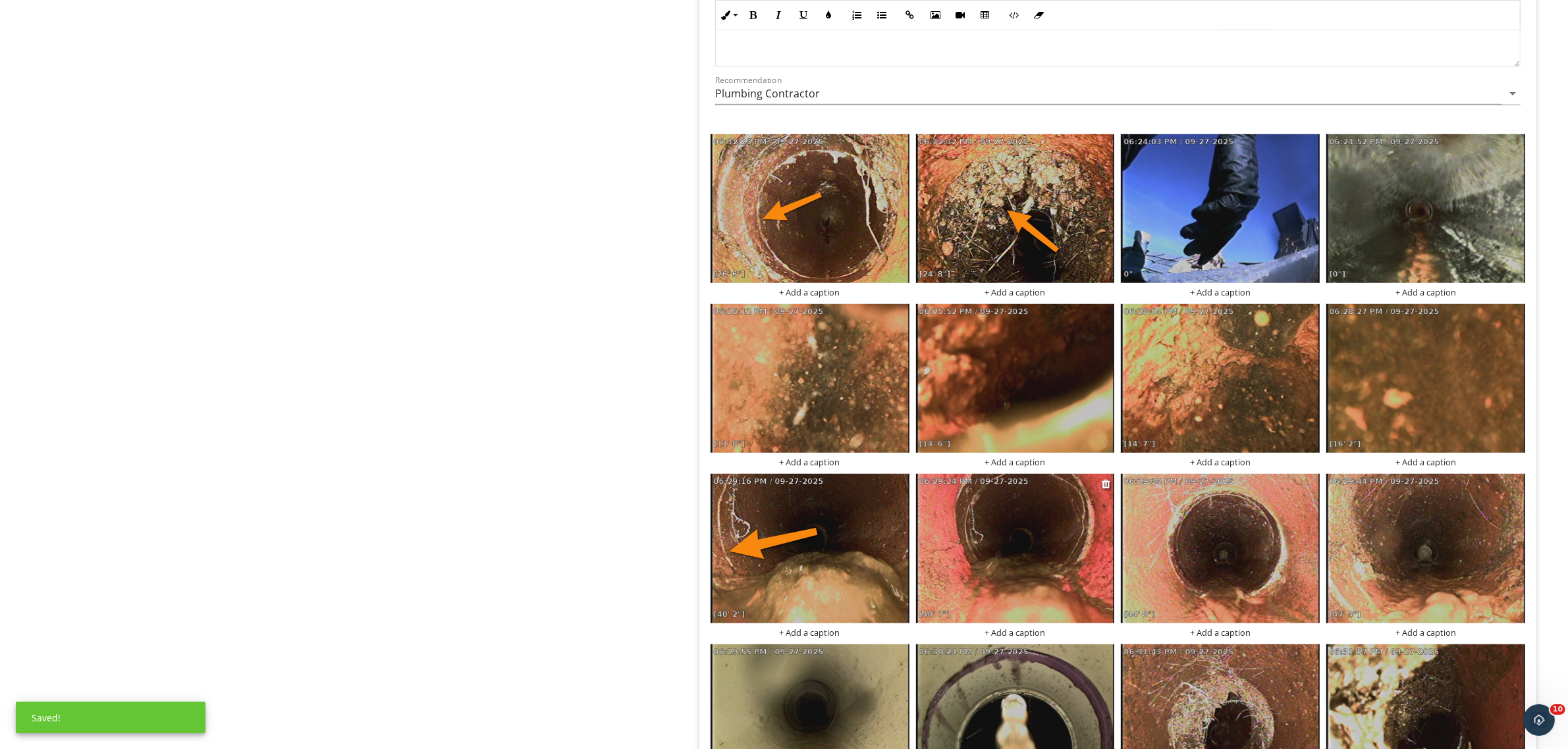
click at [1043, 560] on img at bounding box center [1015, 549] width 199 height 149
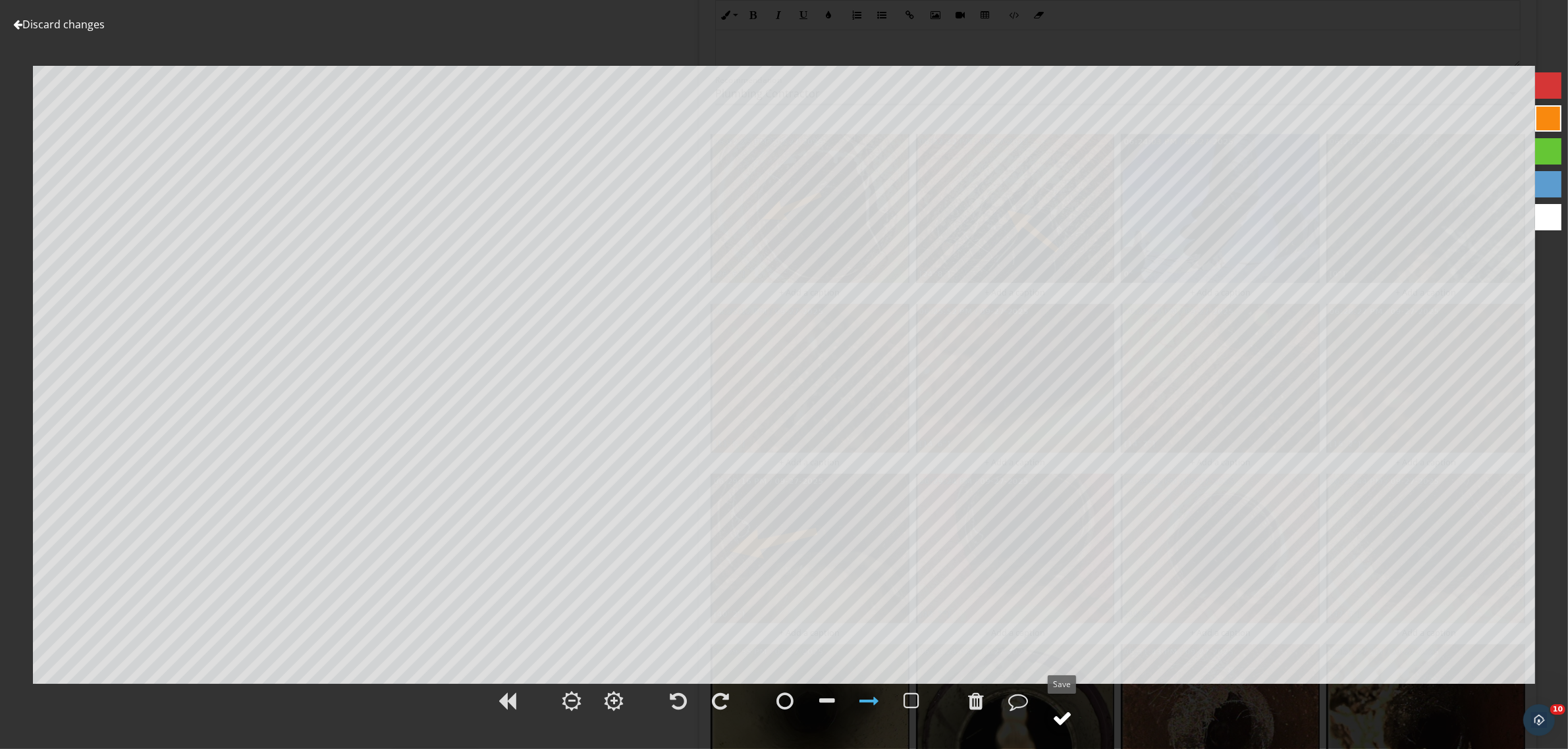
click at [1058, 716] on div at bounding box center [1063, 717] width 19 height 19
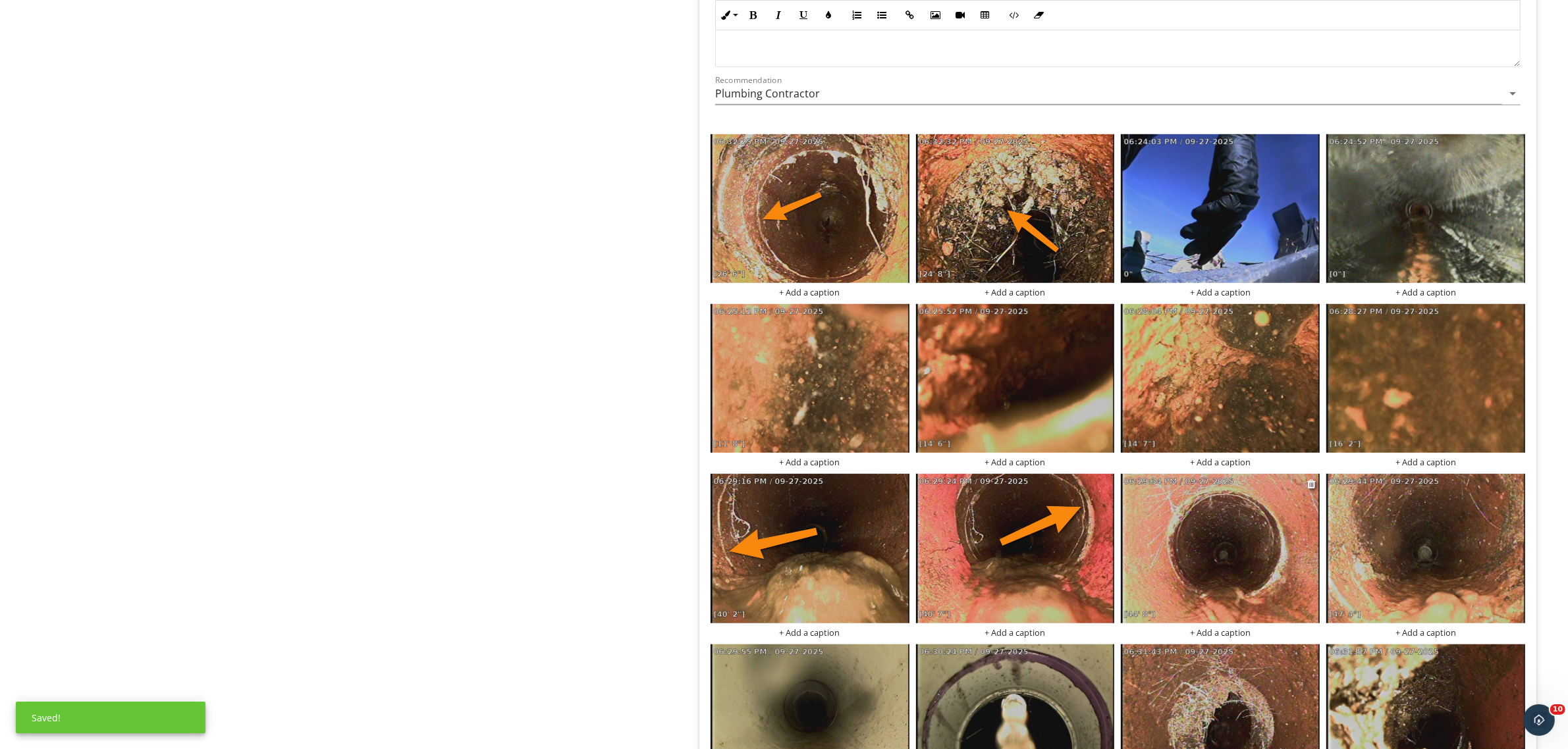
click at [1220, 549] on img at bounding box center [1220, 549] width 199 height 149
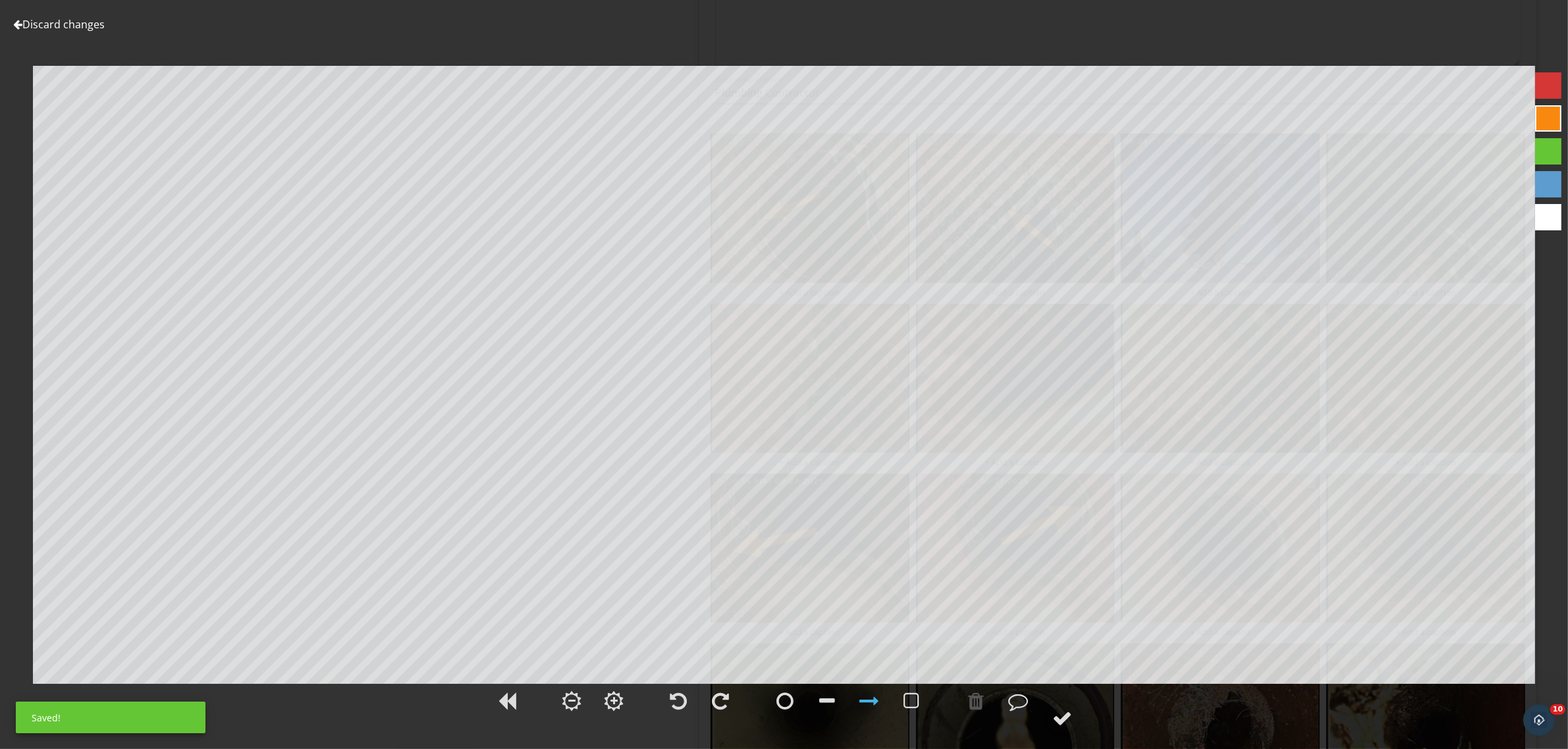
scroll to position [1366, 0]
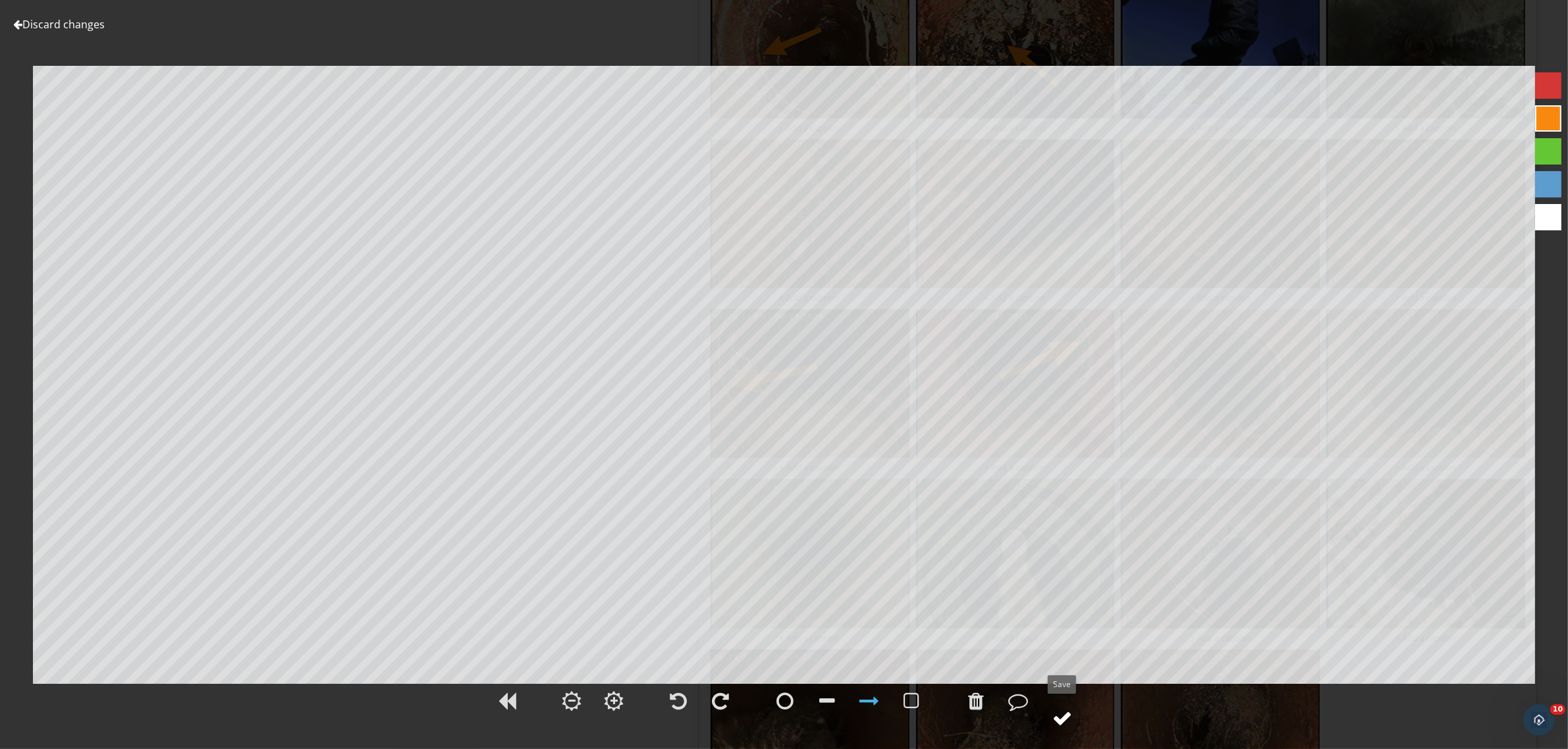
click at [1058, 709] on div at bounding box center [1063, 717] width 19 height 19
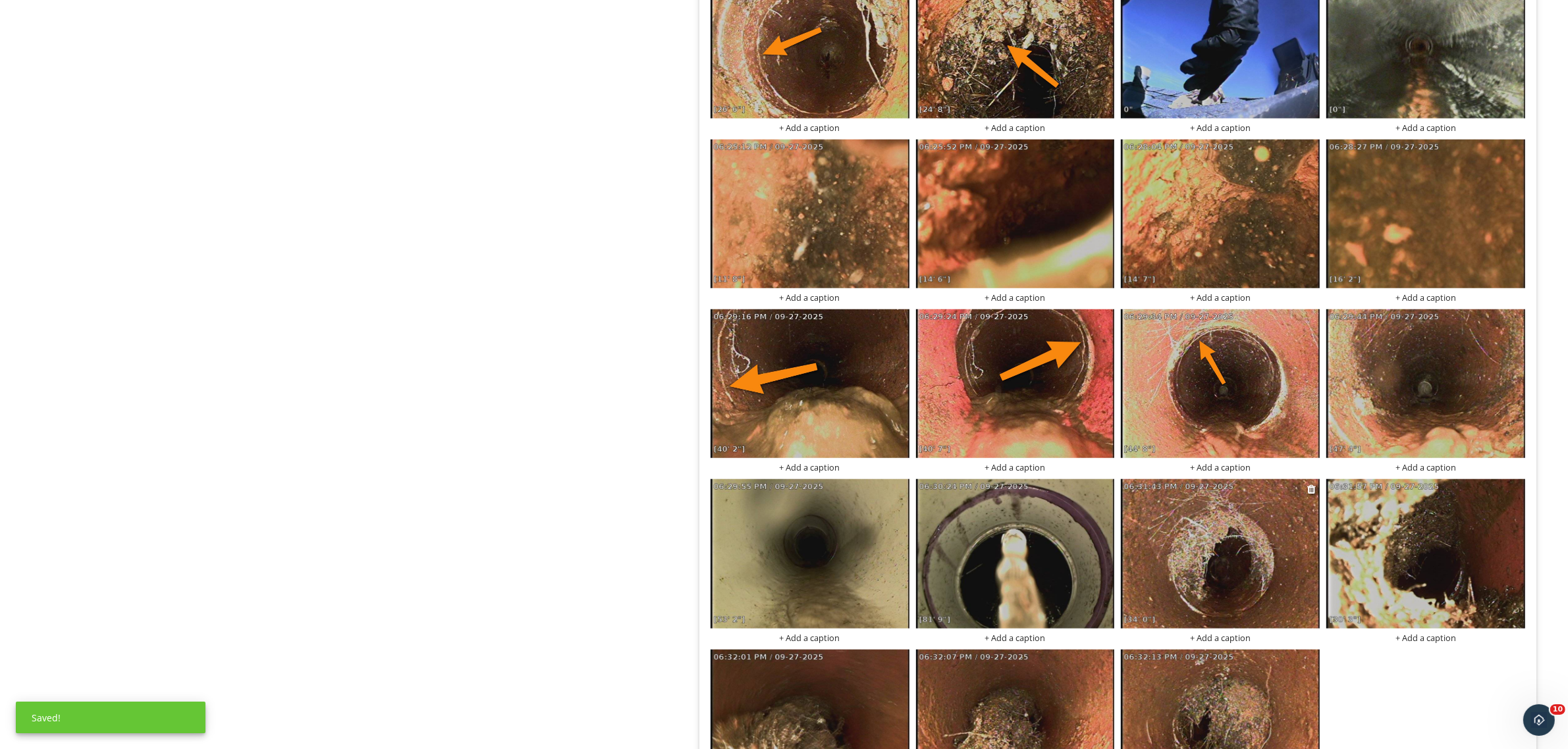
click at [1191, 558] on img at bounding box center [1220, 553] width 199 height 149
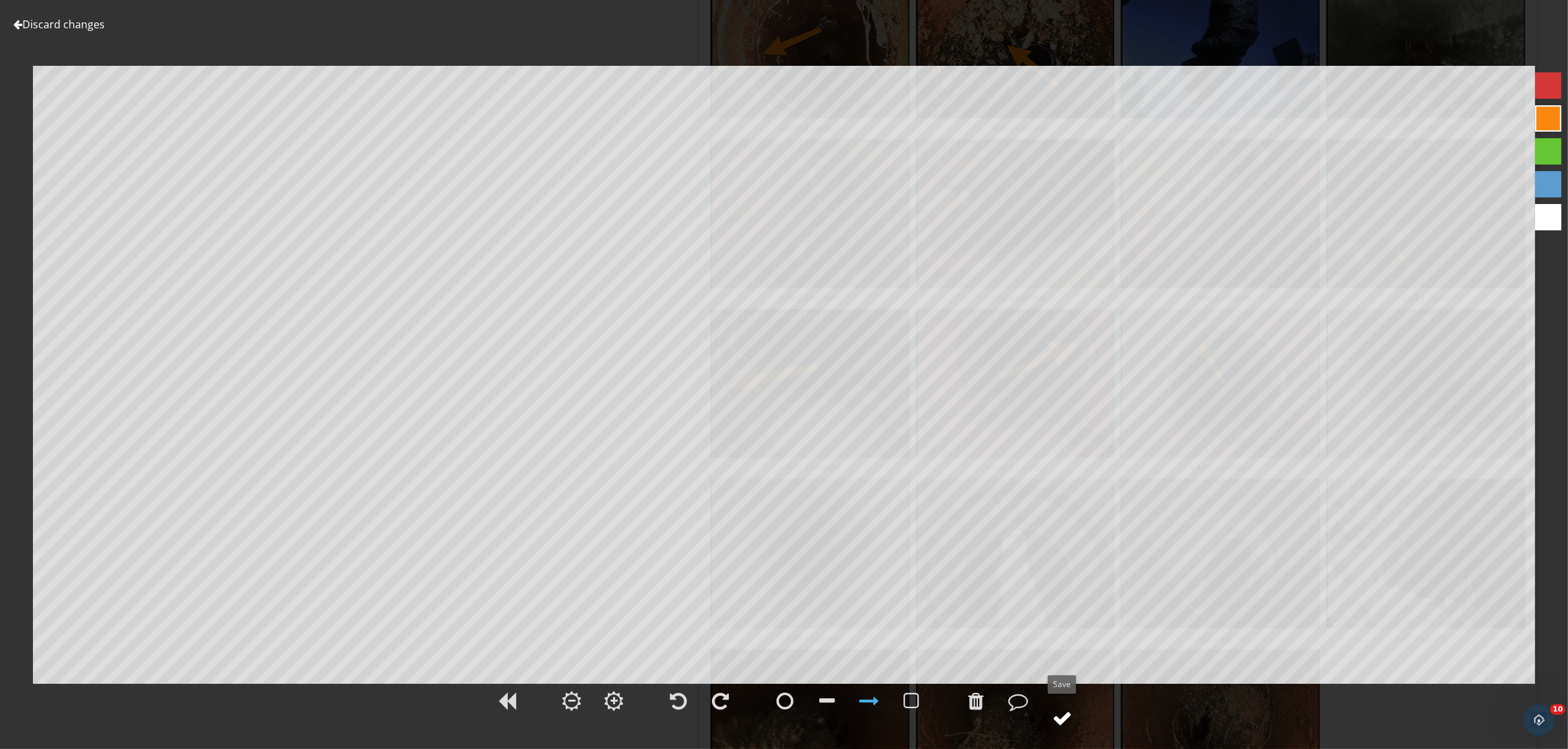
click at [1067, 721] on div at bounding box center [1063, 717] width 19 height 19
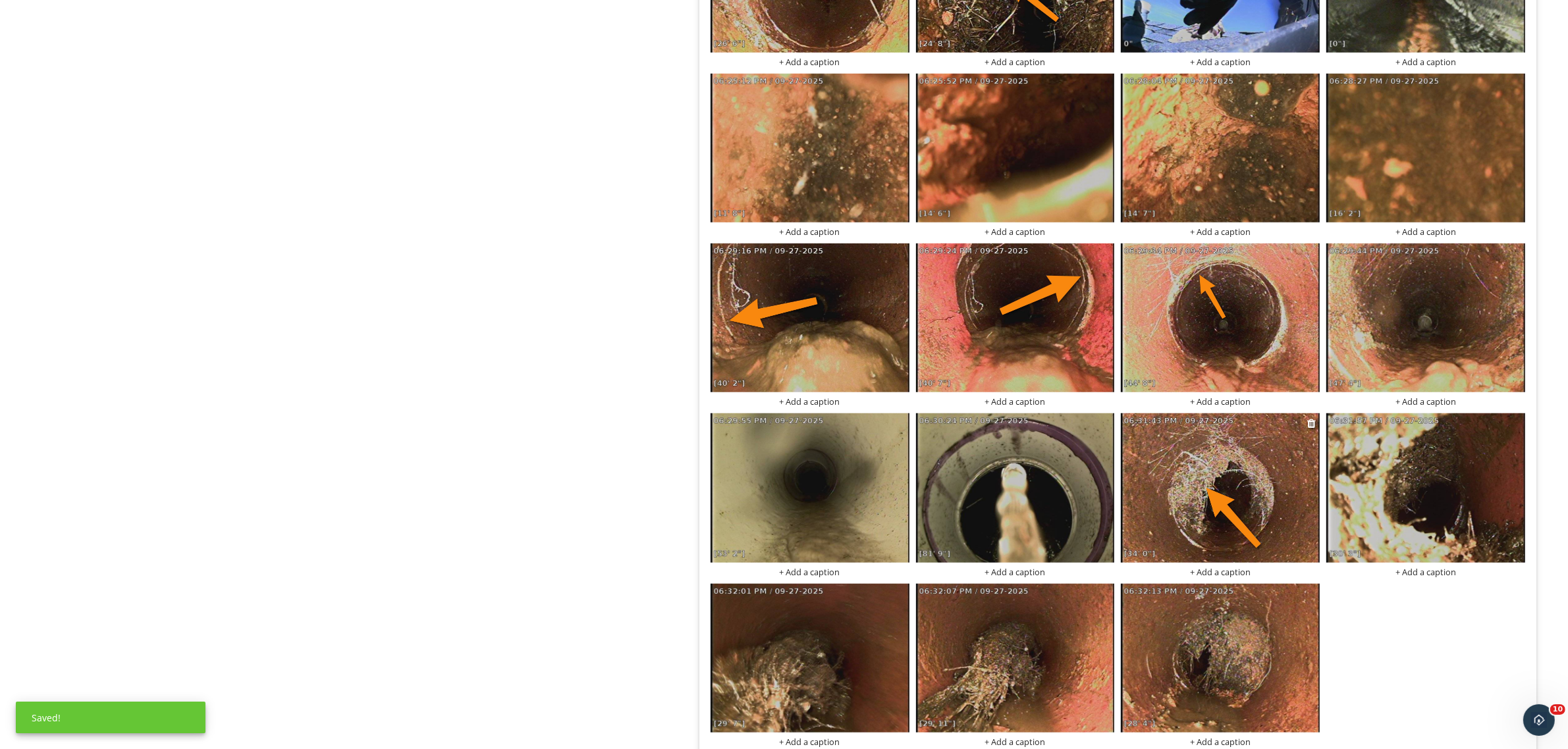
scroll to position [1560, 0]
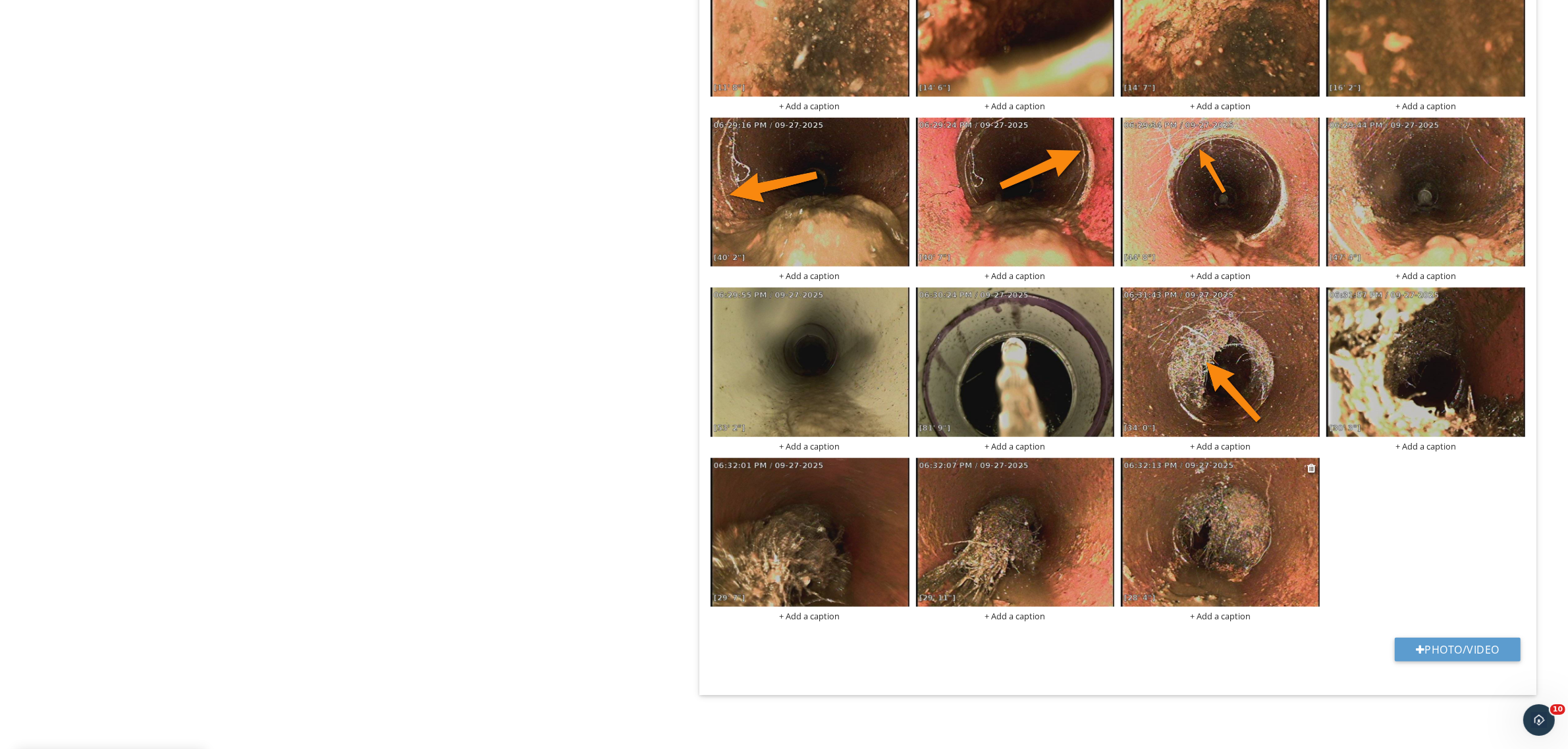
click at [1153, 540] on img at bounding box center [1220, 532] width 199 height 149
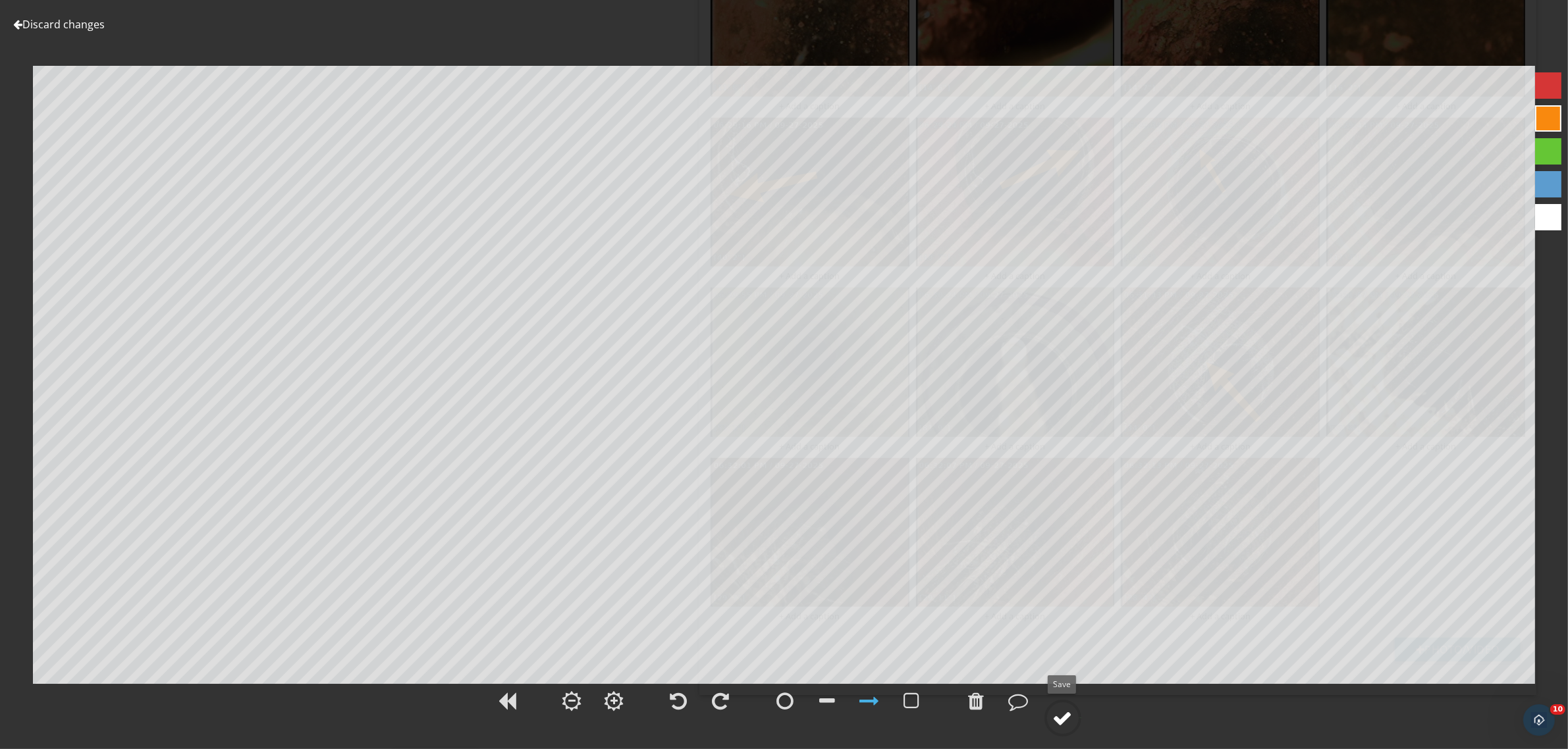
click at [1059, 722] on div at bounding box center [1063, 717] width 19 height 19
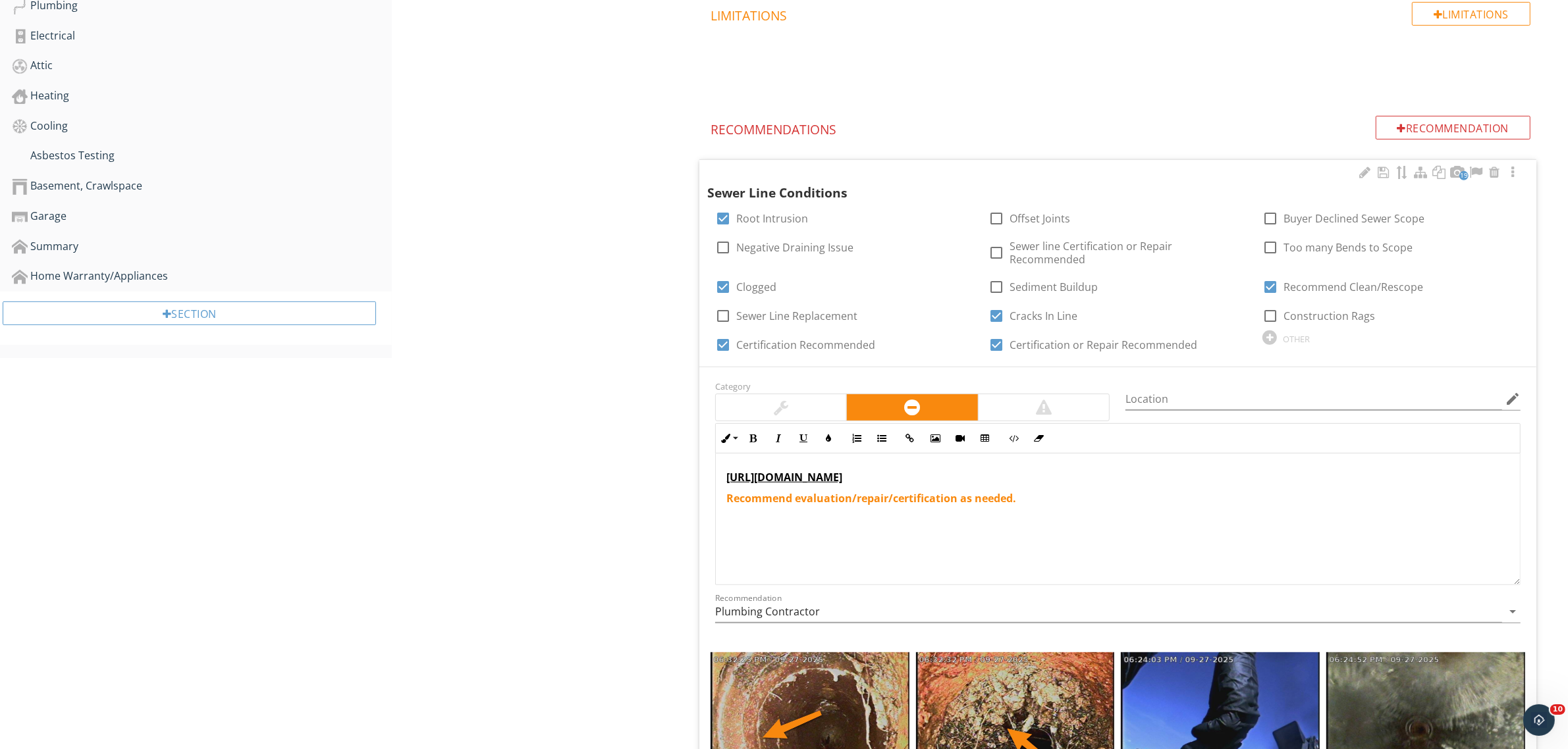
scroll to position [683, 0]
click at [723, 344] on div at bounding box center [723, 346] width 23 height 23
checkbox input "false"
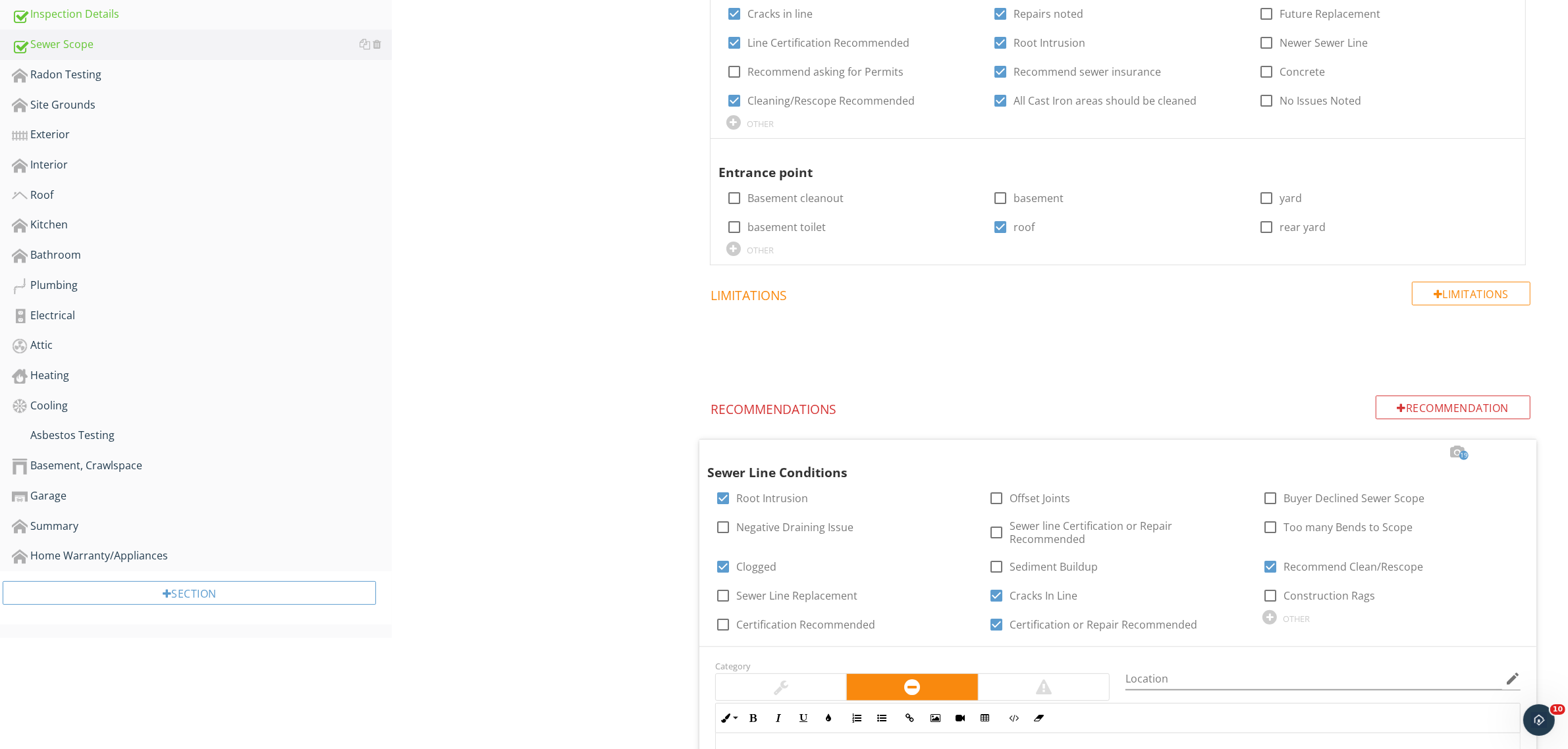
scroll to position [574, 0]
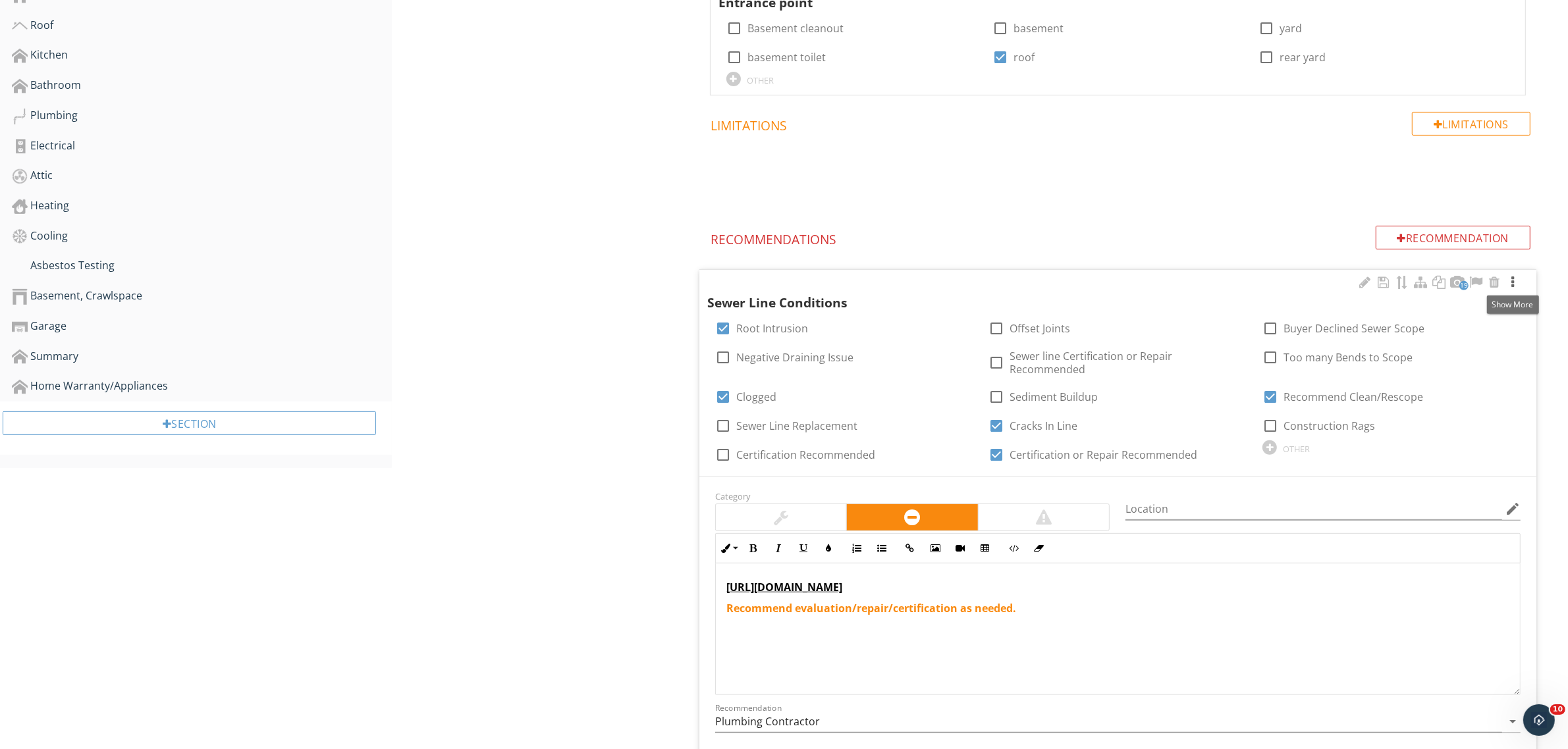
click at [1516, 280] on div at bounding box center [1512, 282] width 16 height 13
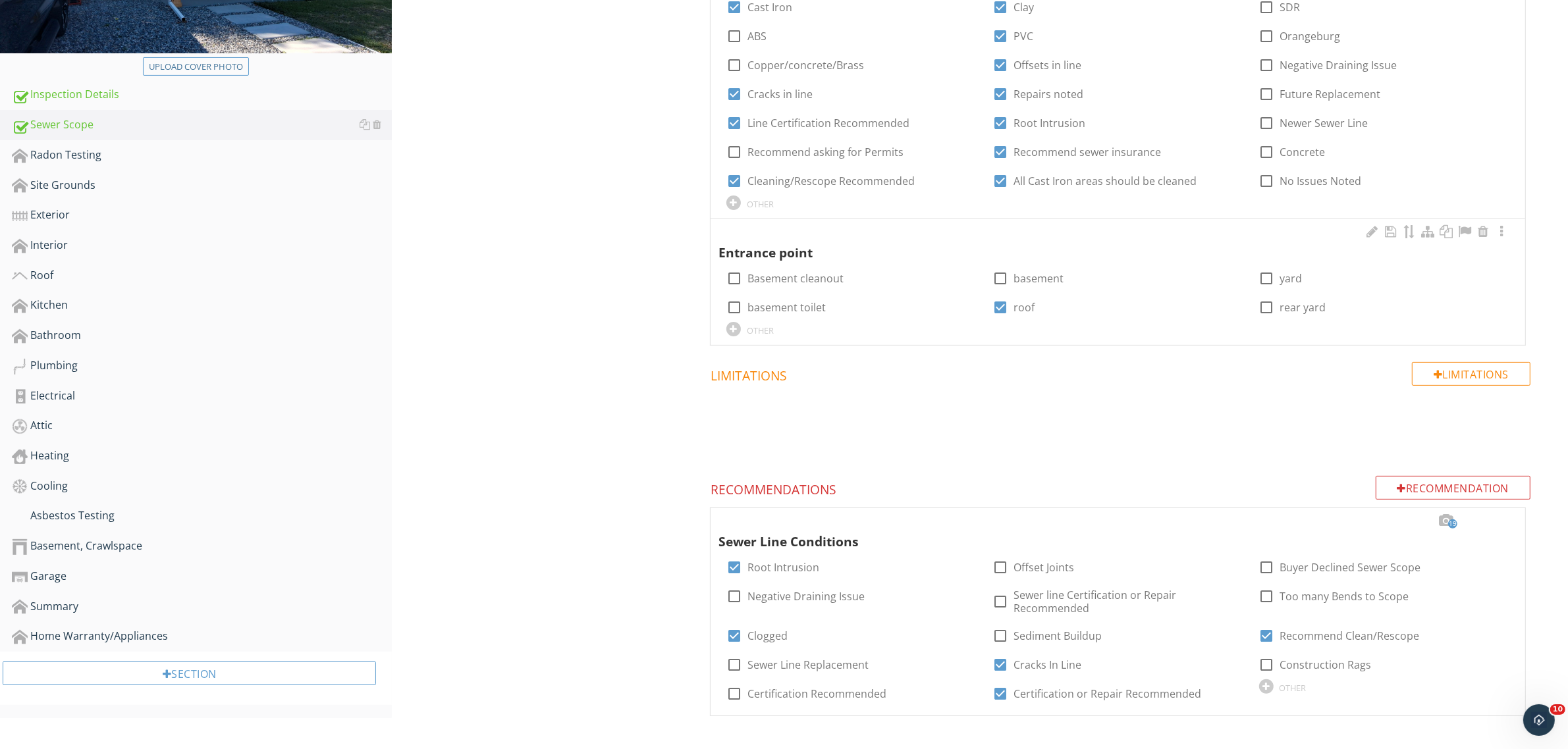
scroll to position [324, 0]
click at [1501, 519] on div at bounding box center [1501, 520] width 16 height 13
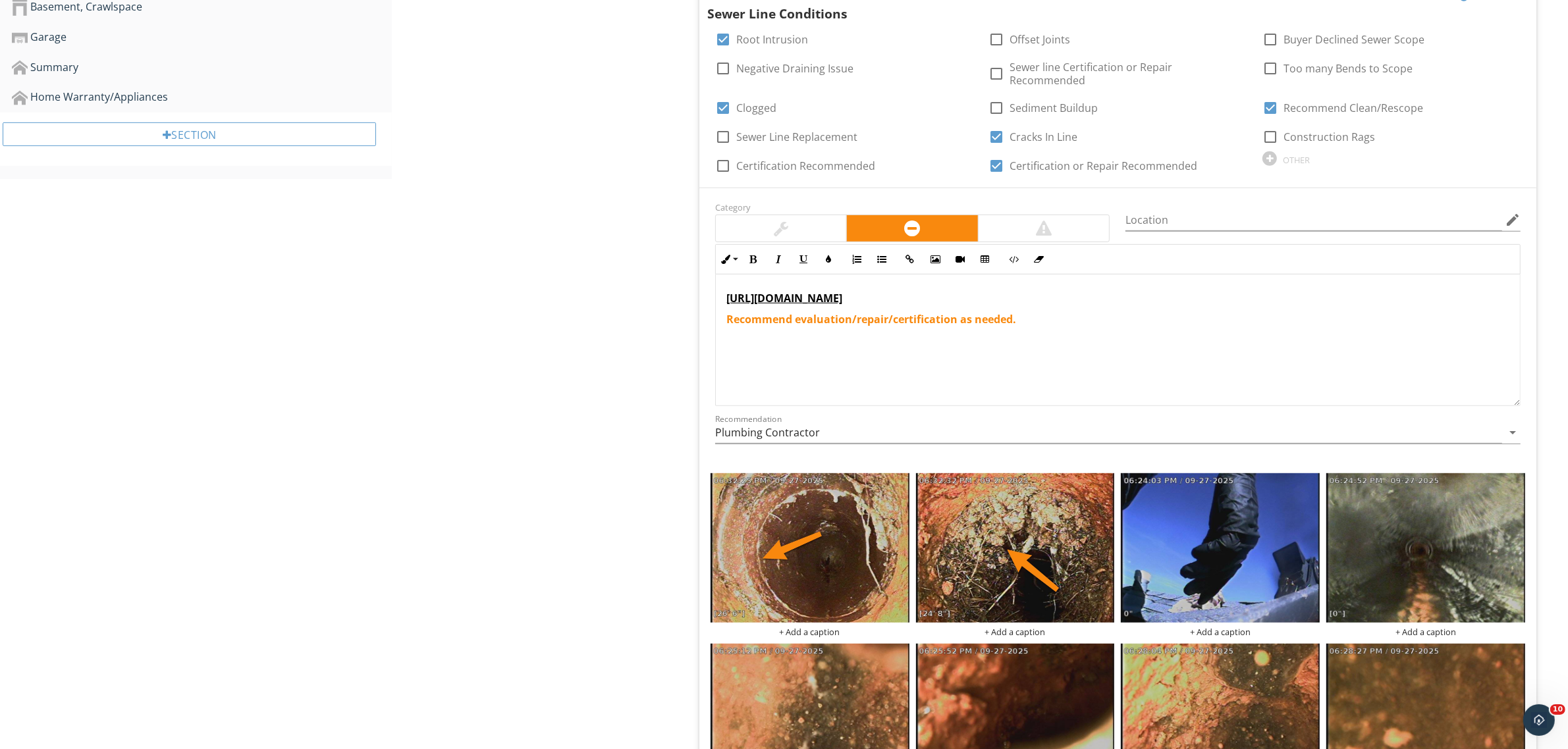
scroll to position [927, 0]
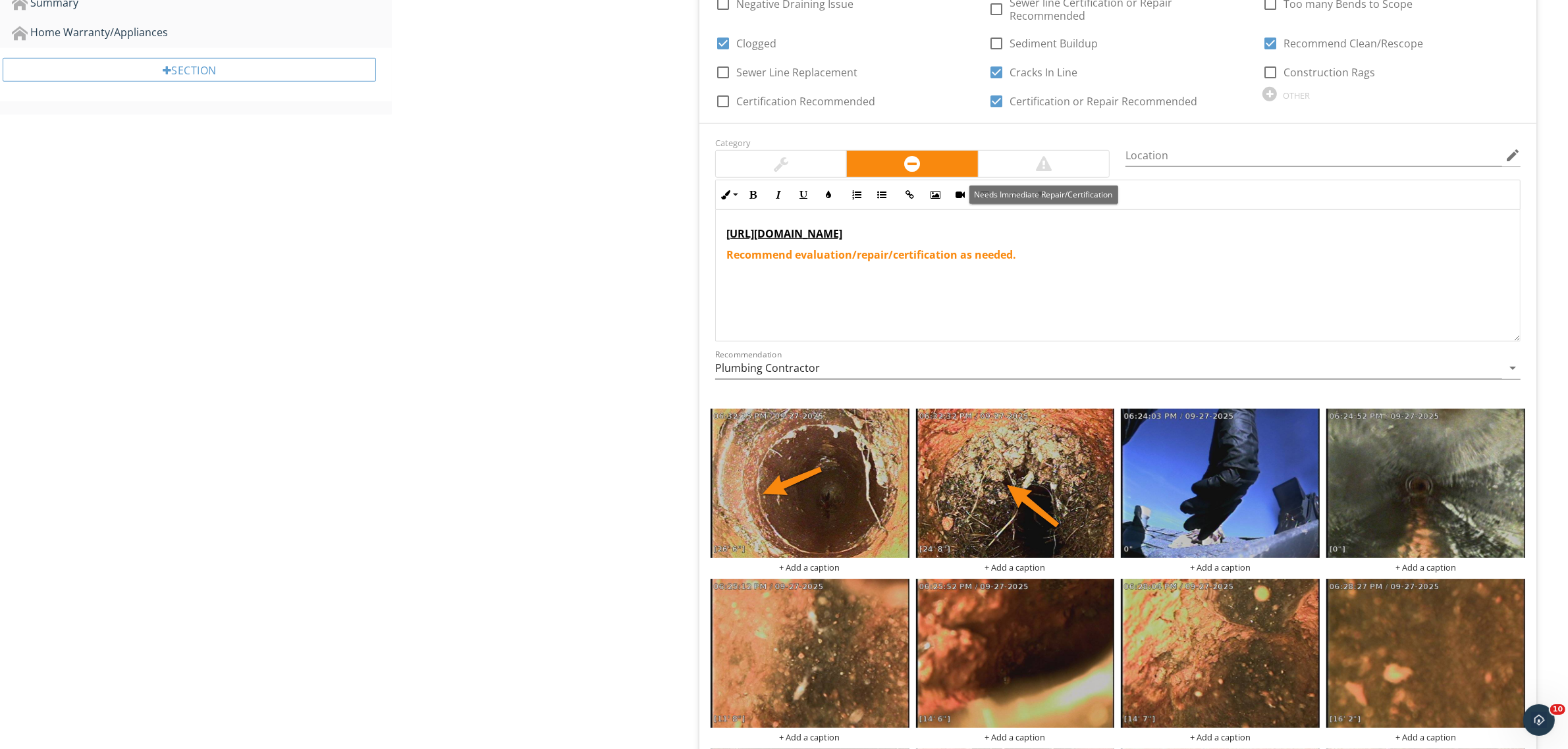
click at [1031, 162] on div at bounding box center [1043, 164] width 131 height 27
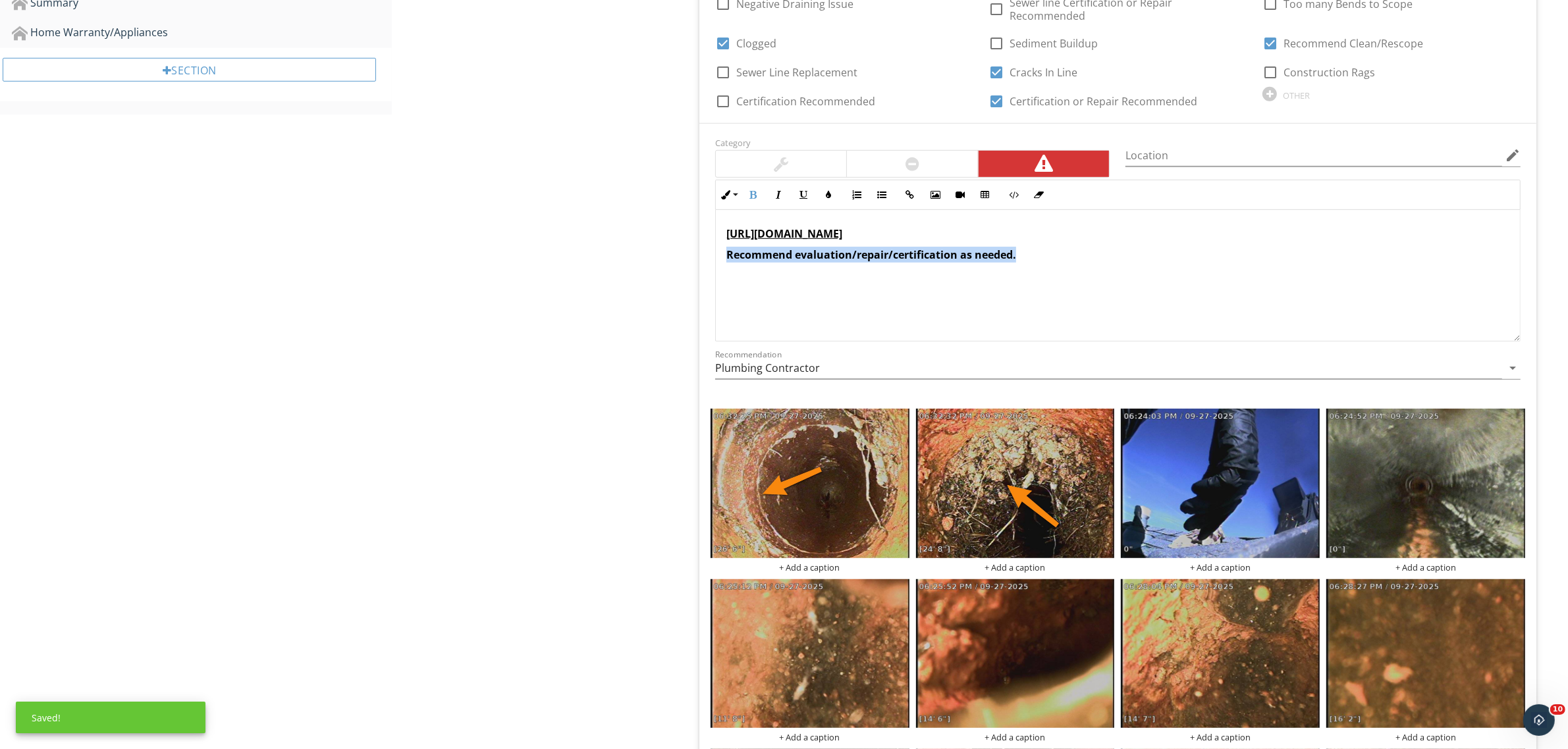
drag, startPoint x: 1008, startPoint y: 255, endPoint x: 716, endPoint y: 258, distance: 292.0
click at [694, 268] on span "19 Sewer Line Conditions check_box Root Intrusion check_box_outline_blank Offse…" at bounding box center [1120, 621] width 853 height 1411
click at [828, 196] on icon "button" at bounding box center [828, 194] width 9 height 9
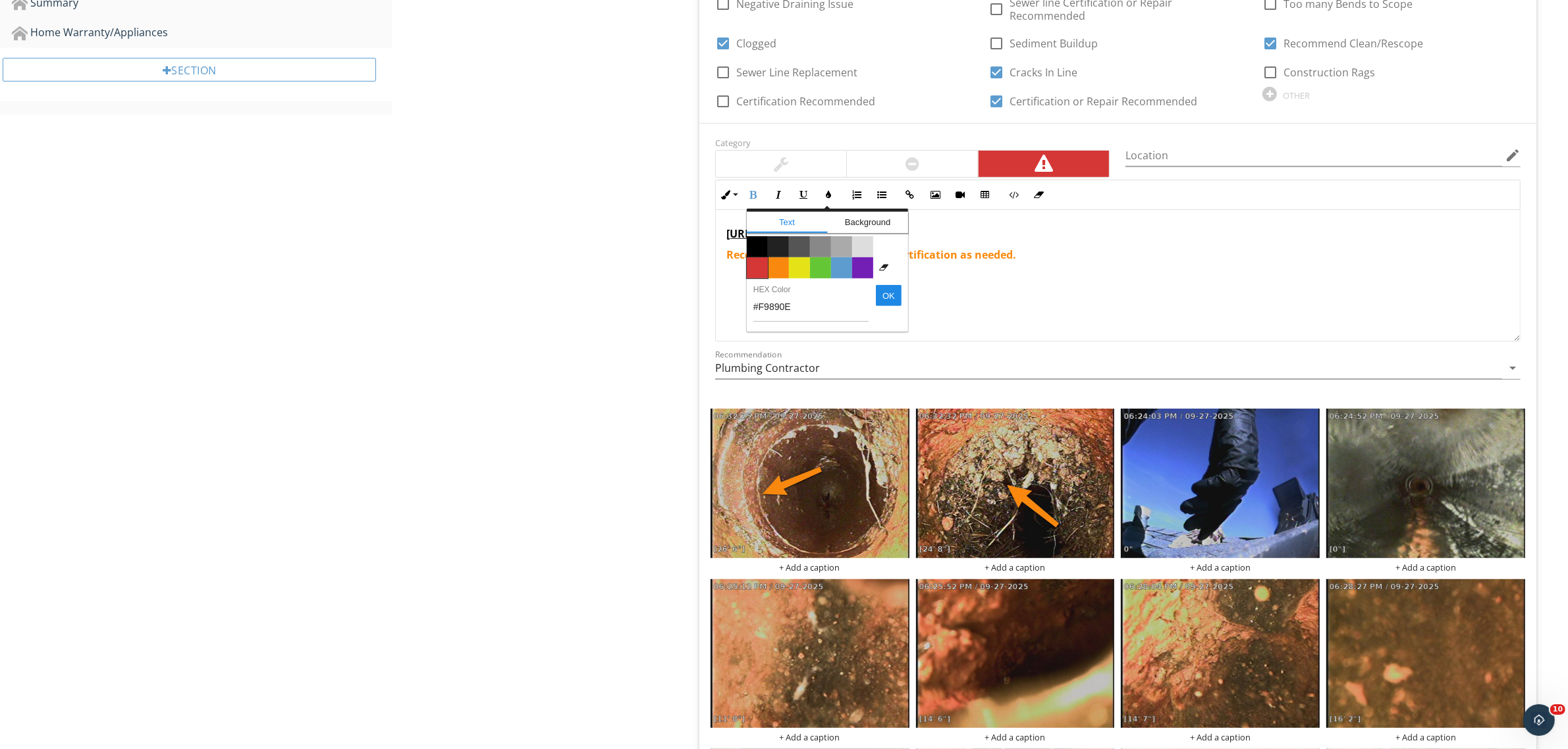
click at [755, 265] on span "Color #d53636" at bounding box center [757, 268] width 21 height 21
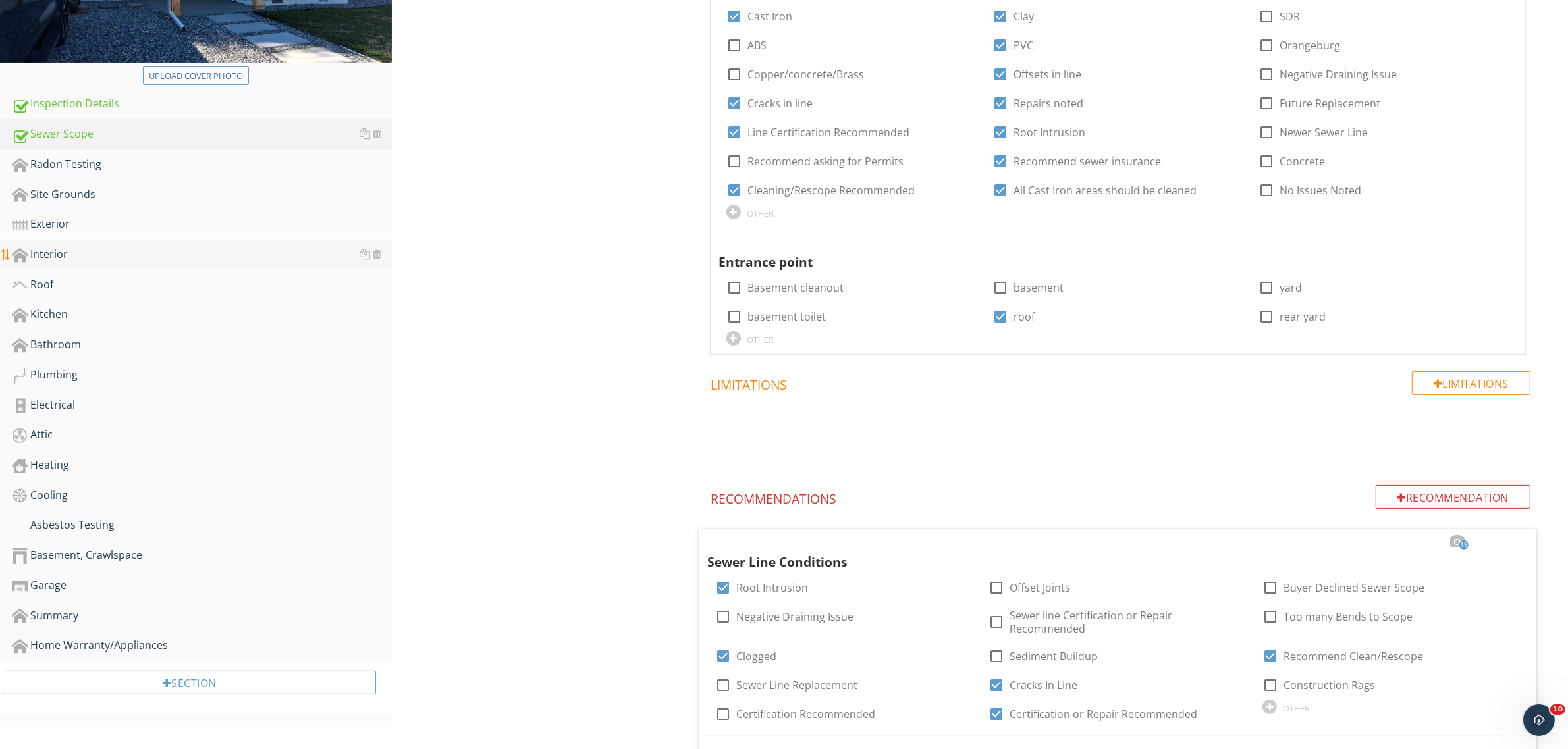
scroll to position [215, 0]
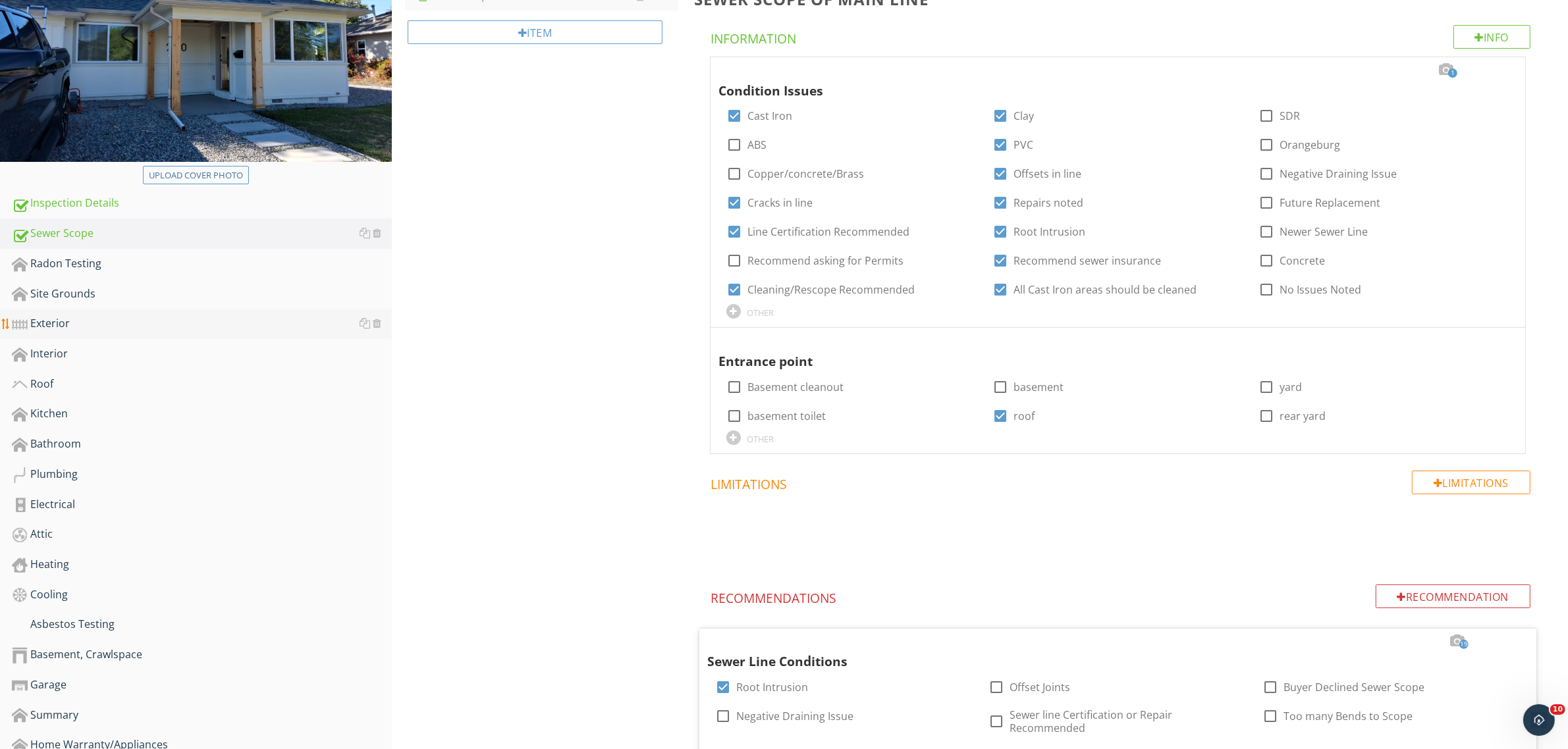
click at [48, 321] on div "Exterior" at bounding box center [202, 323] width 380 height 17
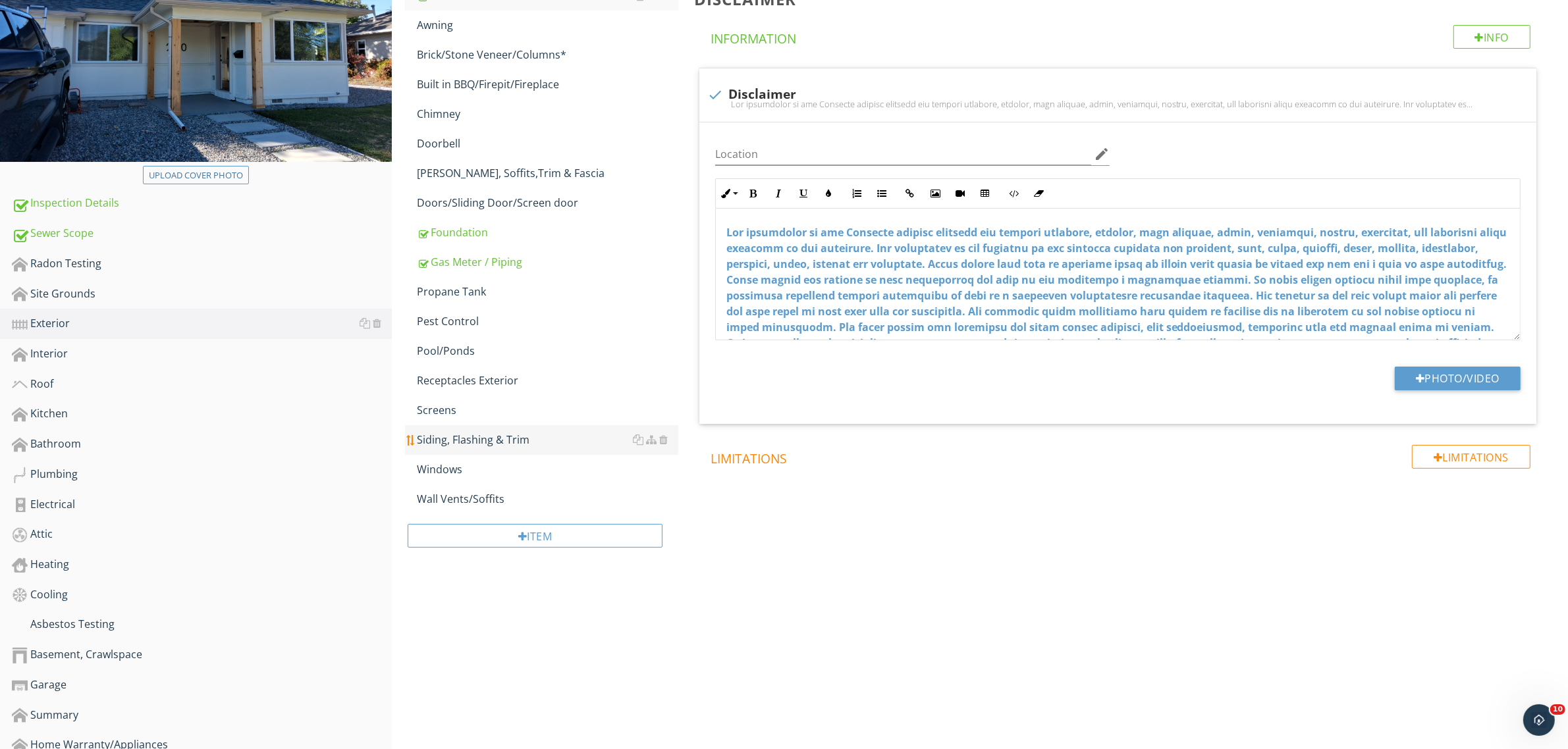
click at [481, 441] on div "Siding, Flashing & Trim" at bounding box center [547, 440] width 261 height 16
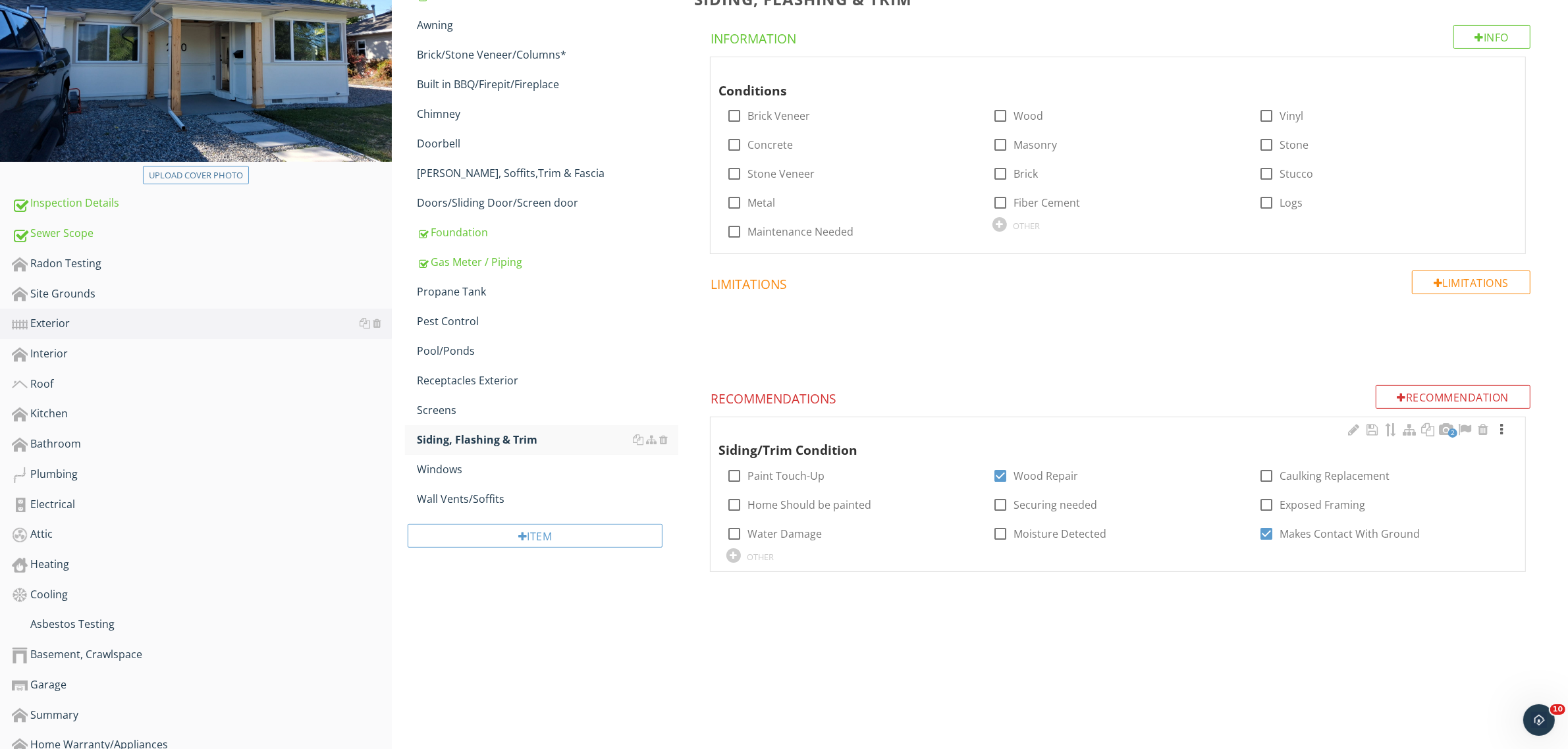
click at [1499, 429] on div at bounding box center [1501, 430] width 16 height 13
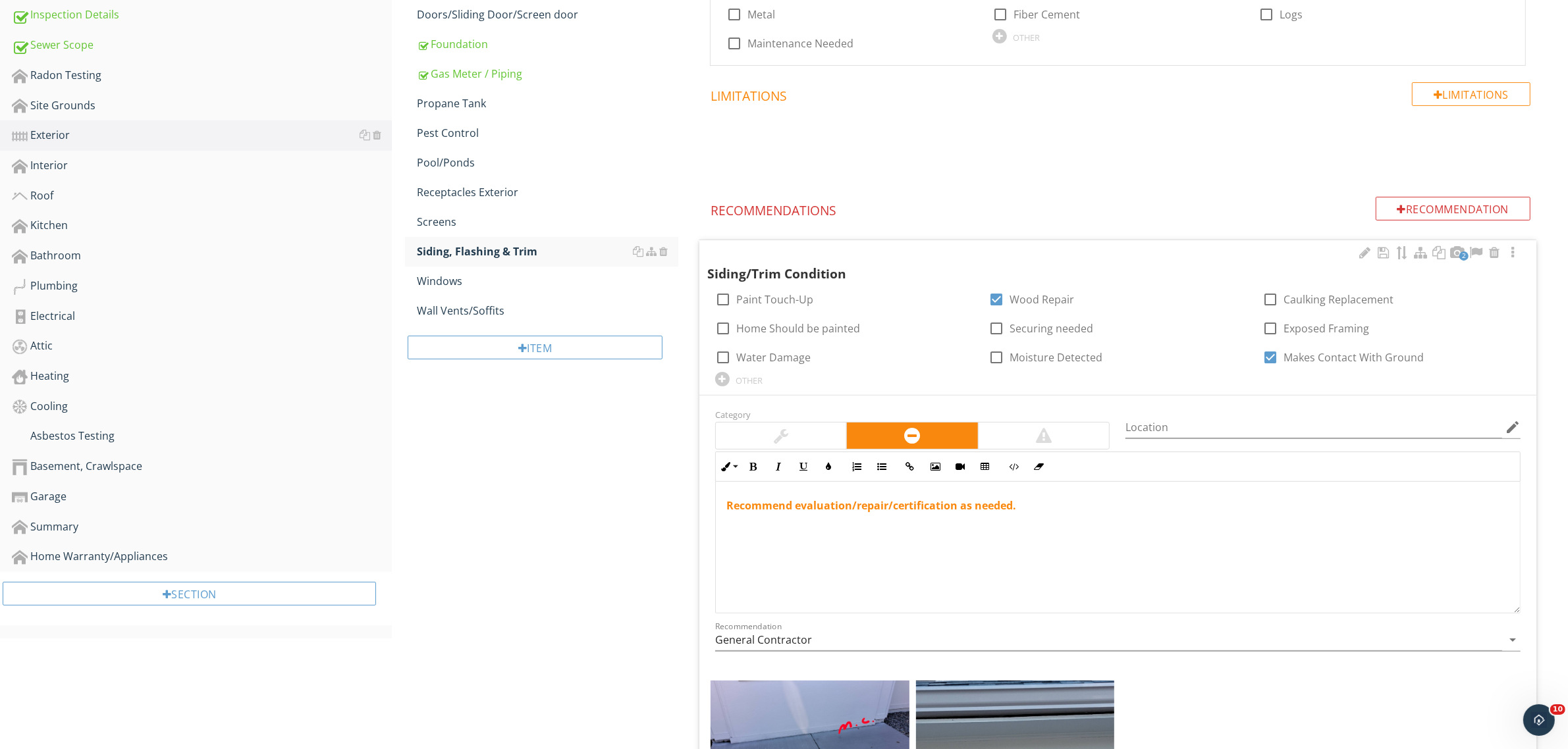
scroll to position [598, 0]
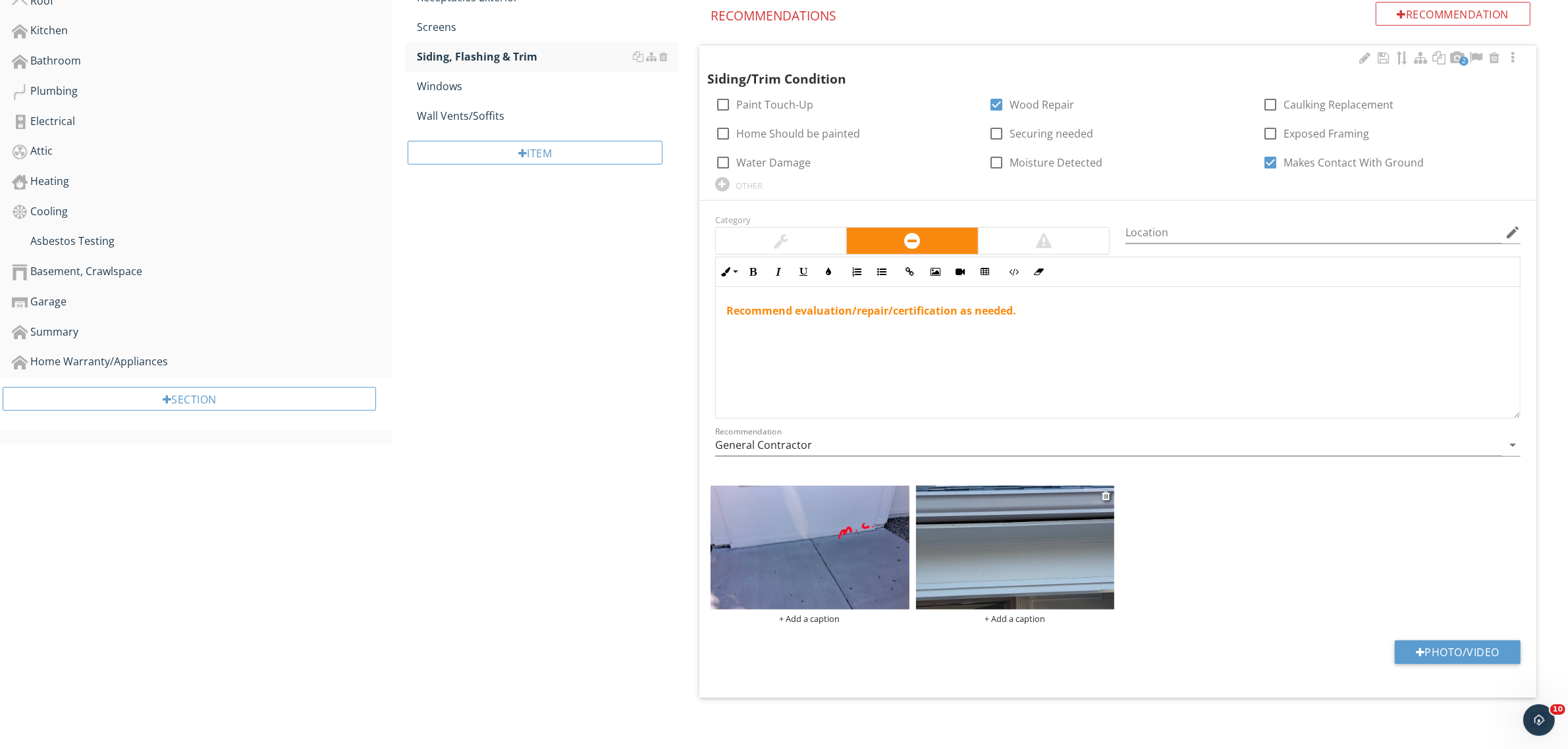
click at [1043, 541] on img at bounding box center [1015, 548] width 199 height 124
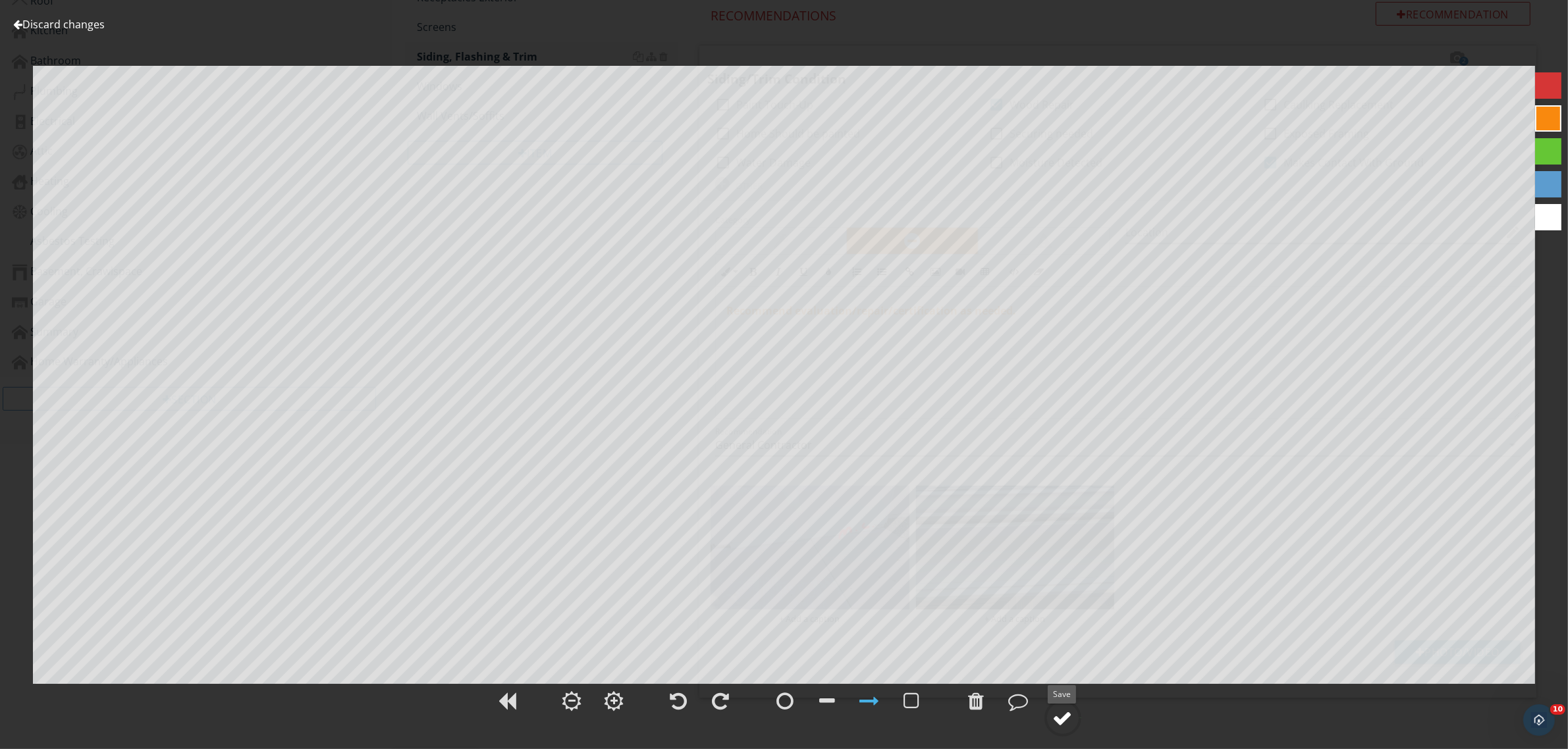
click at [1062, 714] on div at bounding box center [1063, 717] width 19 height 19
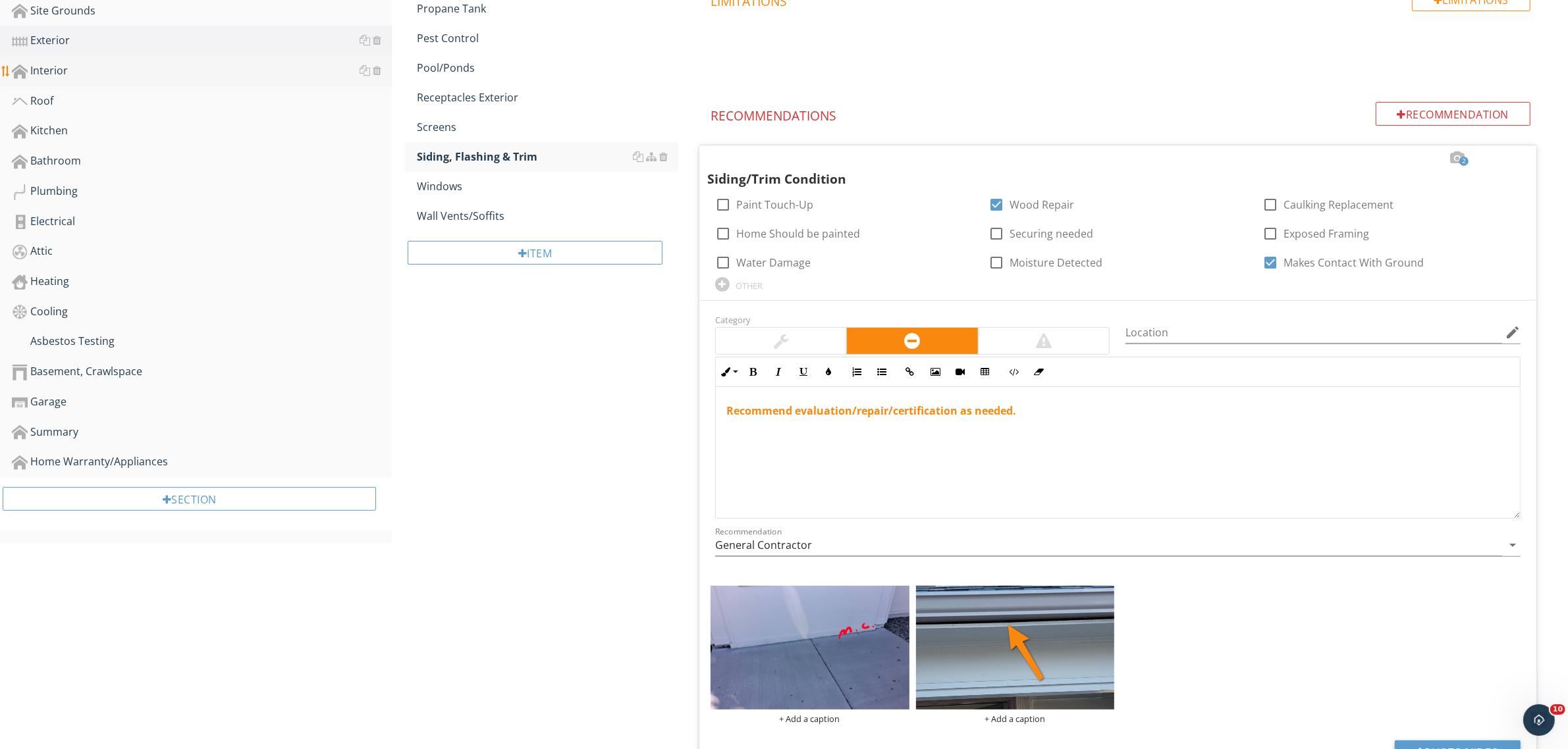
scroll to position [324, 0]
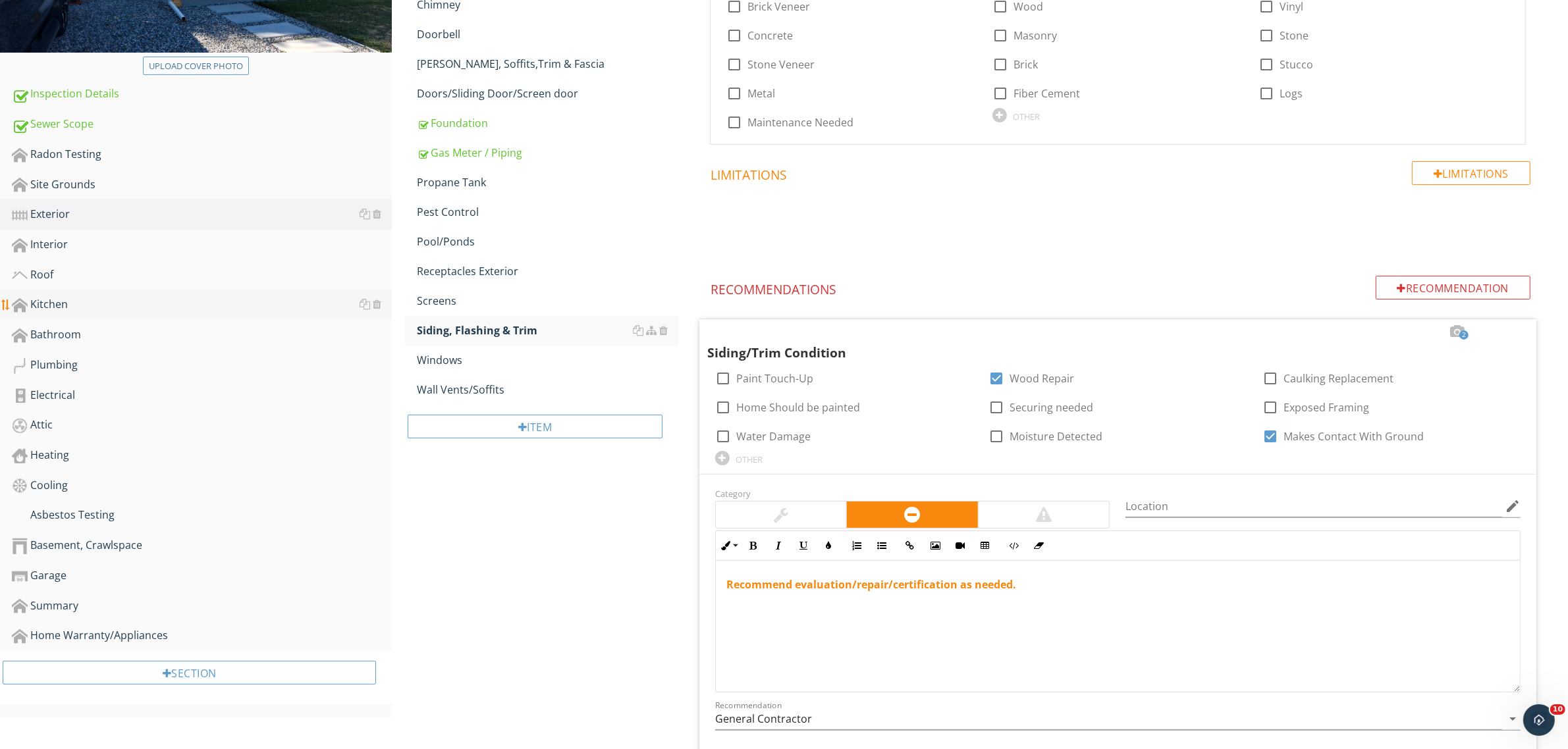
click at [38, 301] on div "Kitchen" at bounding box center [202, 305] width 380 height 17
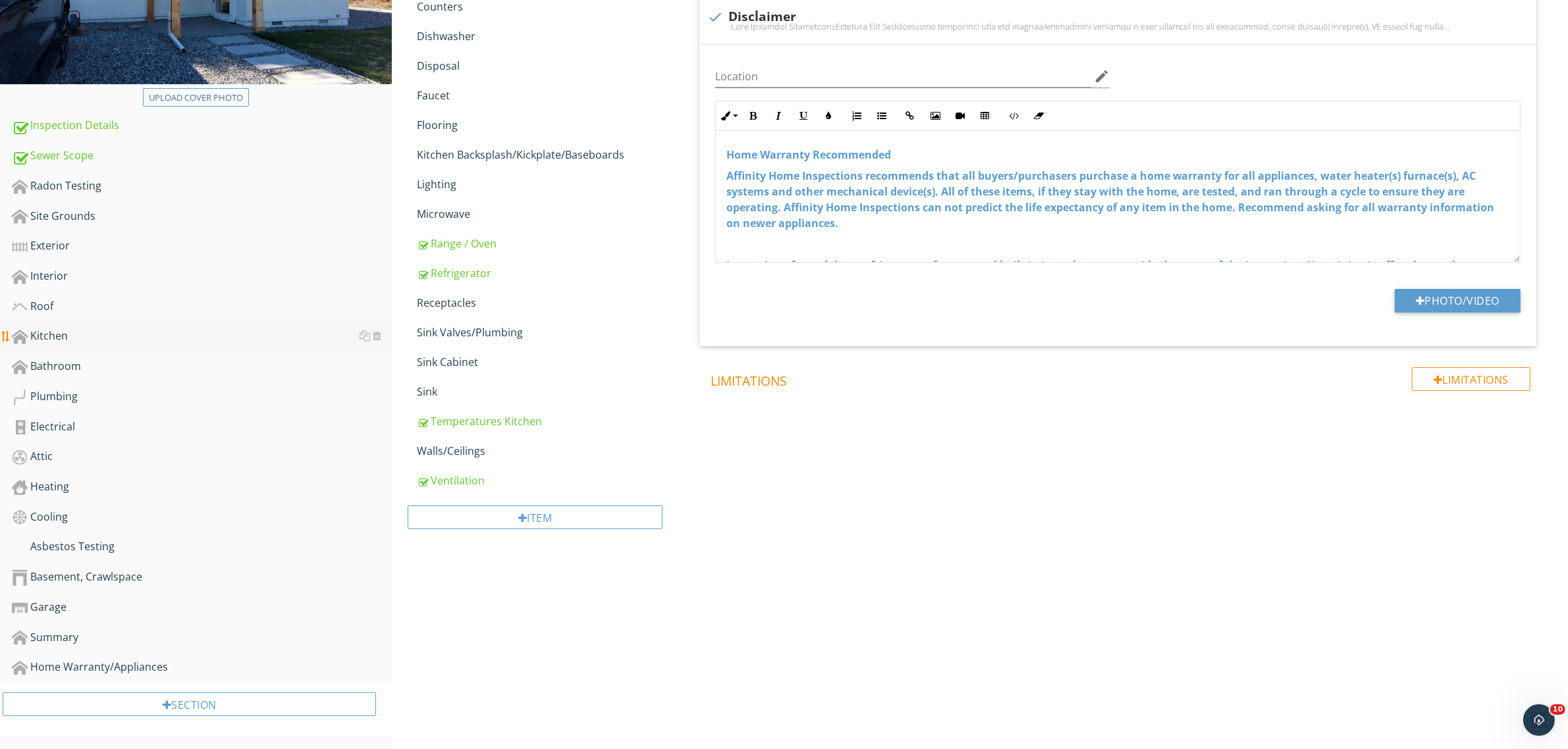
scroll to position [286, 0]
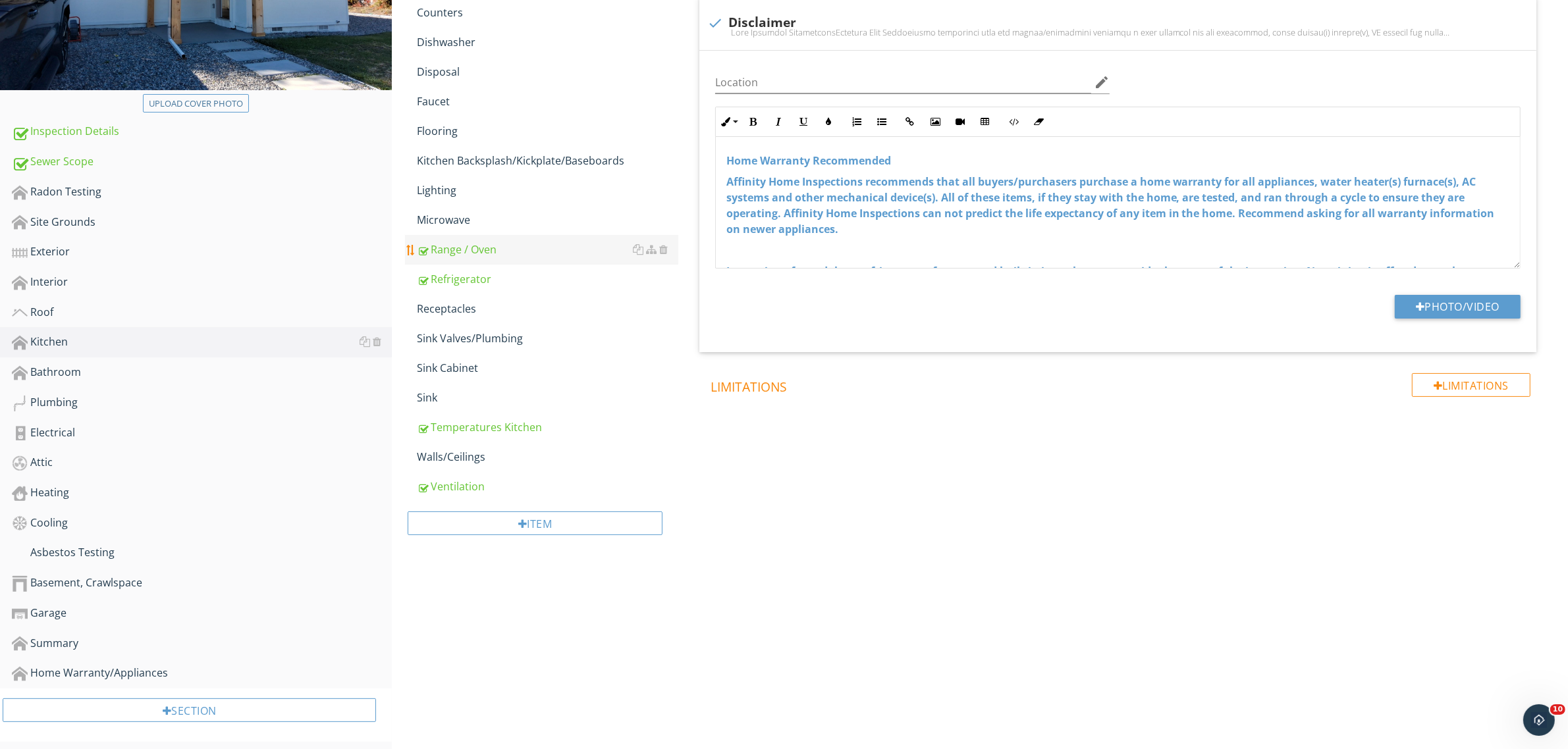
click at [469, 247] on div "Range / Oven" at bounding box center [547, 250] width 261 height 16
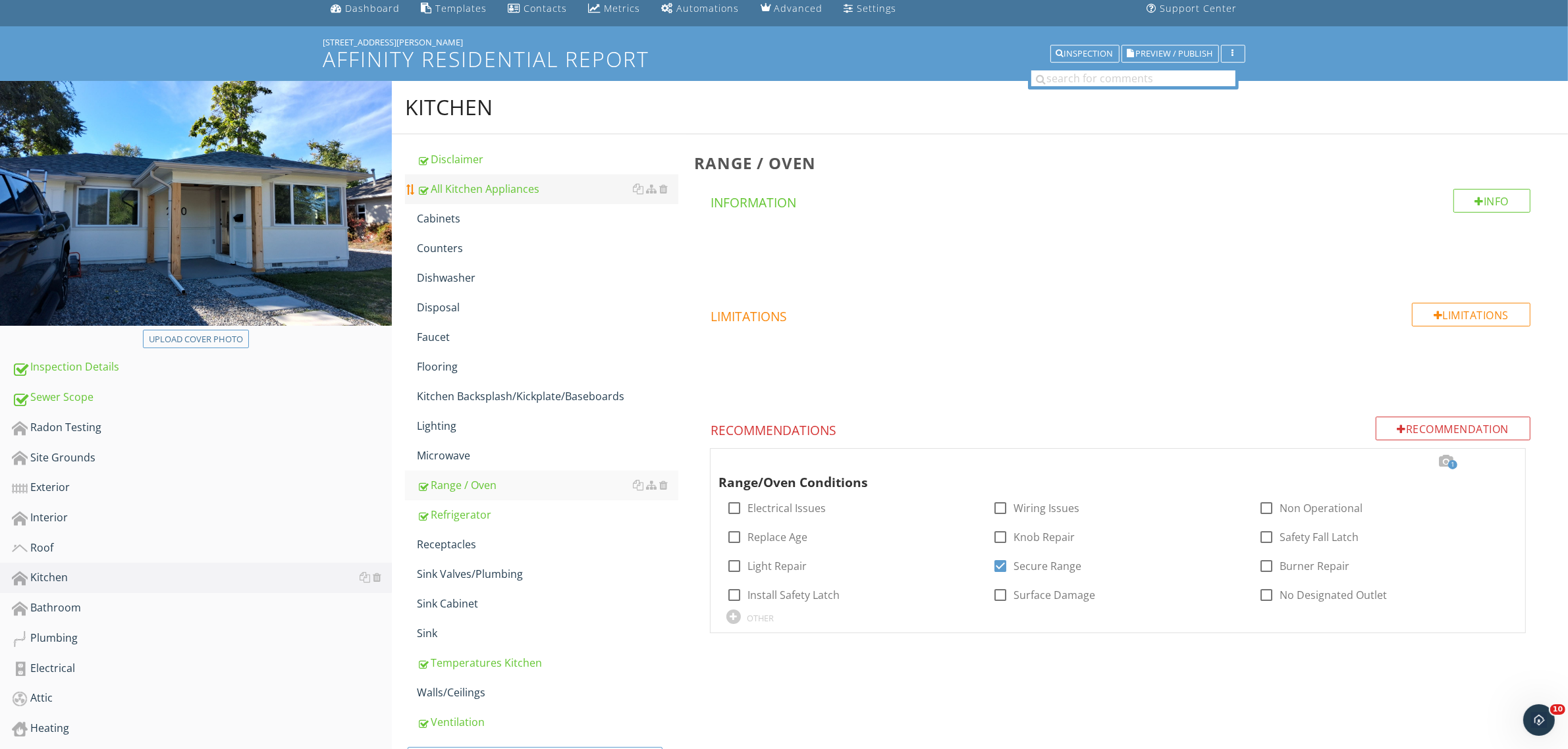
scroll to position [12, 0]
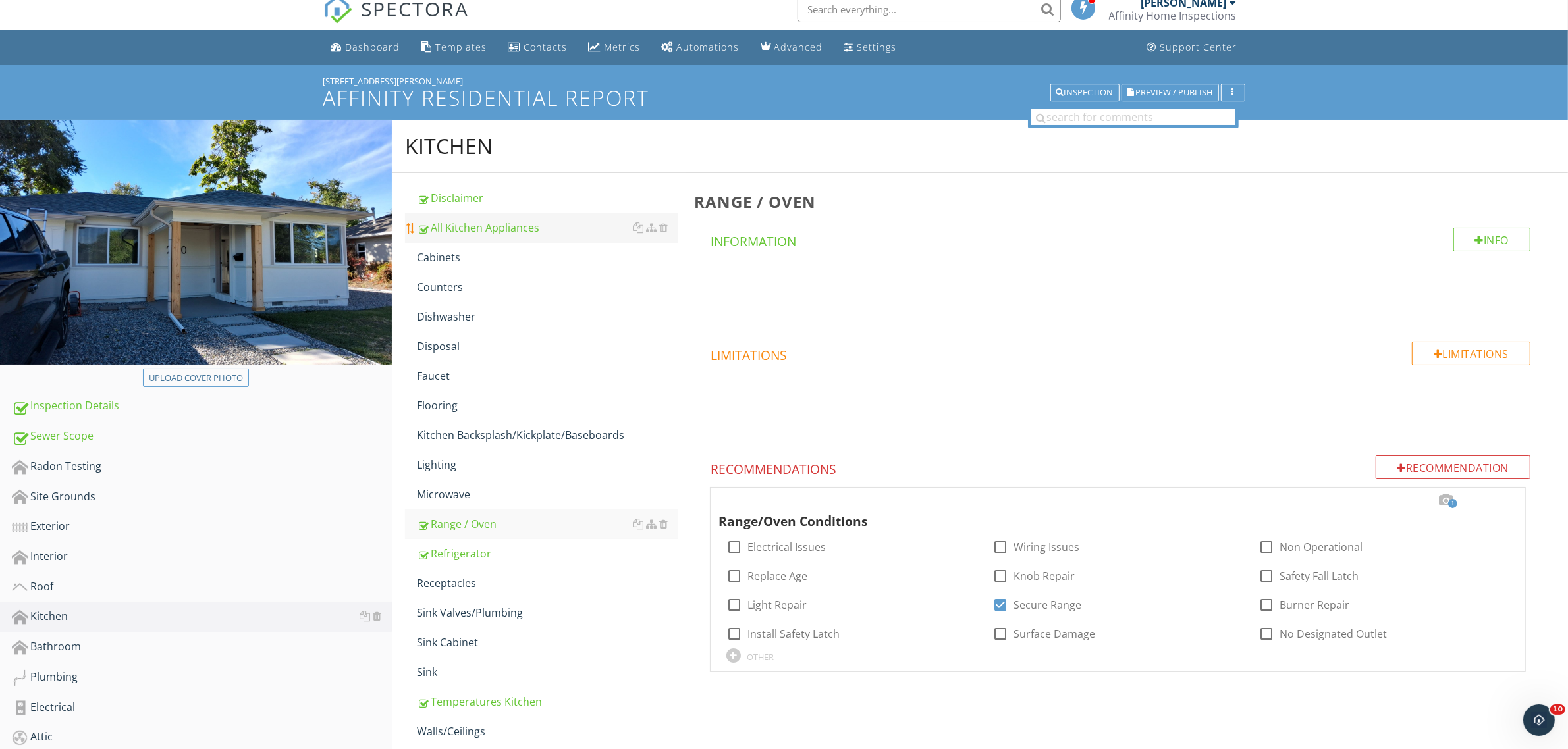
click at [499, 222] on div "All Kitchen Appliances" at bounding box center [547, 228] width 261 height 16
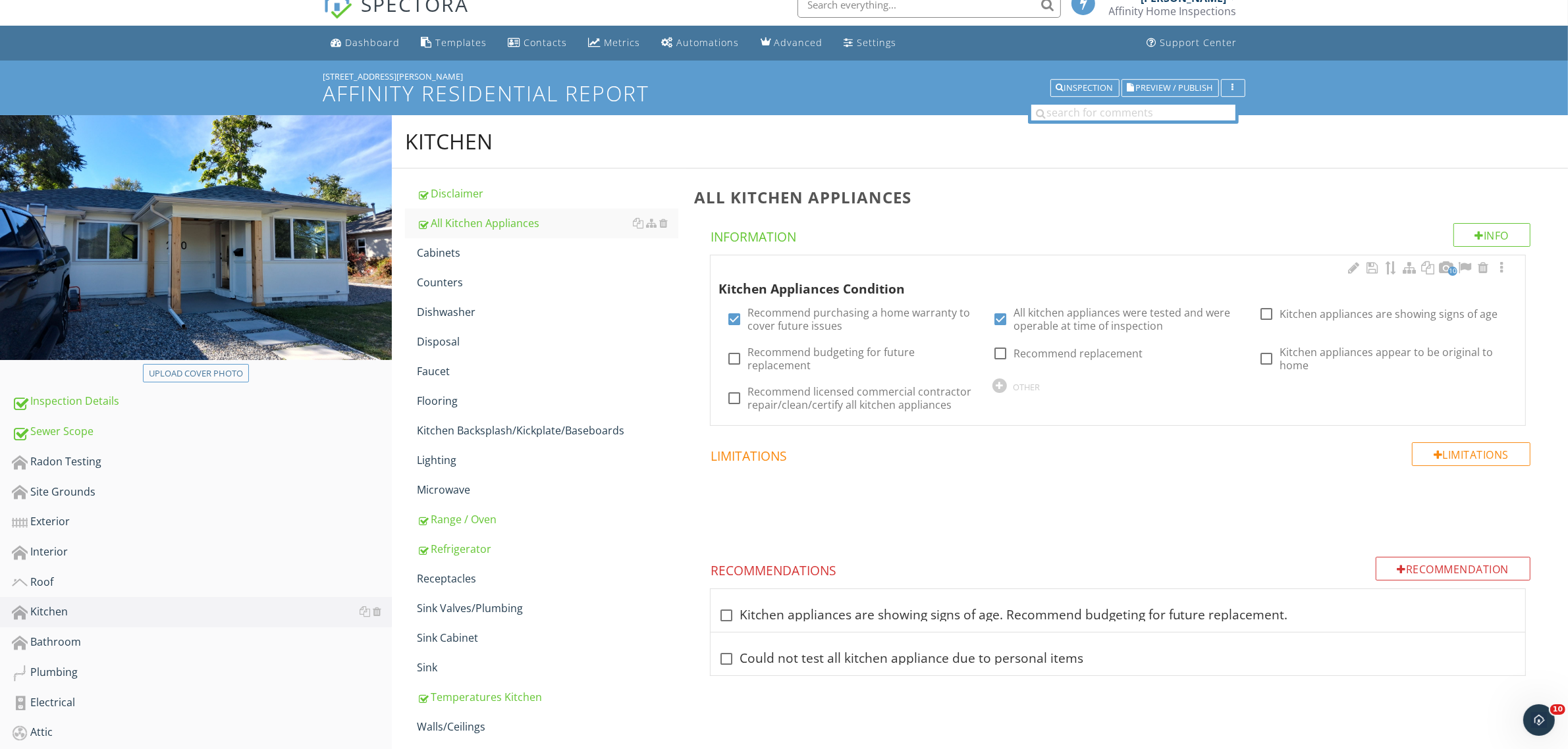
scroll to position [12, 0]
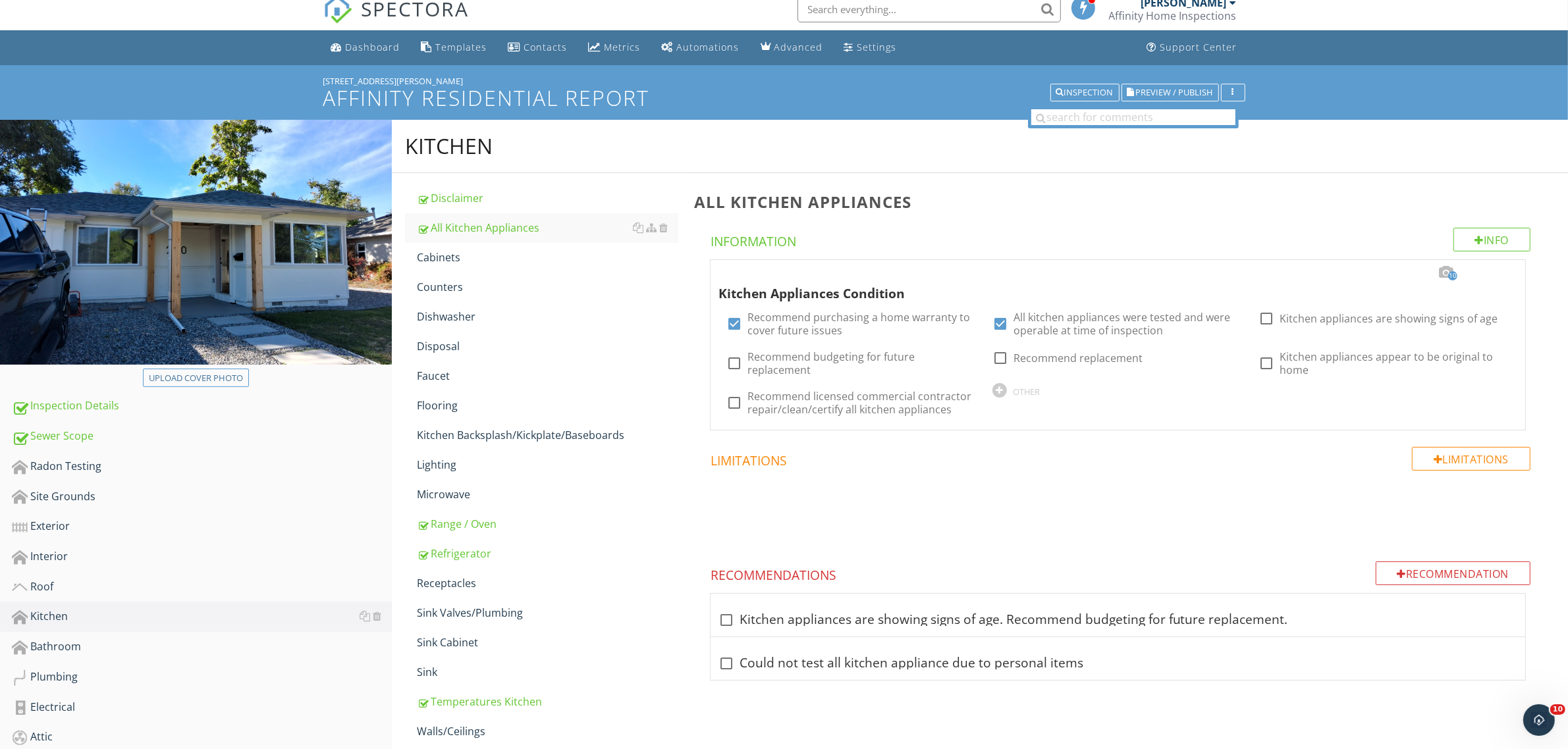
click at [1503, 268] on div at bounding box center [1501, 272] width 16 height 13
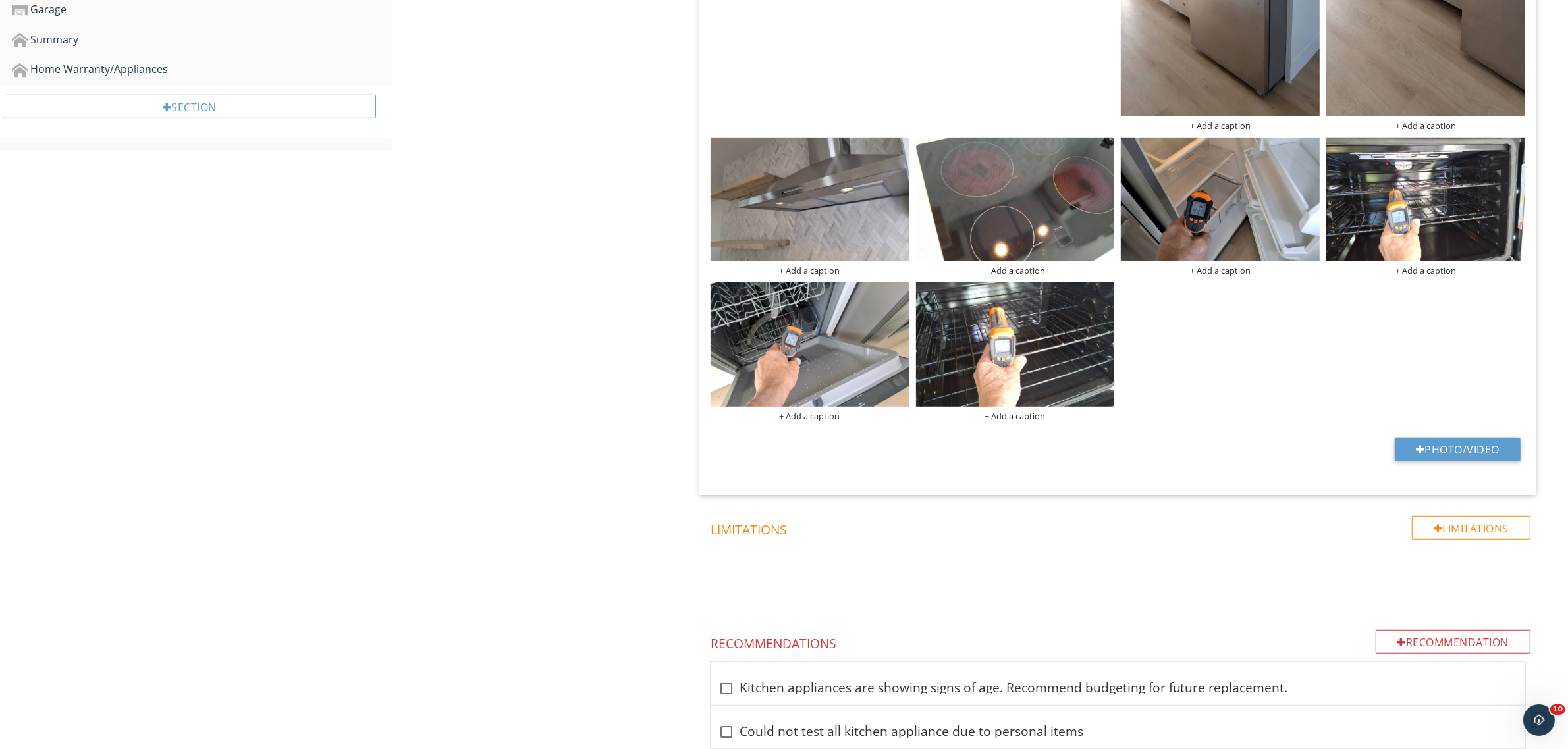
scroll to position [924, 0]
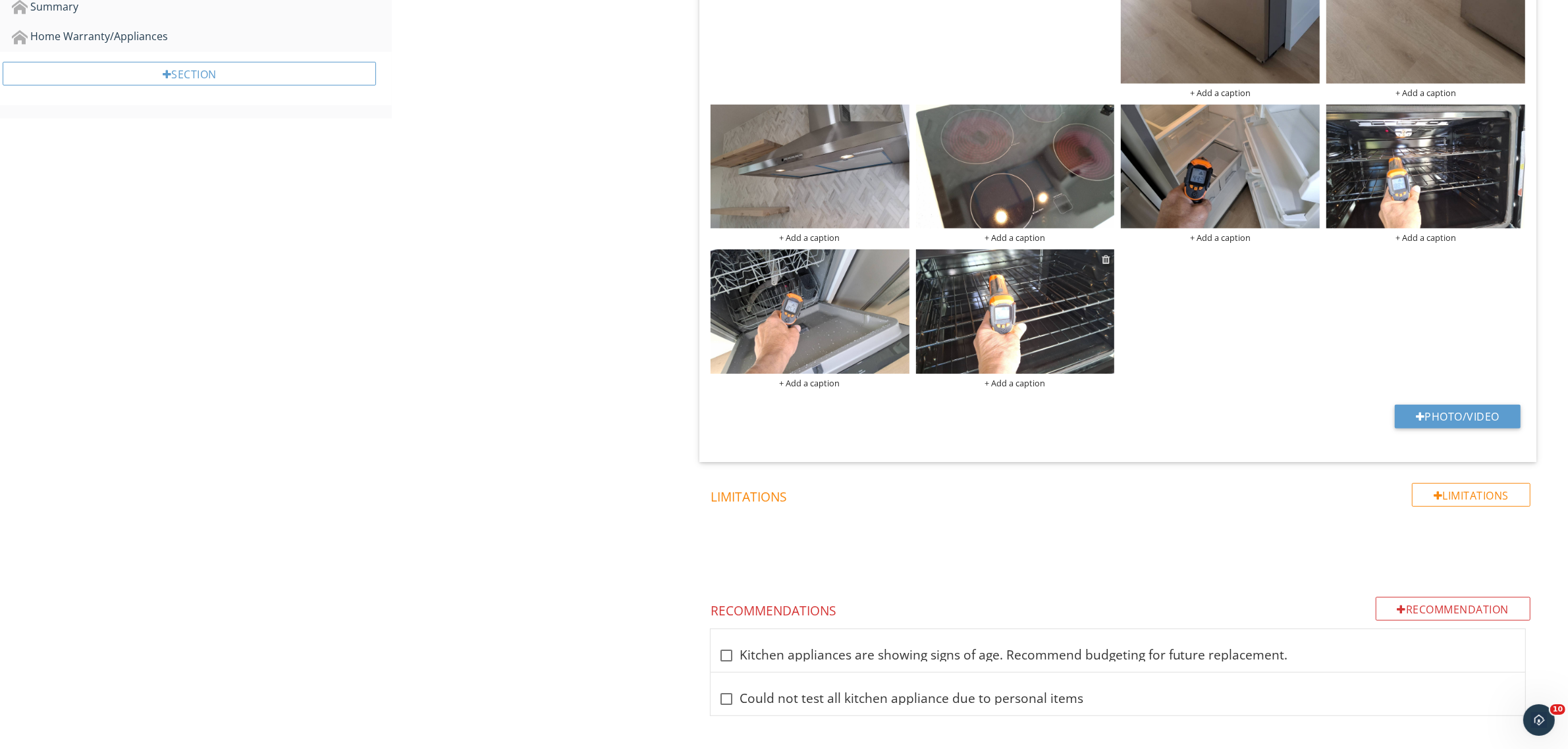
click at [1106, 260] on div at bounding box center [1106, 259] width 9 height 11
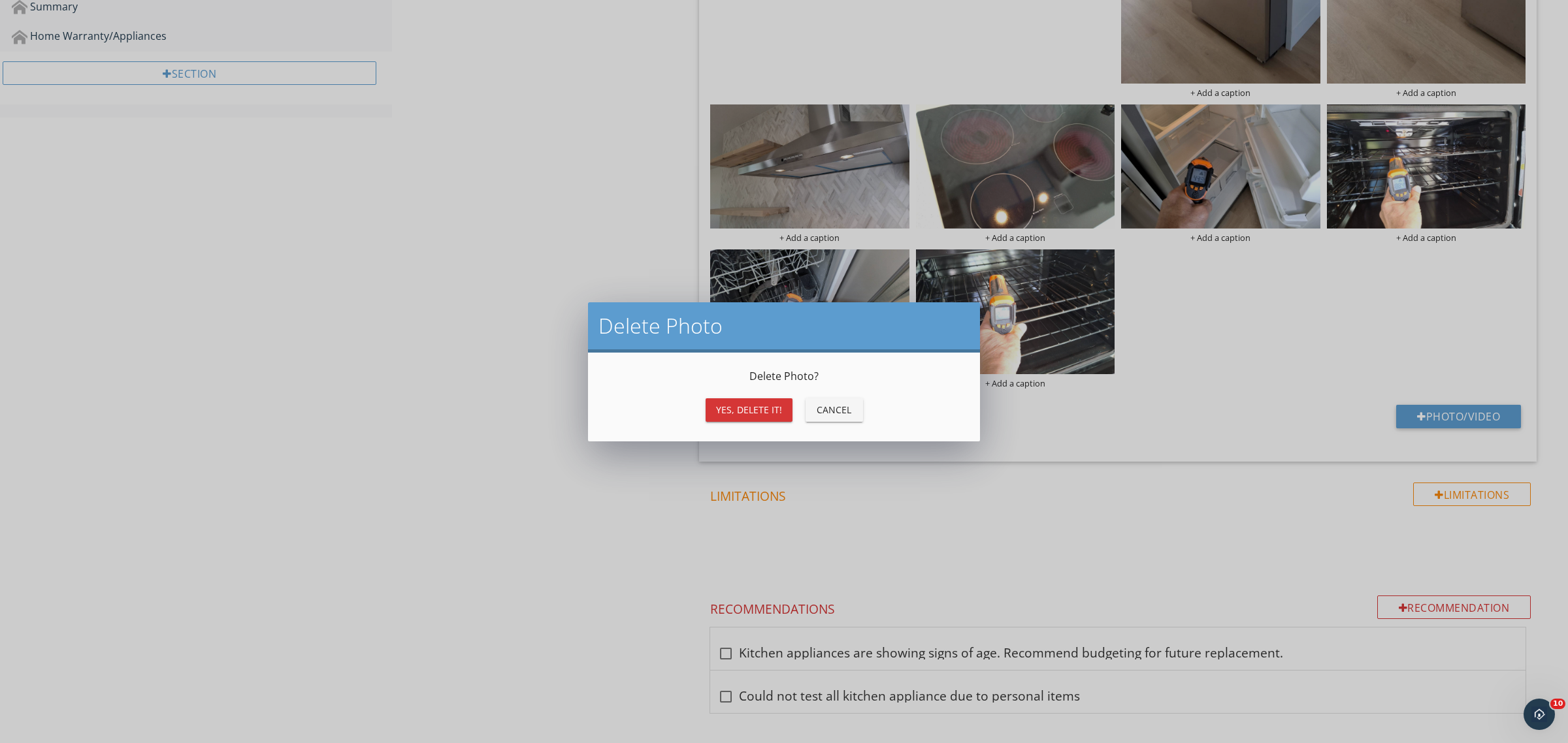
click at [759, 398] on button "Yes, Delete it!" at bounding box center [749, 410] width 87 height 23
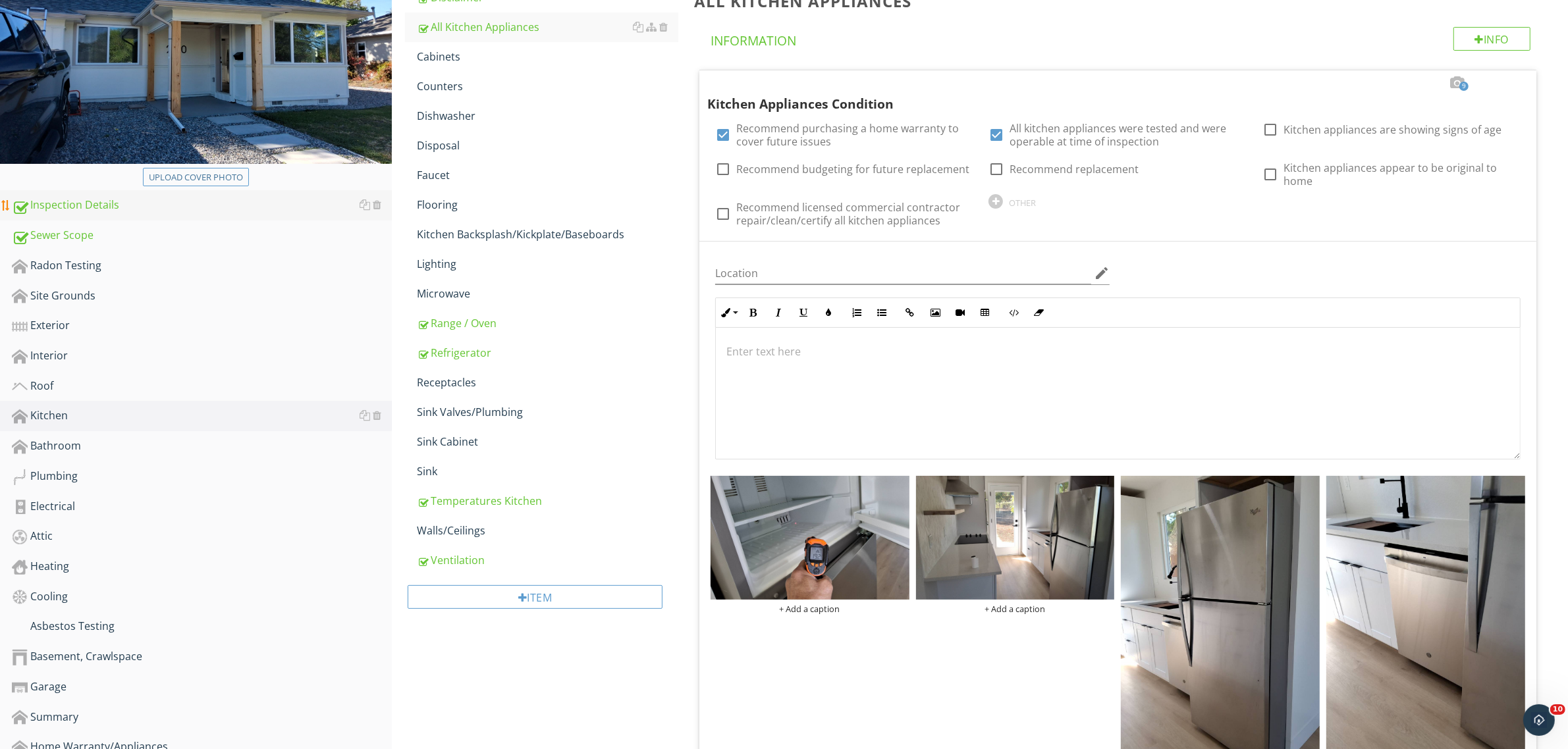
scroll to position [211, 0]
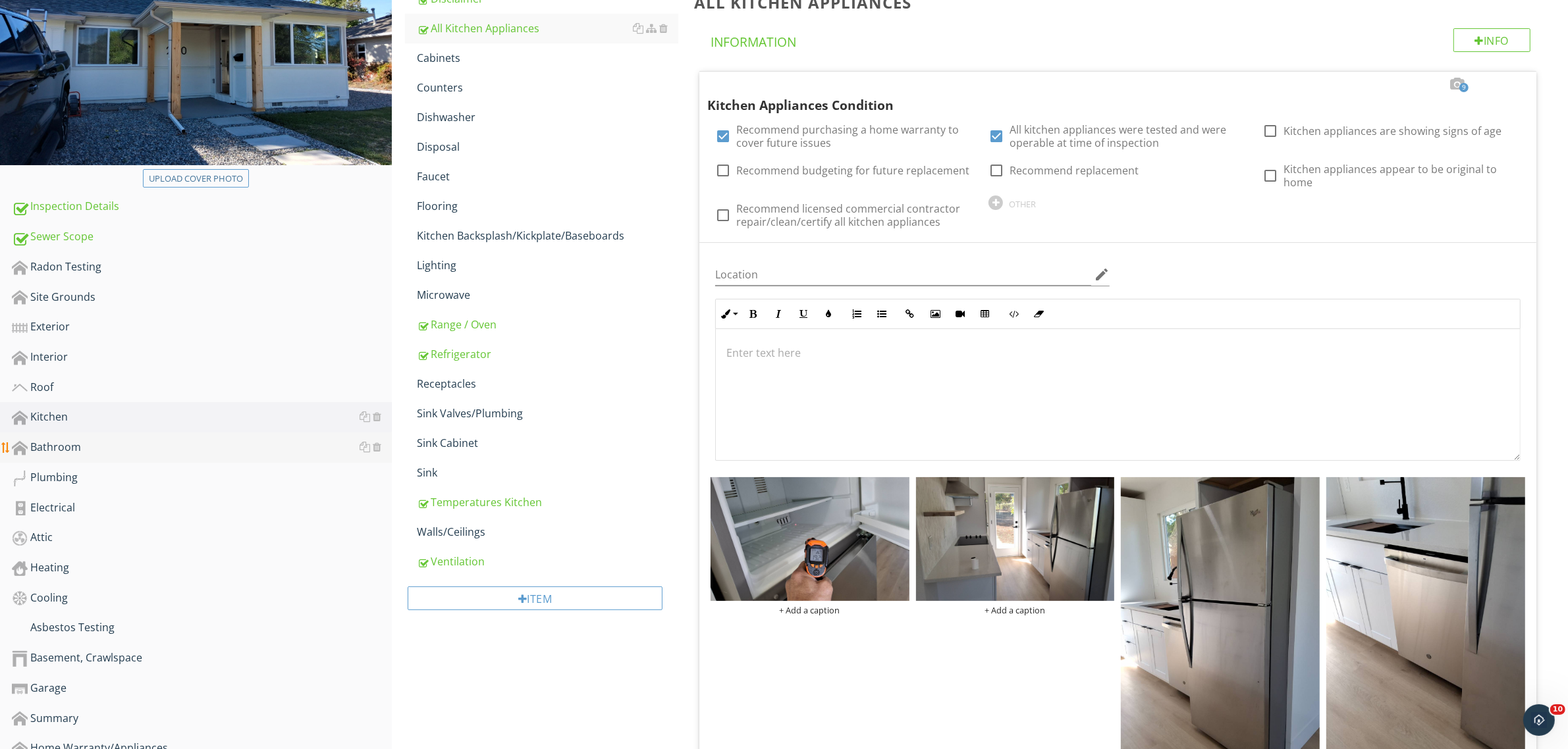
click at [73, 443] on div "Bathroom" at bounding box center [202, 447] width 380 height 17
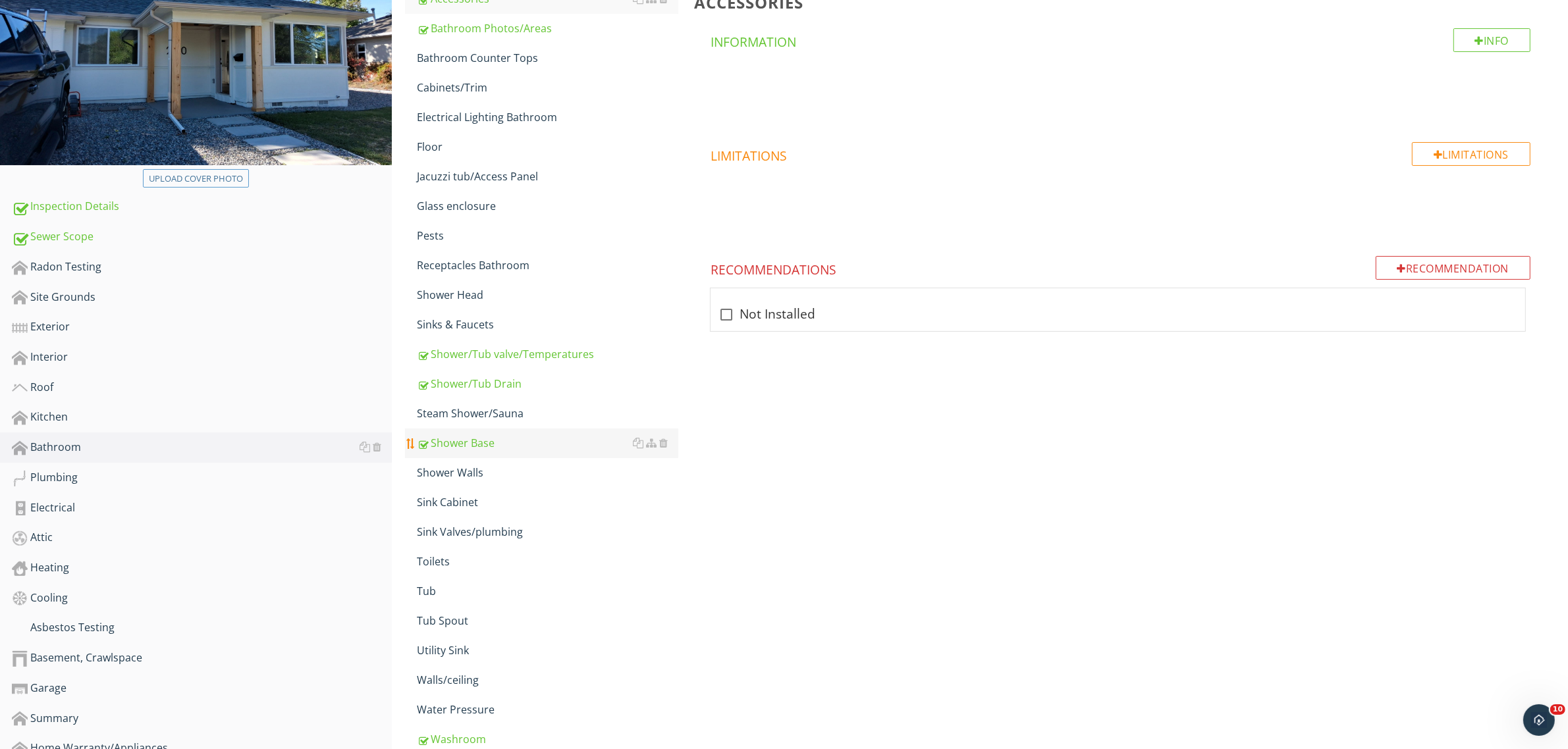
click at [491, 439] on div "Shower Base" at bounding box center [547, 443] width 261 height 16
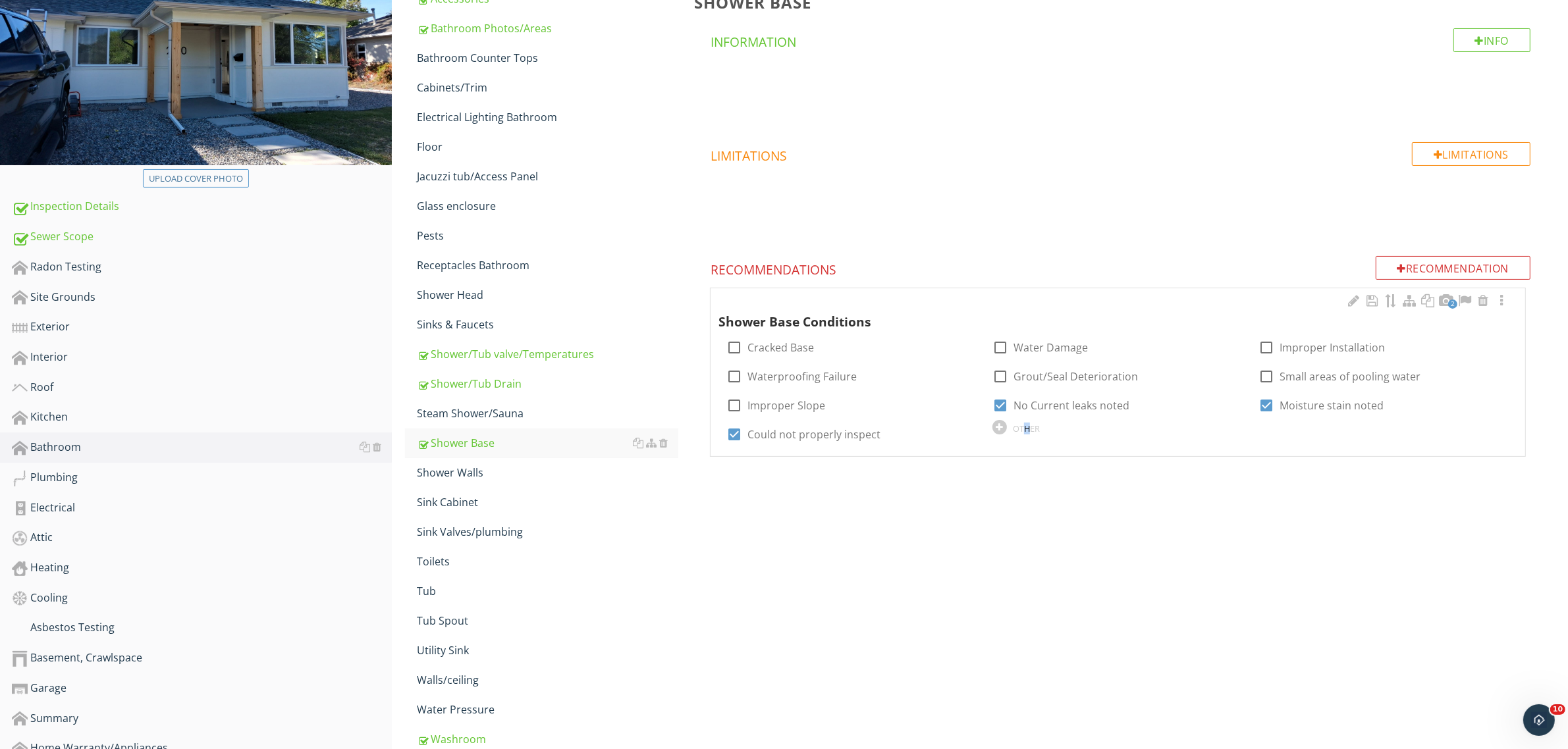
click at [1027, 428] on div "OTHER" at bounding box center [1026, 428] width 27 height 11
click at [815, 465] on input "text" at bounding box center [851, 469] width 251 height 22
type input "Recommend Monitoring"
click at [964, 468] on icon at bounding box center [968, 468] width 9 height 11
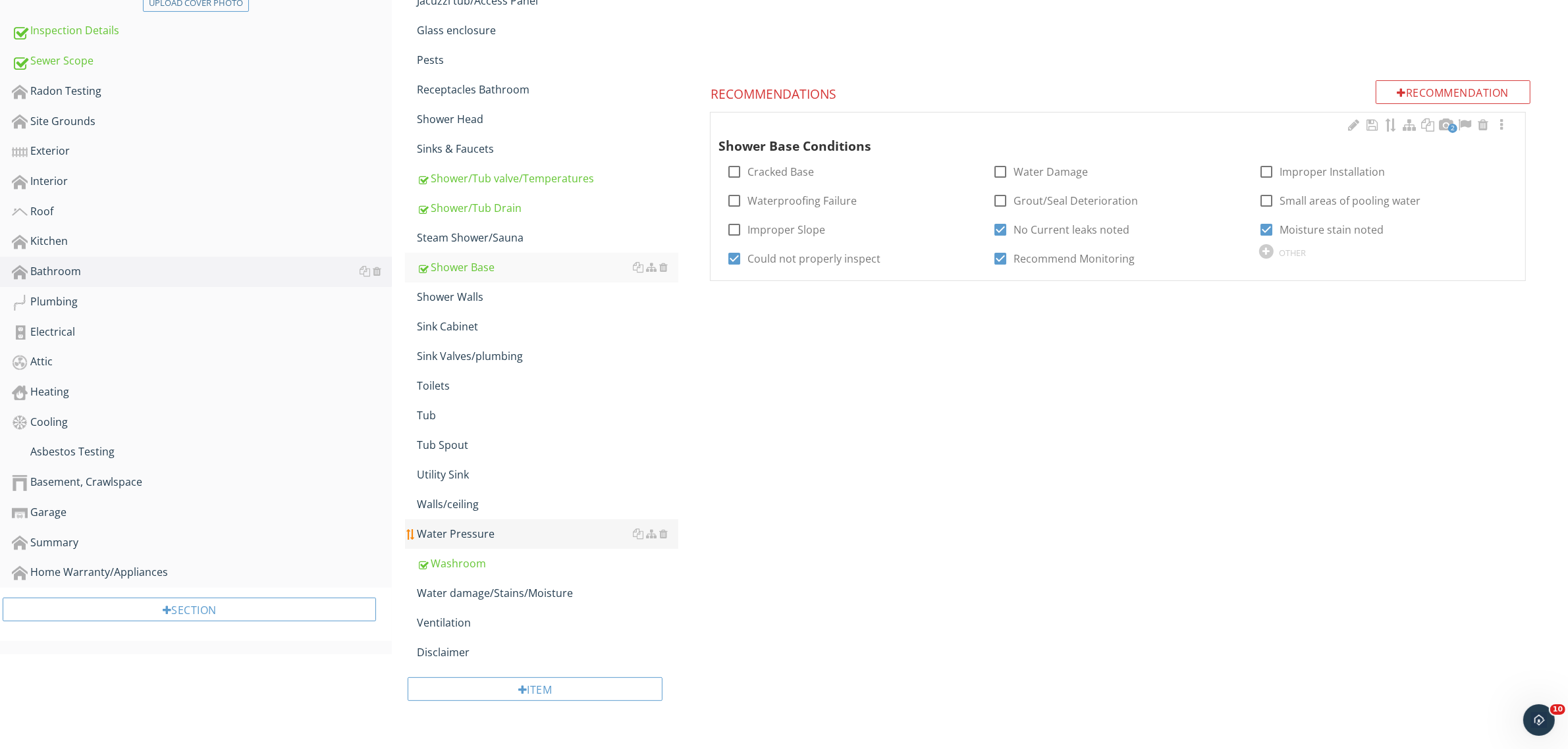
scroll to position [392, 0]
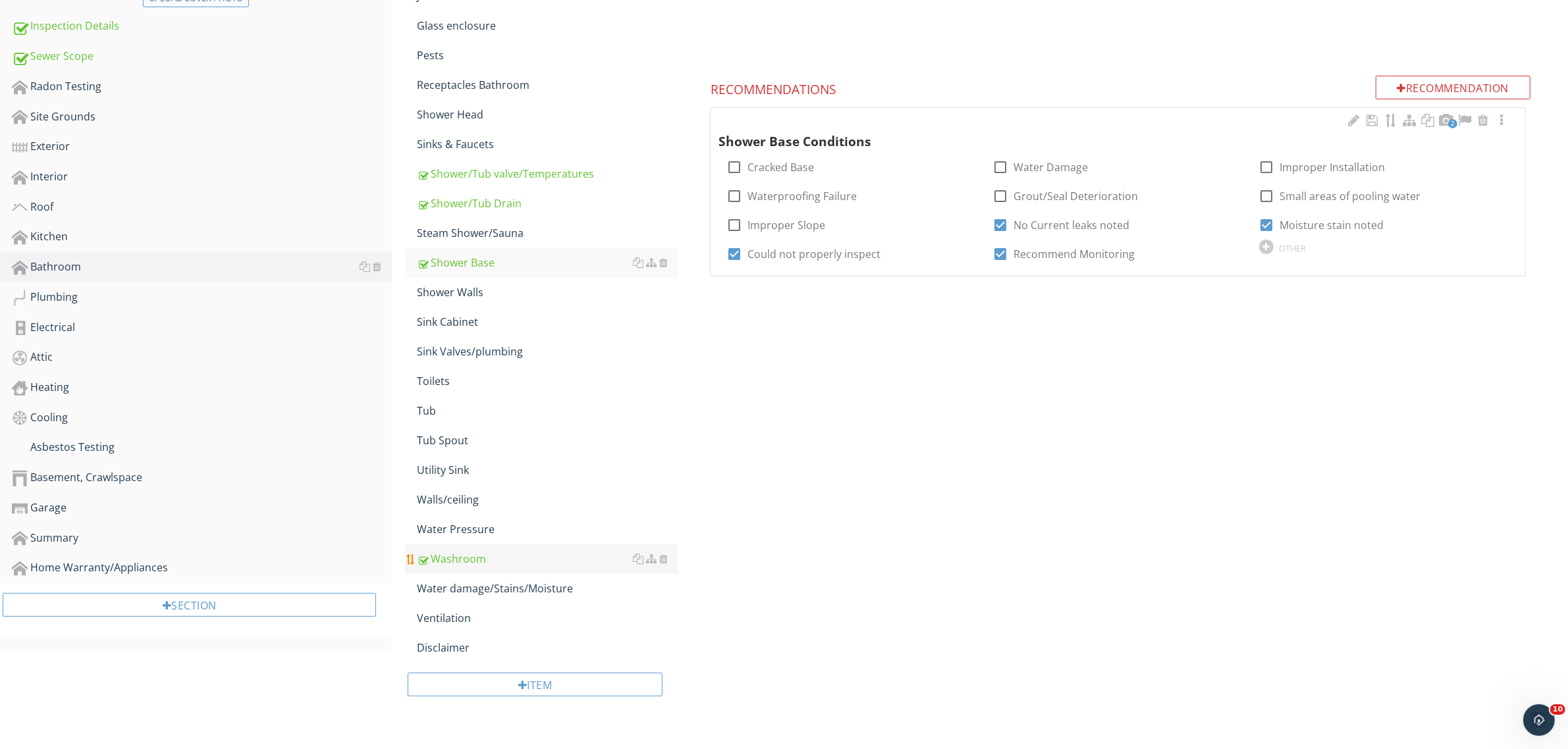
click at [470, 557] on div "Washroom" at bounding box center [547, 559] width 261 height 16
click at [1028, 275] on div "OTHER" at bounding box center [1026, 276] width 27 height 11
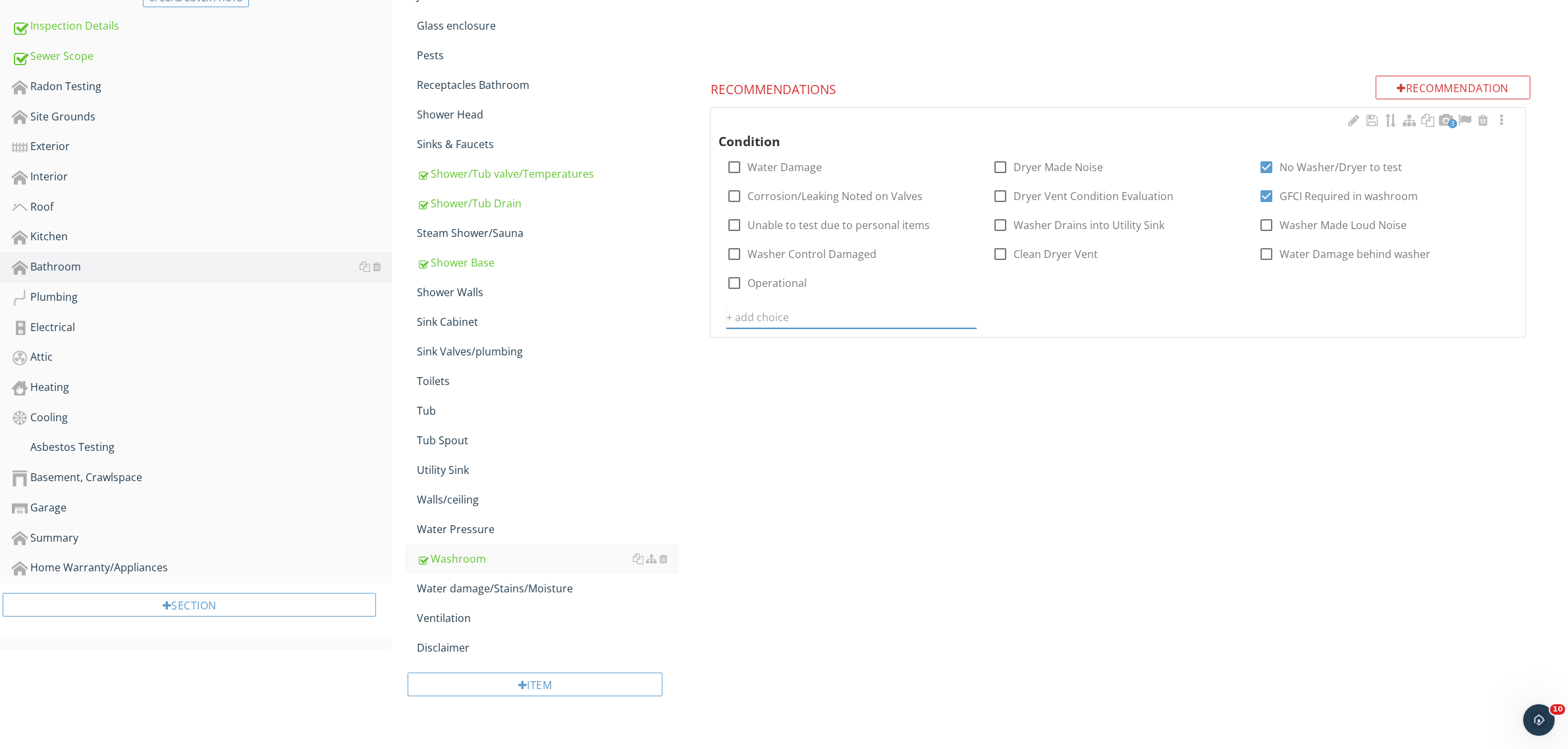
click at [811, 313] on input "text" at bounding box center [851, 318] width 251 height 22
type input "Could Not Test Plumbing"
click at [968, 318] on icon at bounding box center [968, 317] width 9 height 11
